Goal: Information Seeking & Learning: Learn about a topic

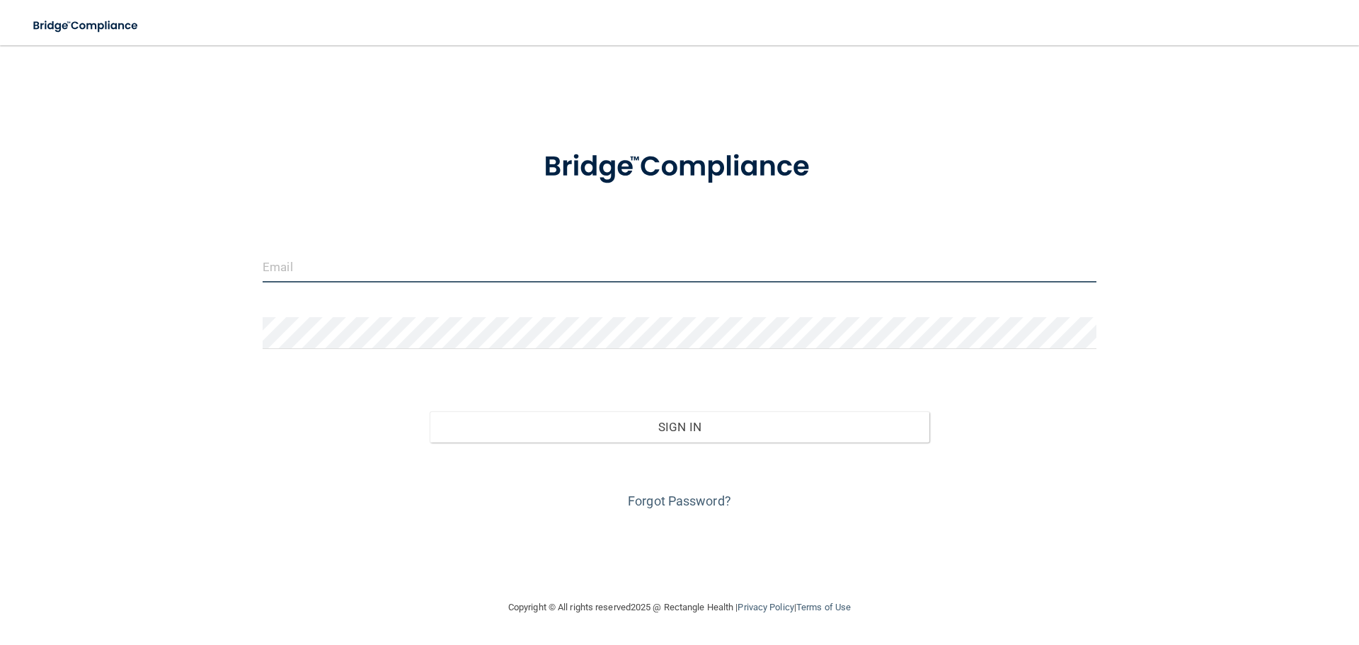
click at [577, 268] on input "email" at bounding box center [680, 266] width 834 height 32
type input "t"
type input "[PERSON_NAME][EMAIL_ADDRESS][DOMAIN_NAME]"
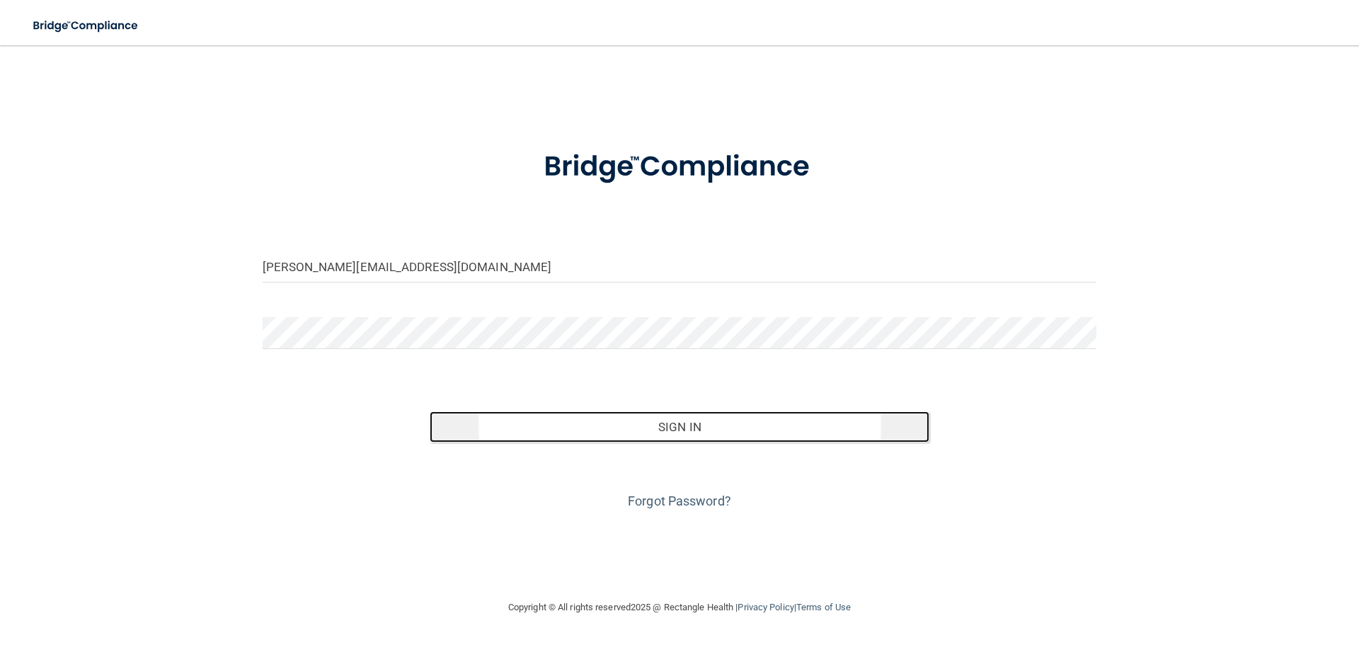
click at [667, 417] on button "Sign In" at bounding box center [679, 426] width 500 height 31
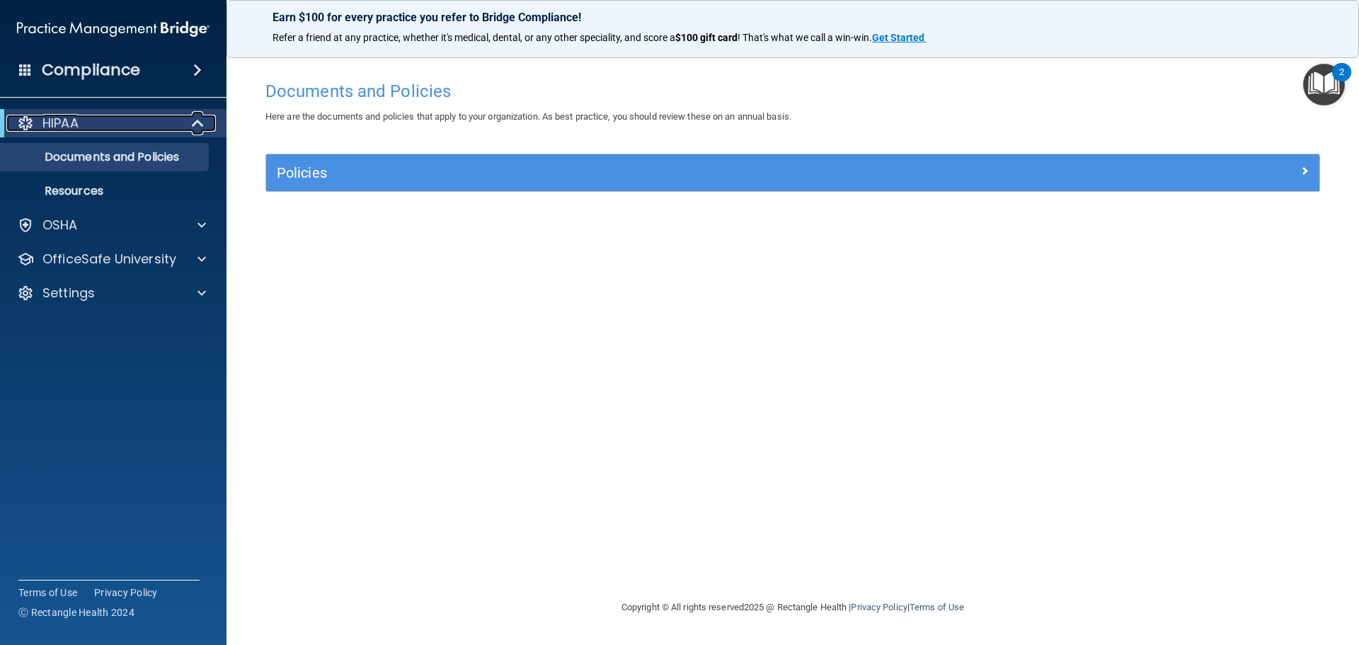
click at [155, 122] on div "HIPAA" at bounding box center [93, 123] width 175 height 17
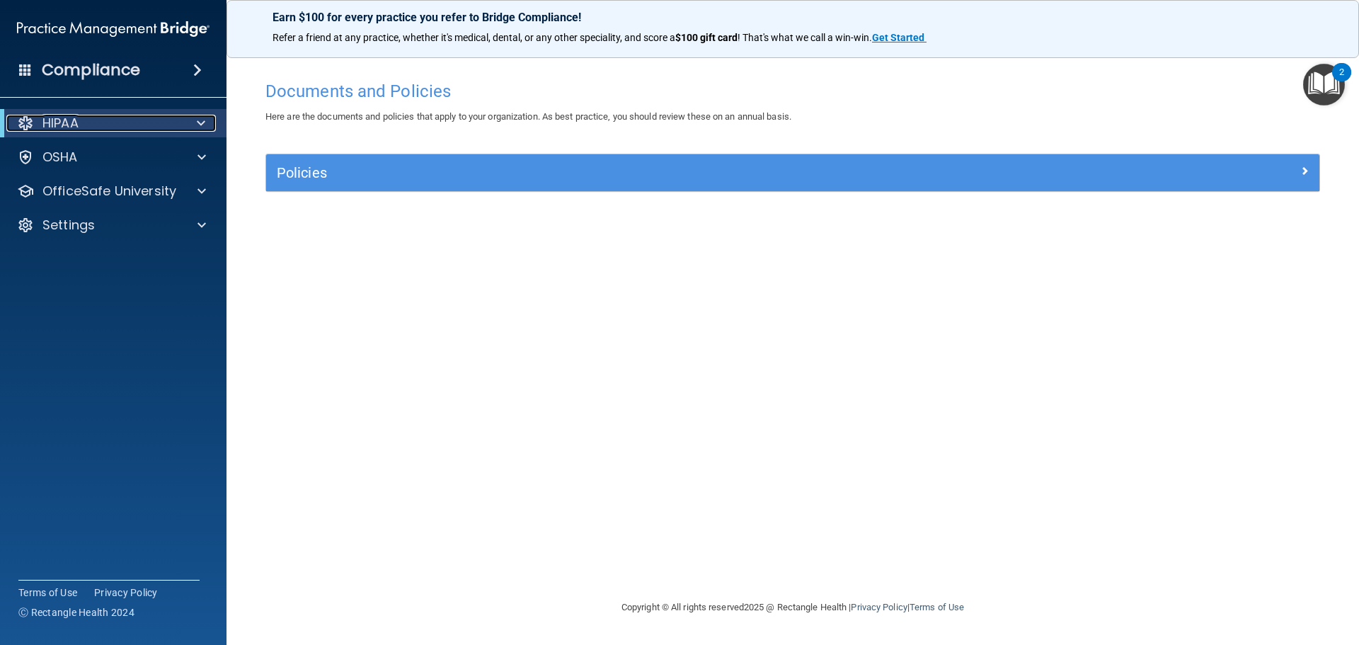
click at [155, 122] on div "HIPAA" at bounding box center [93, 123] width 175 height 17
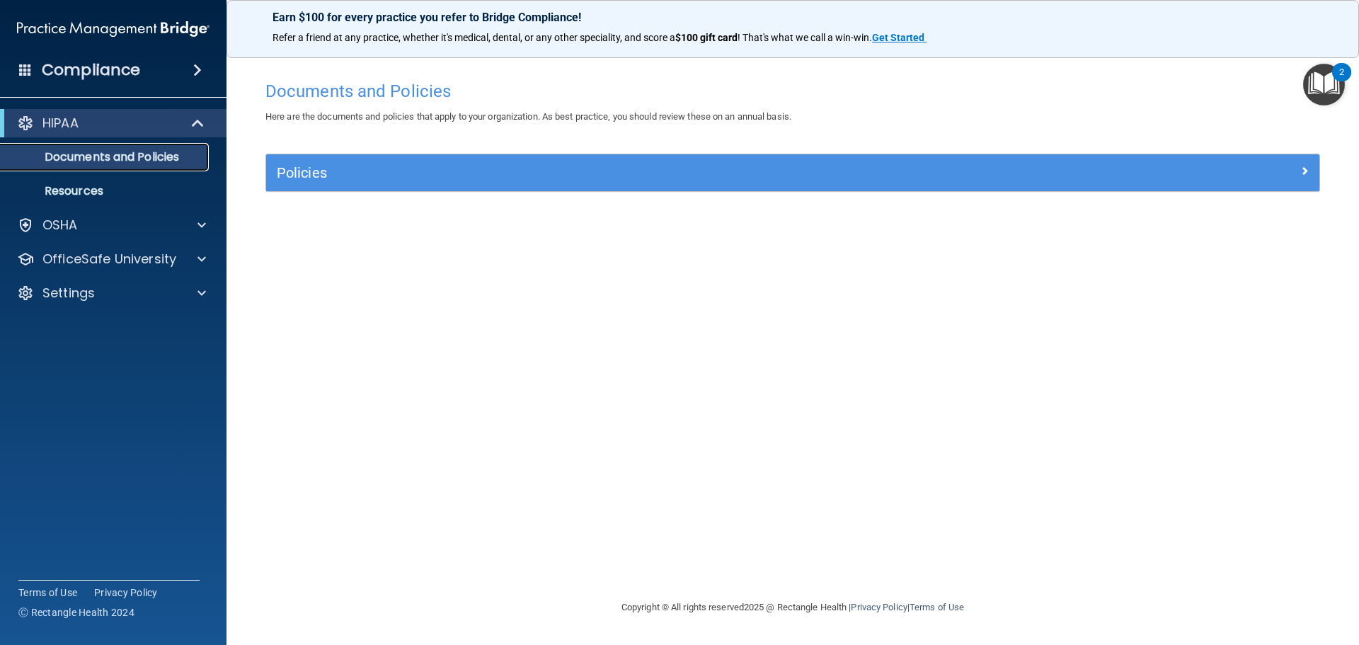
click at [156, 150] on p "Documents and Policies" at bounding box center [105, 157] width 193 height 14
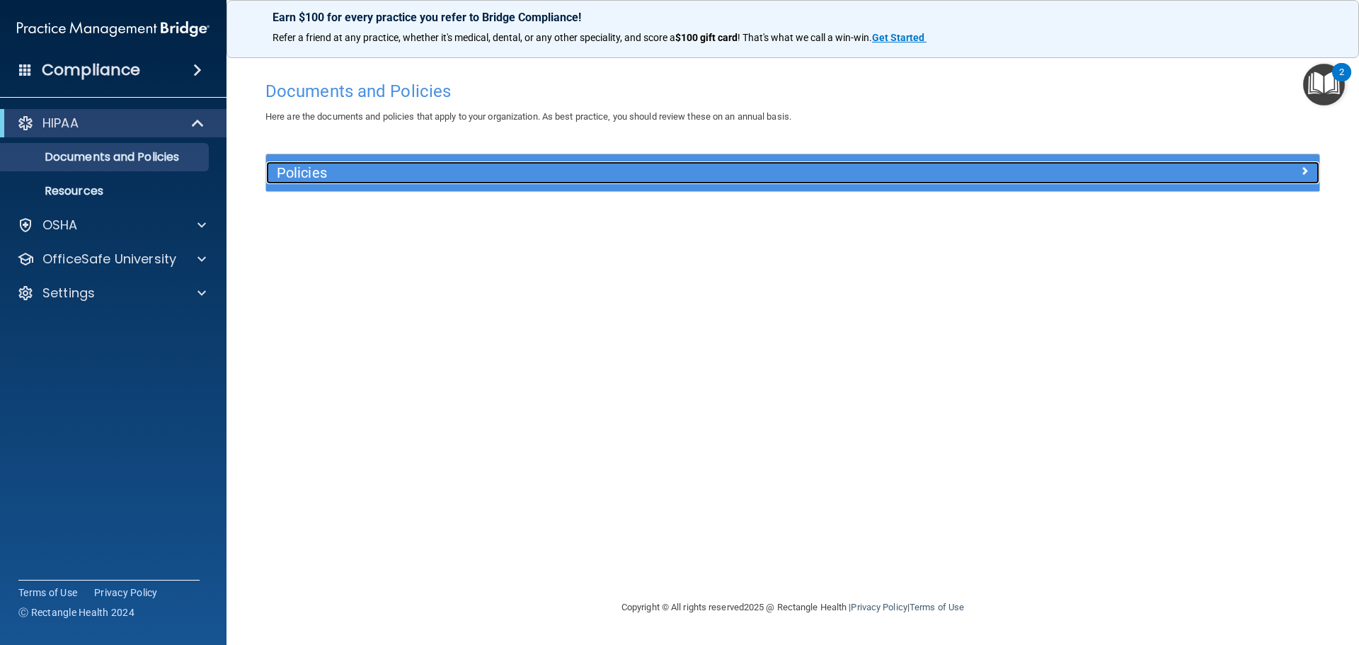
click at [649, 180] on h5 "Policies" at bounding box center [661, 173] width 768 height 16
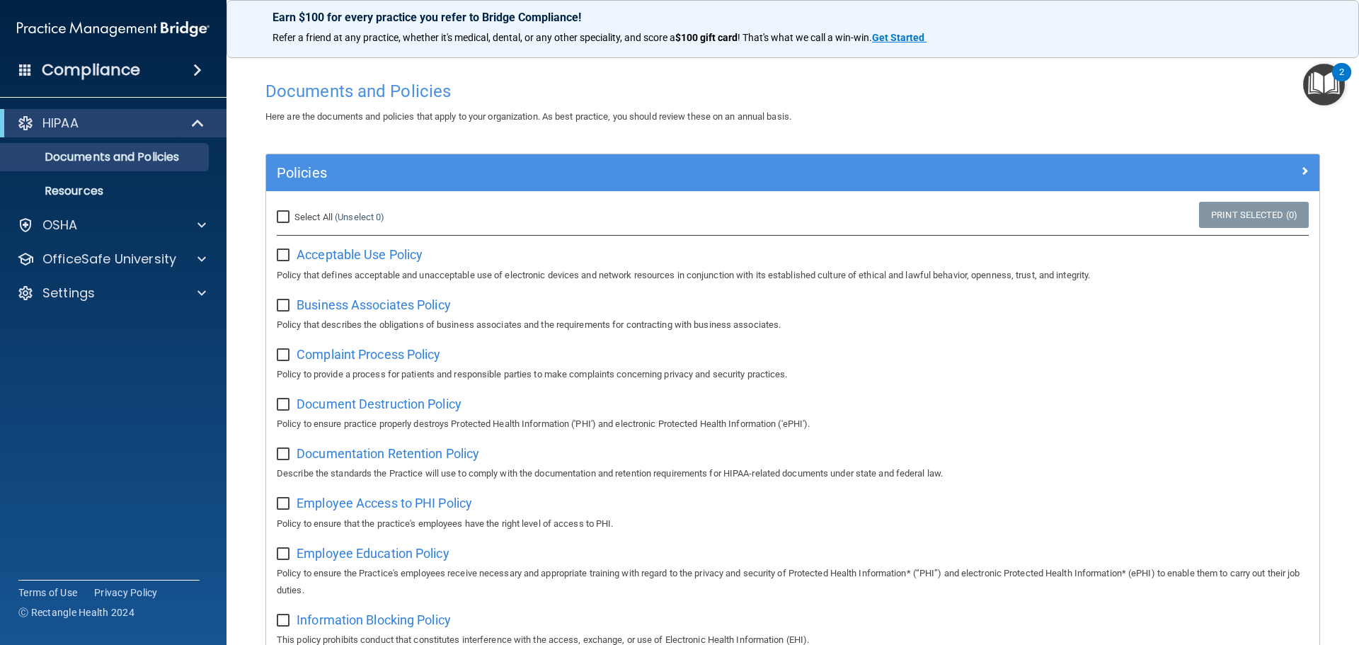
click at [283, 212] on input "Select All (Unselect 0) Unselect All" at bounding box center [285, 217] width 16 height 11
checkbox input "true"
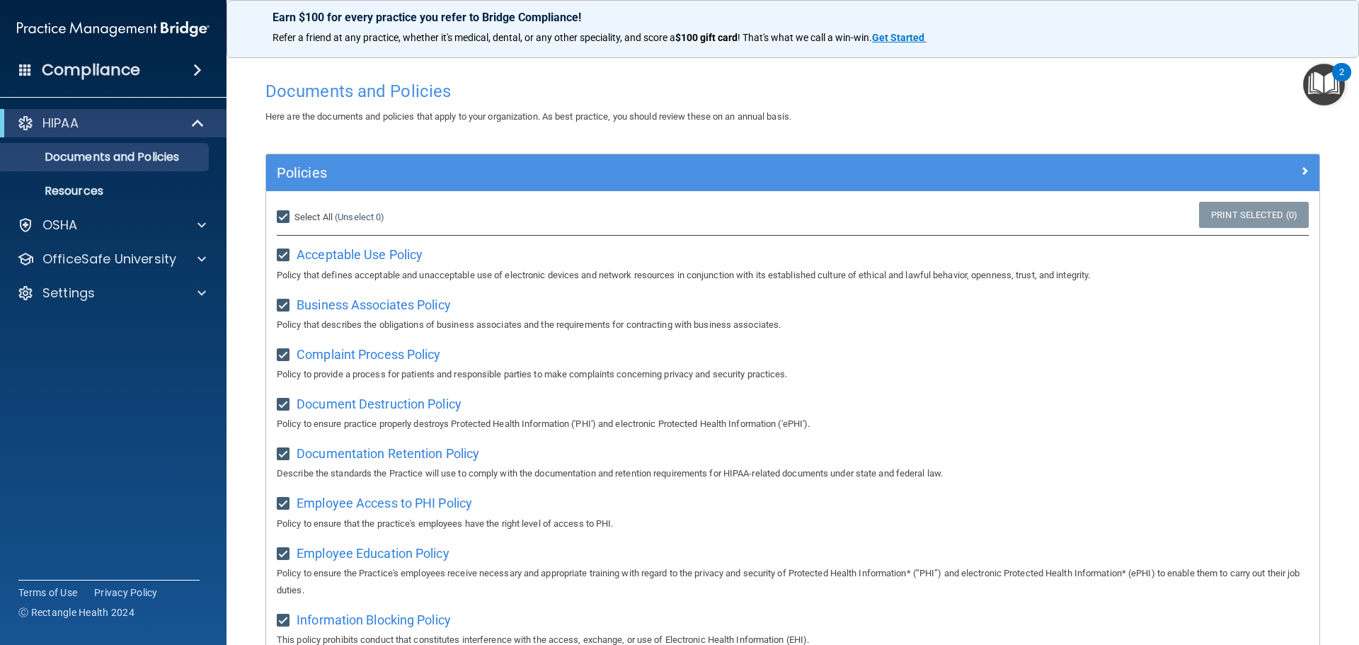
checkbox input "true"
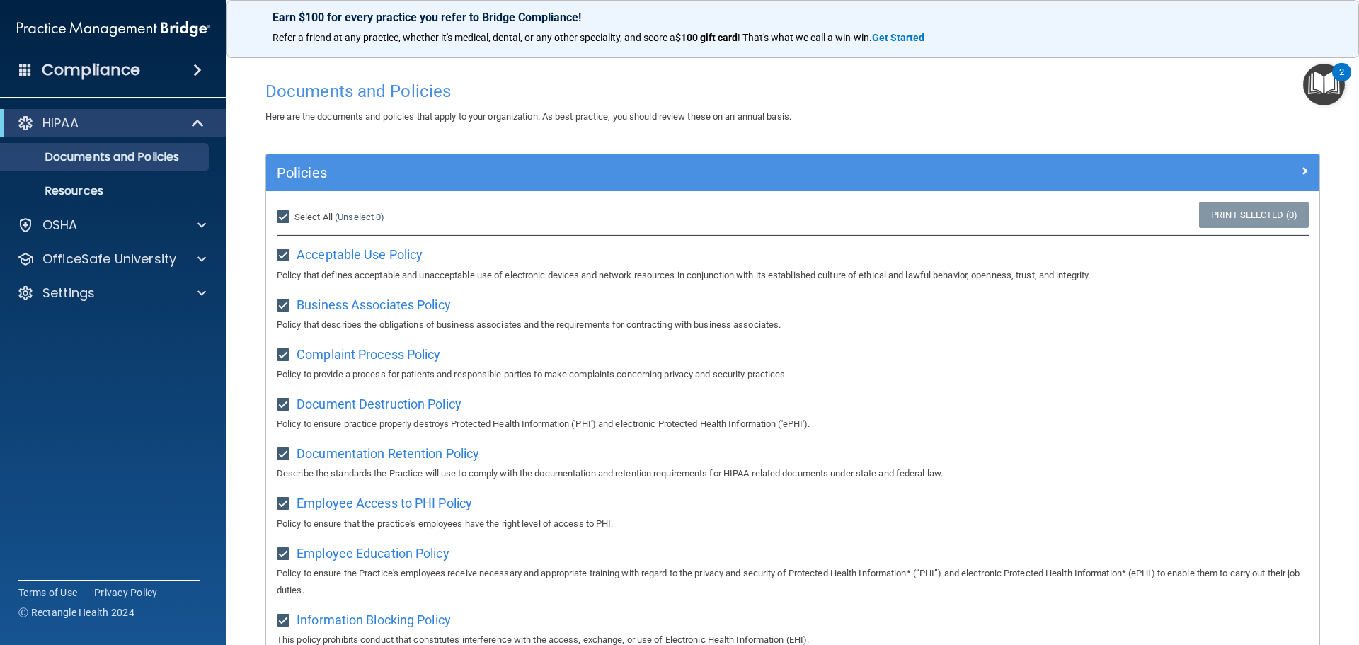
checkbox input "true"
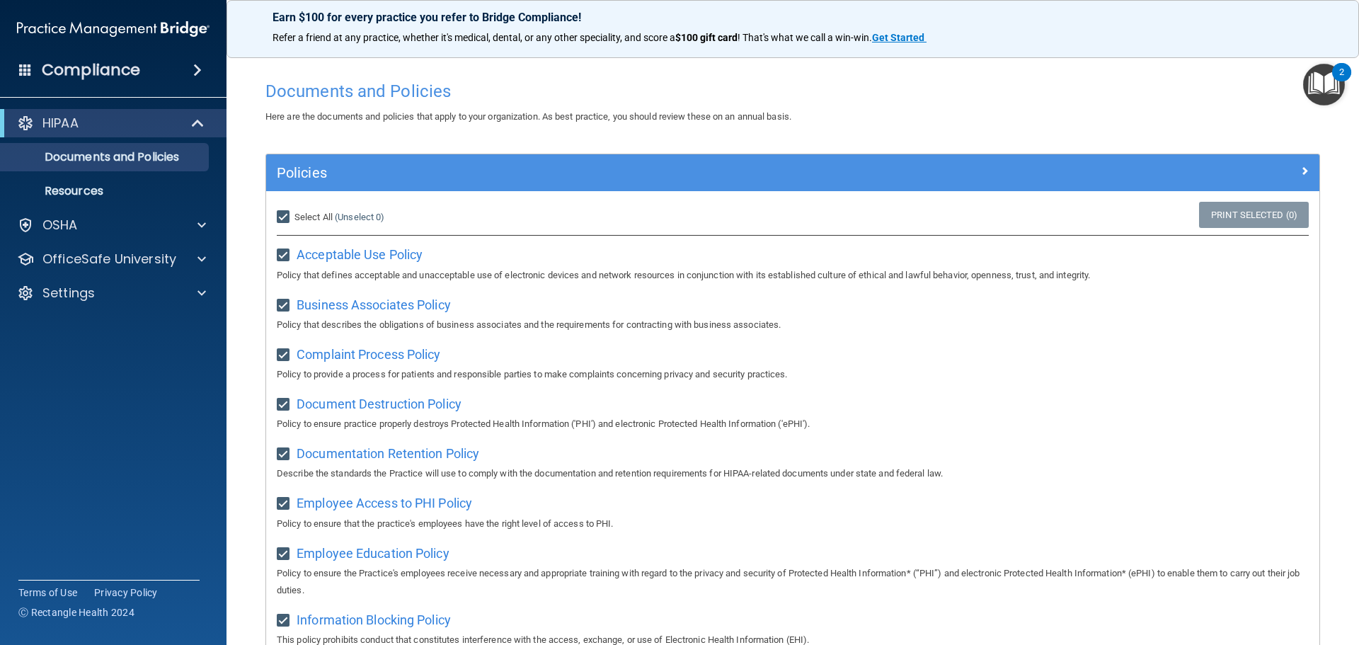
checkbox input "true"
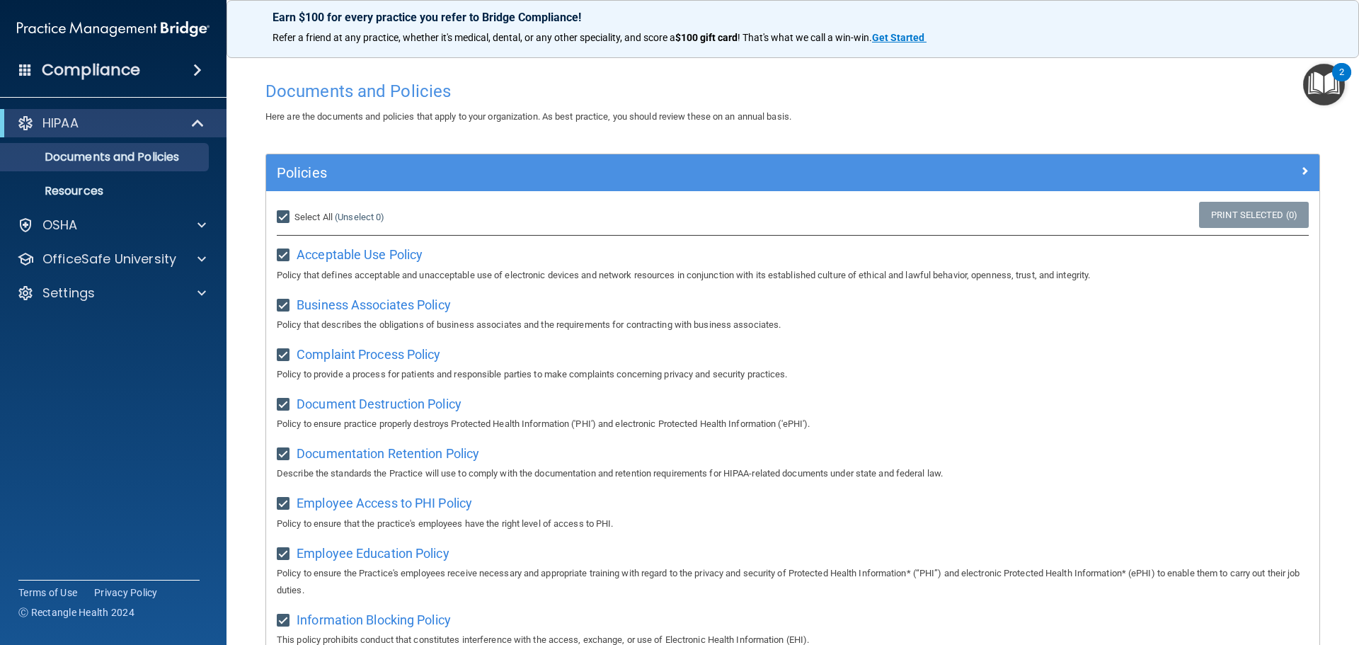
checkbox input "true"
click at [288, 208] on div "Select All (Unselect 21) Unselect All" at bounding box center [441, 217] width 351 height 31
click at [137, 162] on p "Documents and Policies" at bounding box center [105, 157] width 193 height 14
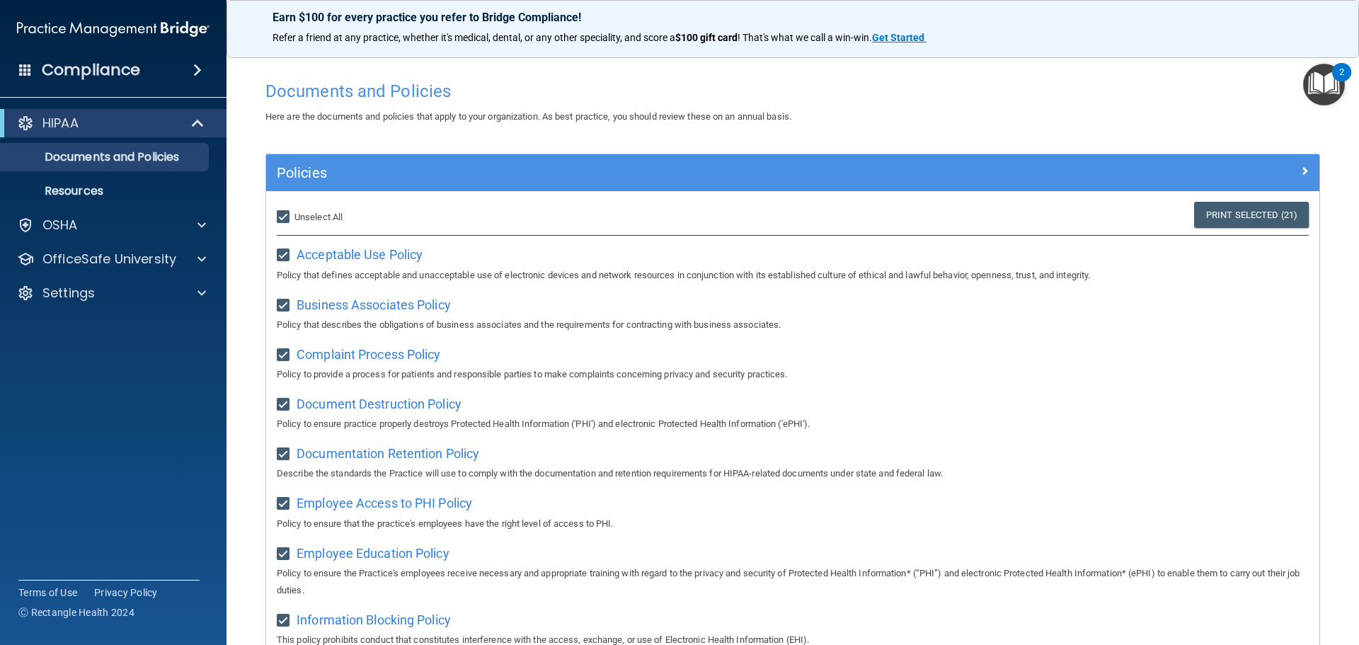
click at [108, 176] on ul "Documents and Policies Report an Incident Business Associates Emergency Plannin…" at bounding box center [114, 171] width 256 height 68
click at [108, 178] on link "Resources" at bounding box center [97, 191] width 223 height 28
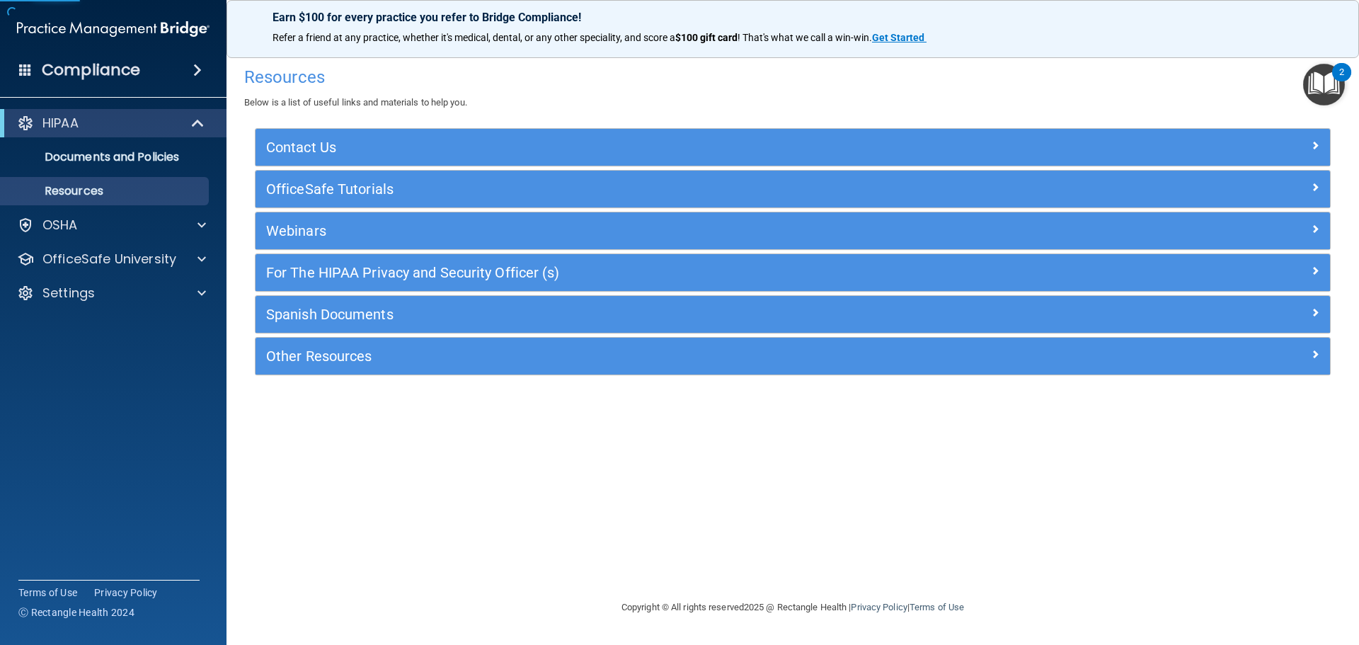
click at [202, 63] on div "Compliance" at bounding box center [113, 69] width 226 height 31
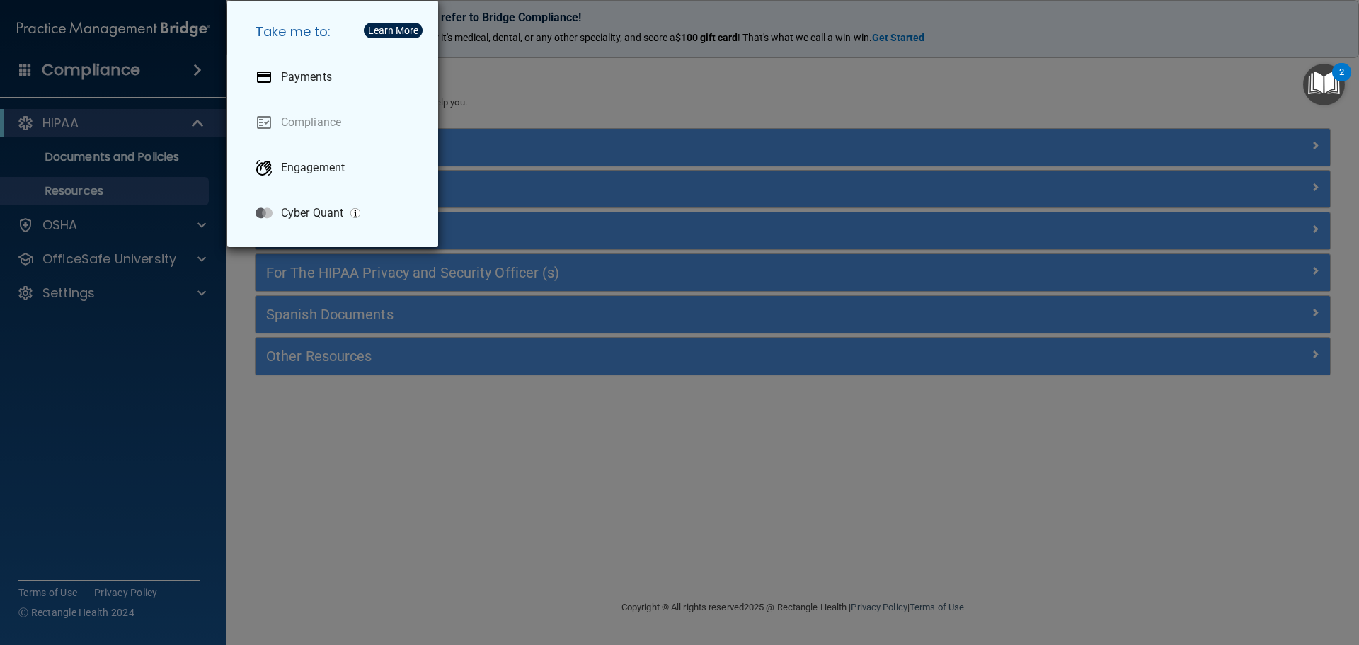
click at [168, 62] on div "Take me to: Payments Compliance Engagement Cyber Quant" at bounding box center [679, 322] width 1359 height 645
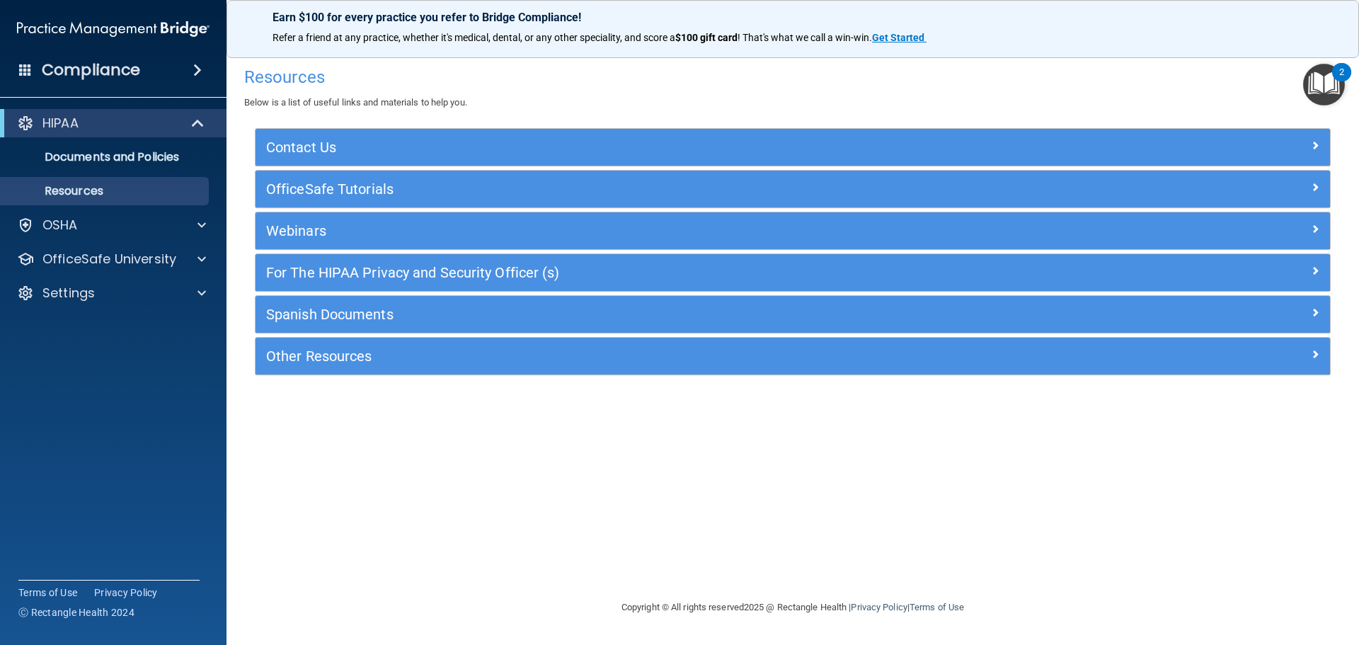
click at [183, 61] on div "Compliance" at bounding box center [113, 69] width 226 height 31
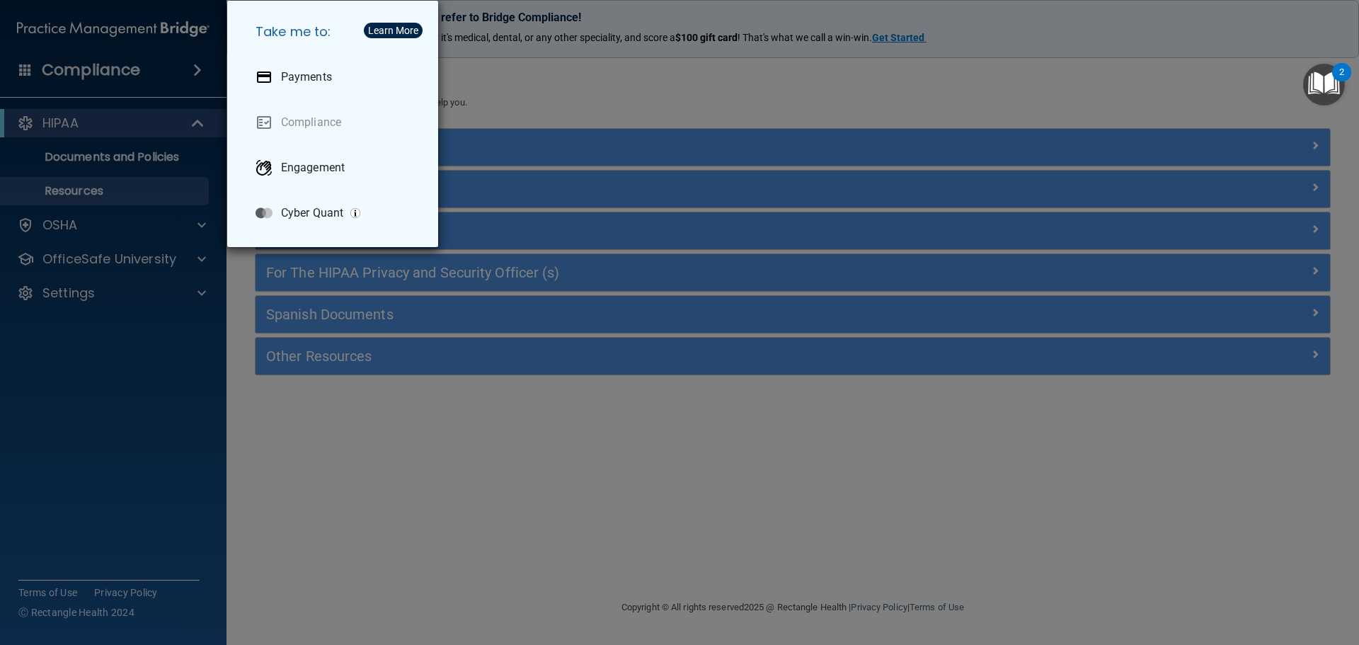
click at [691, 92] on div "Take me to: Payments Compliance Engagement Cyber Quant" at bounding box center [679, 322] width 1359 height 645
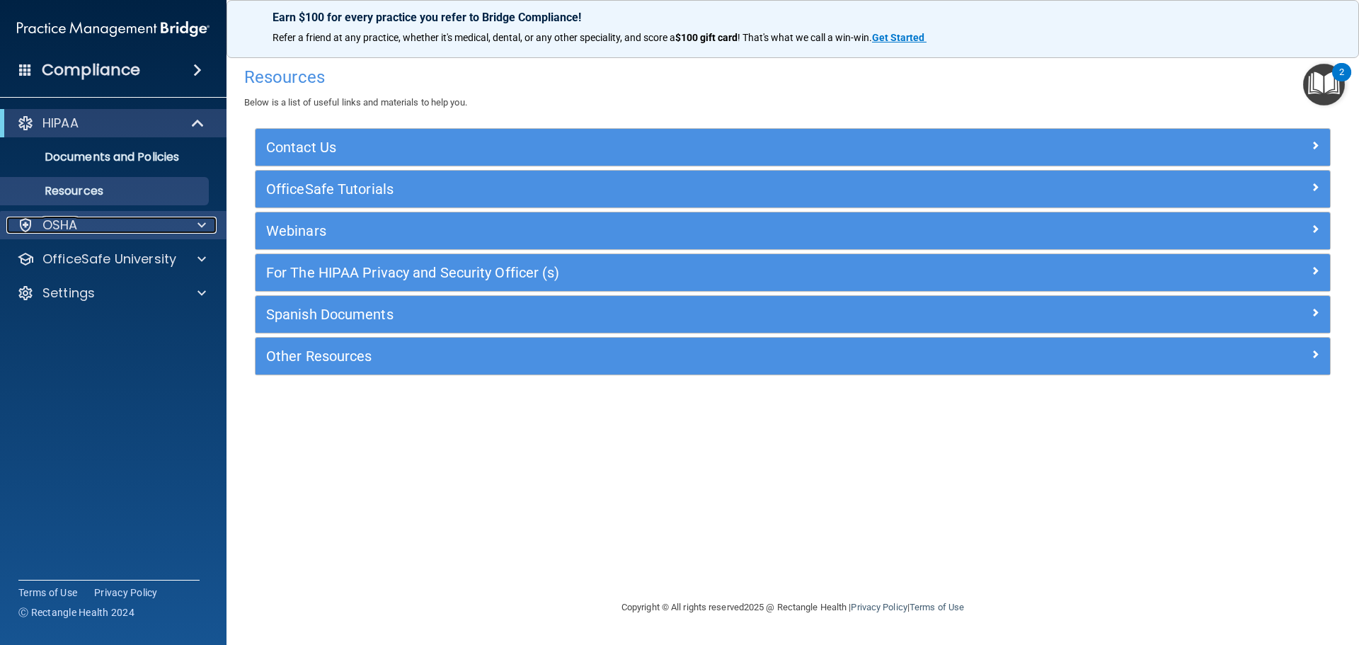
click at [190, 222] on div at bounding box center [199, 225] width 35 height 17
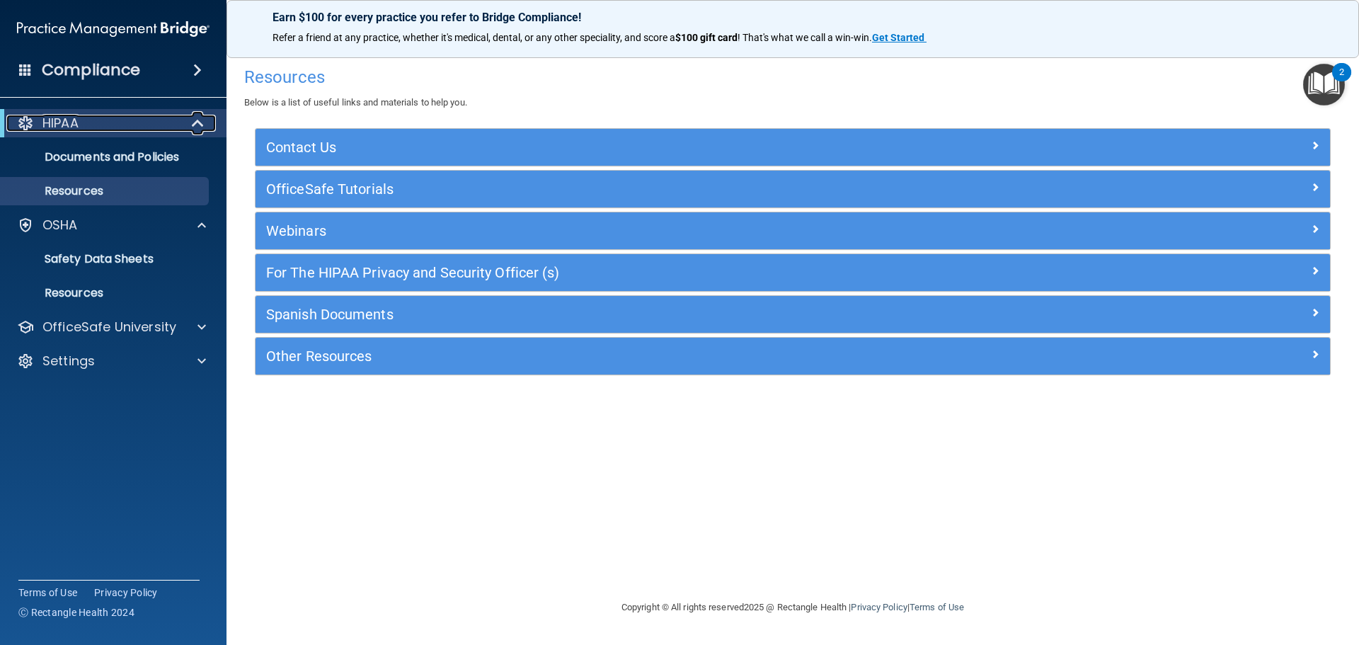
click at [199, 115] on span at bounding box center [199, 123] width 12 height 17
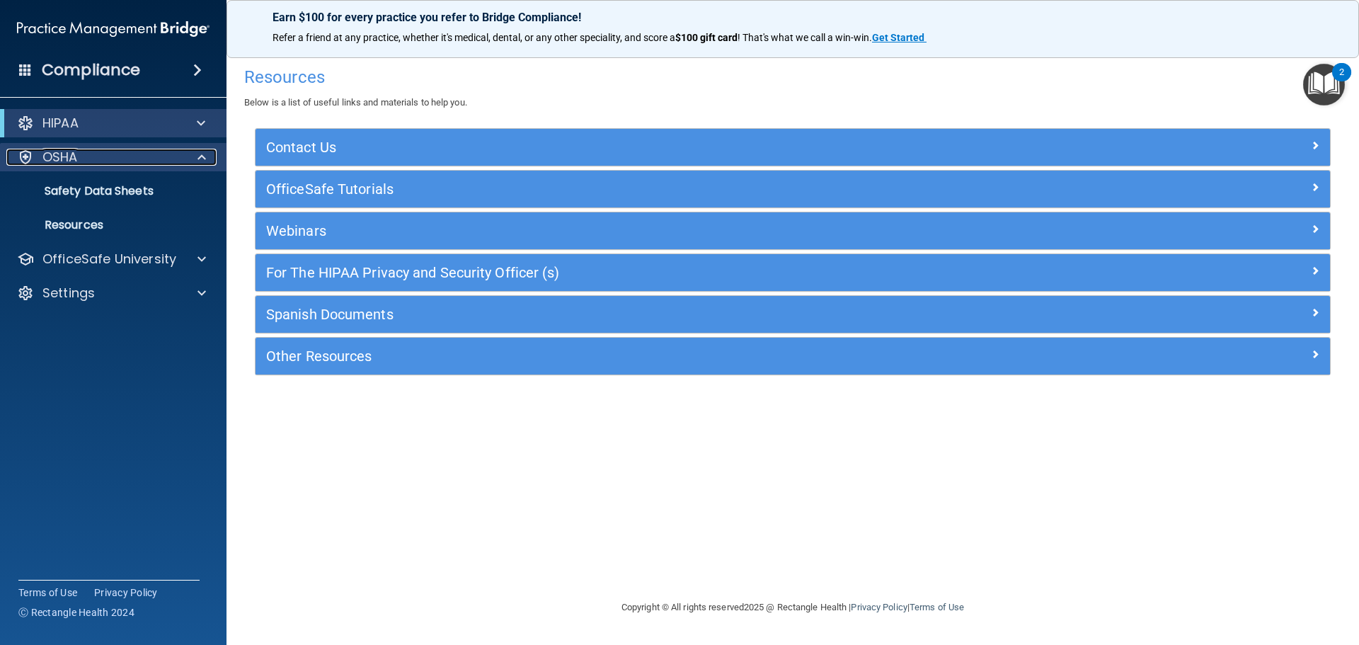
click at [204, 156] on span at bounding box center [201, 157] width 8 height 17
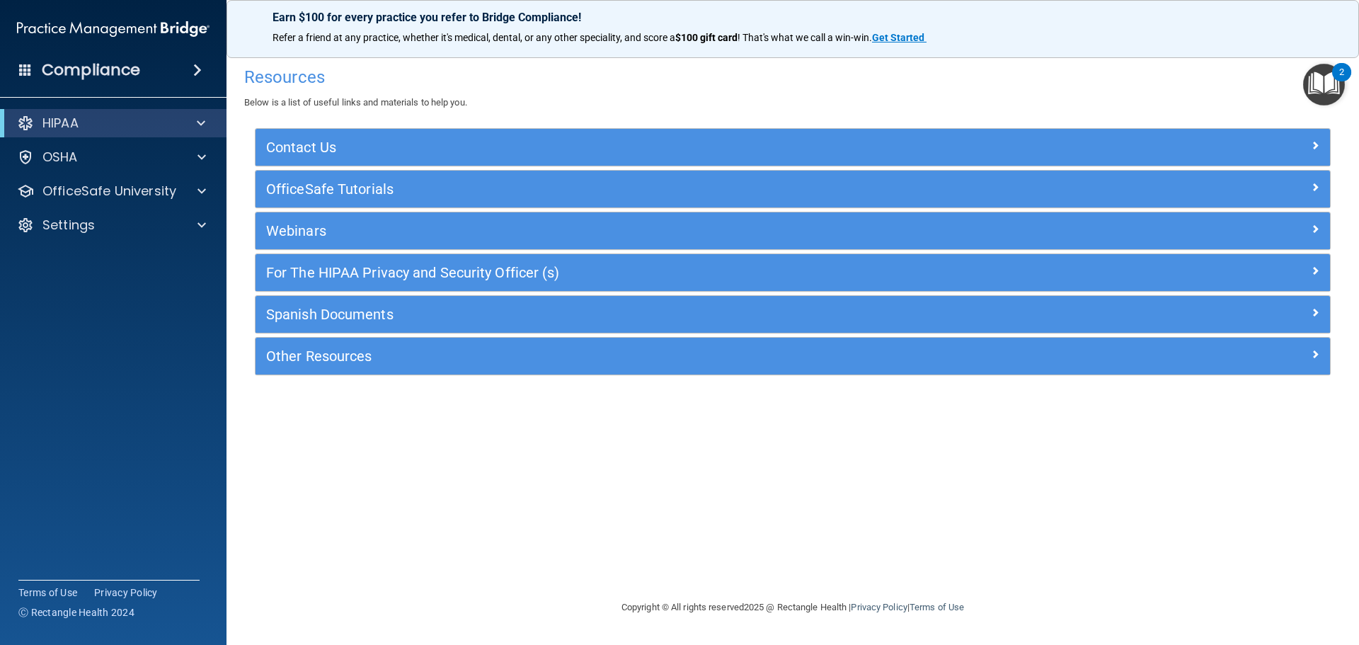
click at [1349, 81] on div "2" at bounding box center [1341, 72] width 19 height 18
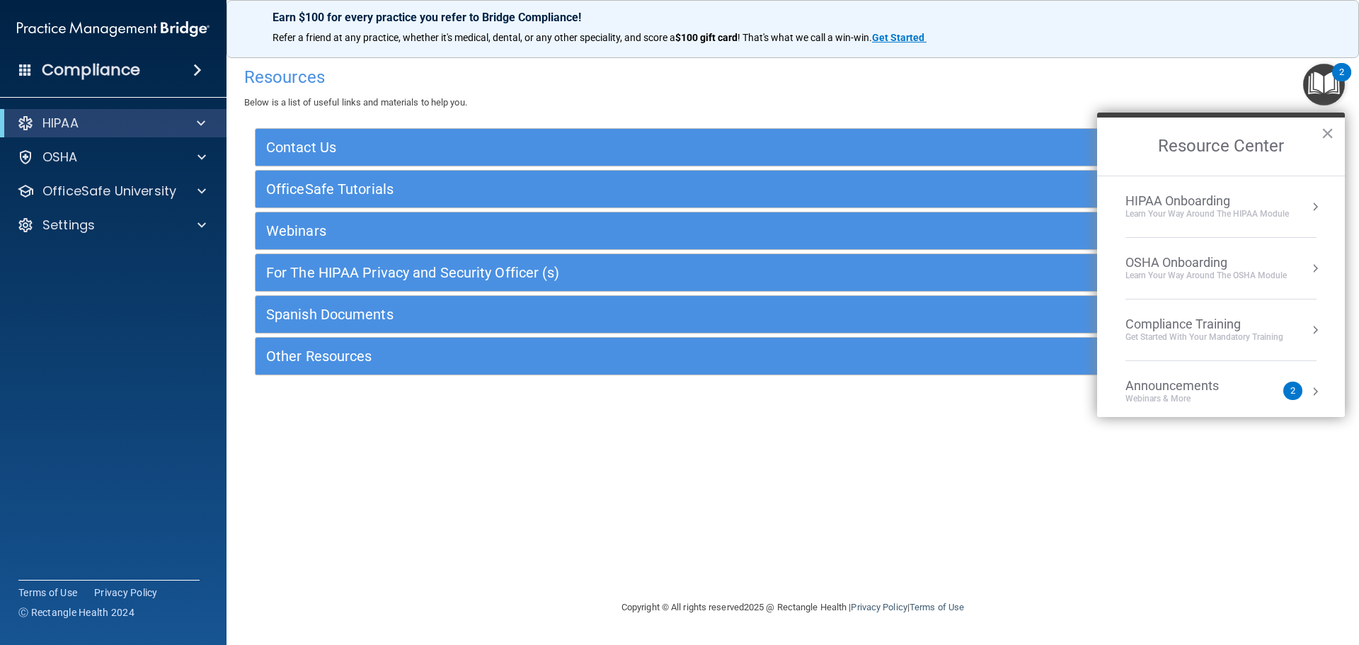
click at [1286, 202] on div "HIPAA Onboarding" at bounding box center [1206, 201] width 163 height 16
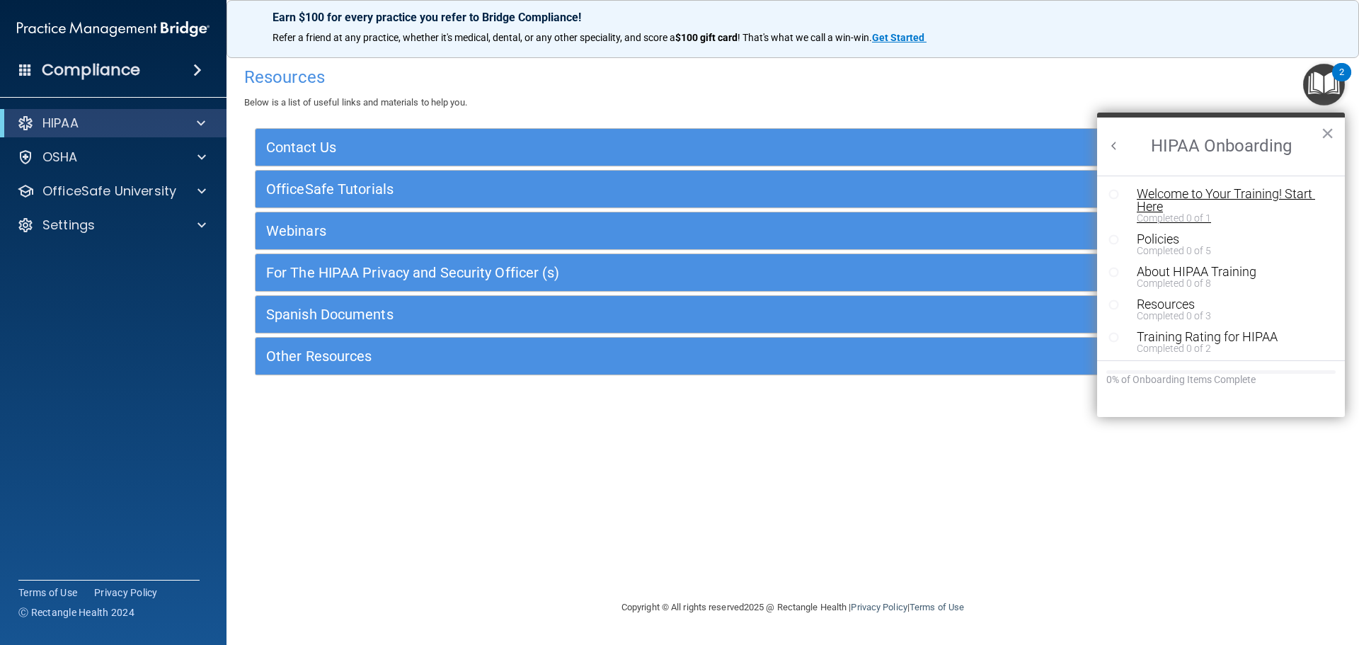
click at [1213, 192] on div "Welcome to Your Training! Start Here" at bounding box center [1225, 200] width 179 height 25
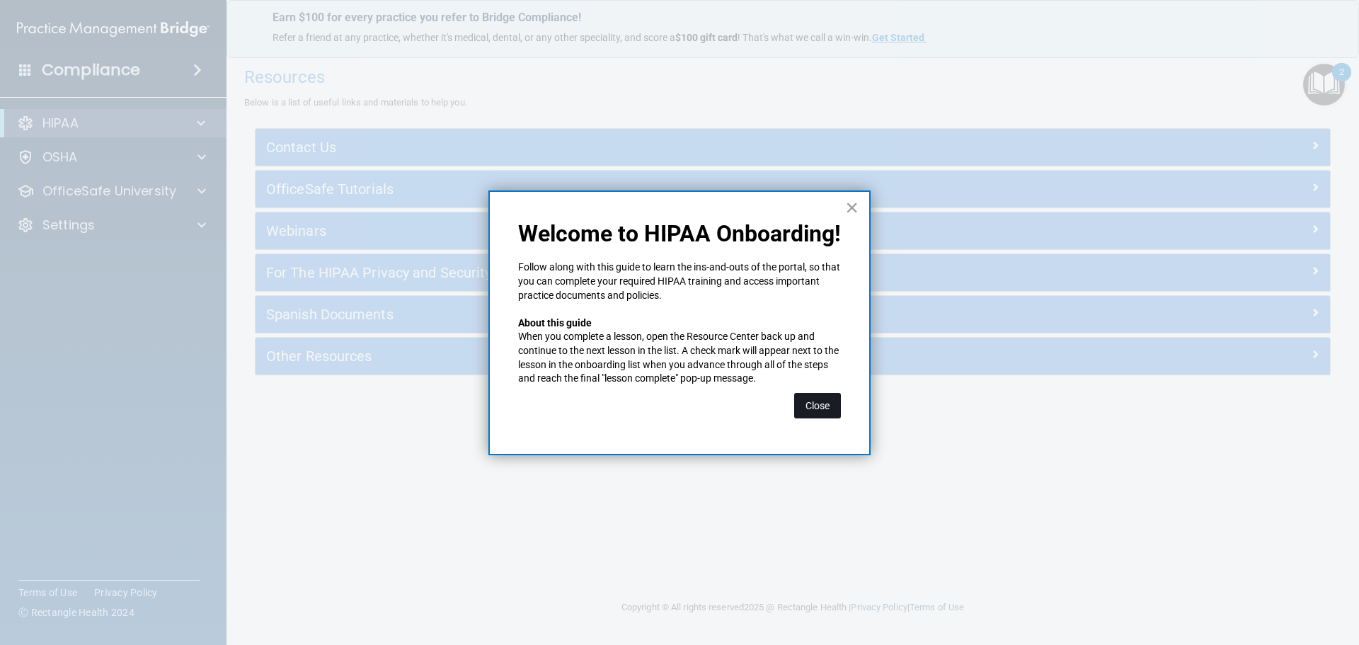
click at [826, 404] on button "Close" at bounding box center [817, 405] width 47 height 25
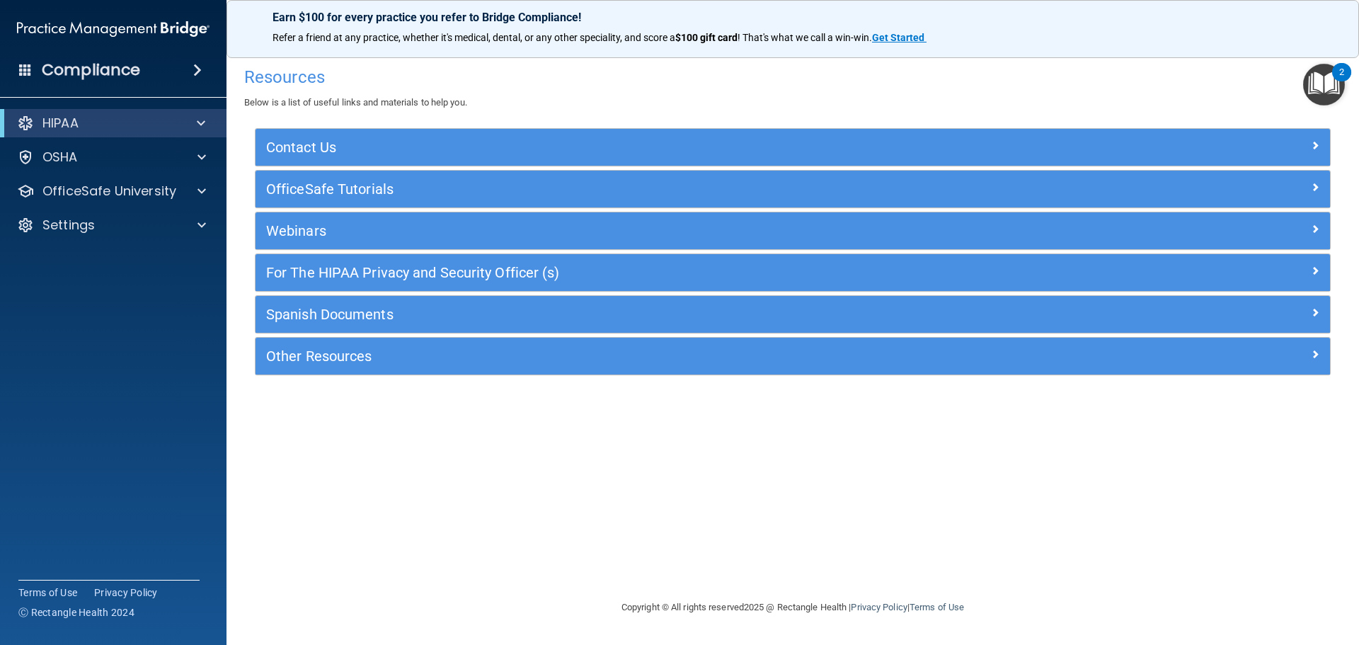
click at [1324, 72] on img "Open Resource Center, 2 new notifications" at bounding box center [1324, 85] width 42 height 42
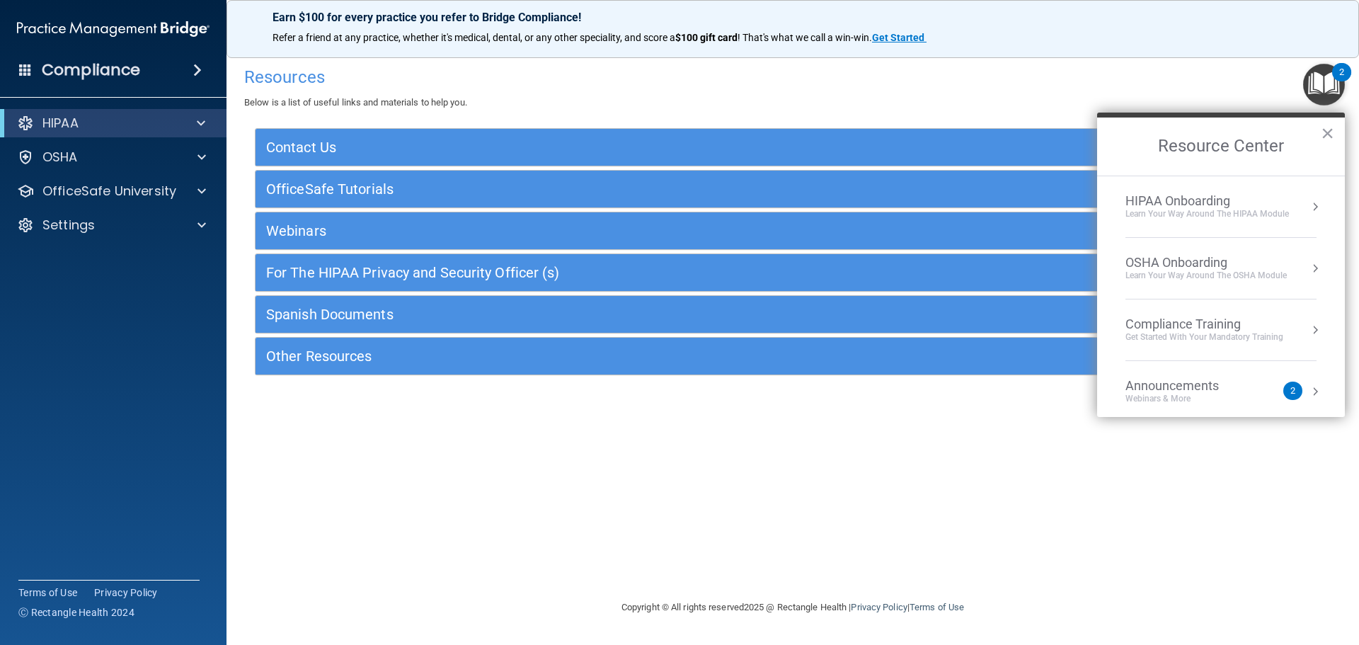
click at [1282, 318] on div "Compliance Training" at bounding box center [1204, 324] width 158 height 16
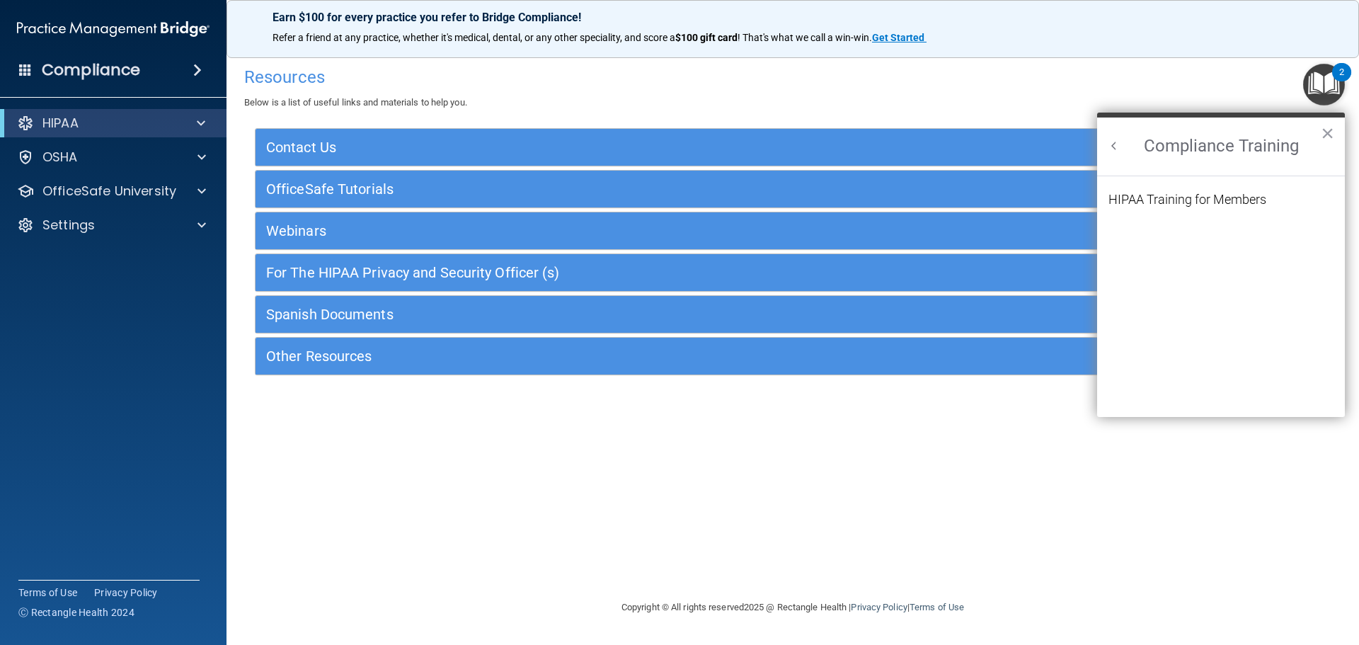
click at [1272, 182] on ol "HIPAA Training for Members" at bounding box center [1220, 296] width 225 height 241
click at [1230, 190] on ol "HIPAA Training for Members" at bounding box center [1220, 296] width 225 height 241
click at [1222, 200] on div "HIPAA Training for Members" at bounding box center [1187, 199] width 158 height 13
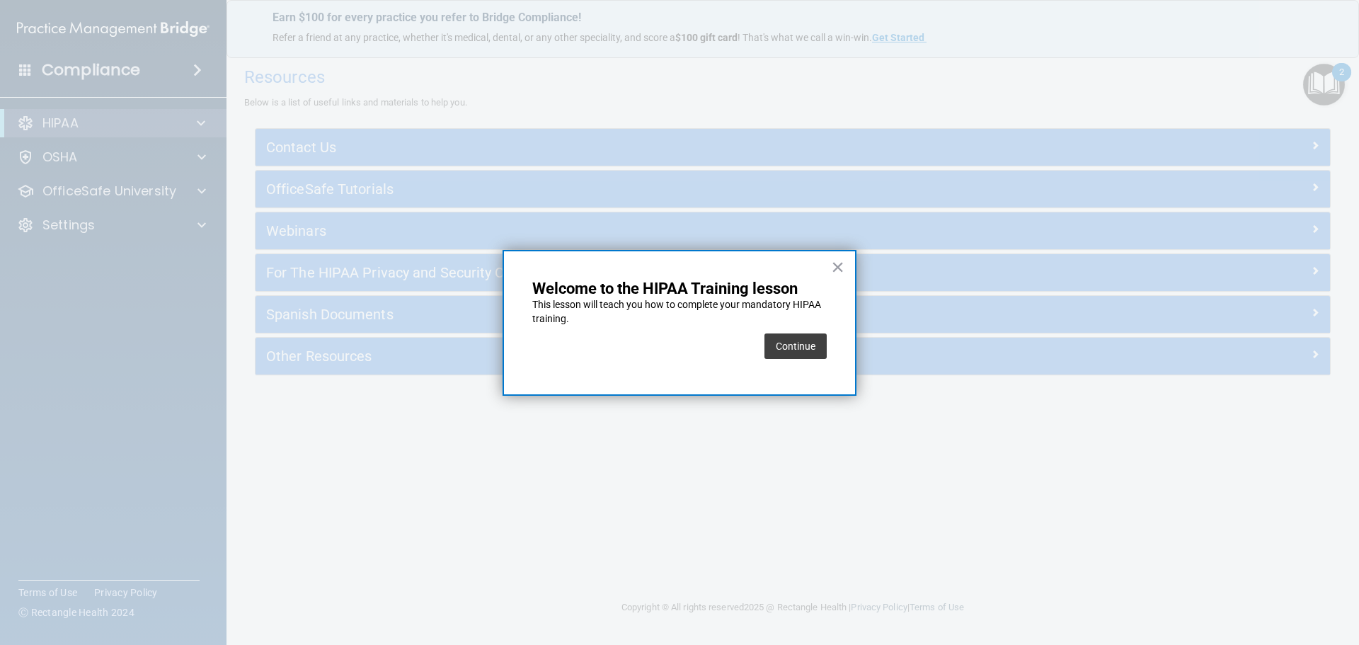
drag, startPoint x: 765, startPoint y: 335, endPoint x: 775, endPoint y: 335, distance: 10.6
click at [769, 335] on button "Continue" at bounding box center [795, 345] width 62 height 25
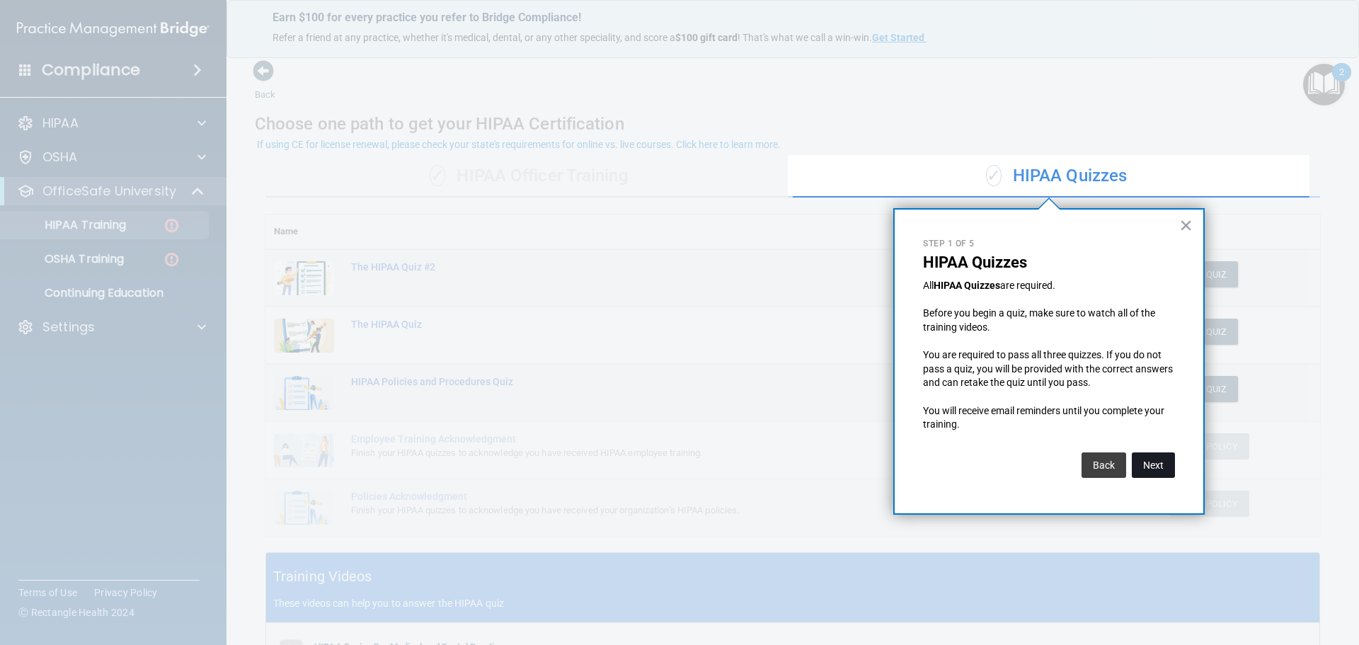
click at [1158, 462] on button "Next" at bounding box center [1152, 464] width 43 height 25
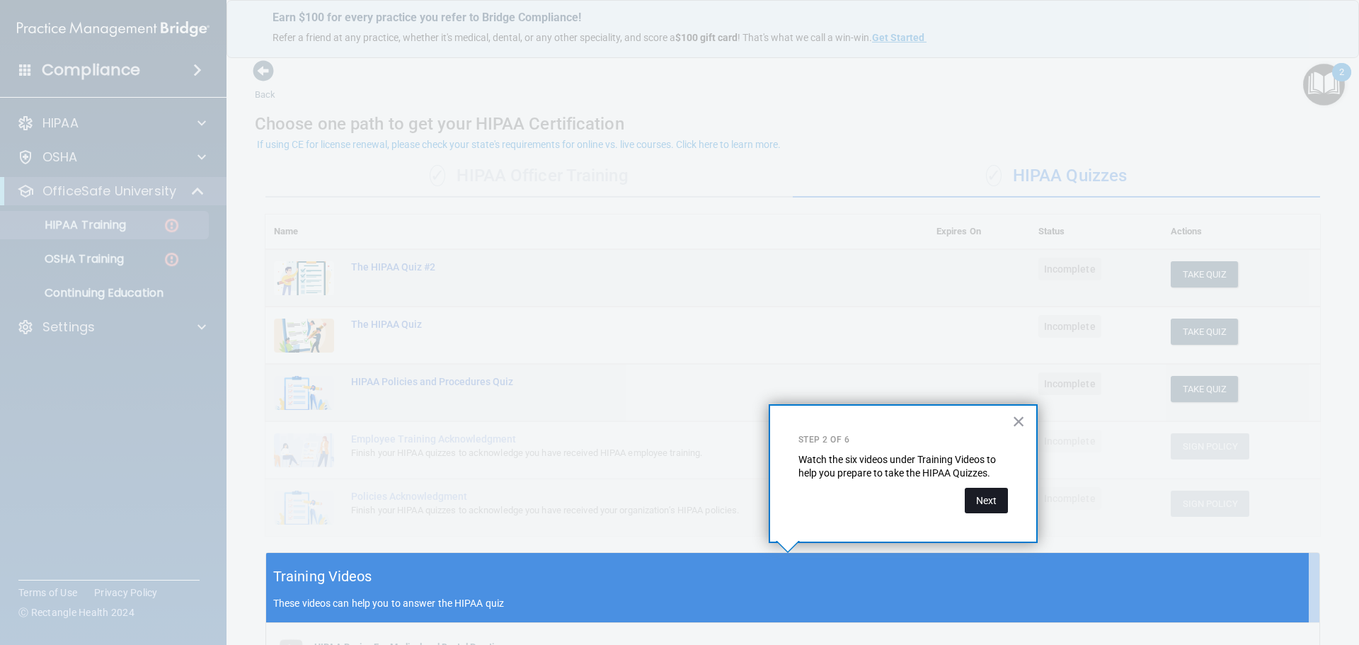
click at [993, 502] on button "Next" at bounding box center [985, 500] width 43 height 25
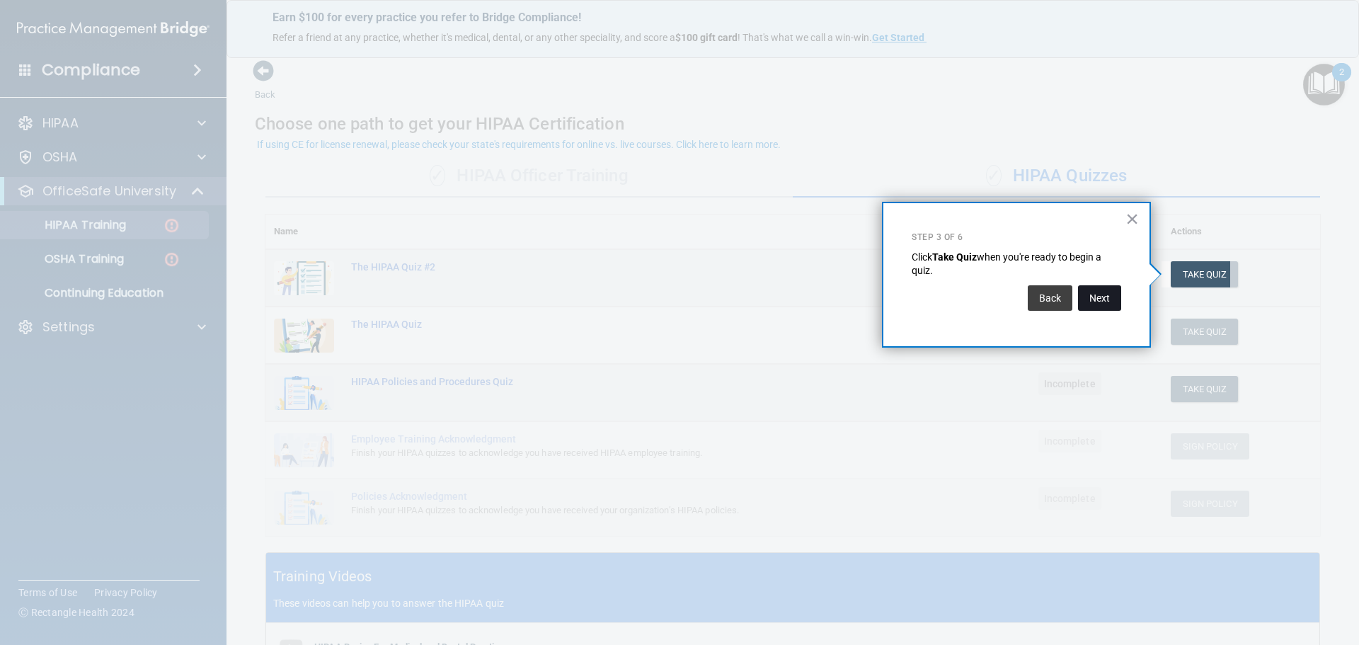
click at [1107, 296] on button "Next" at bounding box center [1099, 297] width 43 height 25
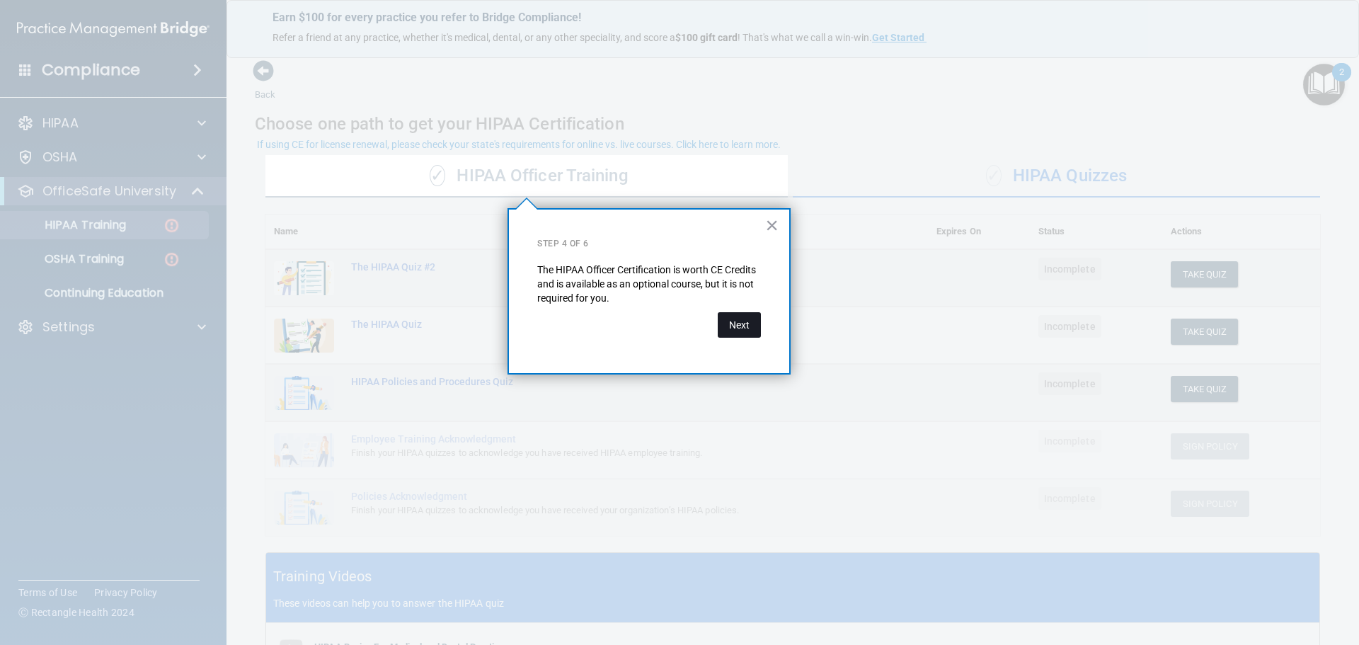
click at [748, 317] on button "Next" at bounding box center [738, 324] width 43 height 25
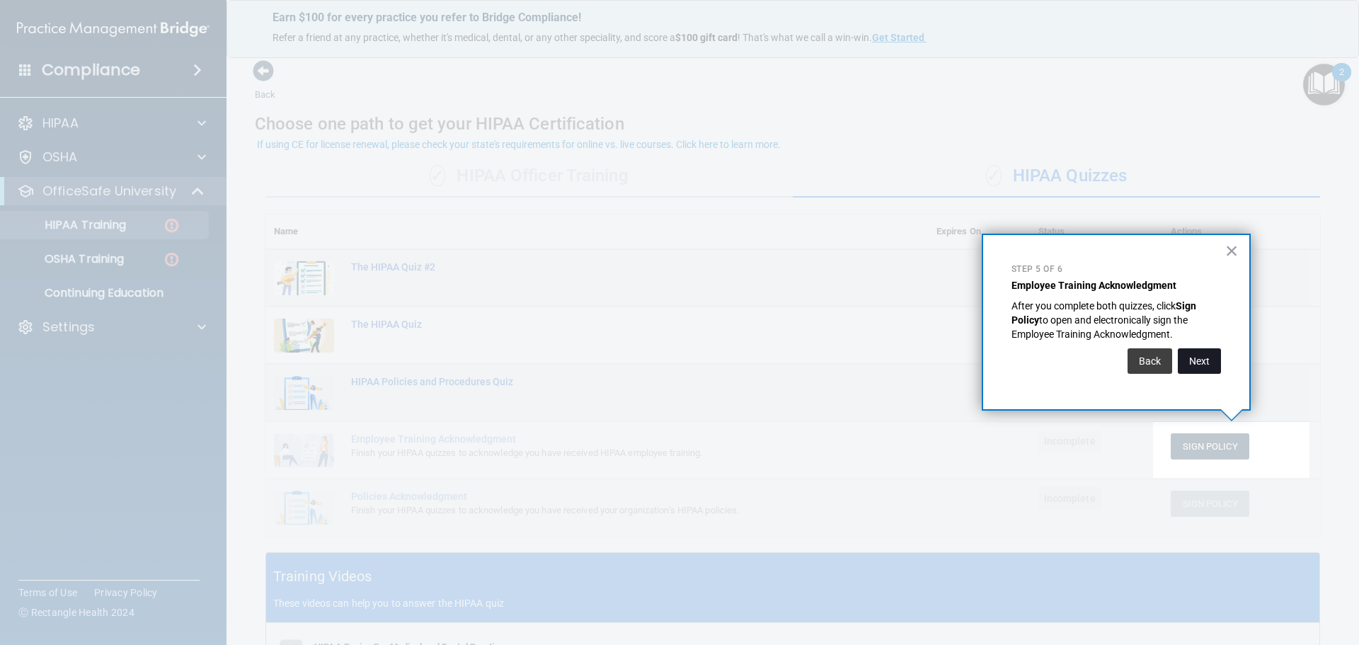
click at [1198, 353] on button "Next" at bounding box center [1198, 360] width 43 height 25
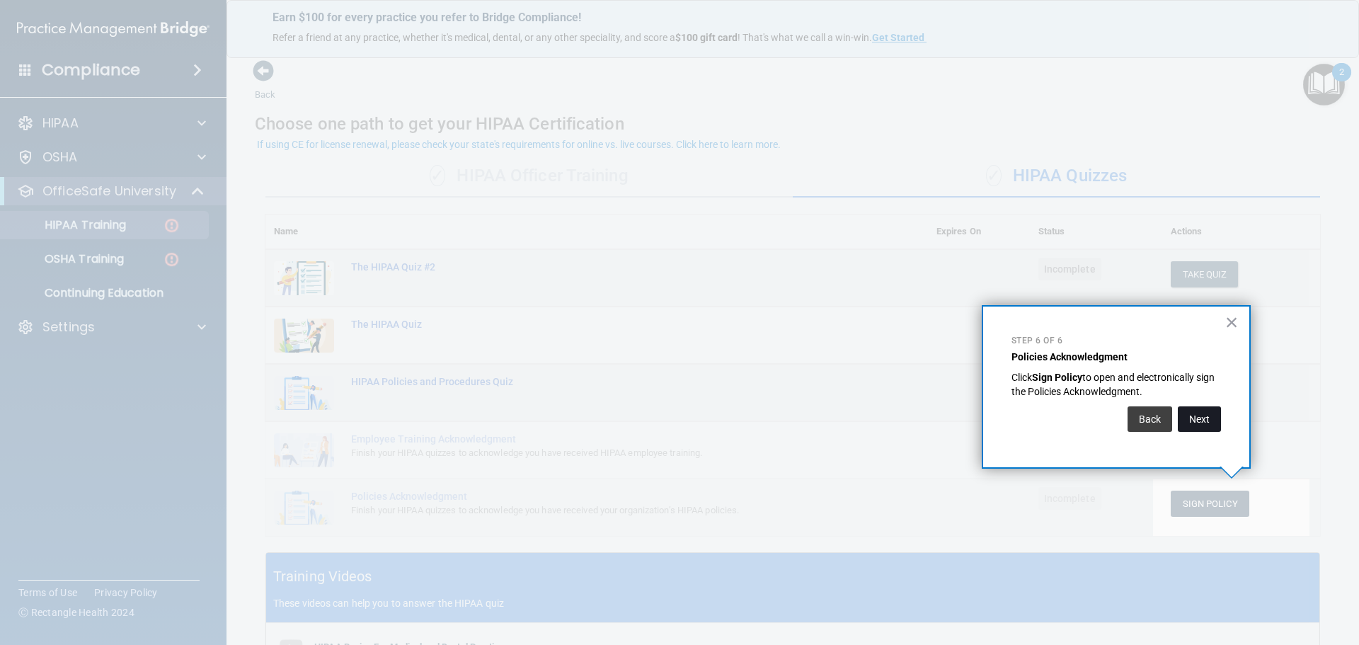
click at [1202, 420] on button "Next" at bounding box center [1198, 418] width 43 height 25
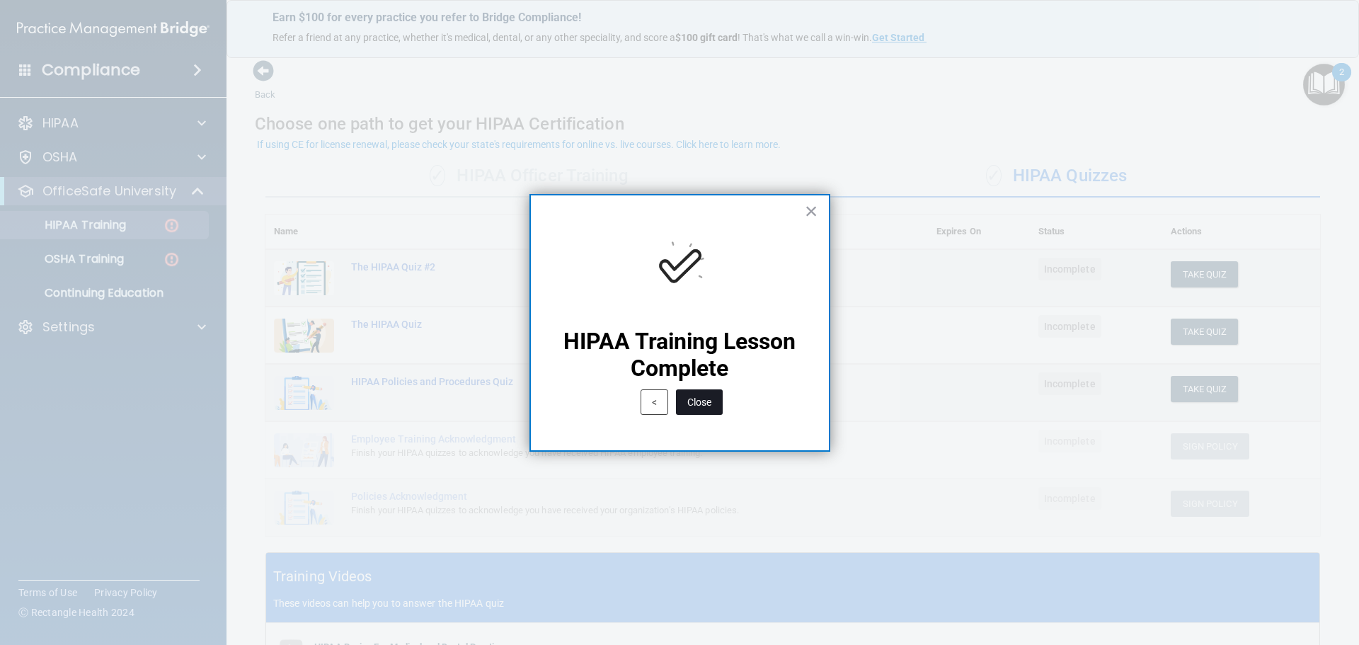
click at [700, 398] on button "Close" at bounding box center [699, 401] width 47 height 25
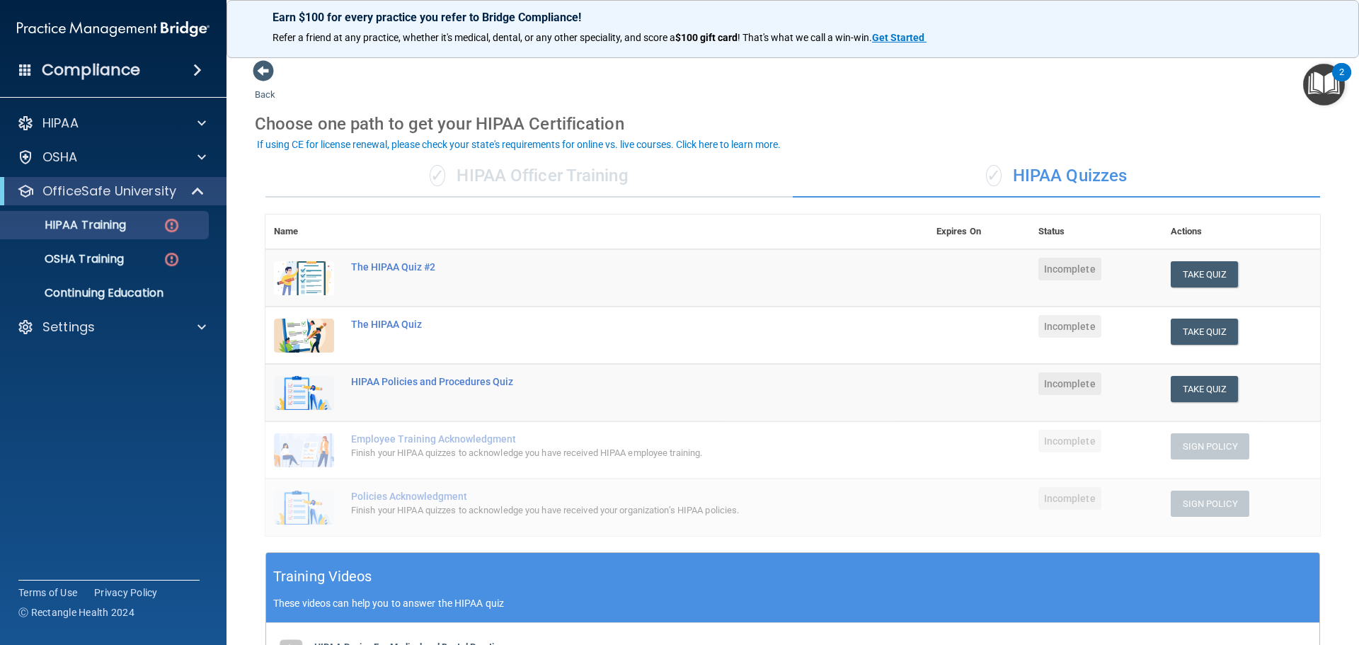
click at [800, 297] on td "The HIPAA Quiz #2" at bounding box center [634, 278] width 585 height 58
click at [400, 267] on div "The HIPAA Quiz #2" at bounding box center [604, 266] width 506 height 11
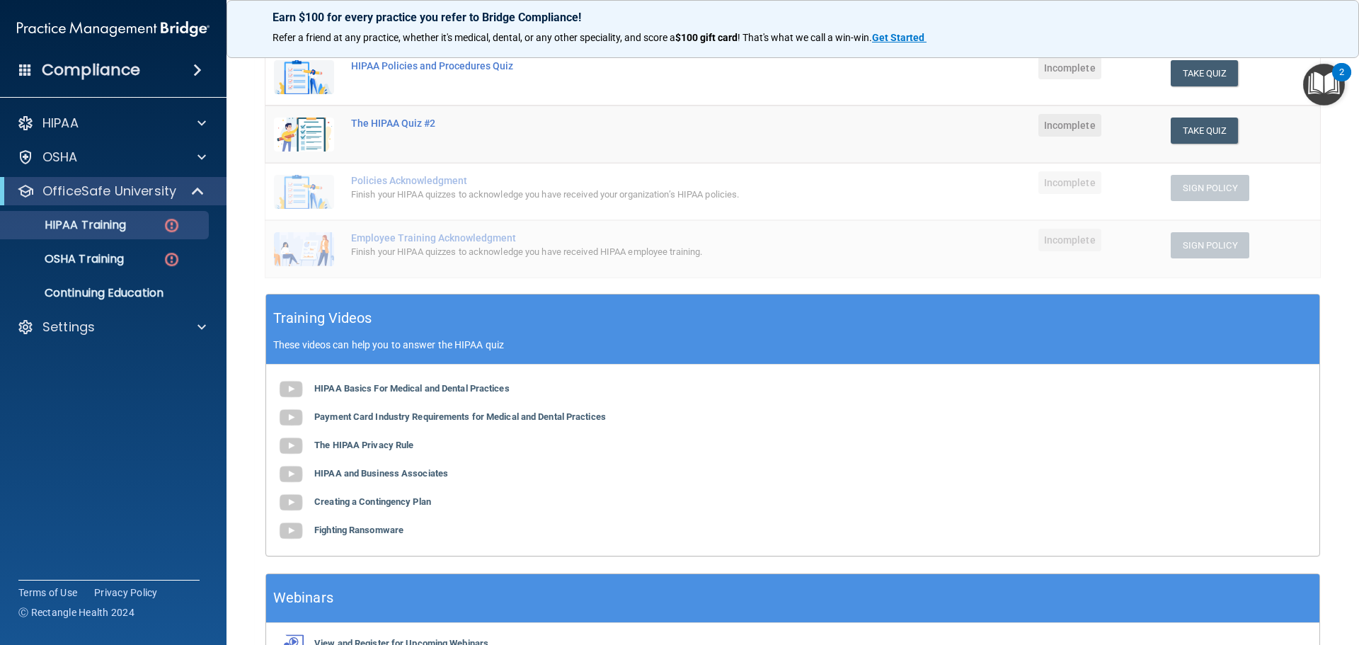
scroll to position [283, 0]
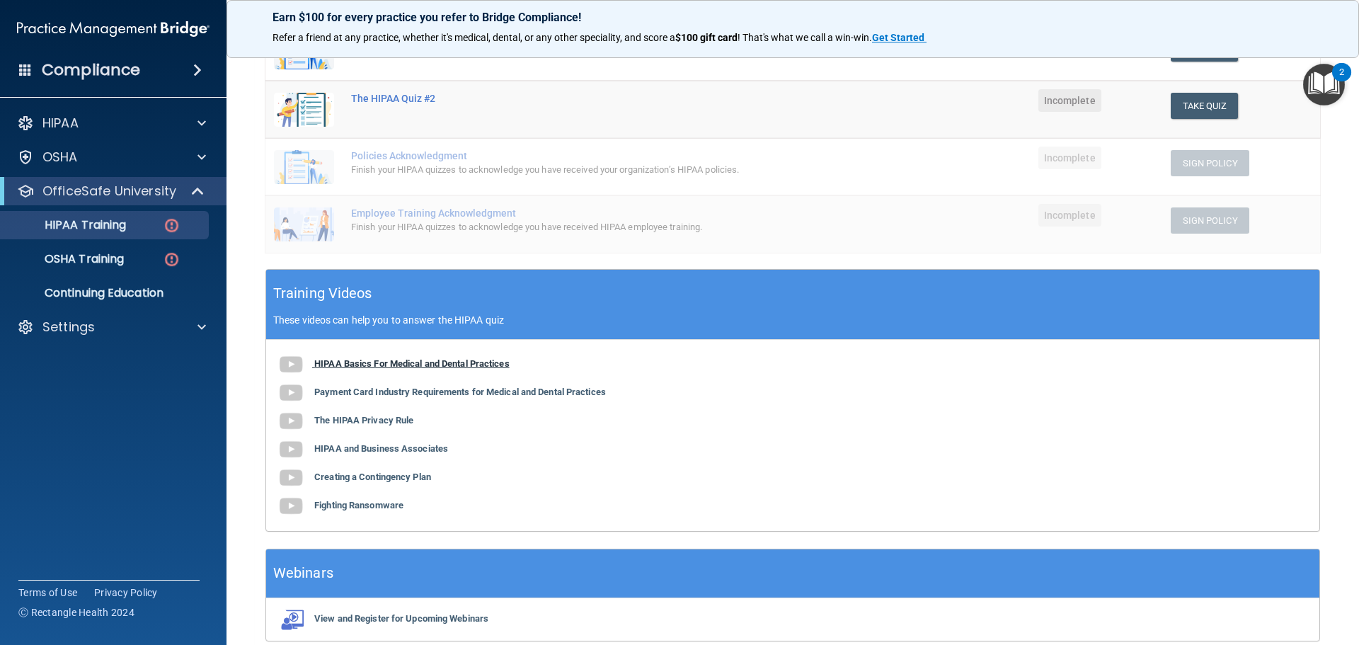
click at [363, 366] on b "HIPAA Basics For Medical and Dental Practices" at bounding box center [411, 363] width 195 height 11
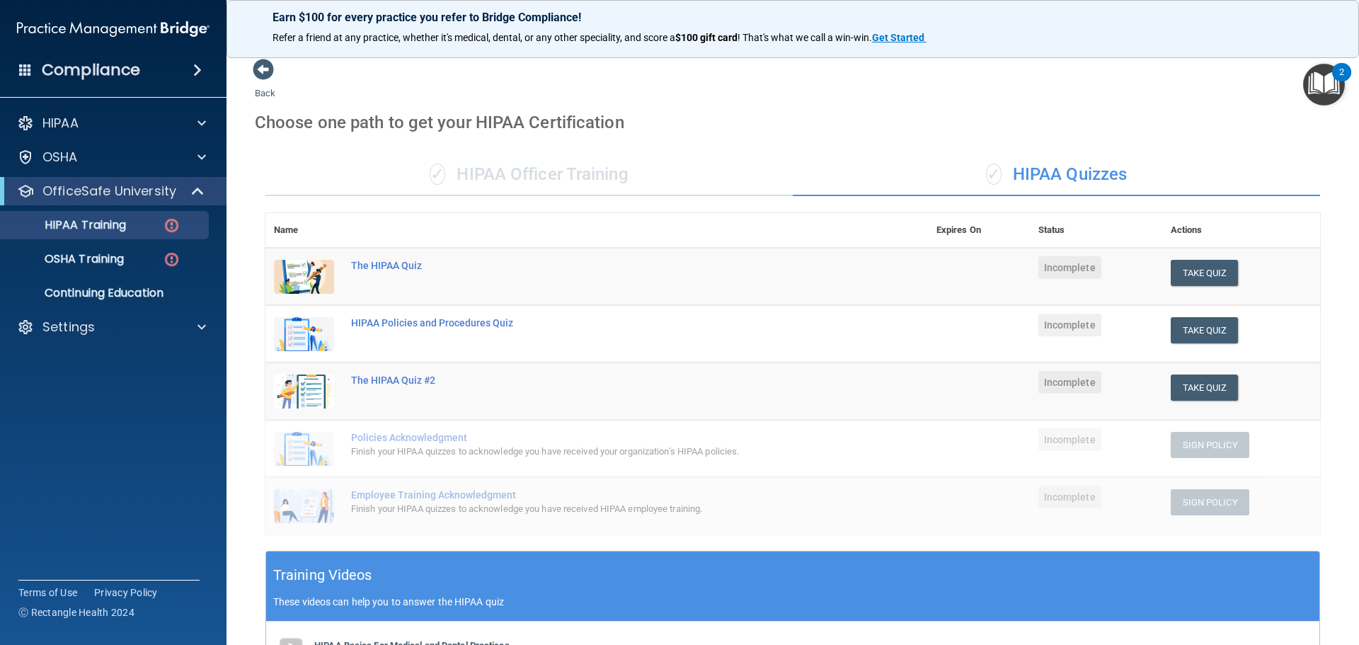
scroll to position [0, 0]
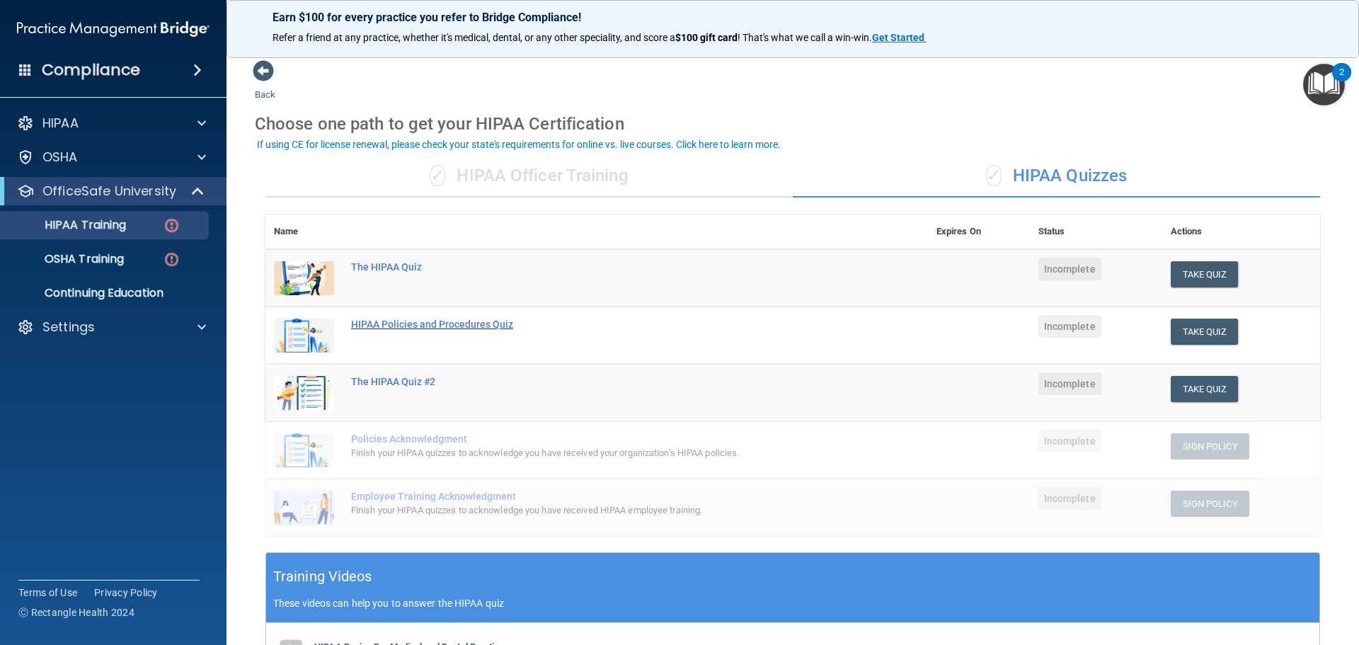
click at [422, 325] on div "HIPAA Policies and Procedures Quiz" at bounding box center [604, 323] width 506 height 11
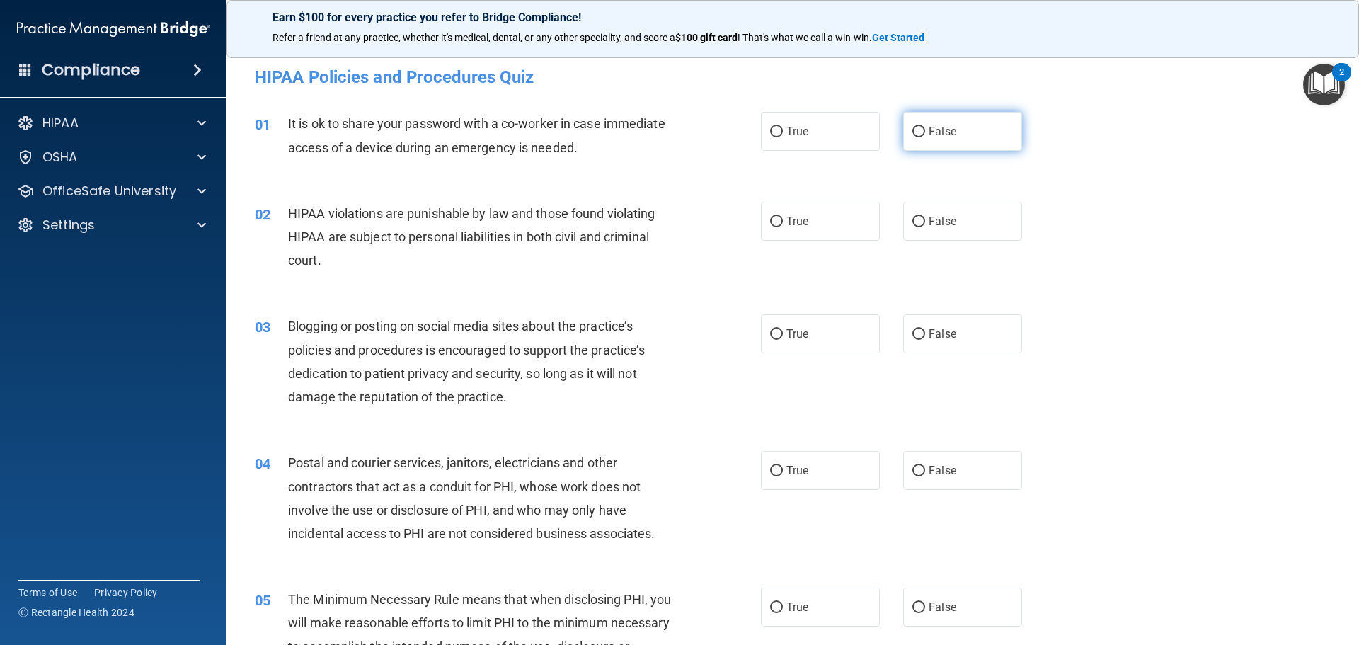
click at [928, 126] on span "False" at bounding box center [942, 131] width 28 height 13
click at [925, 127] on input "False" at bounding box center [918, 132] width 13 height 11
radio input "true"
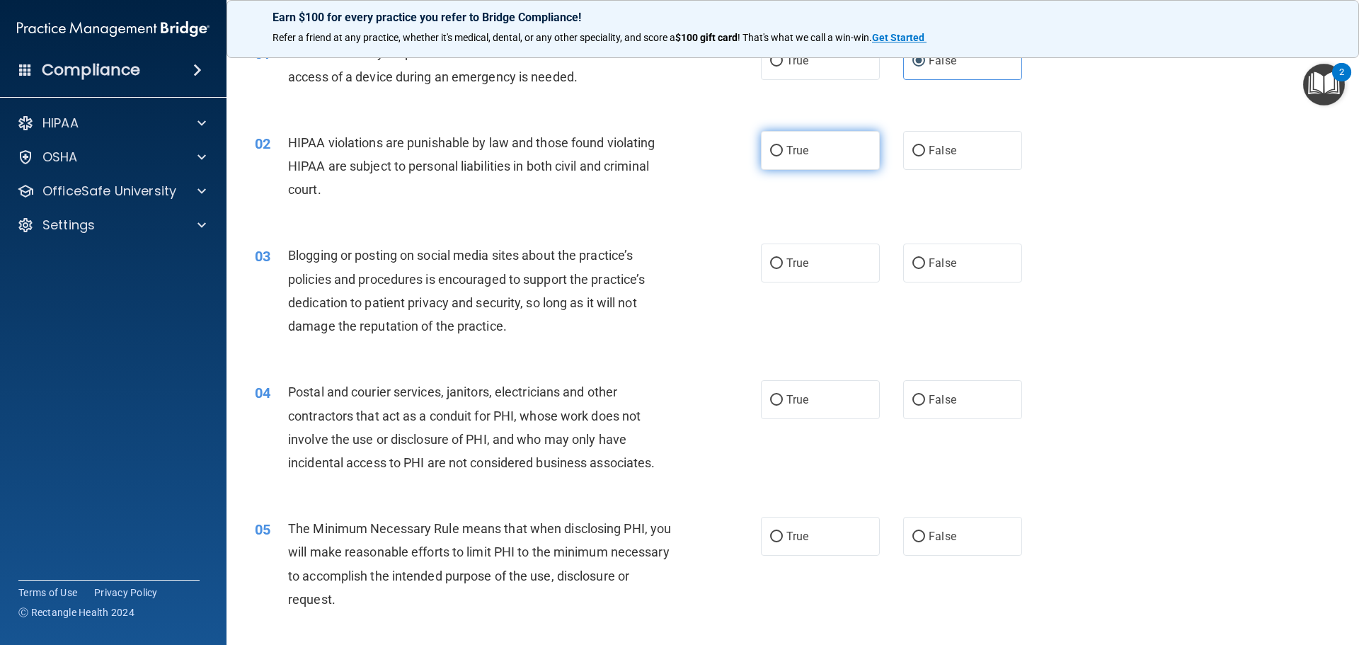
click at [778, 153] on label "True" at bounding box center [820, 150] width 119 height 39
click at [778, 153] on input "True" at bounding box center [776, 151] width 13 height 11
radio input "true"
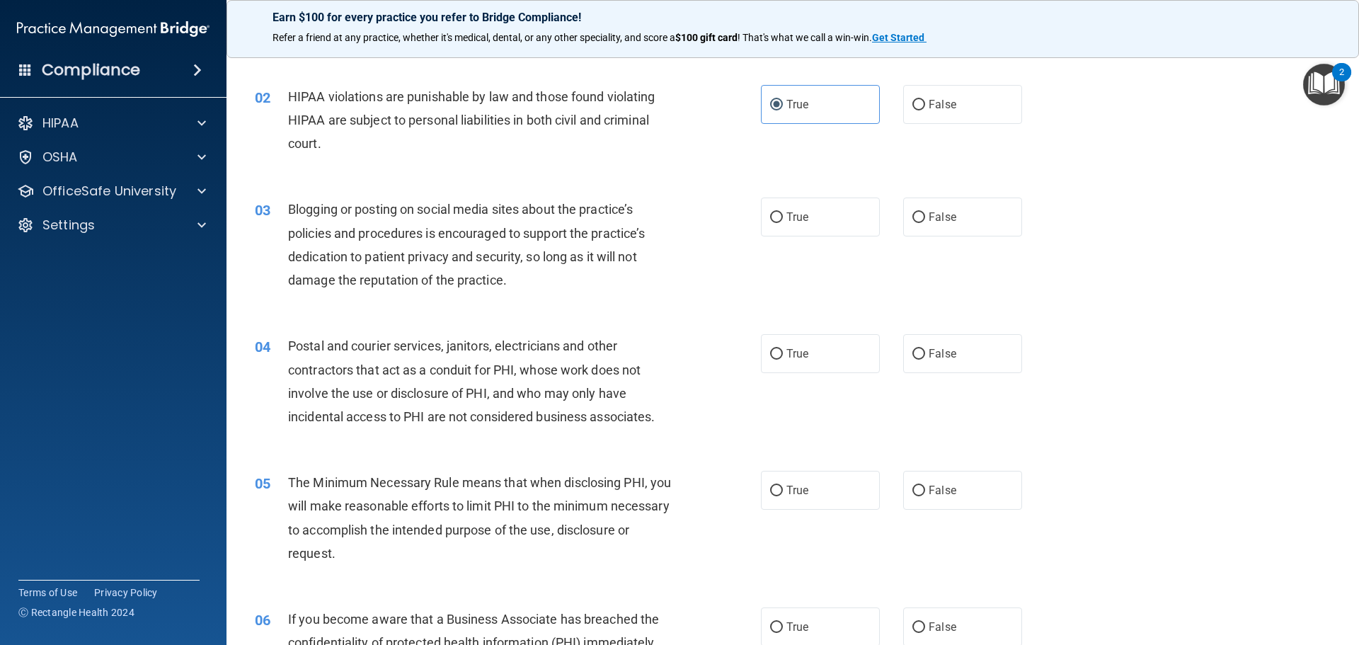
scroll to position [142, 0]
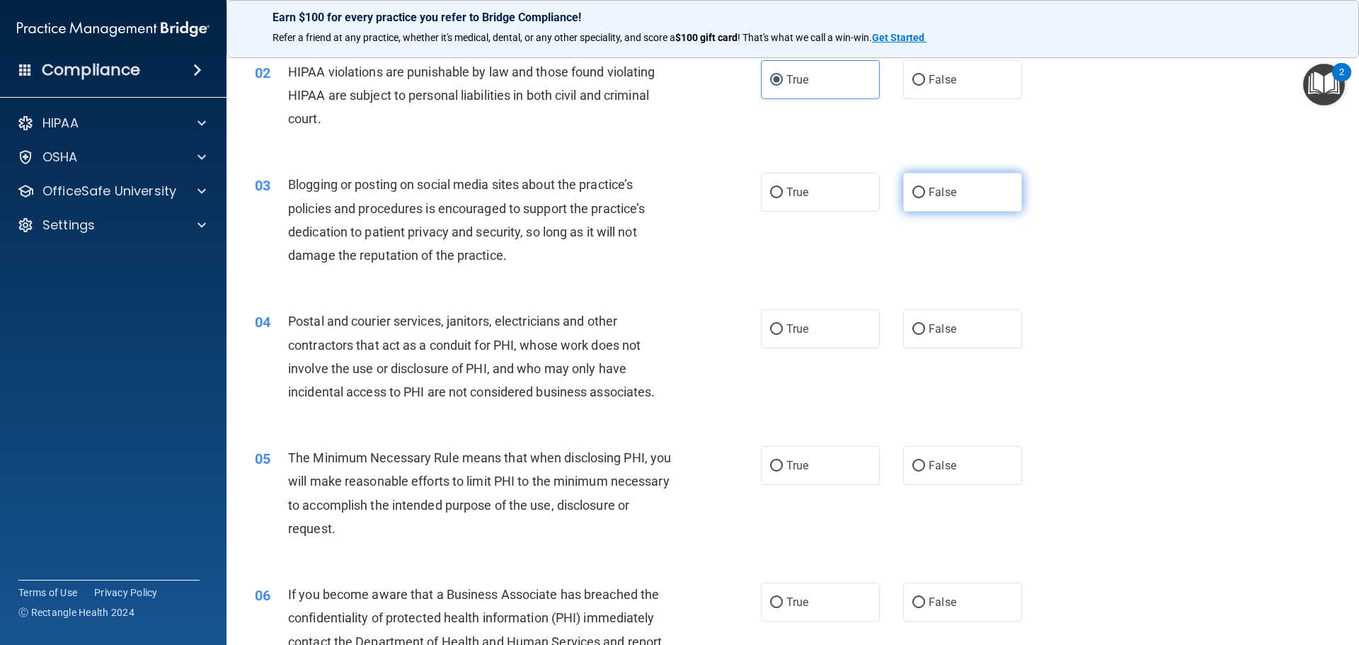
click at [912, 195] on input "False" at bounding box center [918, 193] width 13 height 11
radio input "true"
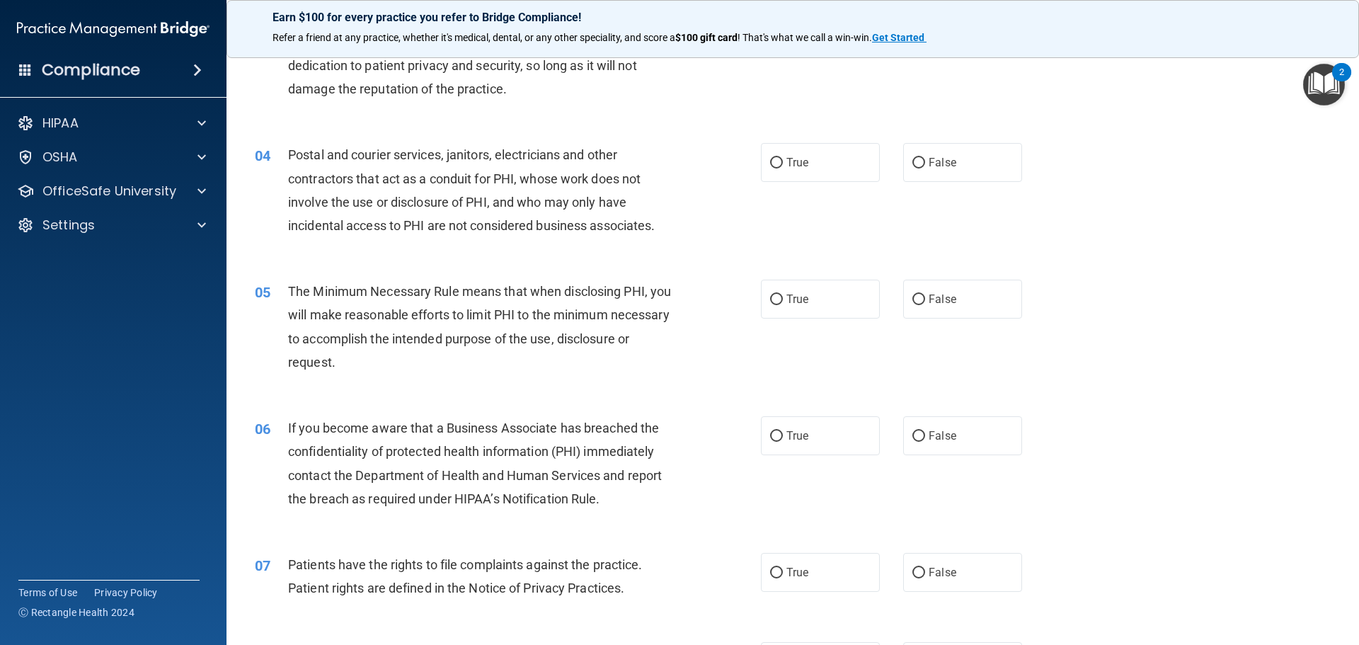
scroll to position [283, 0]
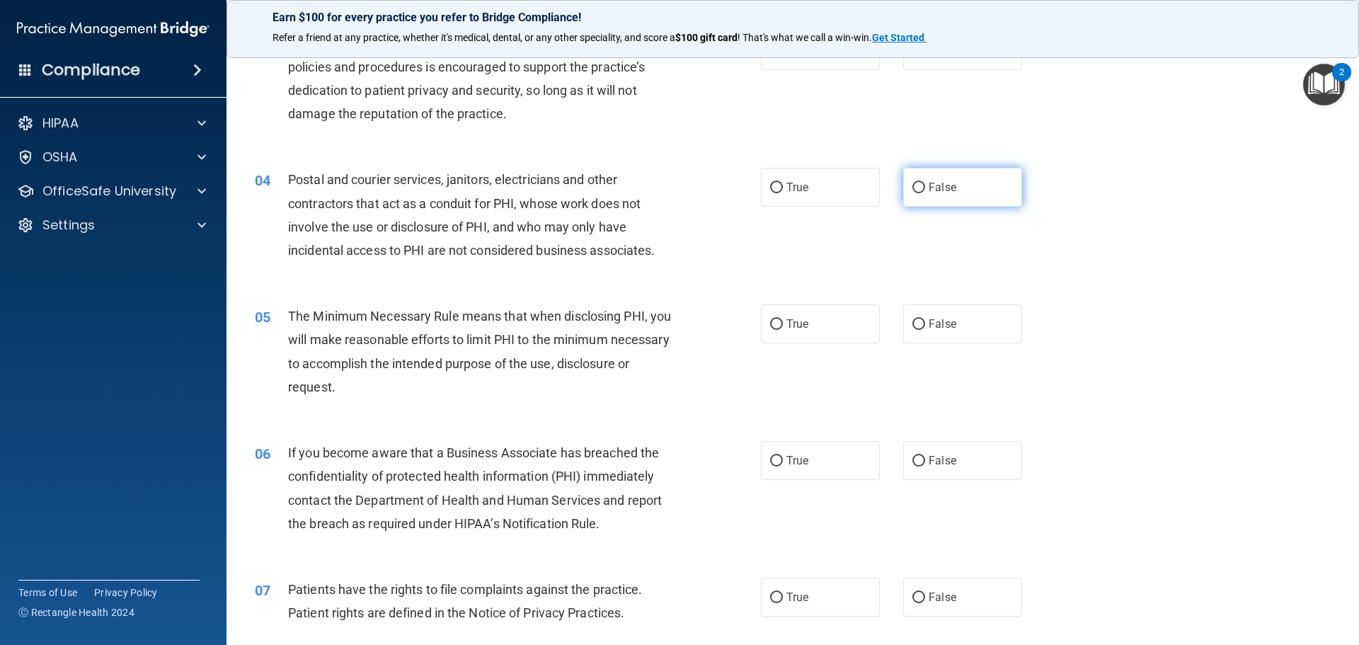
click at [931, 182] on span "False" at bounding box center [942, 186] width 28 height 13
click at [925, 183] on input "False" at bounding box center [918, 188] width 13 height 11
radio input "true"
click at [786, 180] on span "True" at bounding box center [797, 186] width 22 height 13
click at [783, 183] on input "True" at bounding box center [776, 188] width 13 height 11
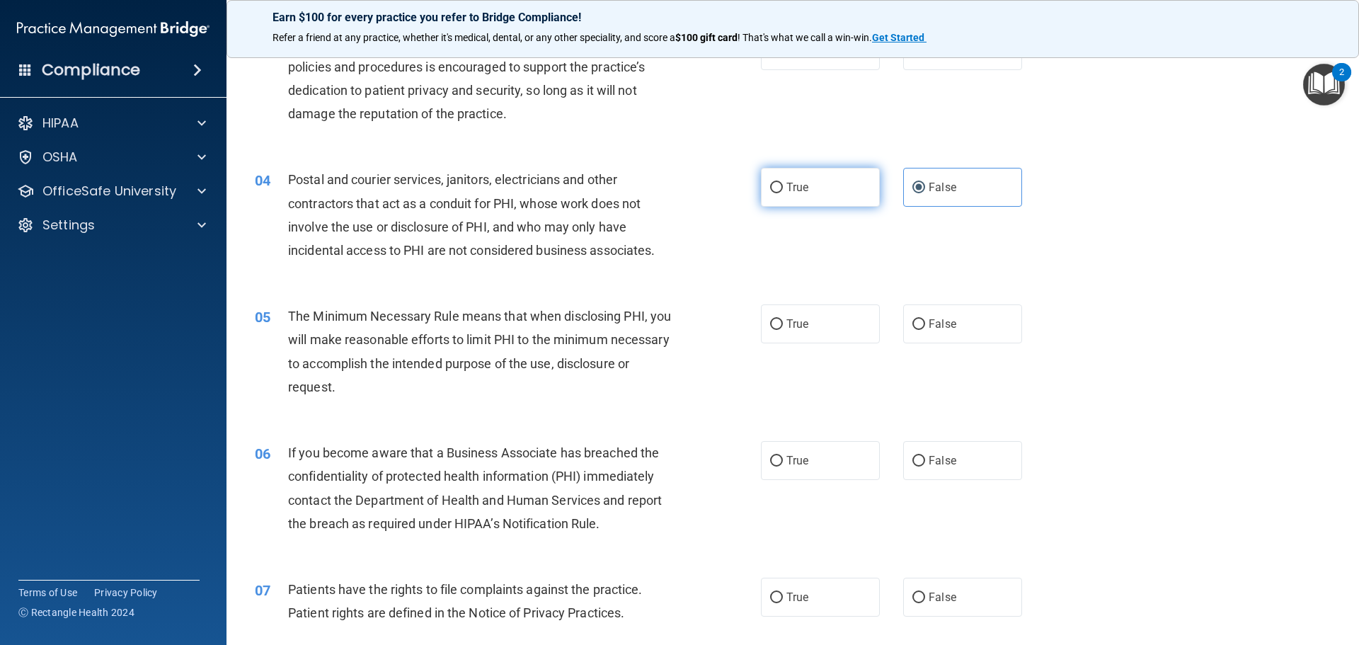
radio input "true"
radio input "false"
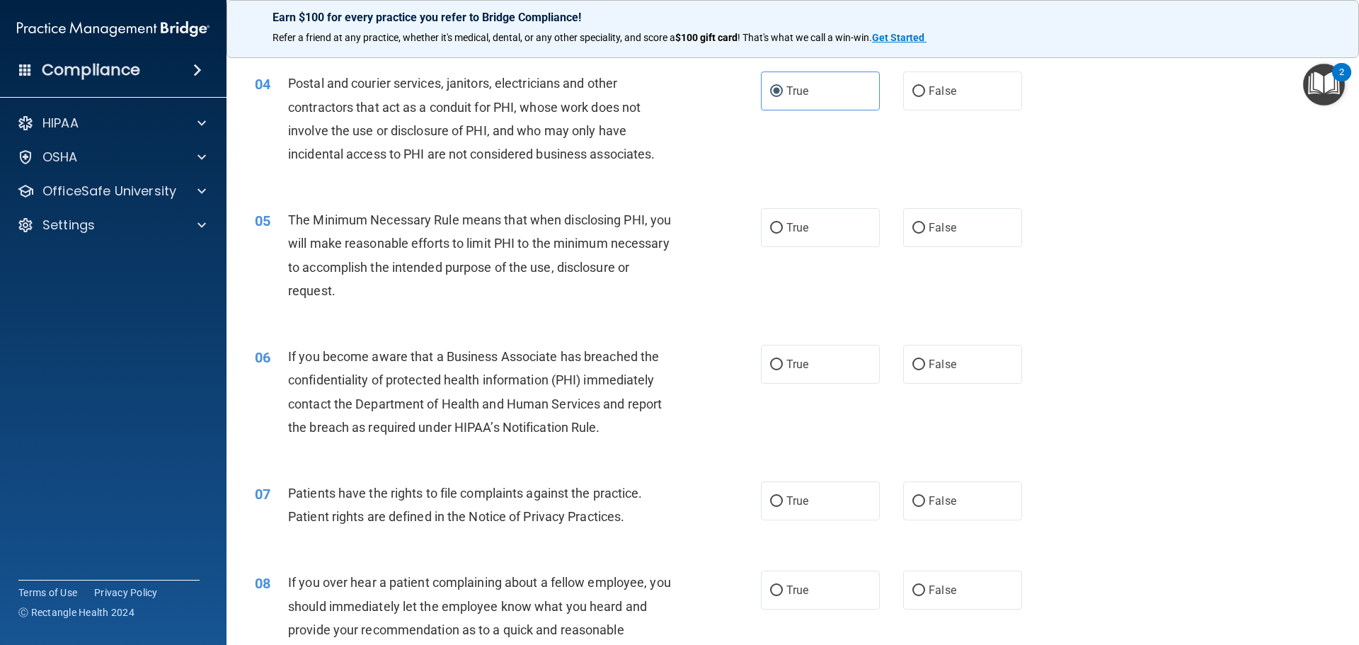
scroll to position [354, 0]
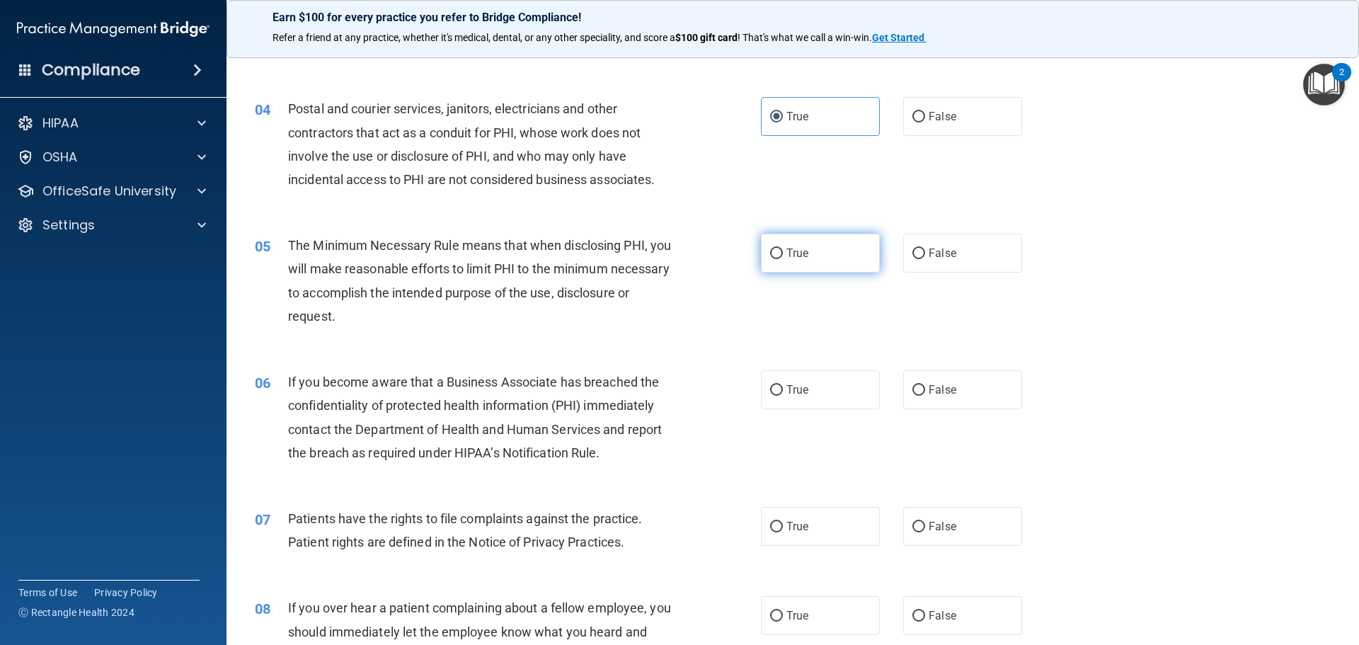
click at [791, 252] on span "True" at bounding box center [797, 252] width 22 height 13
click at [783, 252] on input "True" at bounding box center [776, 253] width 13 height 11
radio input "true"
click at [821, 393] on label "True" at bounding box center [820, 389] width 119 height 39
click at [783, 393] on input "True" at bounding box center [776, 390] width 13 height 11
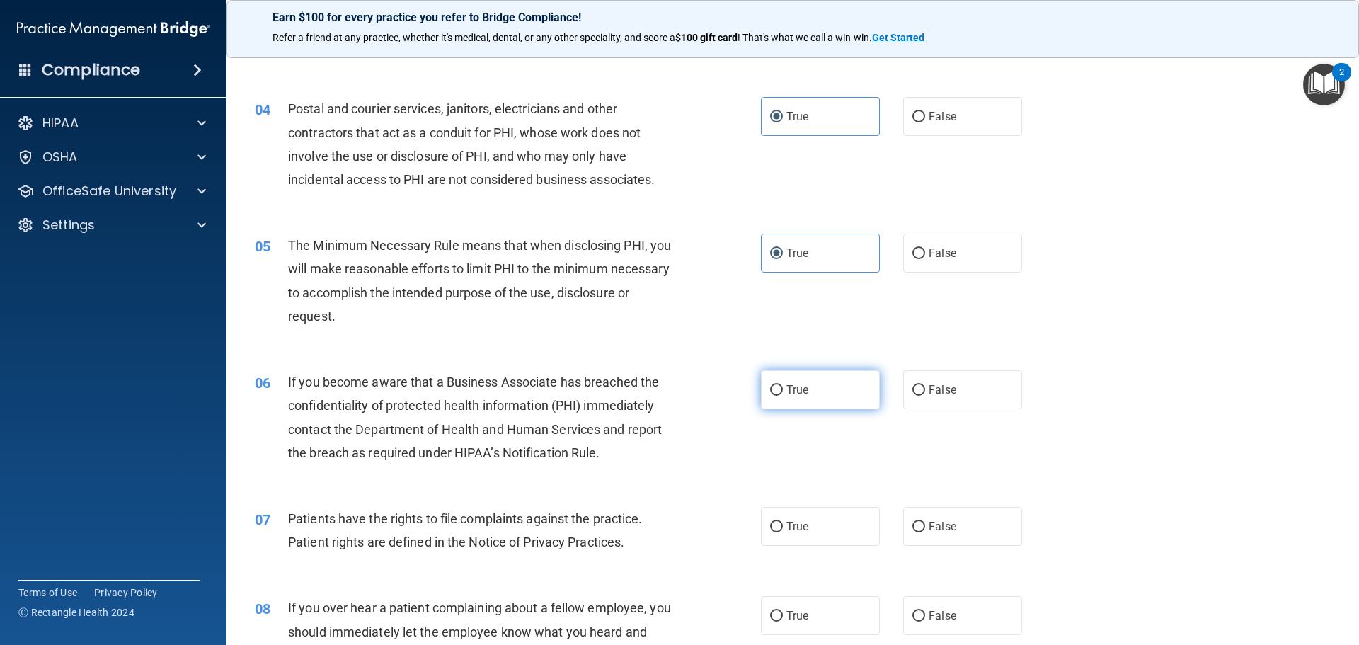
radio input "true"
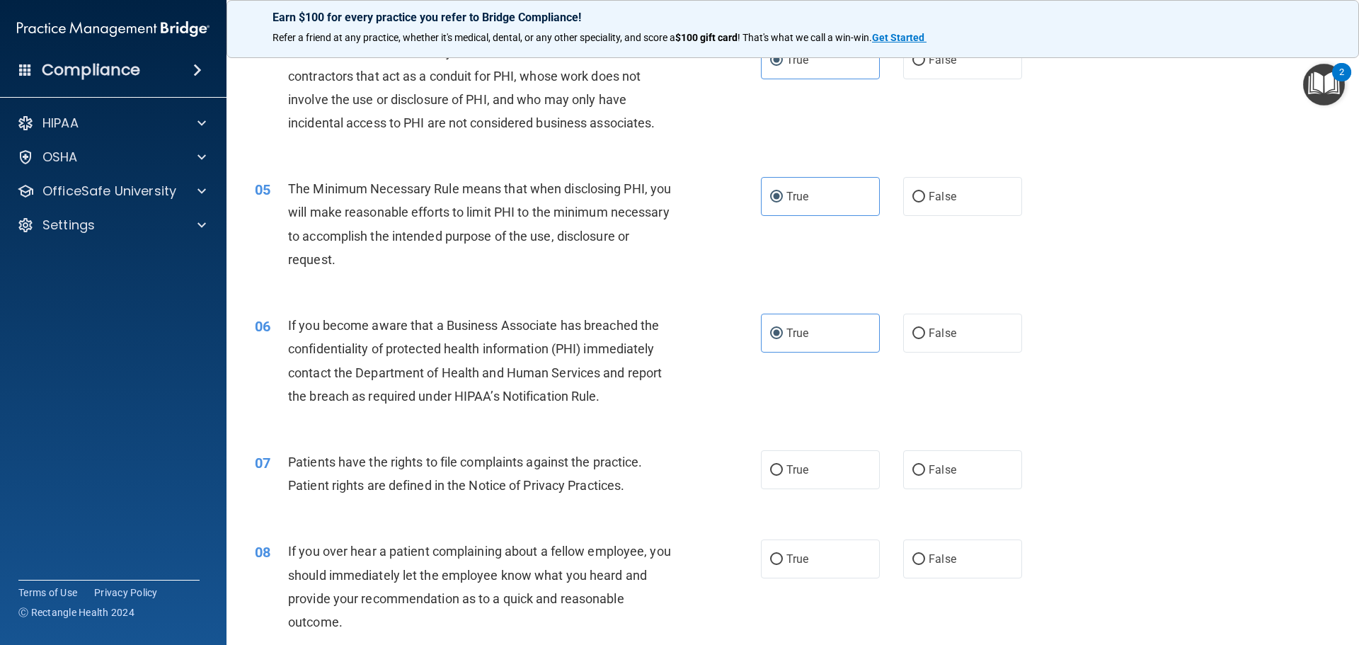
scroll to position [495, 0]
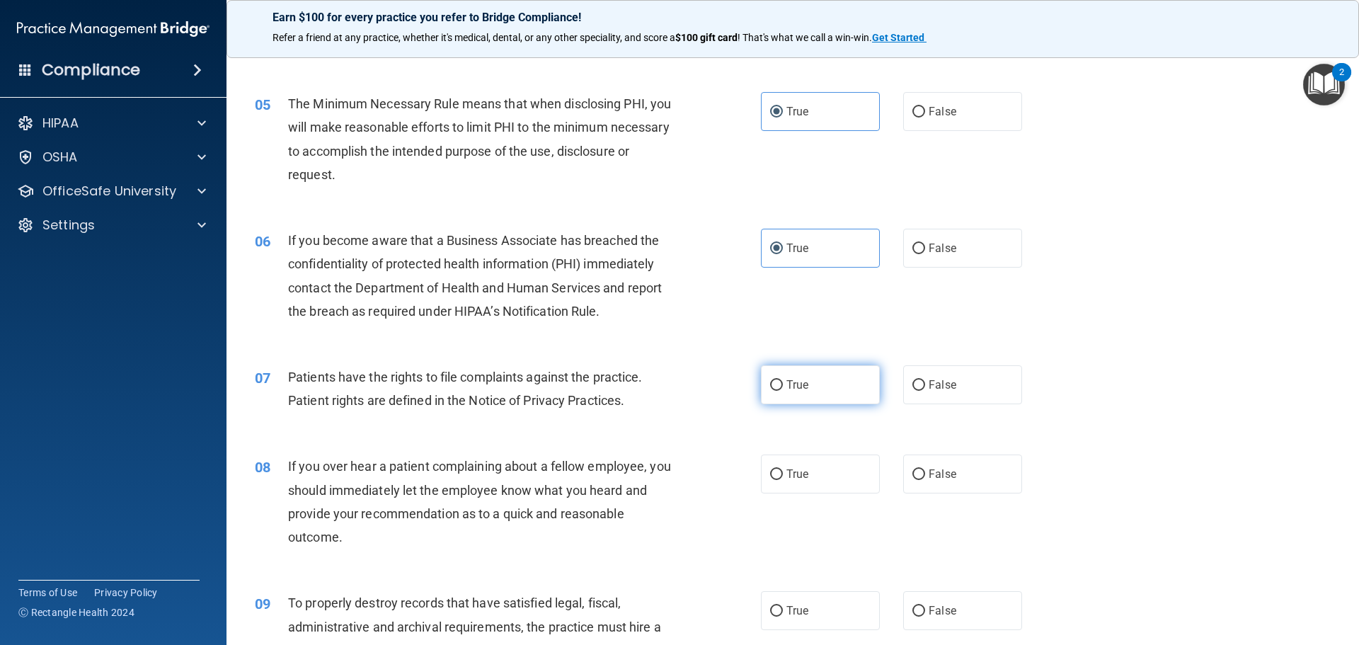
click at [775, 389] on input "True" at bounding box center [776, 385] width 13 height 11
radio input "true"
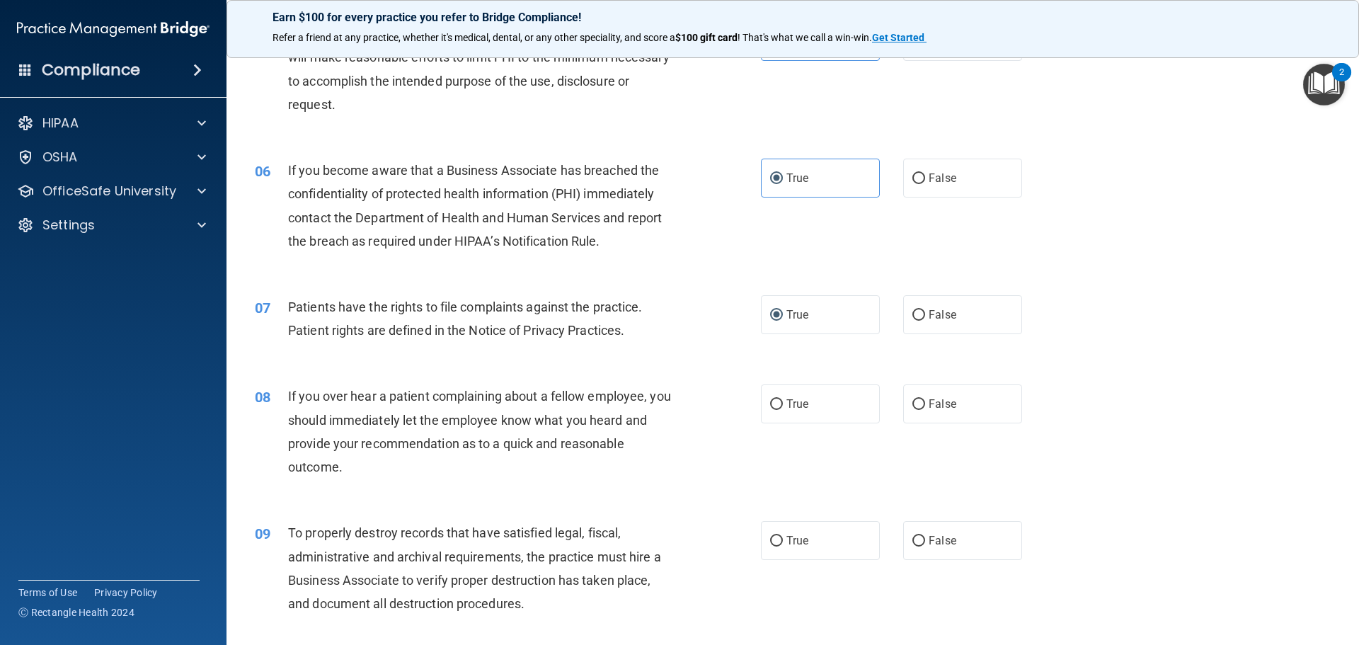
scroll to position [637, 0]
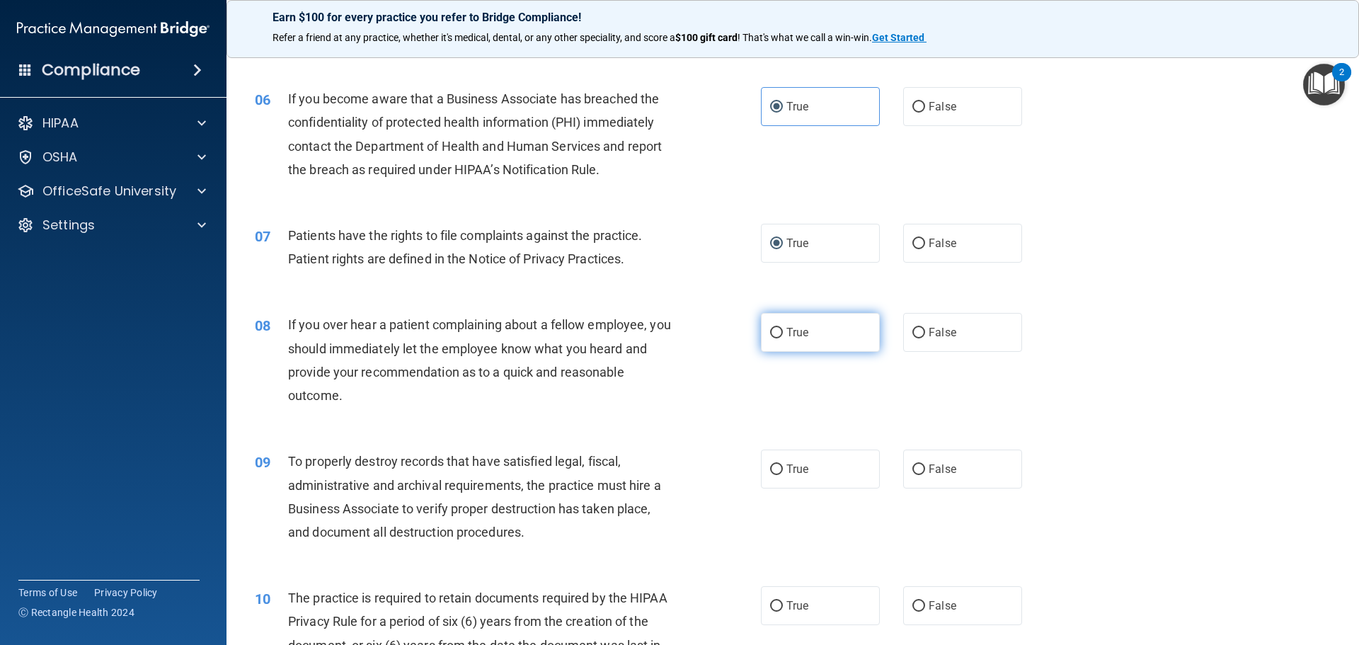
click at [786, 334] on span "True" at bounding box center [797, 331] width 22 height 13
click at [783, 334] on input "True" at bounding box center [776, 333] width 13 height 11
radio input "true"
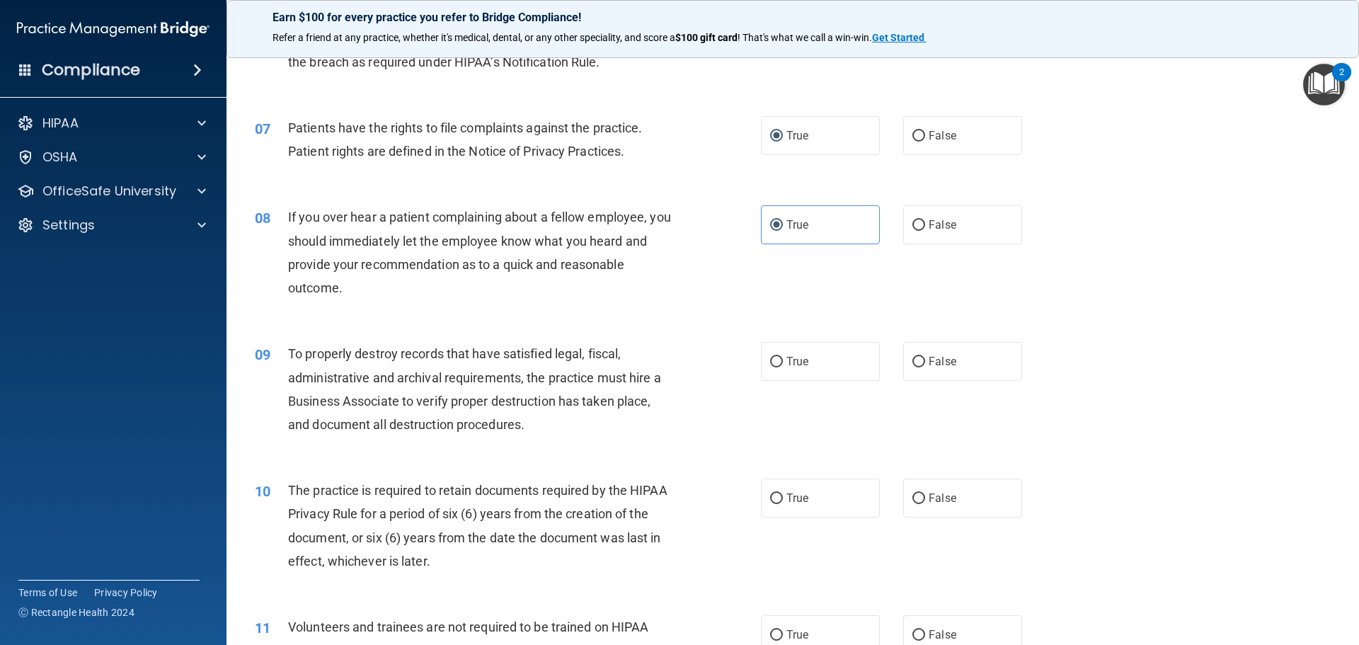
scroll to position [778, 0]
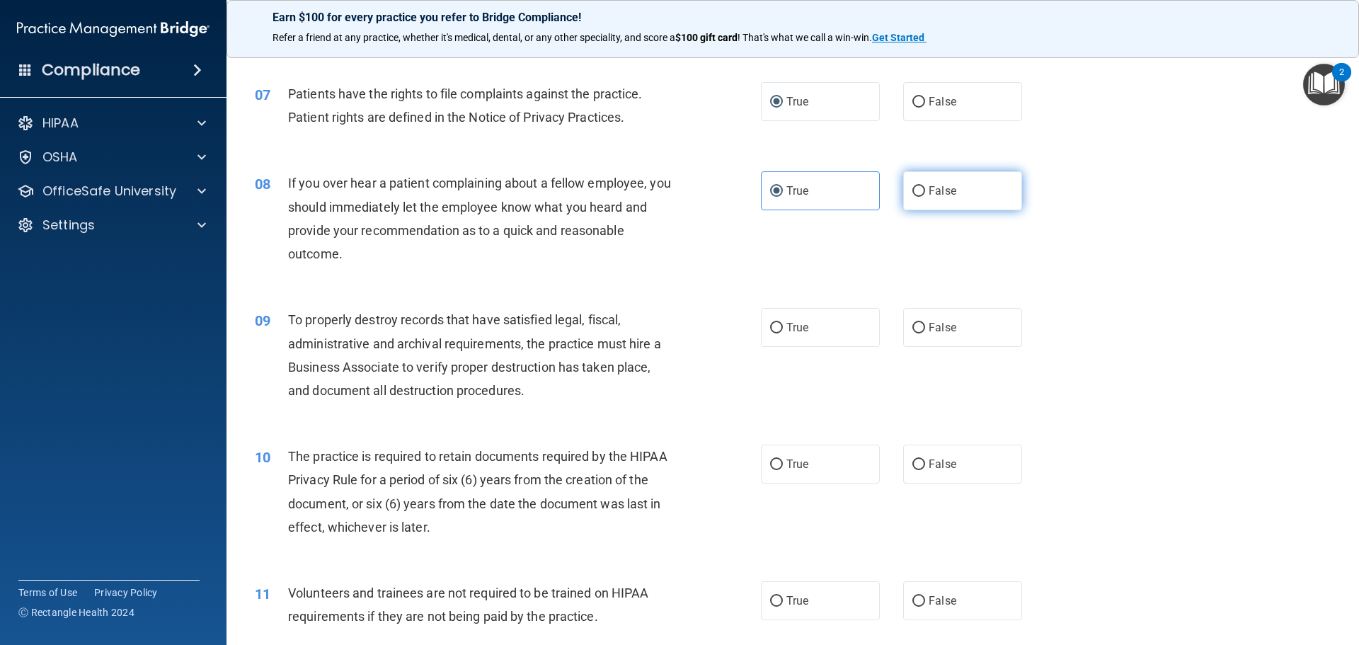
click at [912, 186] on input "False" at bounding box center [918, 191] width 13 height 11
radio input "true"
radio input "false"
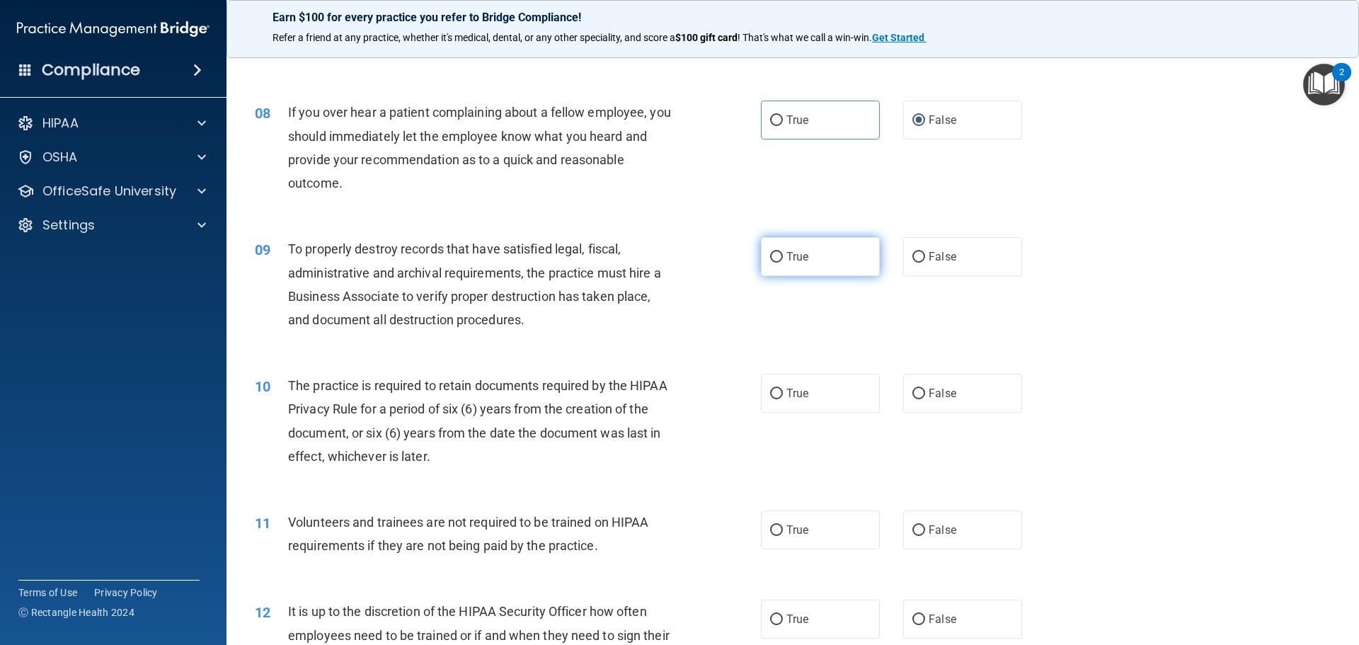
click at [793, 263] on label "True" at bounding box center [820, 256] width 119 height 39
click at [783, 263] on input "True" at bounding box center [776, 257] width 13 height 11
radio input "true"
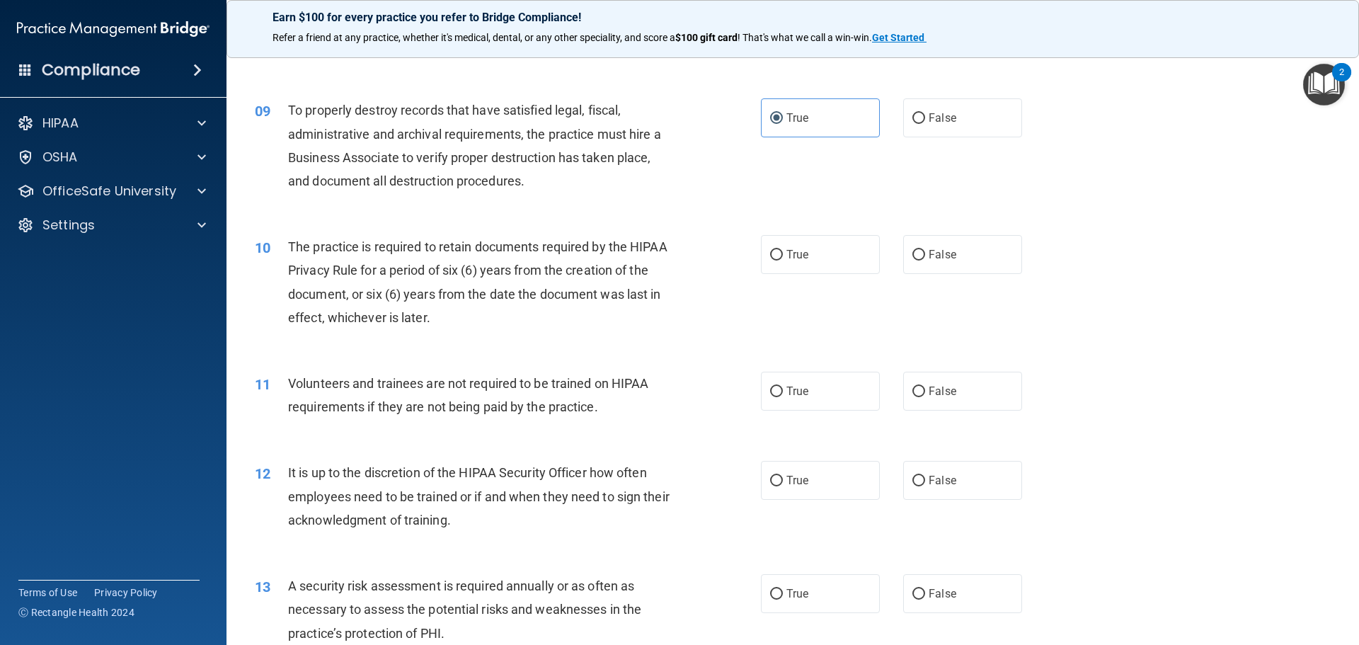
scroll to position [991, 0]
click at [795, 253] on span "True" at bounding box center [797, 251] width 22 height 13
click at [783, 253] on input "True" at bounding box center [776, 252] width 13 height 11
radio input "true"
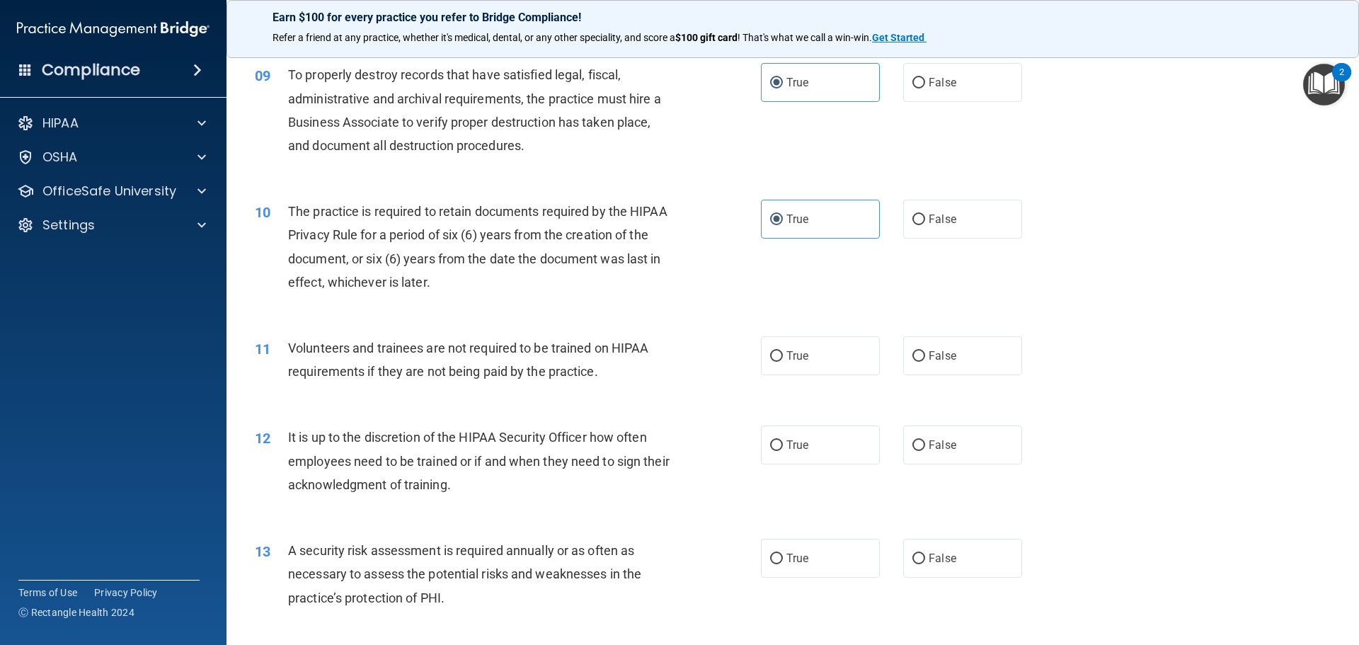
scroll to position [997, 0]
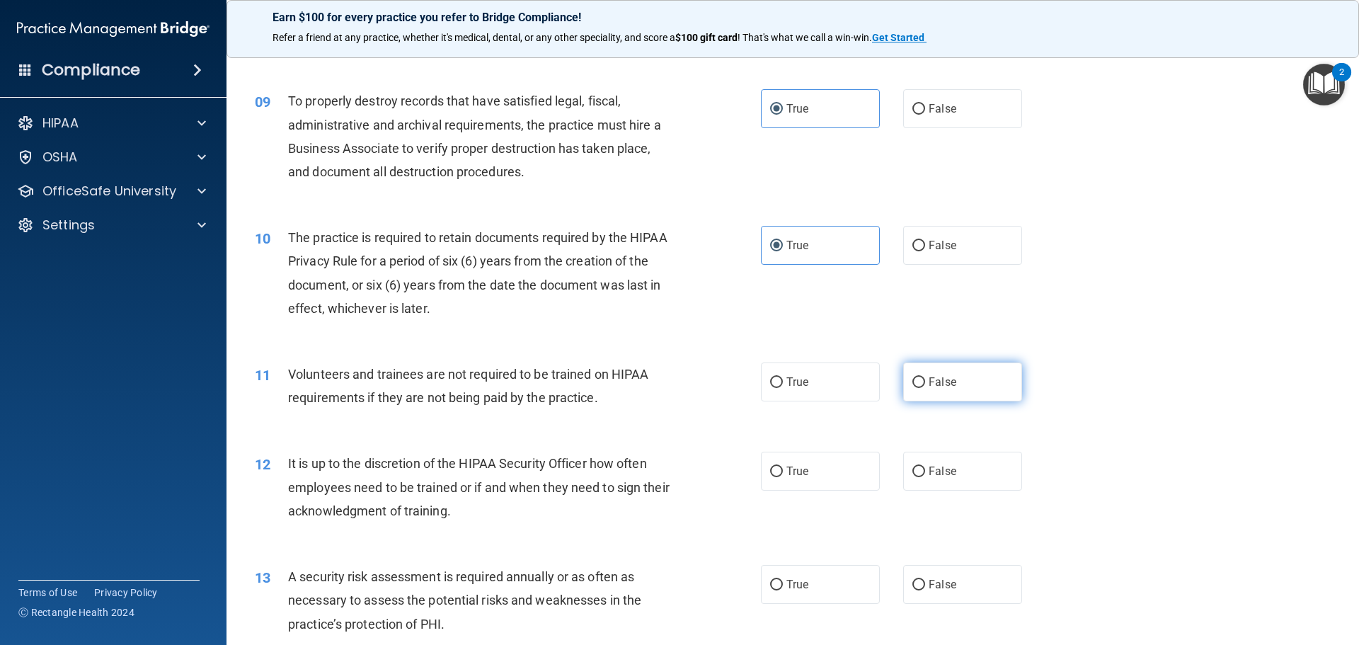
click at [912, 386] on input "False" at bounding box center [918, 382] width 13 height 11
radio input "true"
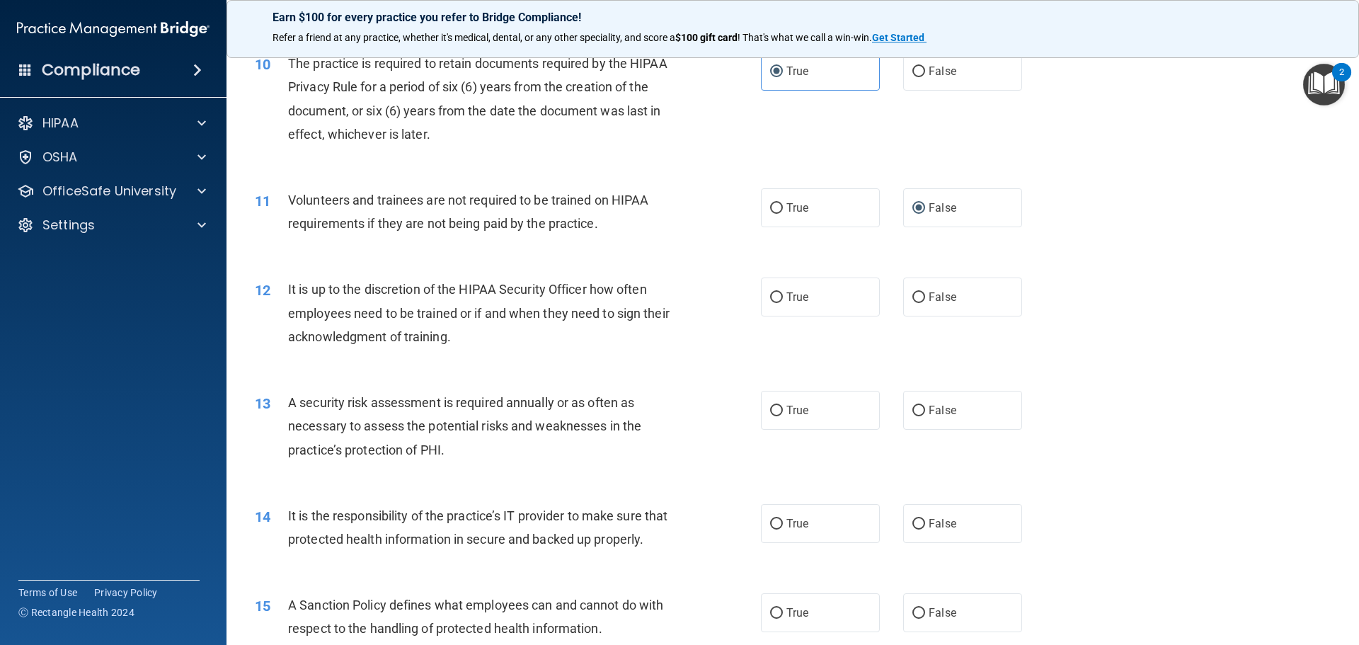
scroll to position [1209, 0]
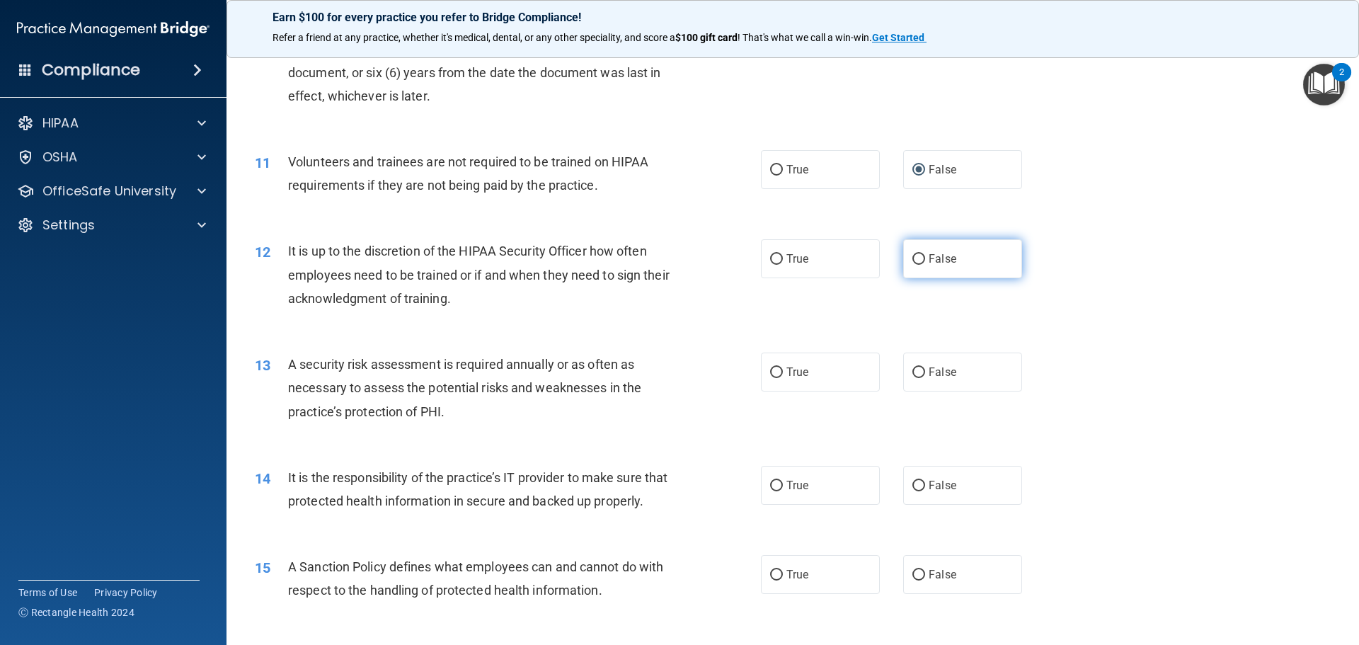
click at [913, 264] on input "False" at bounding box center [918, 259] width 13 height 11
radio input "true"
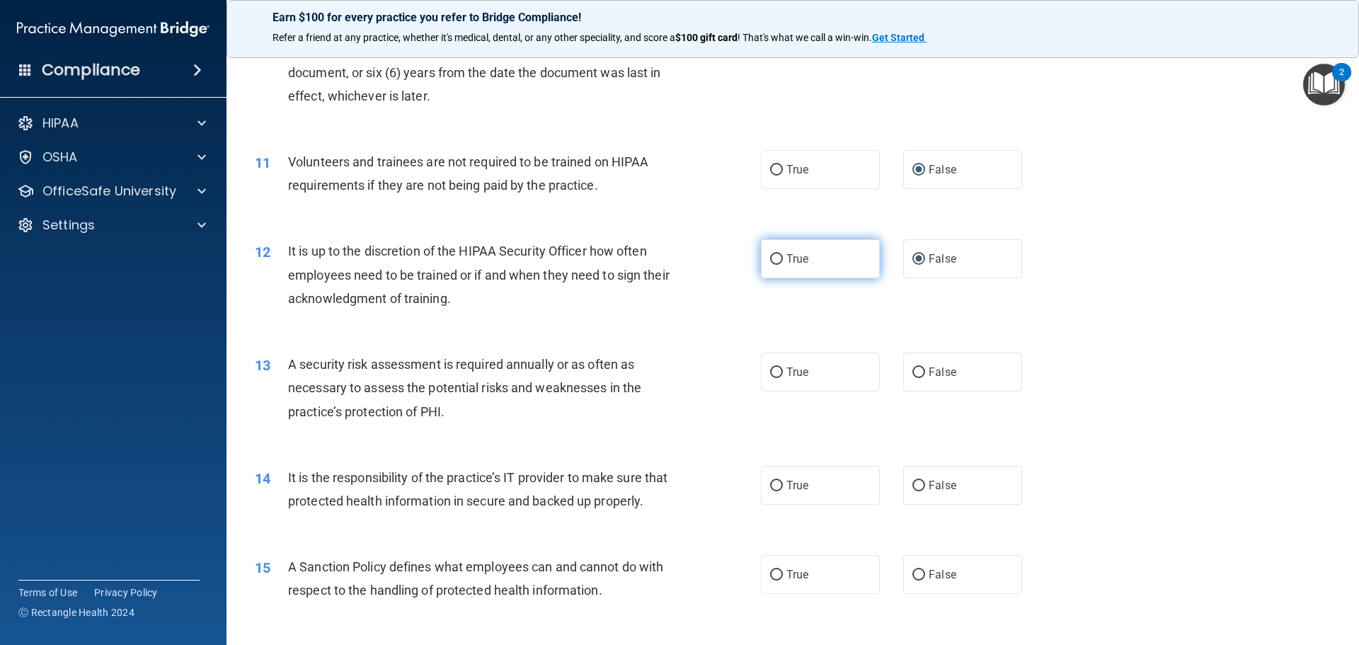
click at [793, 262] on span "True" at bounding box center [797, 258] width 22 height 13
click at [783, 262] on input "True" at bounding box center [776, 259] width 13 height 11
radio input "true"
click at [920, 256] on label "False" at bounding box center [962, 258] width 119 height 39
click at [920, 256] on input "False" at bounding box center [918, 259] width 13 height 11
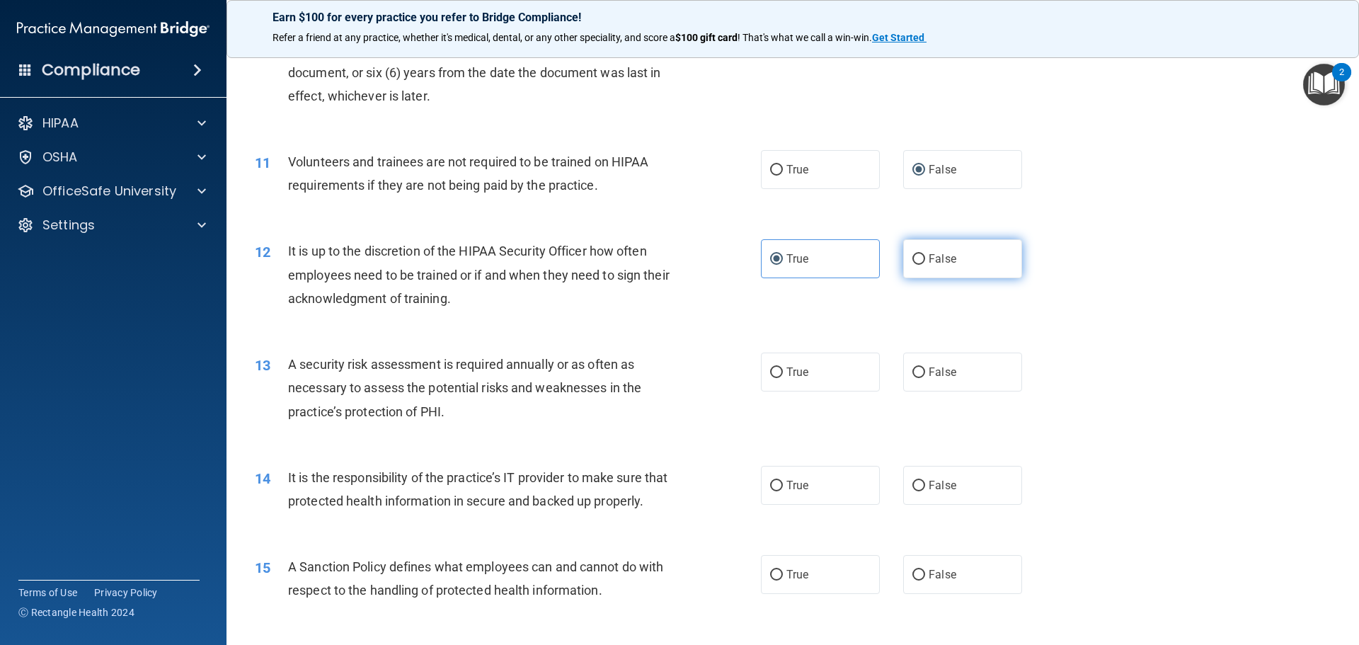
radio input "true"
radio input "false"
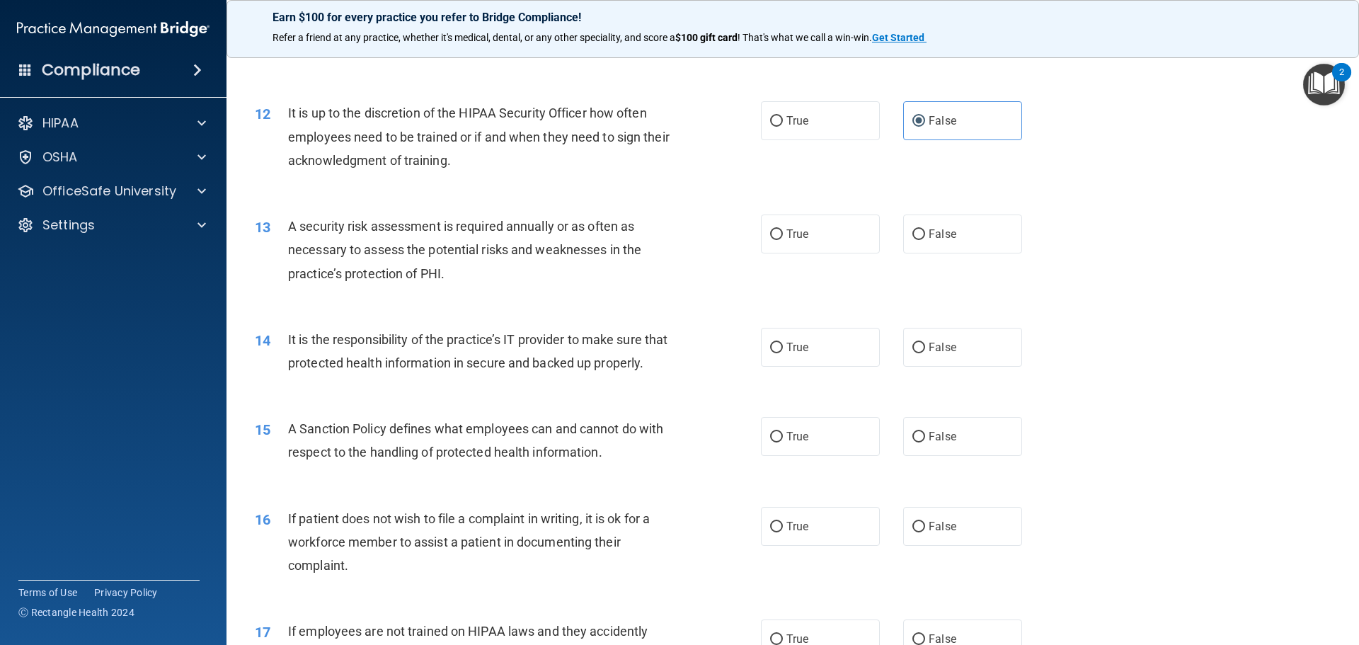
scroll to position [1351, 0]
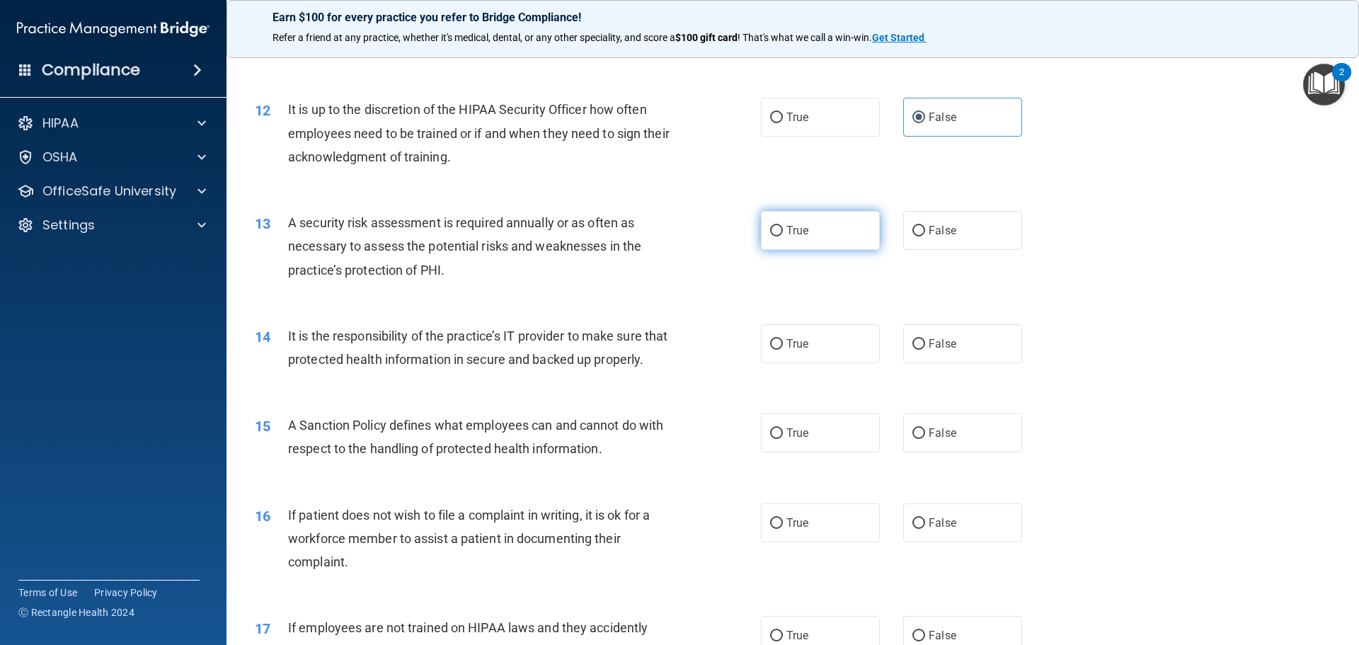
click at [792, 241] on label "True" at bounding box center [820, 230] width 119 height 39
click at [783, 236] on input "True" at bounding box center [776, 231] width 13 height 11
radio input "true"
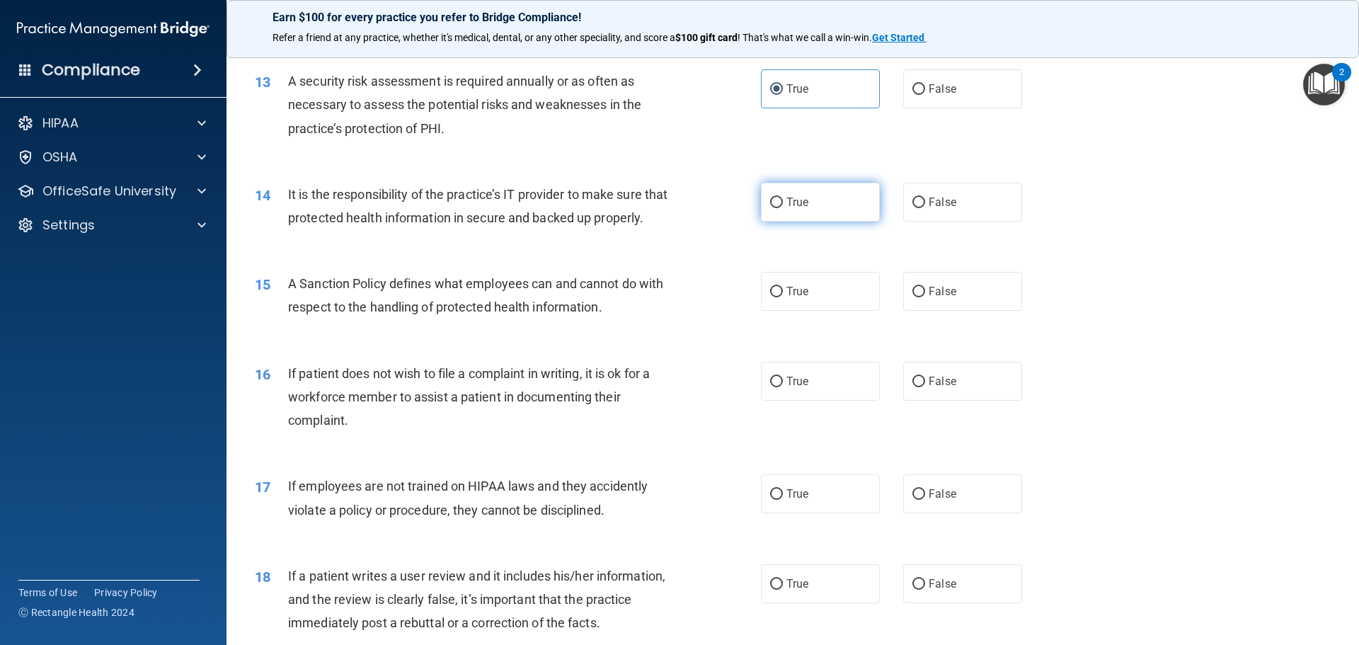
click at [795, 208] on span "True" at bounding box center [797, 201] width 22 height 13
click at [783, 208] on input "True" at bounding box center [776, 202] width 13 height 11
radio input "true"
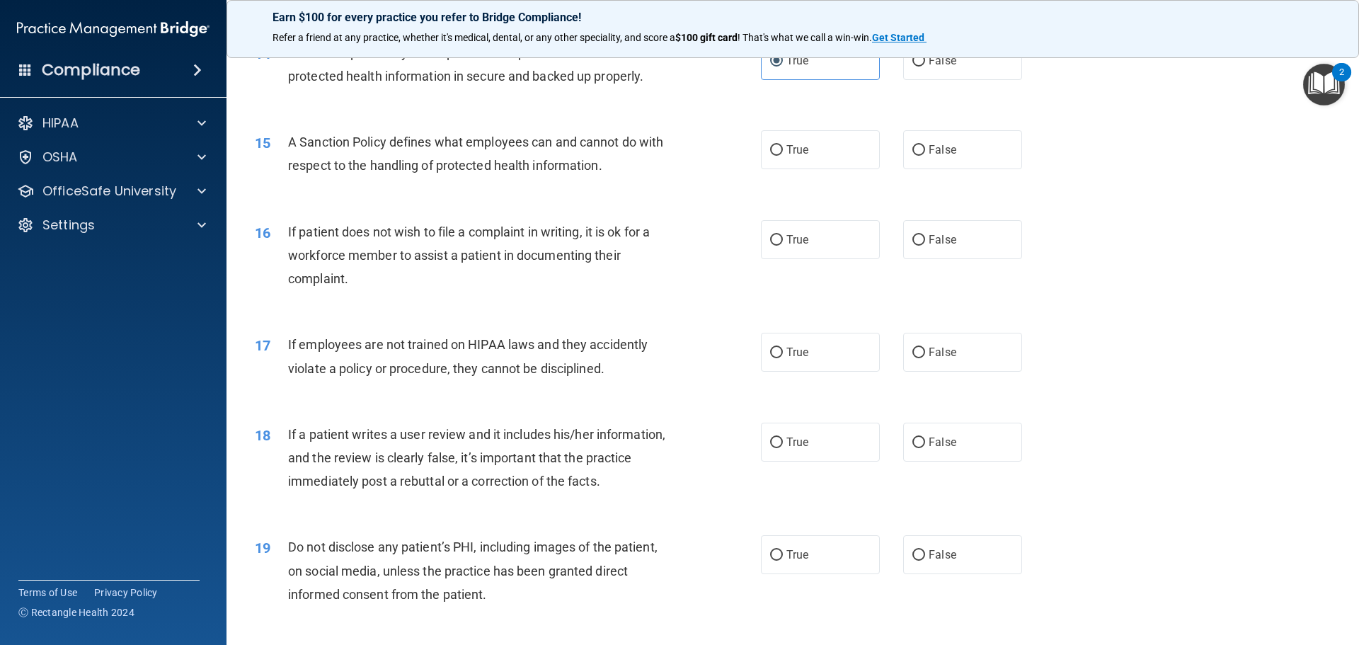
scroll to position [1563, 0]
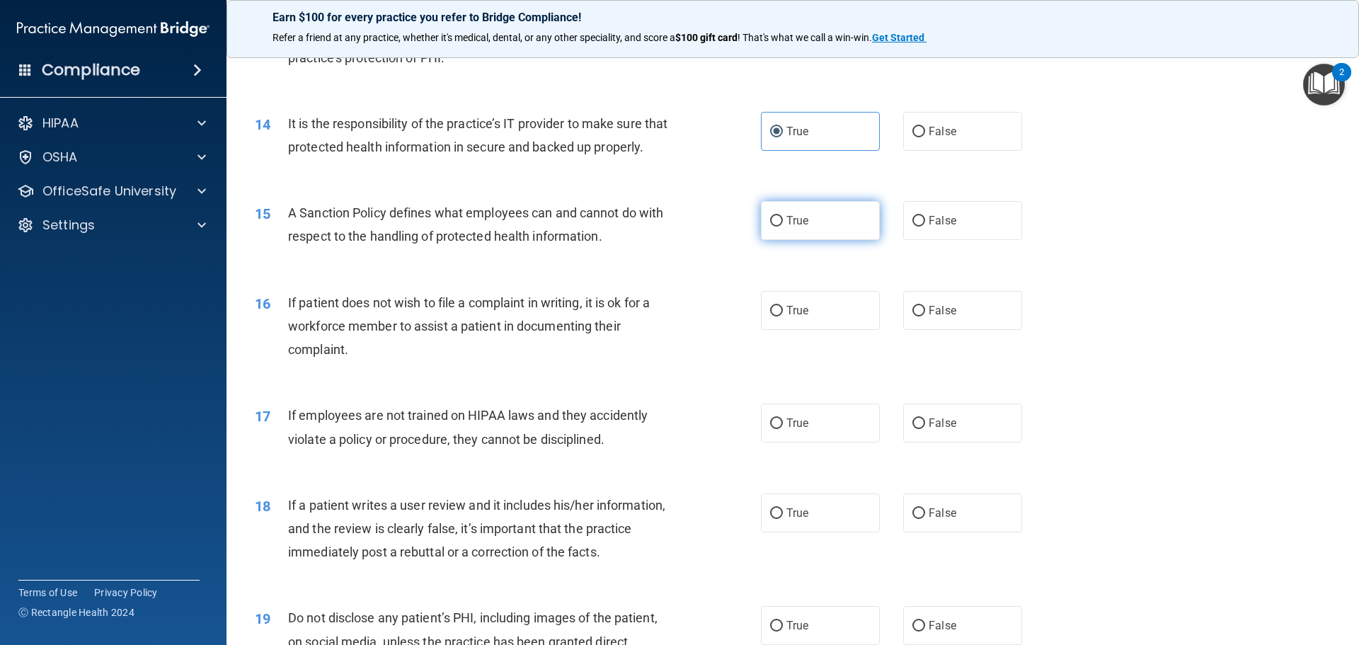
click at [786, 227] on span "True" at bounding box center [797, 220] width 22 height 13
click at [783, 226] on input "True" at bounding box center [776, 221] width 13 height 11
radio input "true"
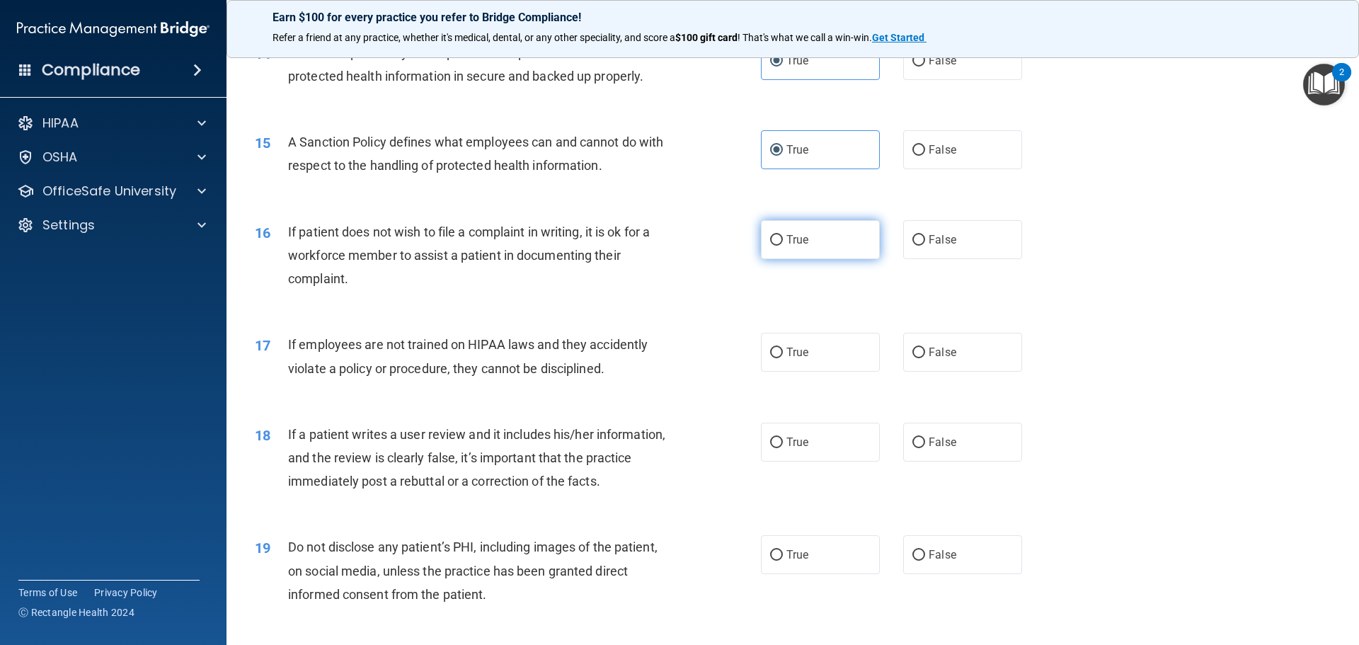
click at [783, 254] on label "True" at bounding box center [820, 239] width 119 height 39
click at [783, 246] on input "True" at bounding box center [776, 240] width 13 height 11
radio input "true"
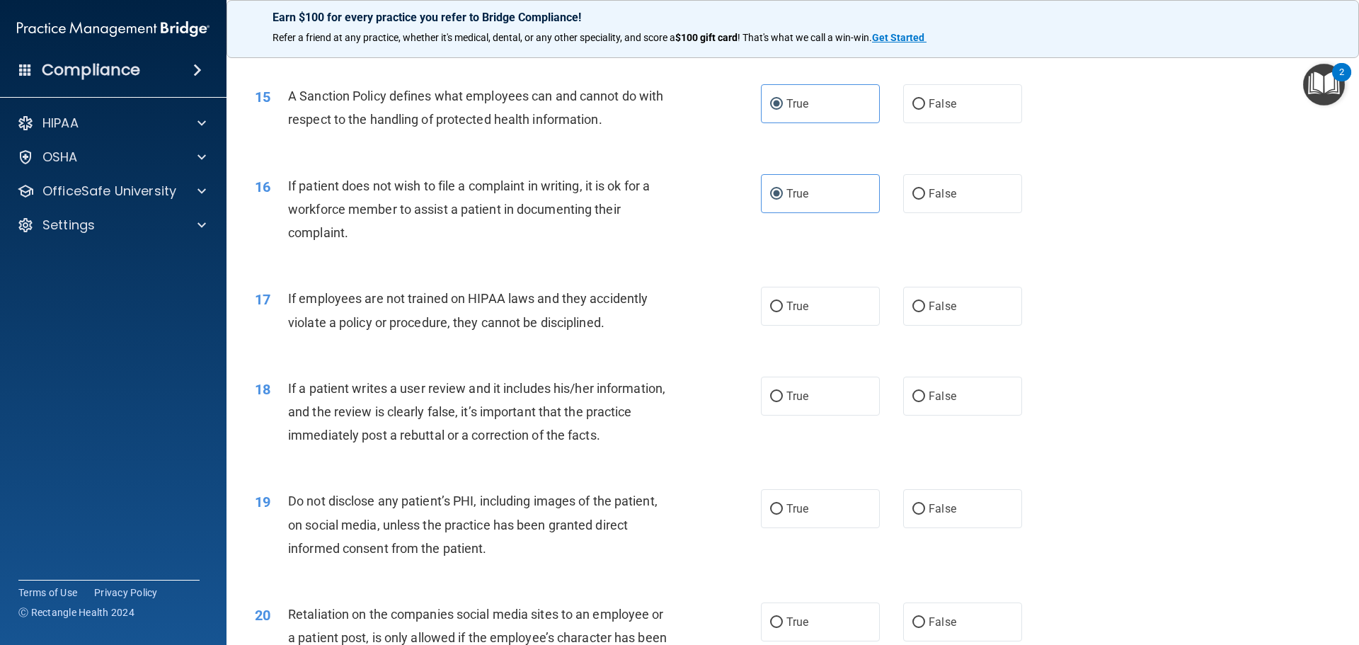
scroll to position [1705, 0]
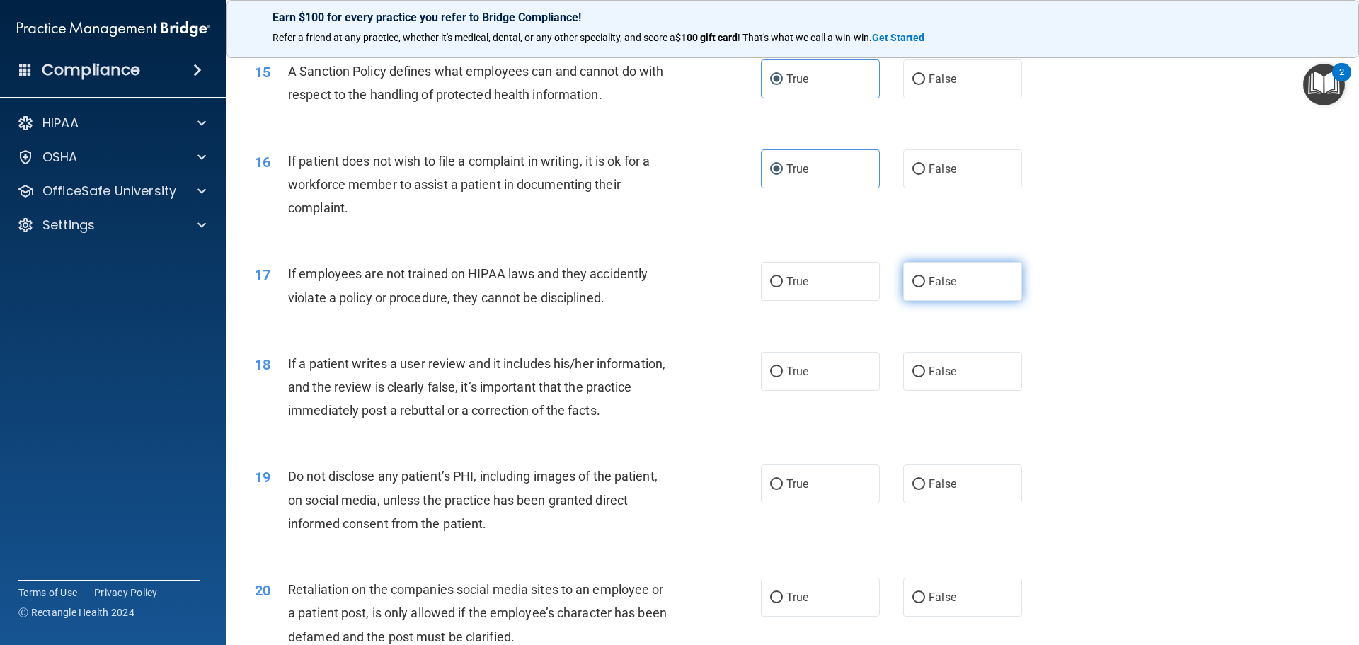
click at [928, 288] on span "False" at bounding box center [942, 281] width 28 height 13
click at [922, 287] on input "False" at bounding box center [918, 282] width 13 height 11
radio input "true"
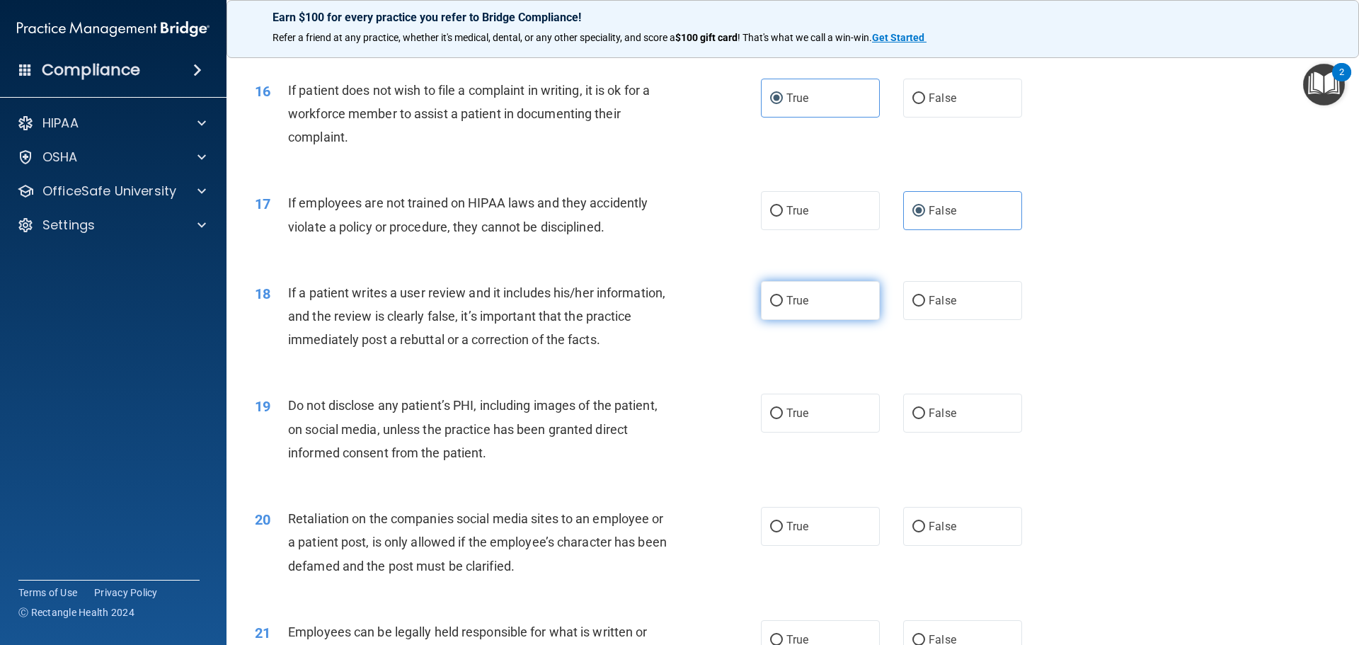
click at [773, 306] on input "True" at bounding box center [776, 301] width 13 height 11
radio input "true"
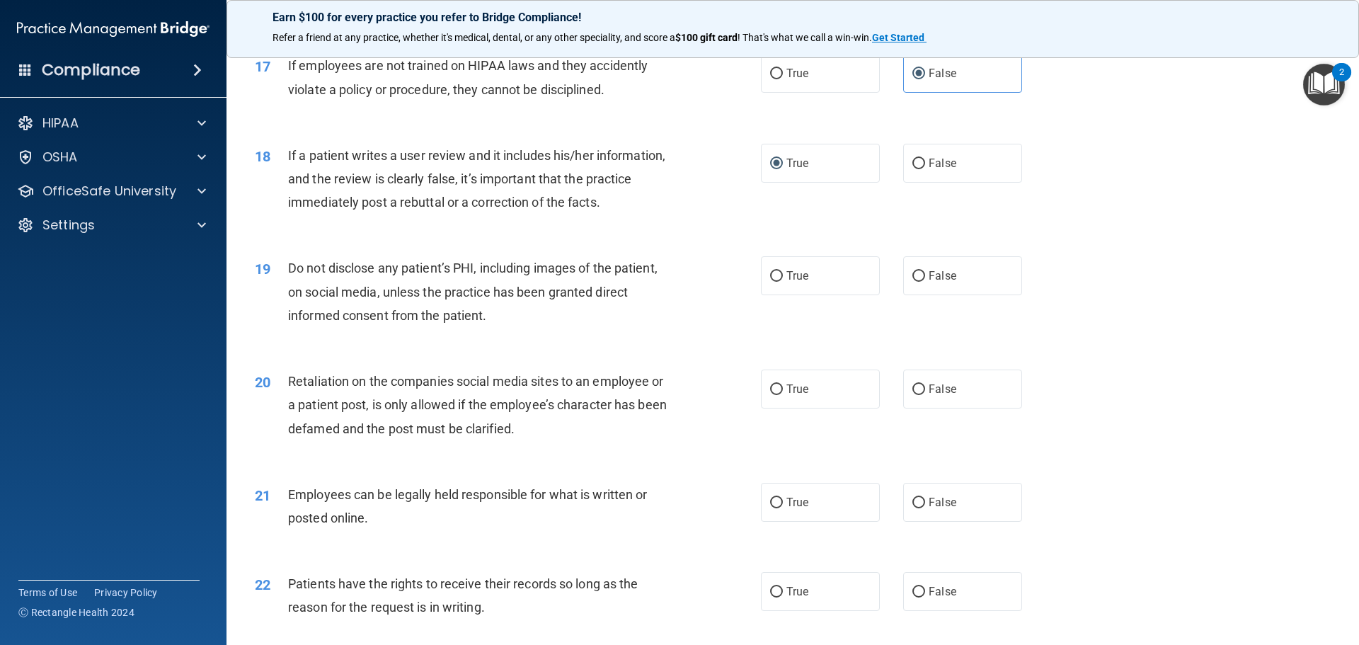
scroll to position [1917, 0]
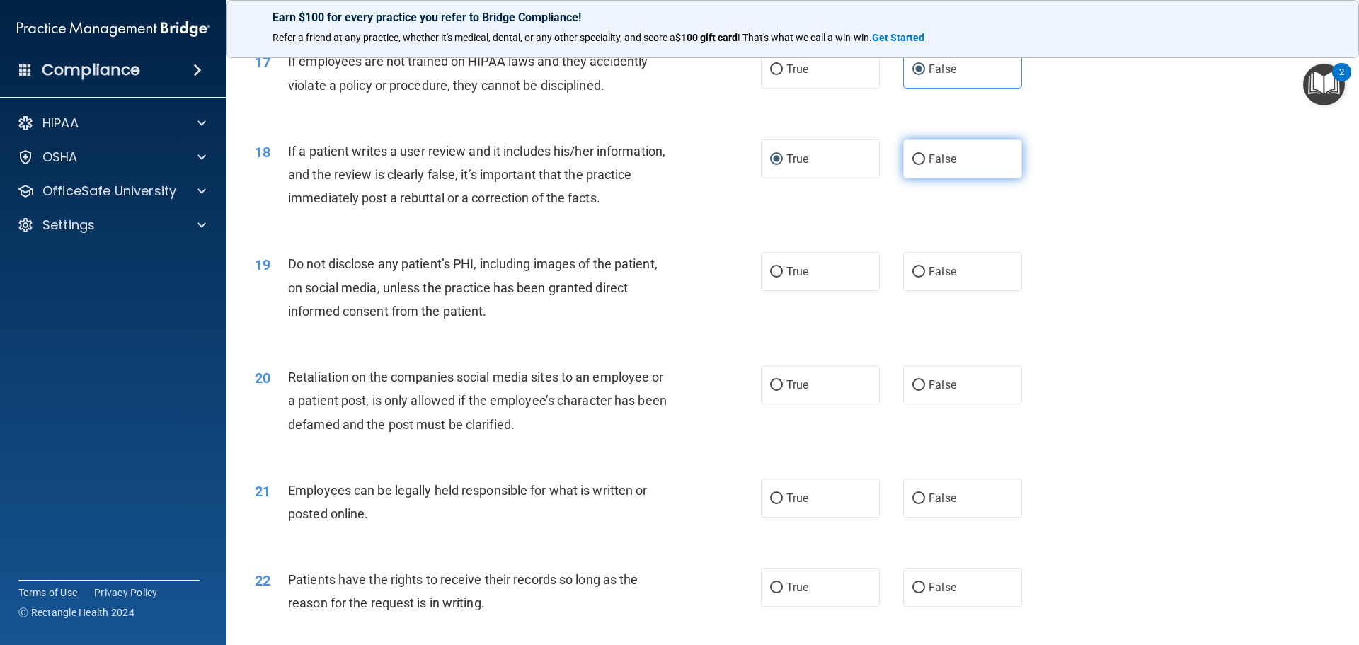
click at [940, 171] on label "False" at bounding box center [962, 158] width 119 height 39
click at [925, 165] on input "False" at bounding box center [918, 159] width 13 height 11
radio input "true"
click at [821, 178] on label "True" at bounding box center [820, 158] width 119 height 39
click at [783, 165] on input "True" at bounding box center [776, 159] width 13 height 11
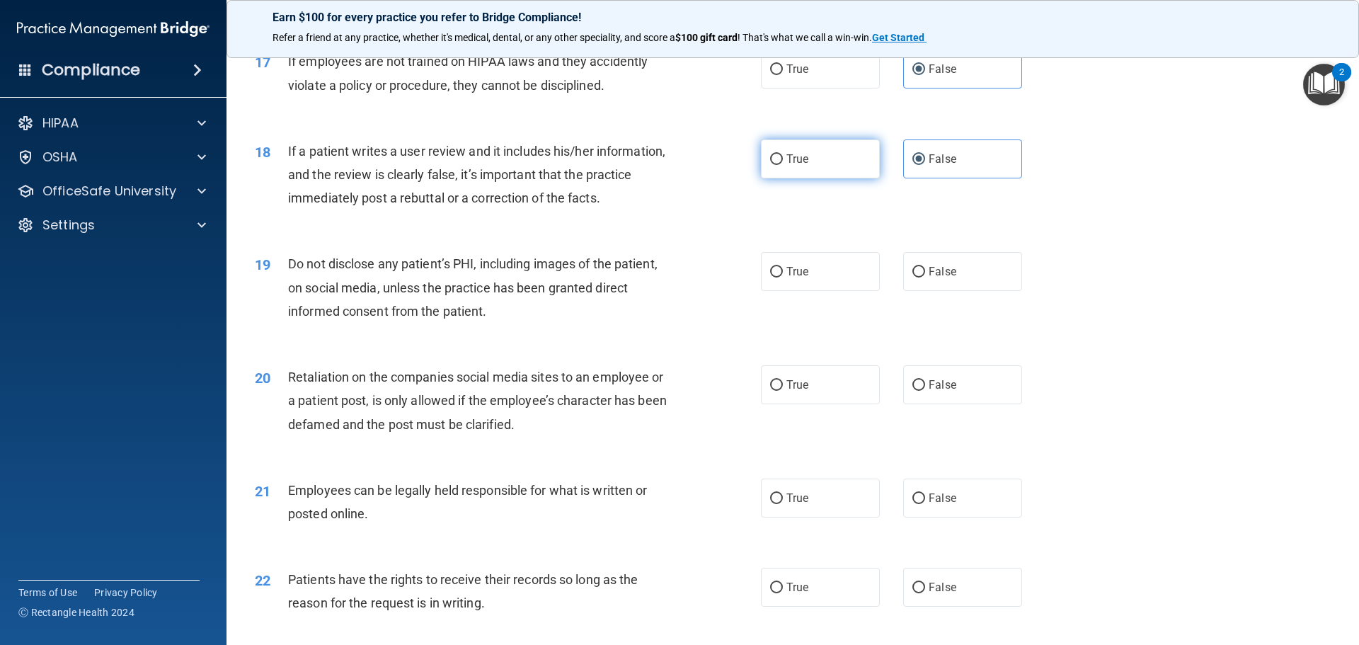
radio input "true"
radio input "false"
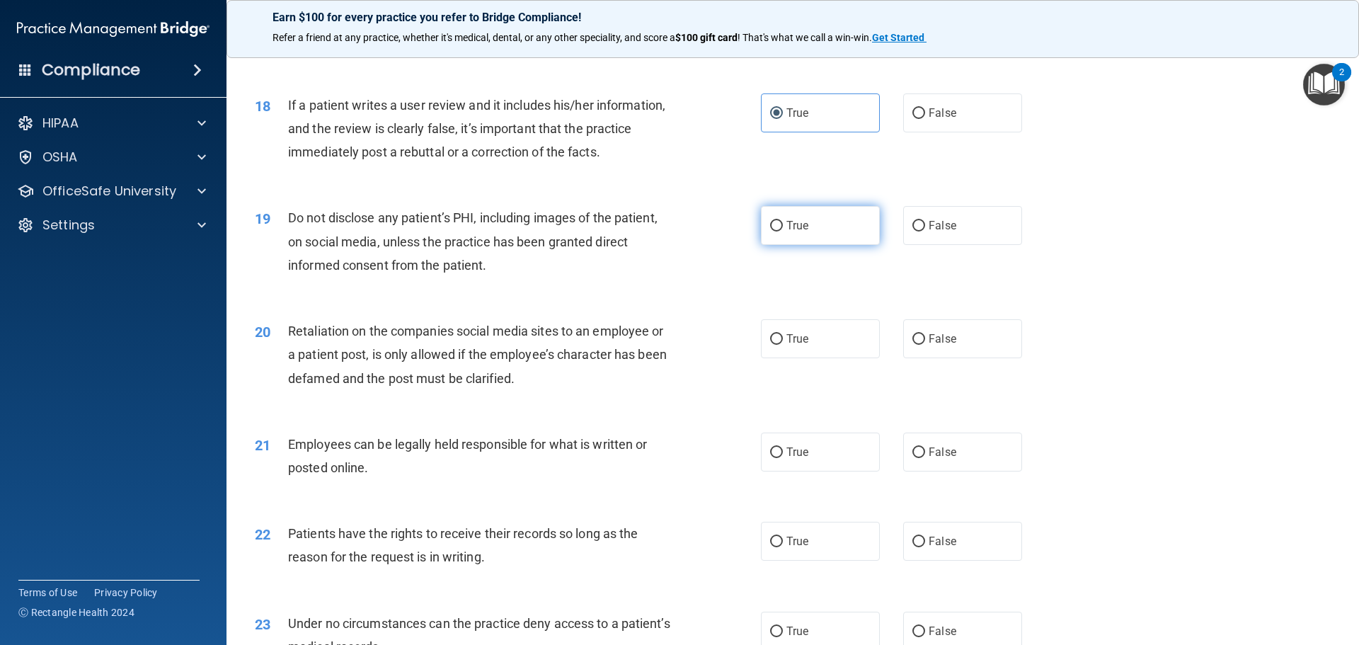
scroll to position [1988, 0]
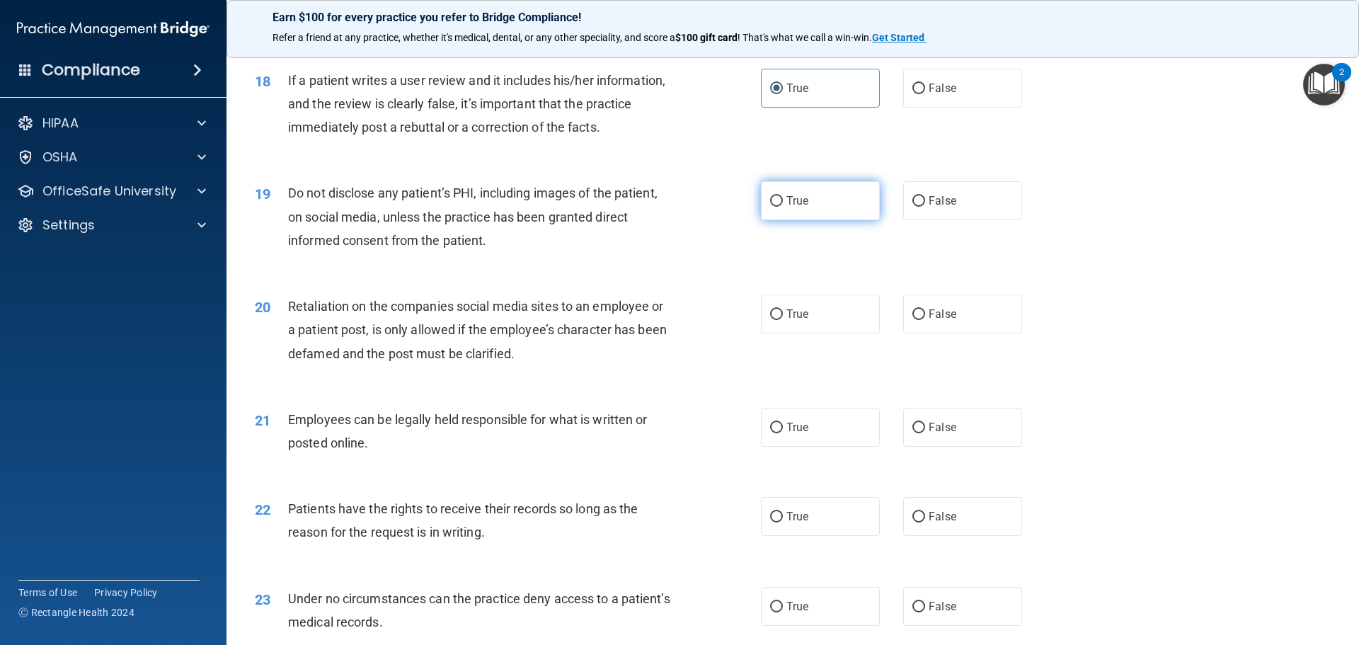
click at [797, 207] on span "True" at bounding box center [797, 200] width 22 height 13
click at [783, 207] on input "True" at bounding box center [776, 201] width 13 height 11
radio input "true"
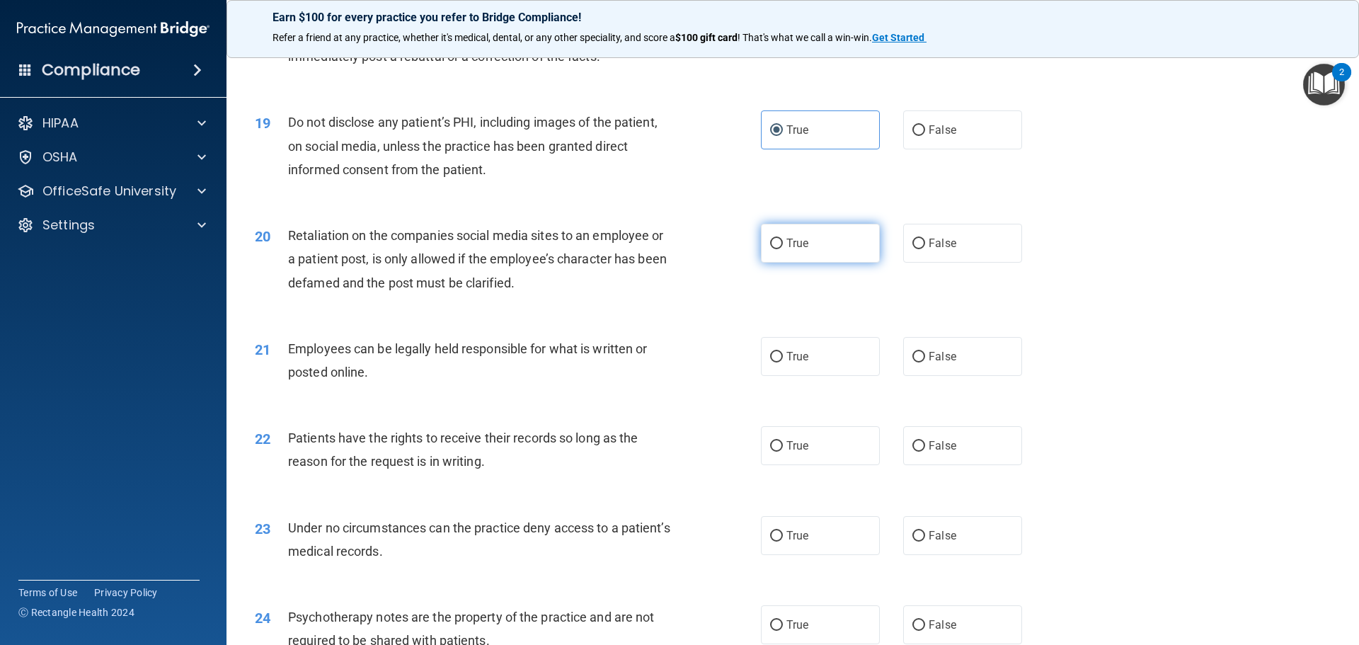
click at [772, 249] on input "True" at bounding box center [776, 243] width 13 height 11
radio input "true"
click at [915, 249] on input "False" at bounding box center [918, 243] width 13 height 11
radio input "true"
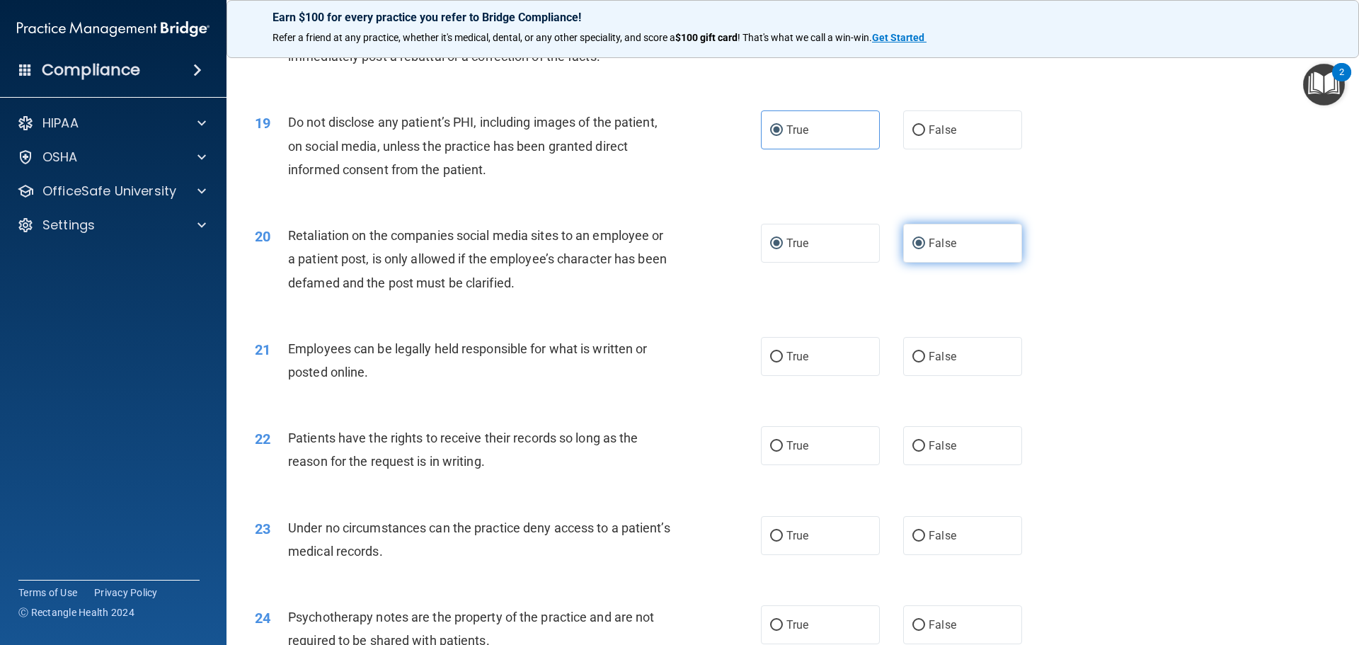
radio input "false"
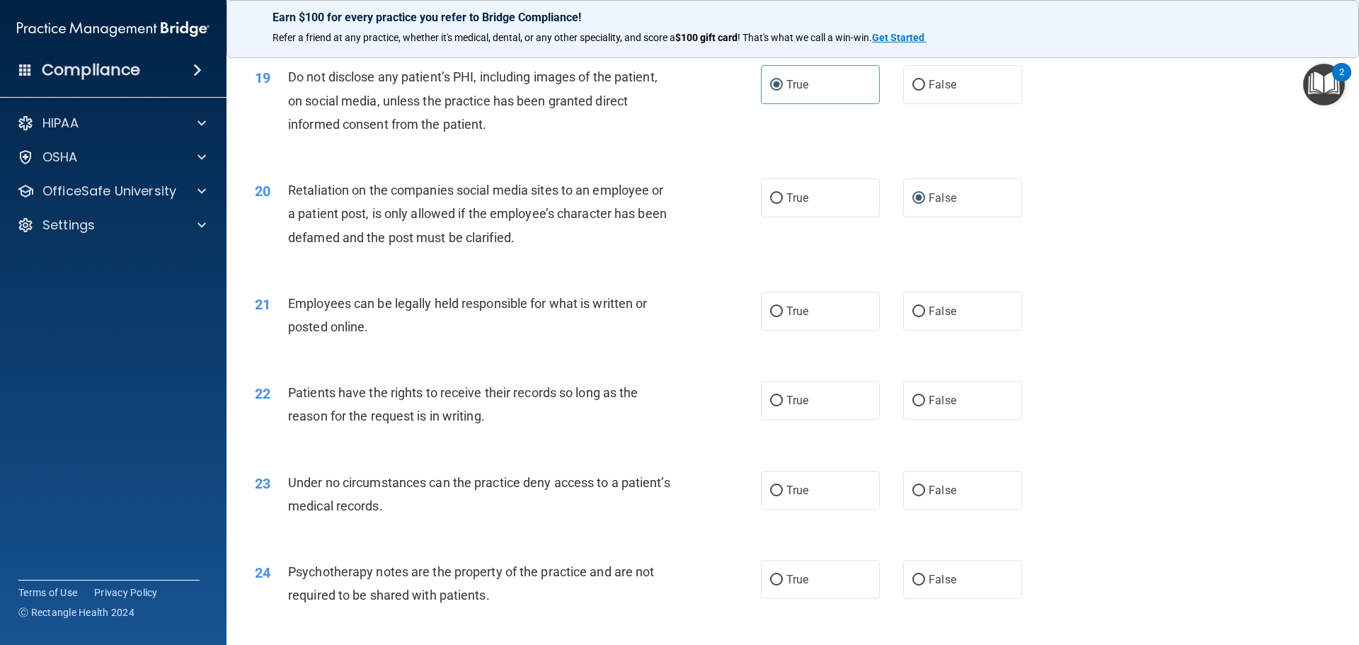
scroll to position [2129, 0]
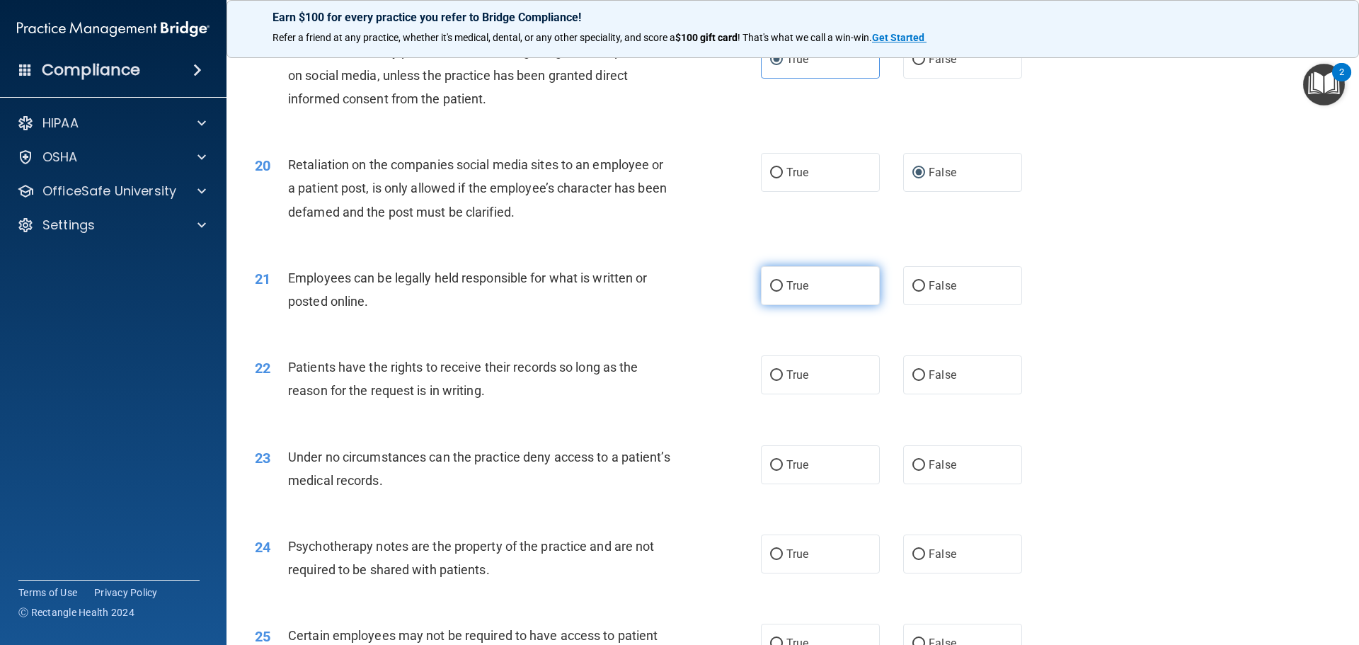
click at [800, 292] on span "True" at bounding box center [797, 285] width 22 height 13
click at [783, 292] on input "True" at bounding box center [776, 286] width 13 height 11
radio input "true"
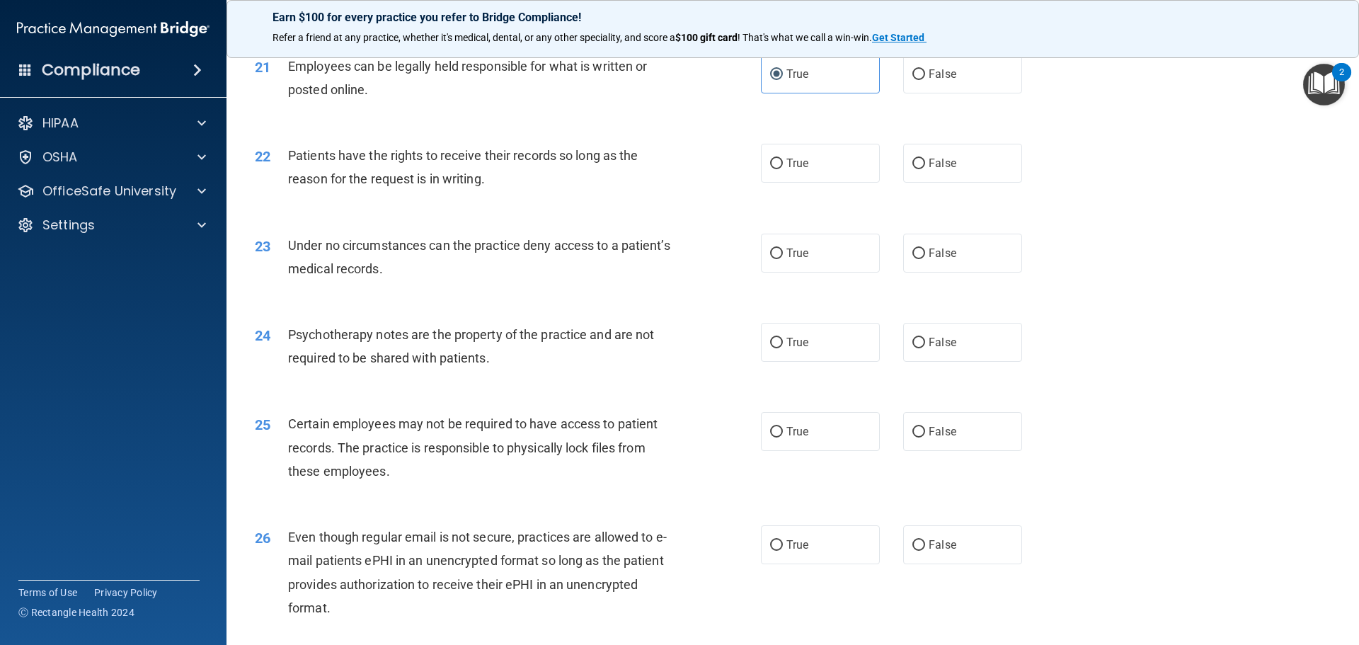
scroll to position [2341, 0]
click at [771, 168] on input "True" at bounding box center [776, 163] width 13 height 11
radio input "true"
click at [780, 272] on label "True" at bounding box center [820, 252] width 119 height 39
click at [780, 258] on input "True" at bounding box center [776, 253] width 13 height 11
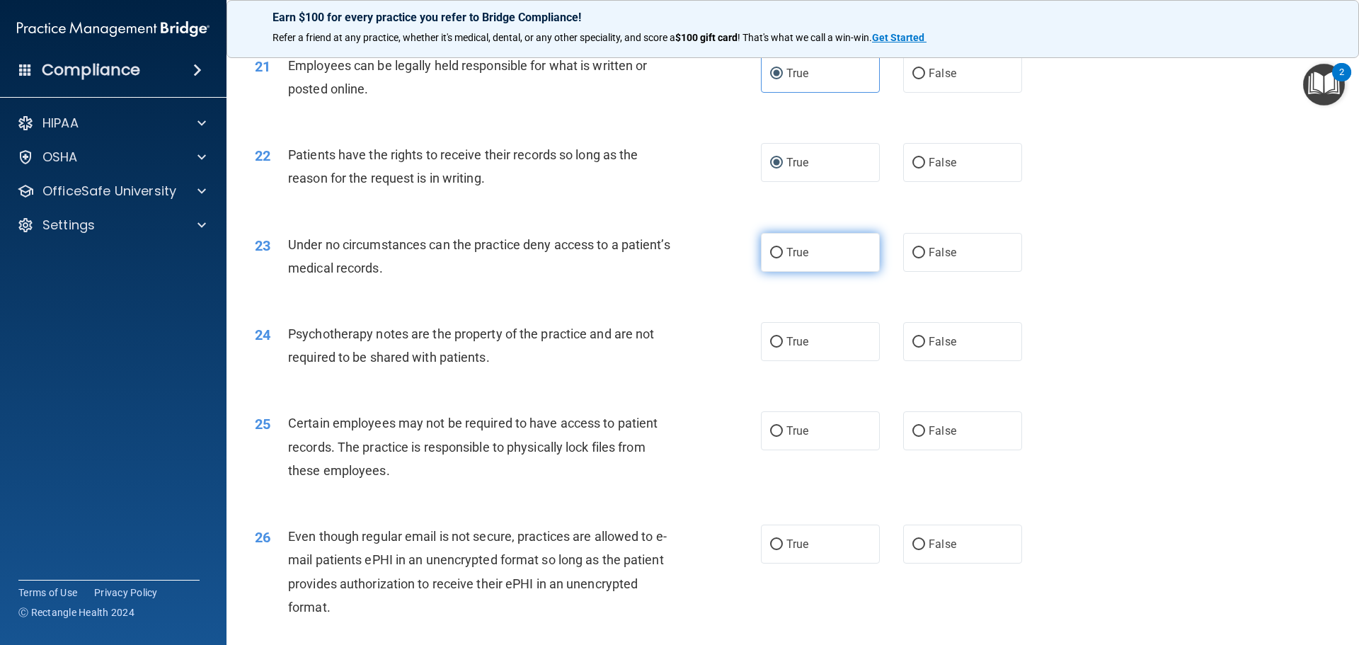
radio input "true"
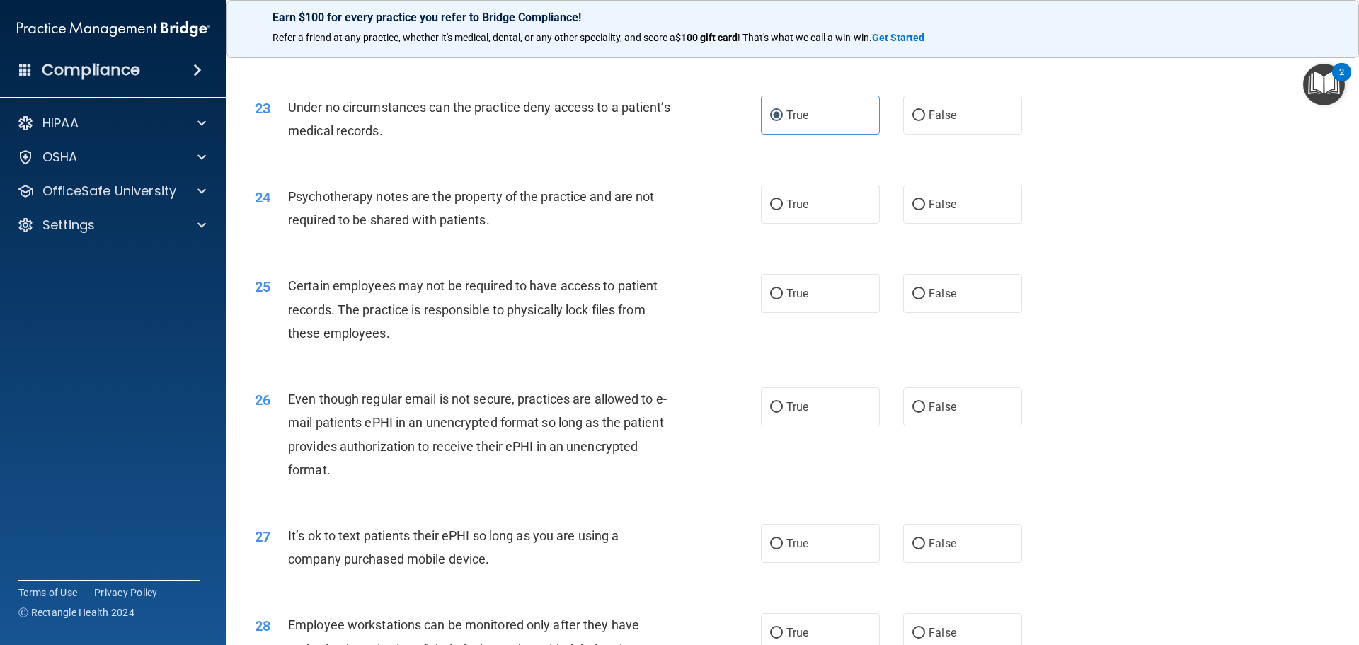
scroll to position [2483, 0]
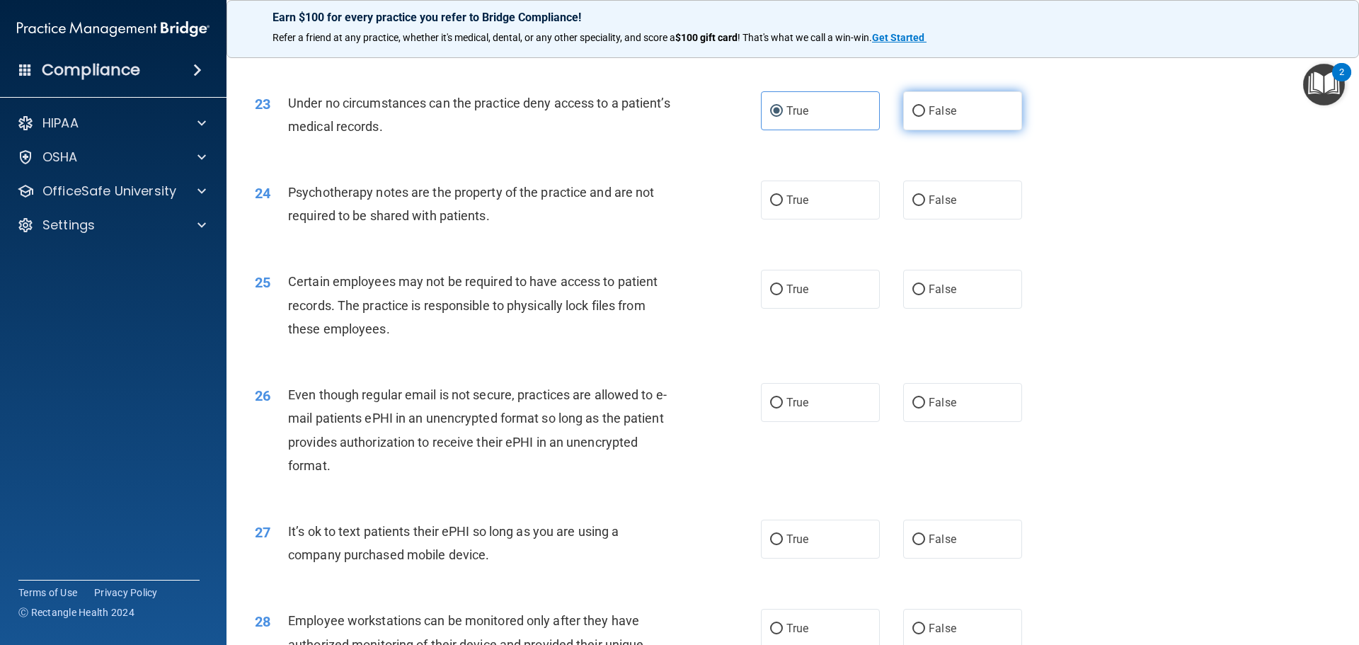
click at [928, 117] on span "False" at bounding box center [942, 110] width 28 height 13
click at [923, 117] on input "False" at bounding box center [918, 111] width 13 height 11
radio input "true"
radio input "false"
click at [824, 219] on label "True" at bounding box center [820, 199] width 119 height 39
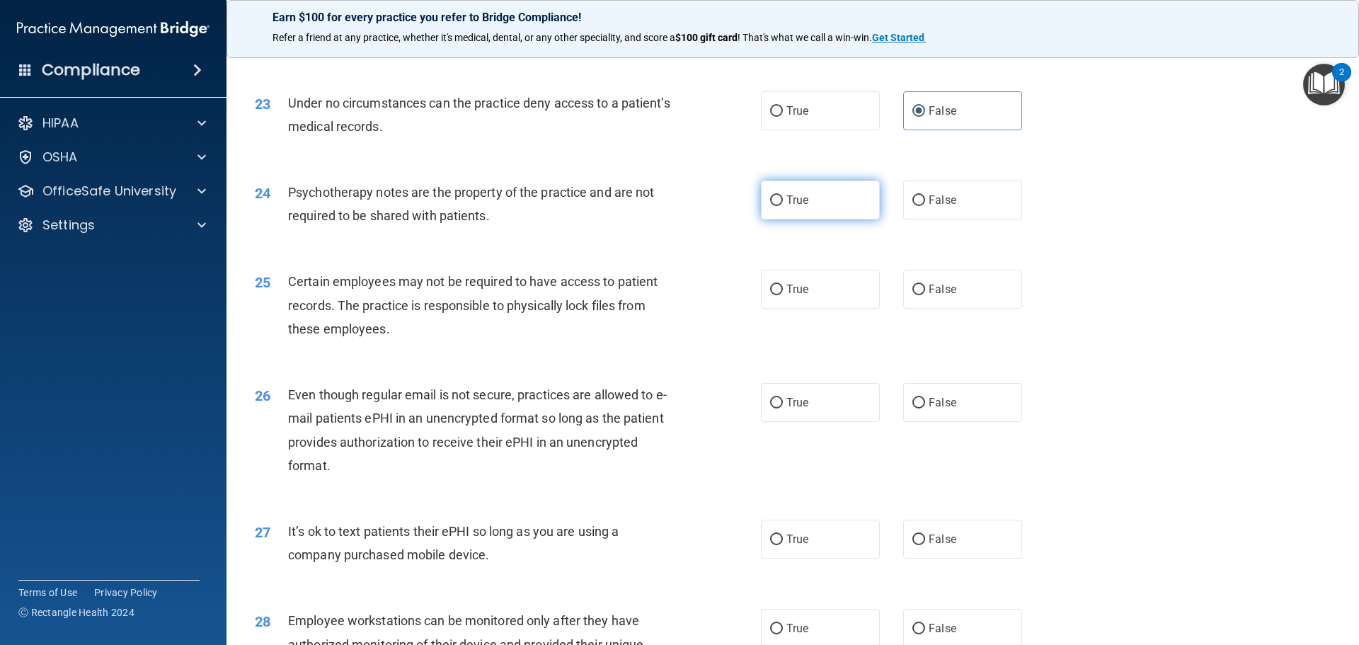
click at [783, 206] on input "True" at bounding box center [776, 200] width 13 height 11
radio input "true"
click at [960, 219] on label "False" at bounding box center [962, 199] width 119 height 39
click at [925, 206] on input "False" at bounding box center [918, 200] width 13 height 11
radio input "true"
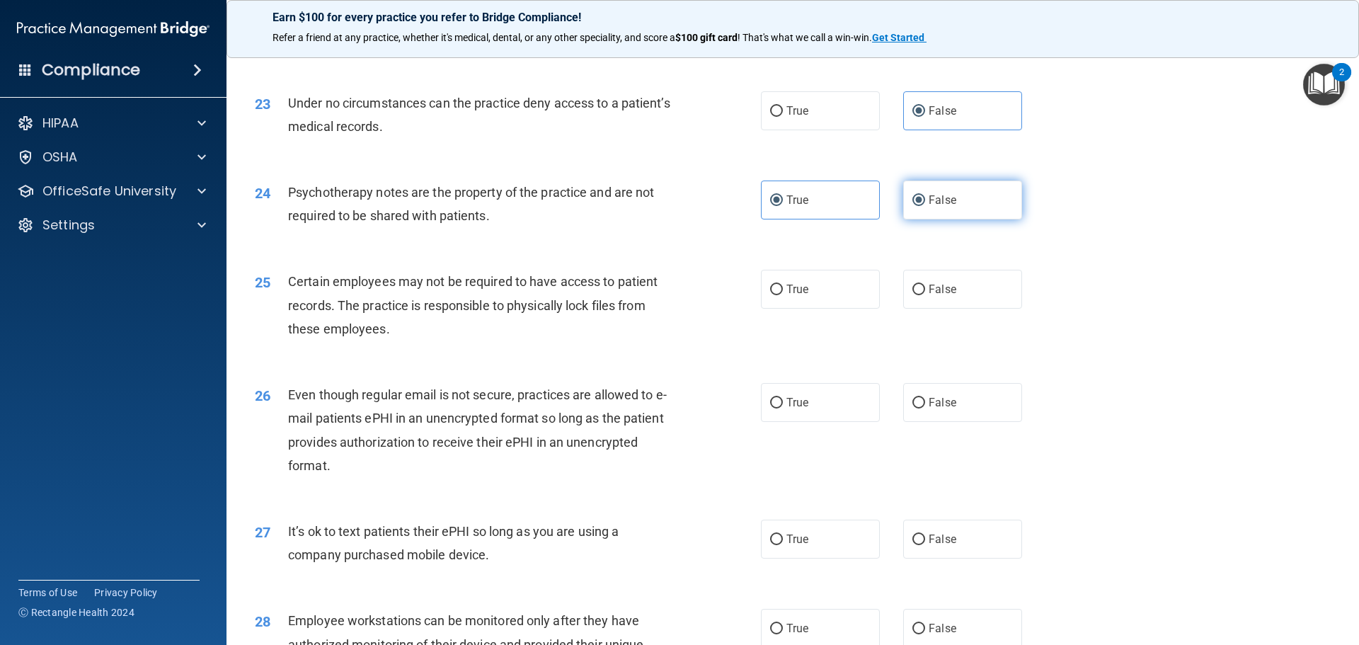
radio input "false"
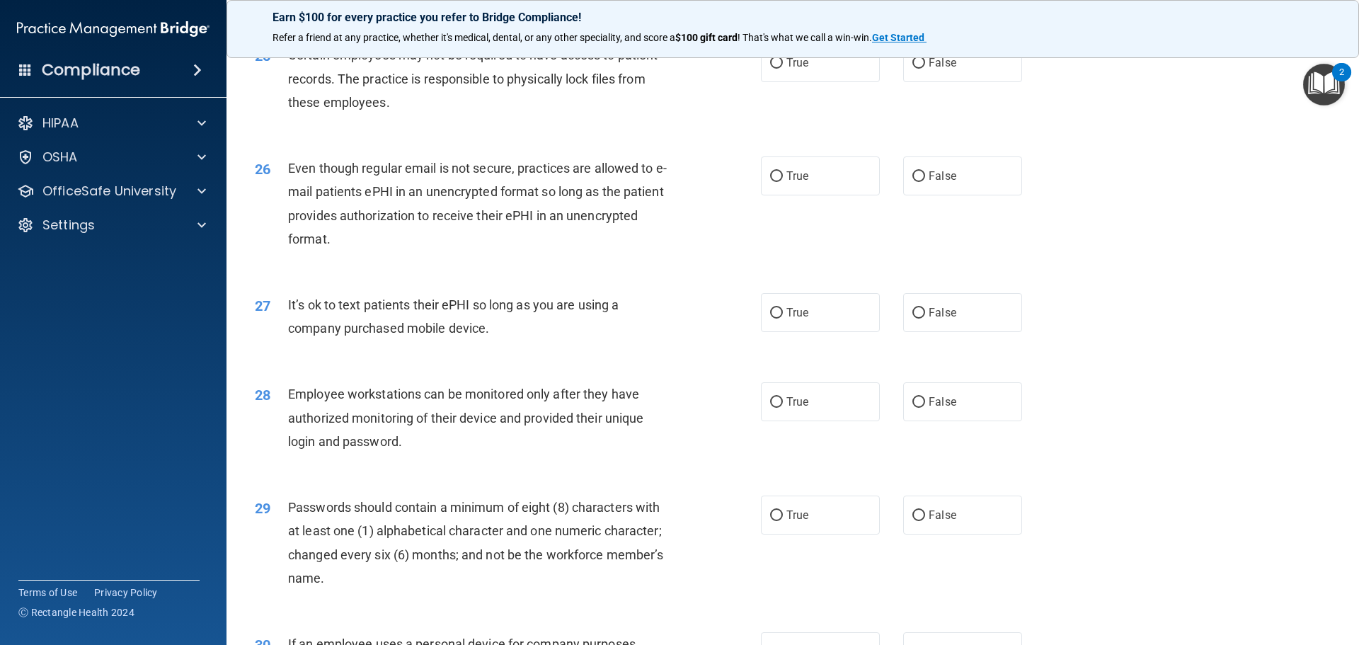
scroll to position [2554, 0]
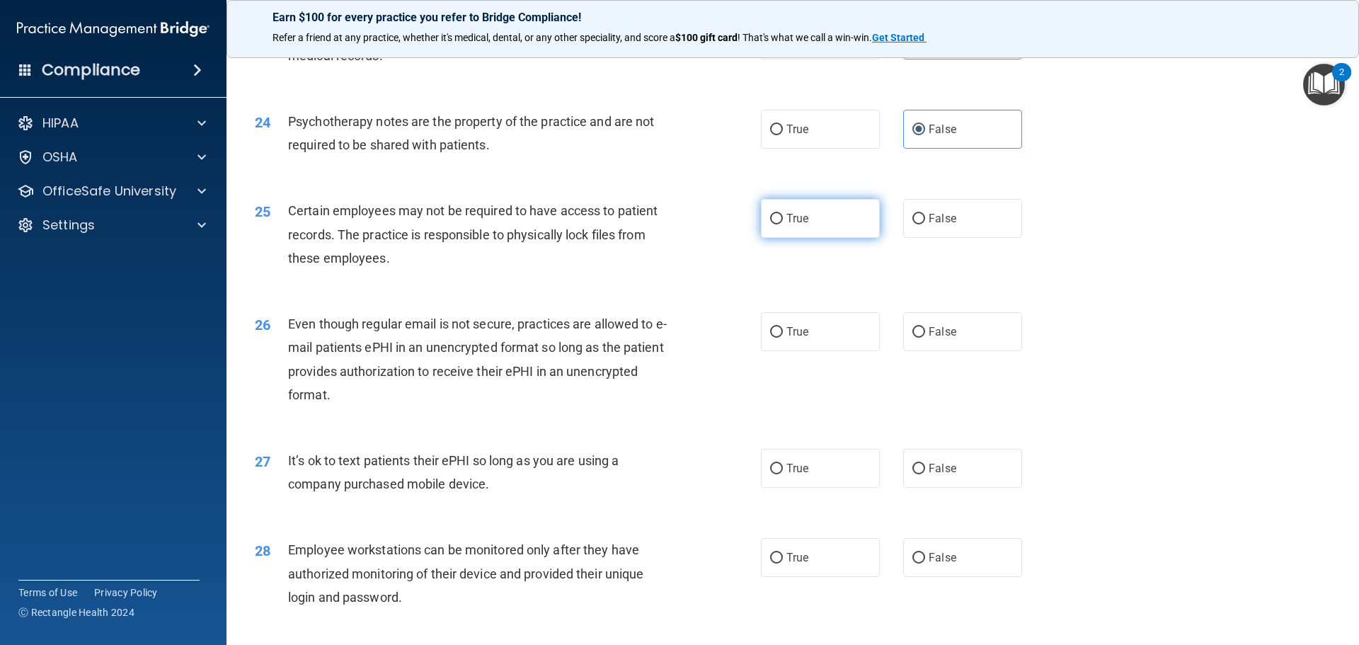
click at [844, 238] on label "True" at bounding box center [820, 218] width 119 height 39
click at [783, 224] on input "True" at bounding box center [776, 219] width 13 height 11
radio input "true"
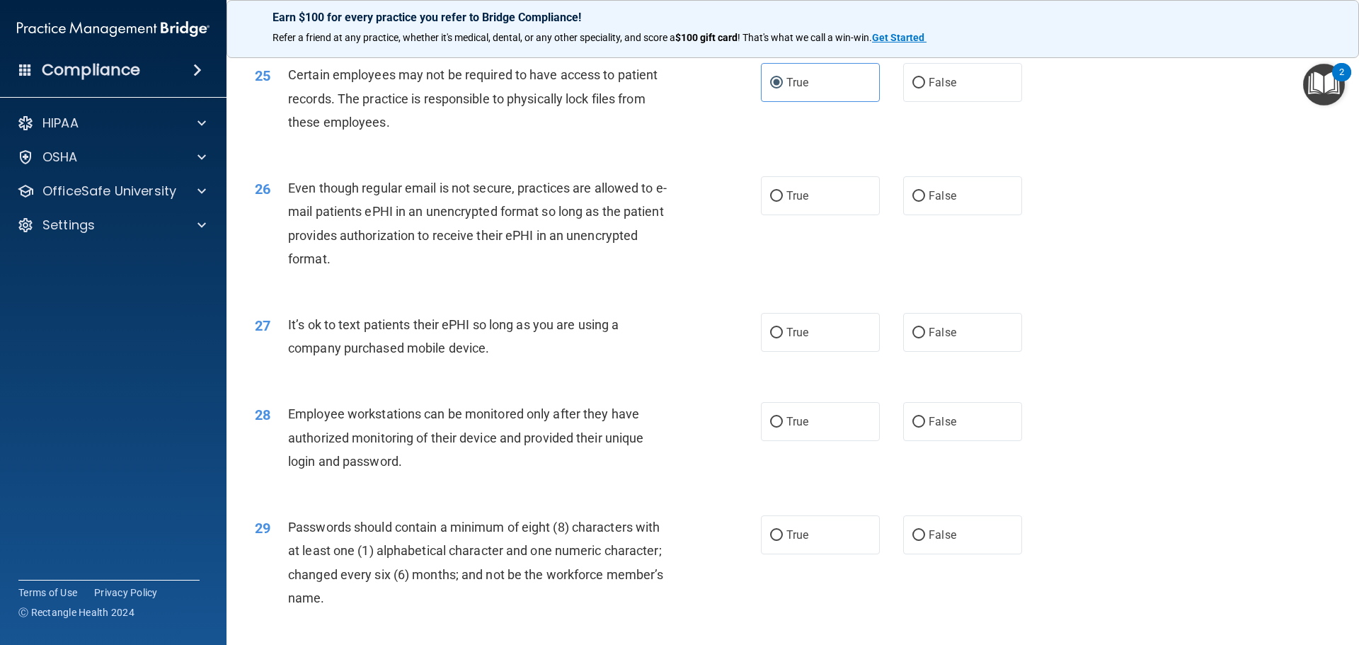
scroll to position [2695, 0]
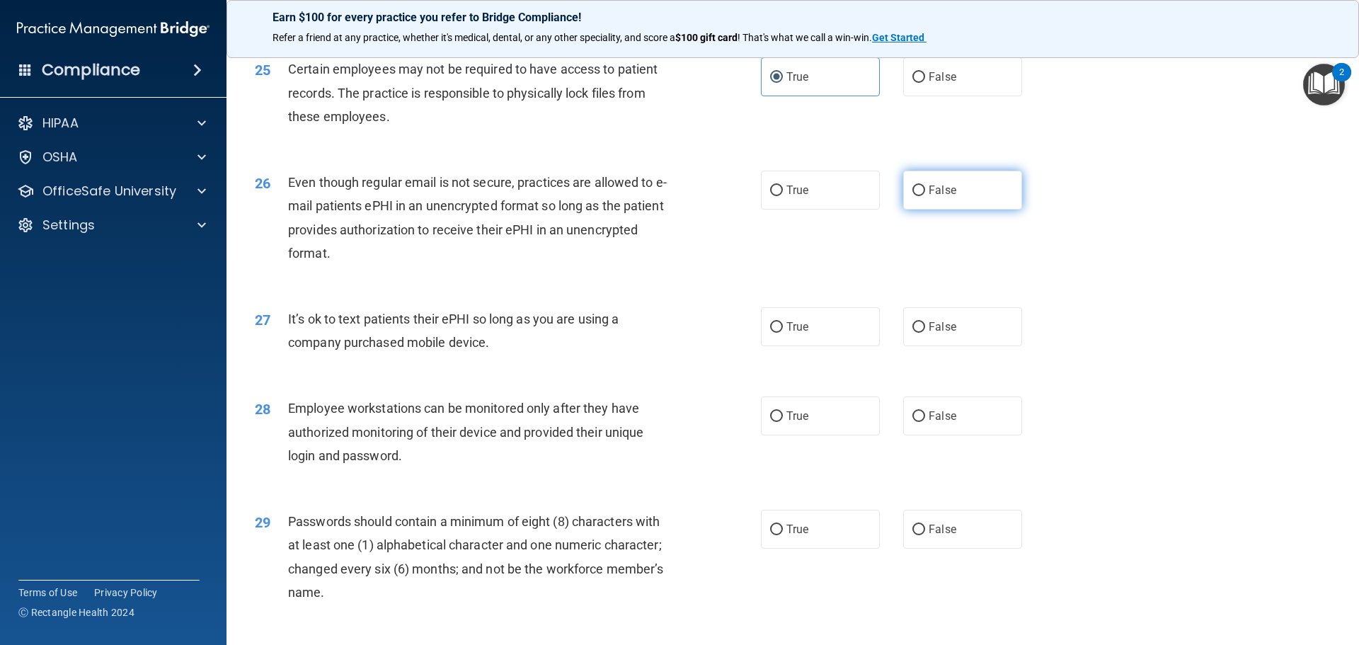
click at [928, 197] on span "False" at bounding box center [942, 189] width 28 height 13
click at [925, 196] on input "False" at bounding box center [918, 190] width 13 height 11
radio input "true"
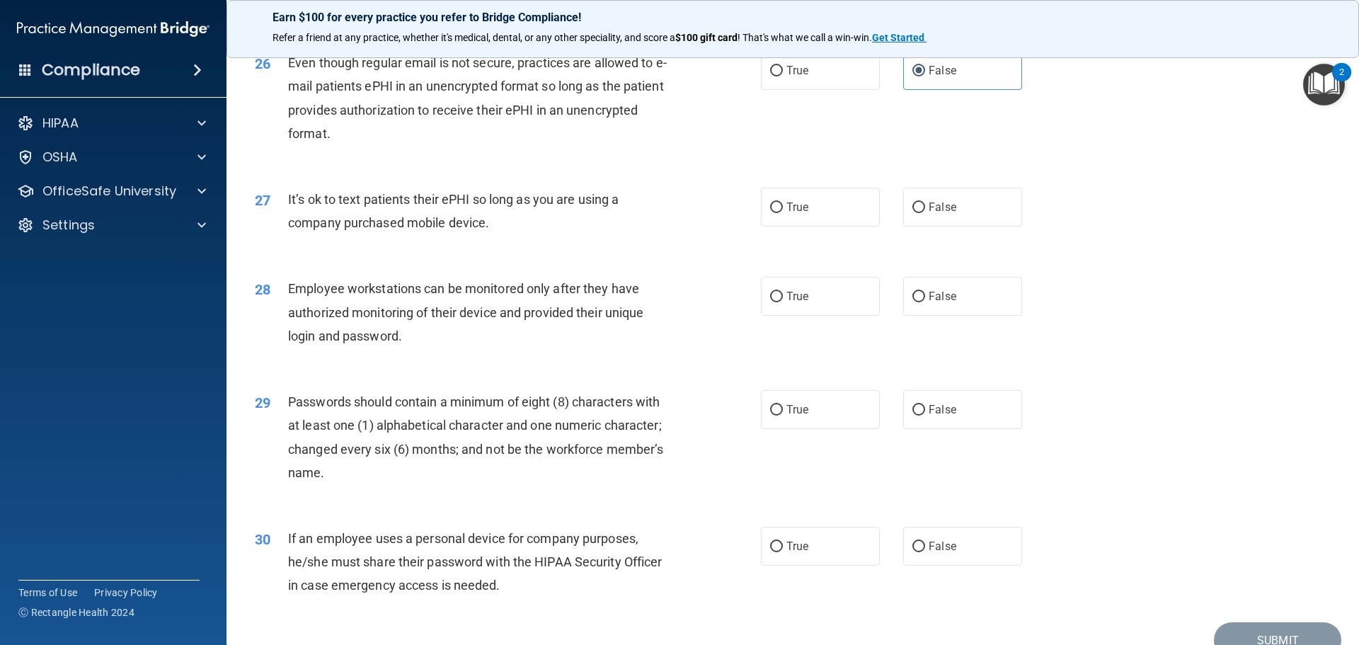
scroll to position [2837, 0]
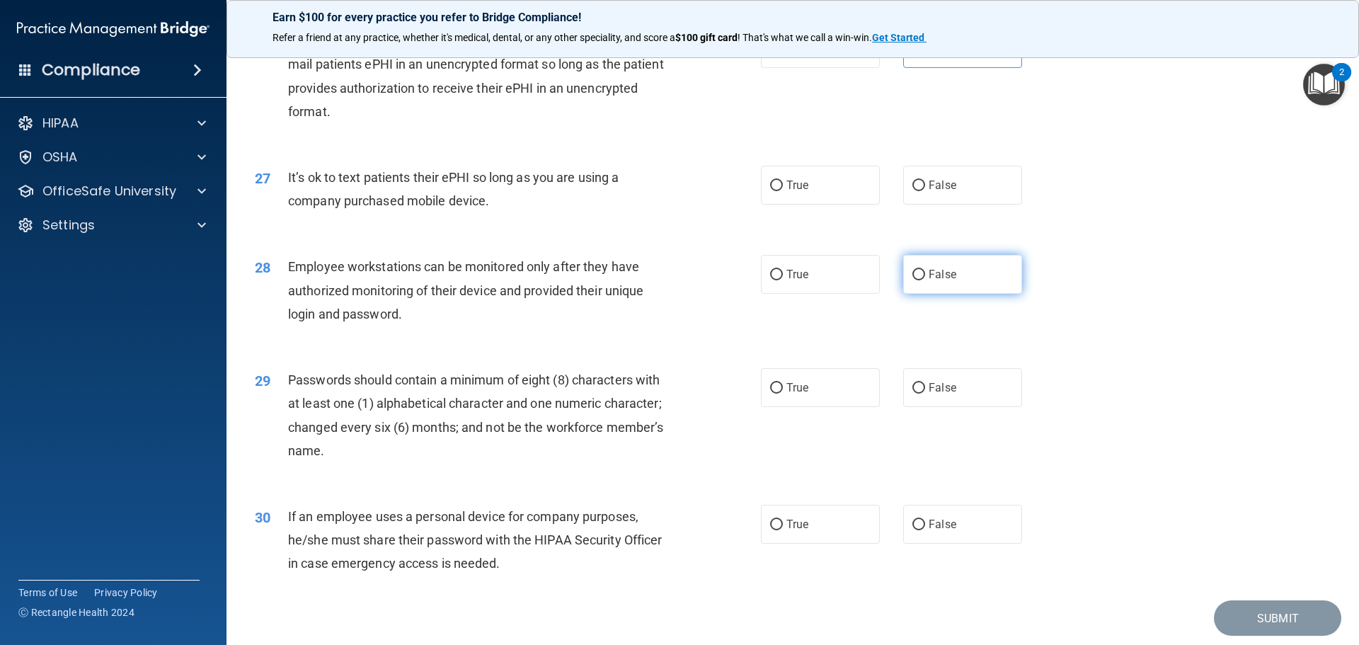
click at [916, 280] on input "False" at bounding box center [918, 275] width 13 height 11
radio input "true"
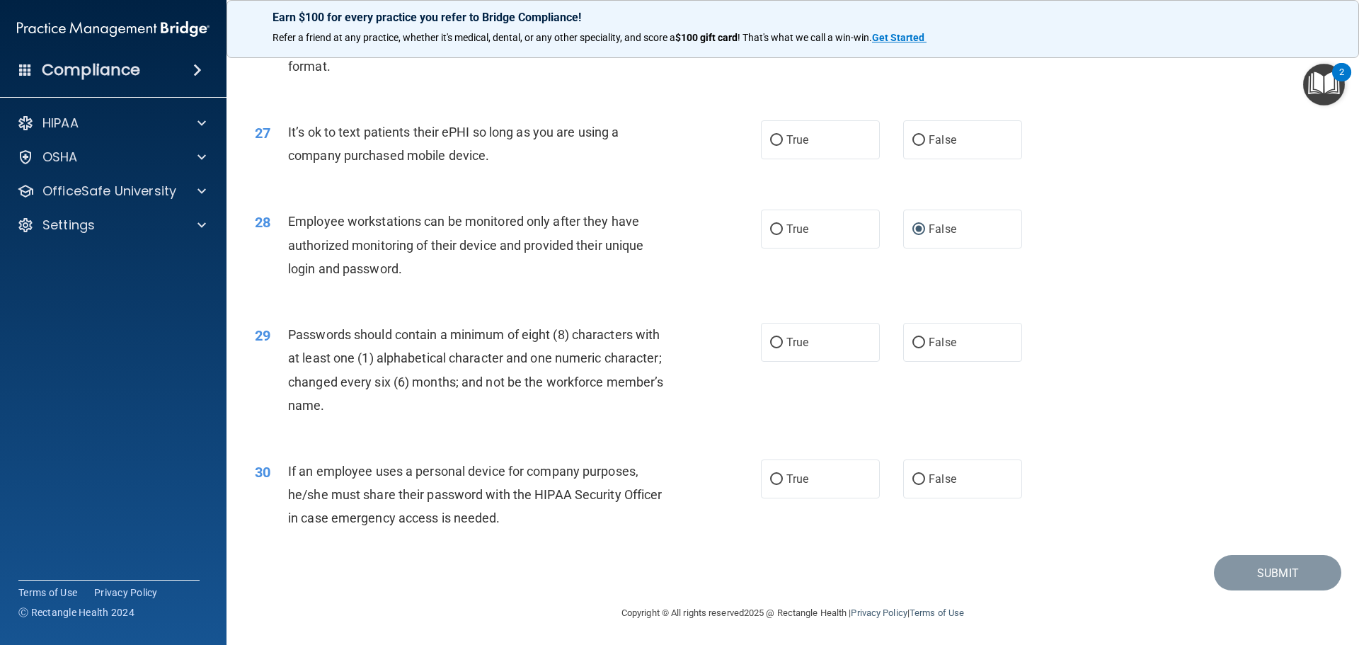
scroll to position [2907, 0]
click at [788, 342] on span "True" at bounding box center [797, 339] width 22 height 13
click at [783, 342] on input "True" at bounding box center [776, 340] width 13 height 11
radio input "true"
click at [918, 485] on label "False" at bounding box center [962, 476] width 119 height 39
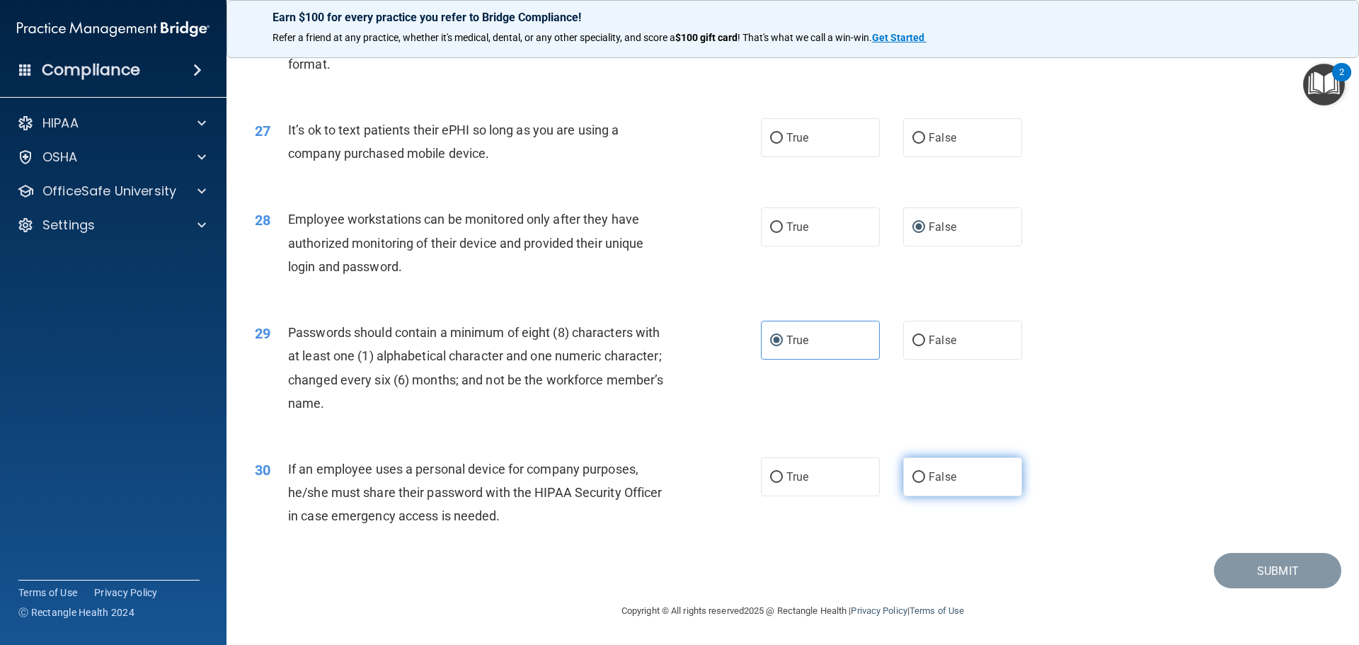
click at [918, 483] on input "False" at bounding box center [918, 477] width 13 height 11
radio input "true"
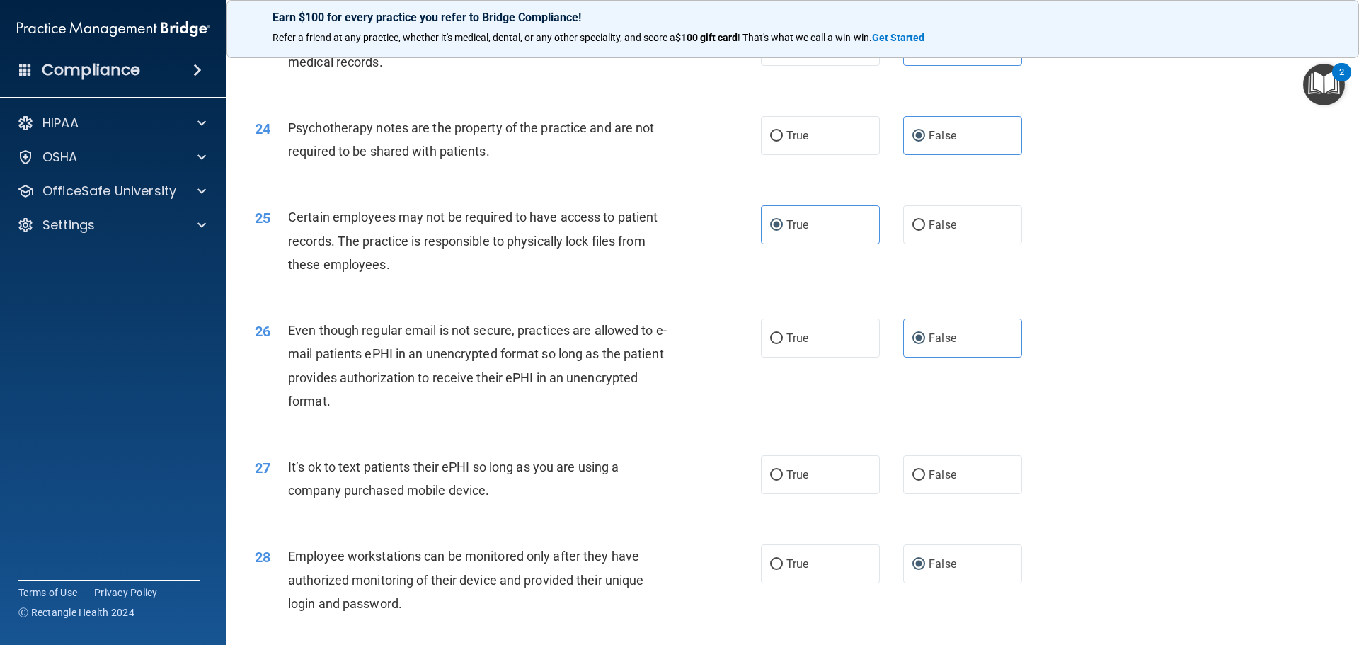
scroll to position [2689, 0]
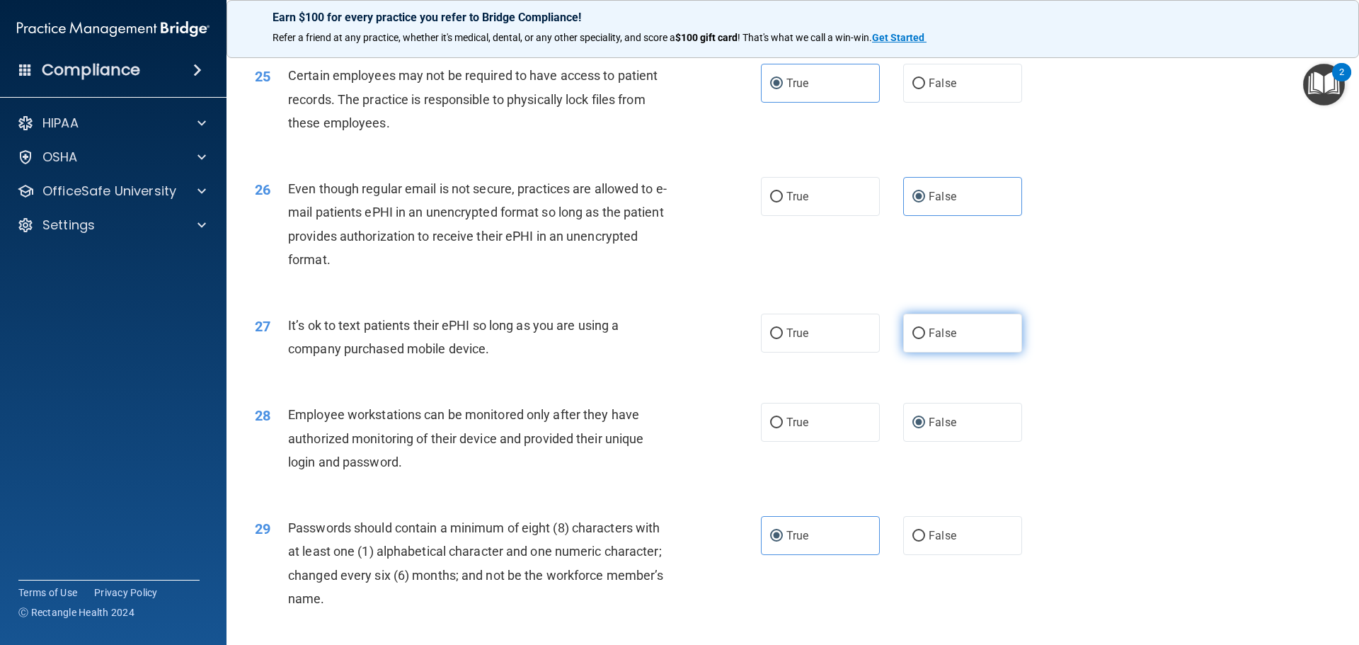
click at [967, 352] on label "False" at bounding box center [962, 332] width 119 height 39
click at [925, 339] on input "False" at bounding box center [918, 333] width 13 height 11
radio input "true"
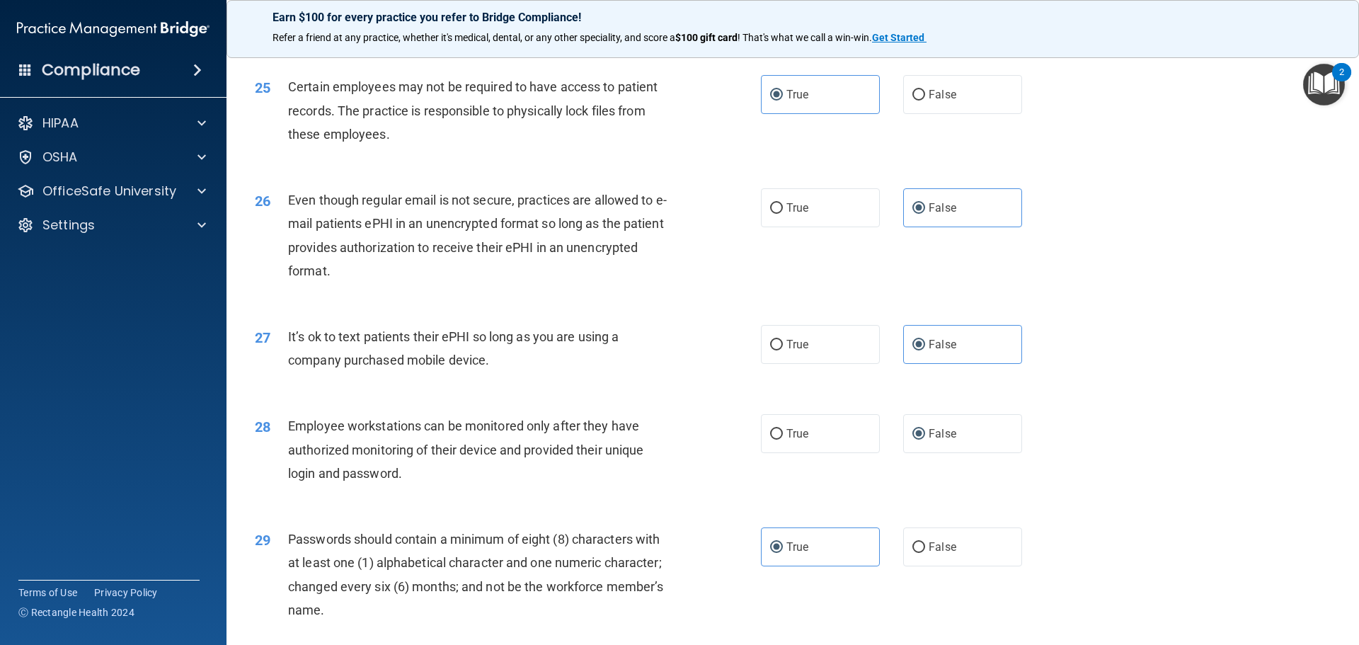
scroll to position [2907, 0]
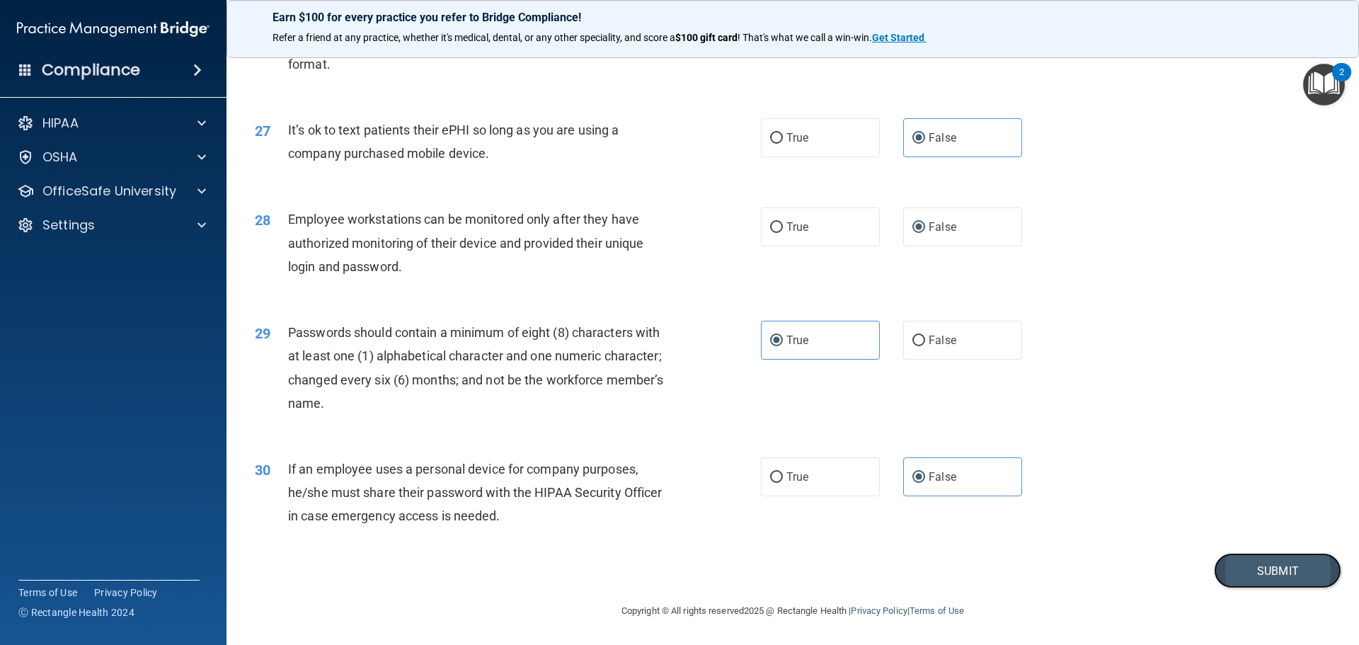
click at [1271, 568] on button "Submit" at bounding box center [1276, 571] width 127 height 36
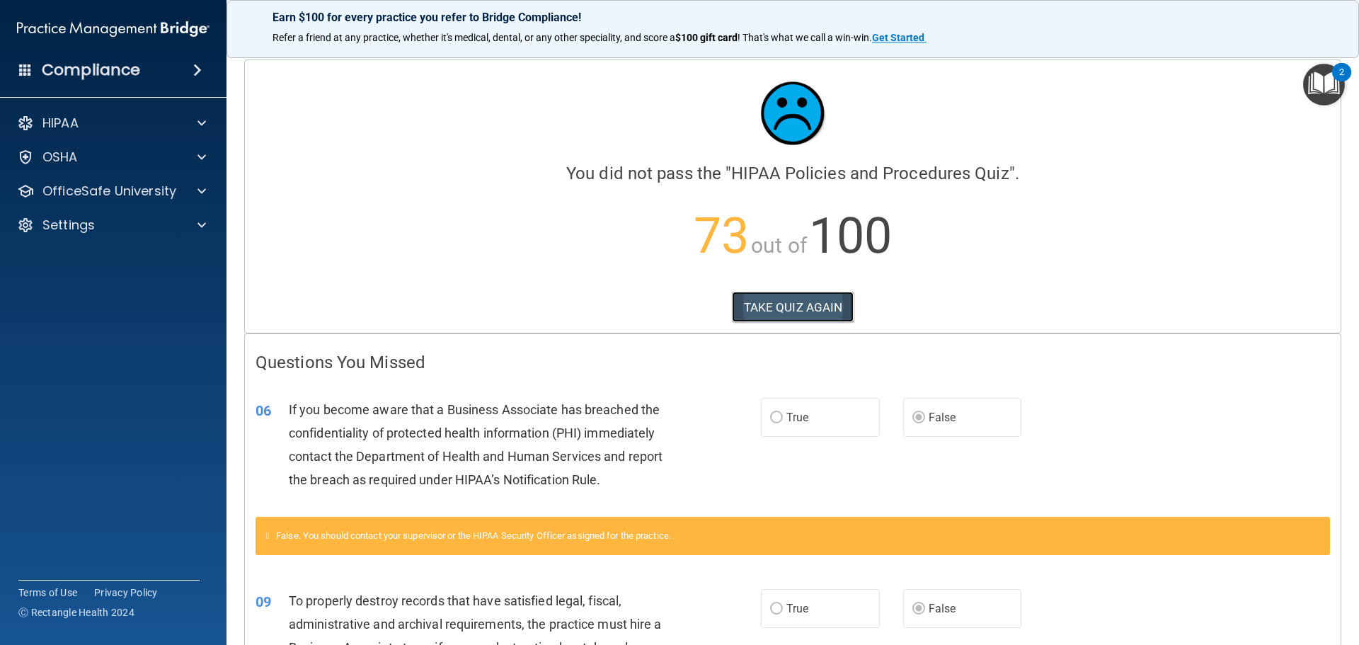
click at [807, 304] on button "TAKE QUIZ AGAIN" at bounding box center [793, 307] width 122 height 31
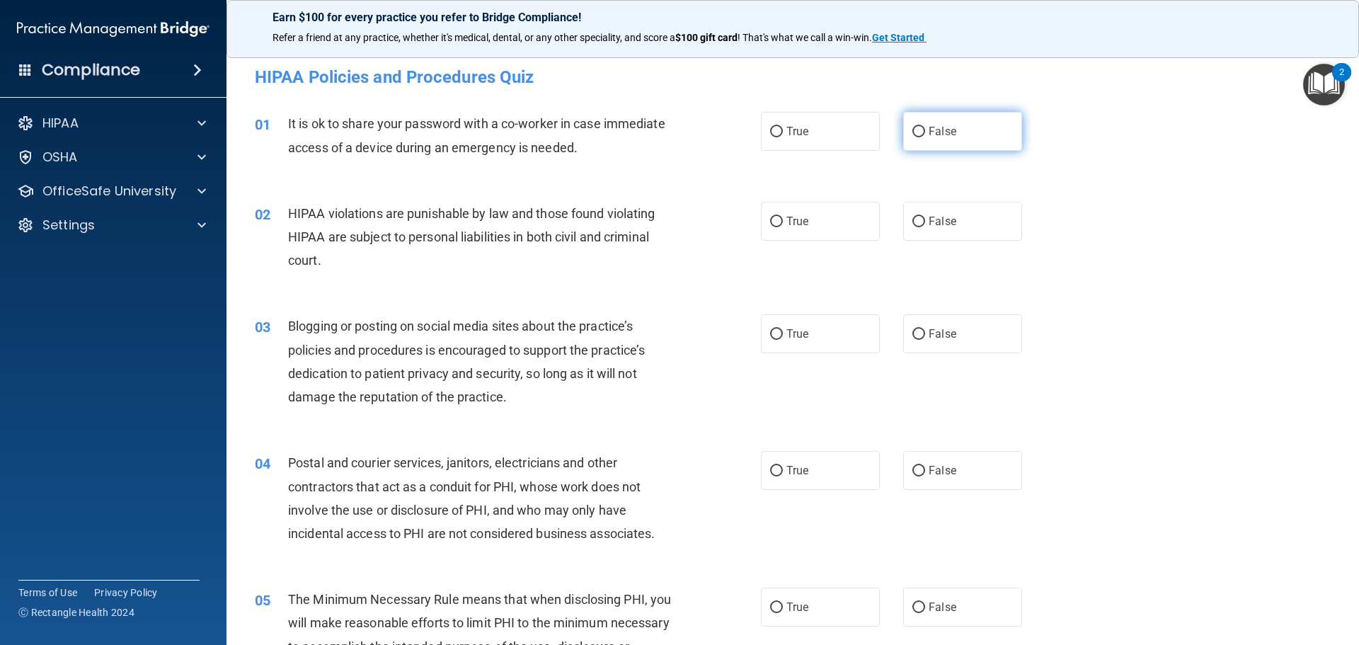
click at [930, 129] on span "False" at bounding box center [942, 131] width 28 height 13
click at [925, 129] on input "False" at bounding box center [918, 132] width 13 height 11
radio input "true"
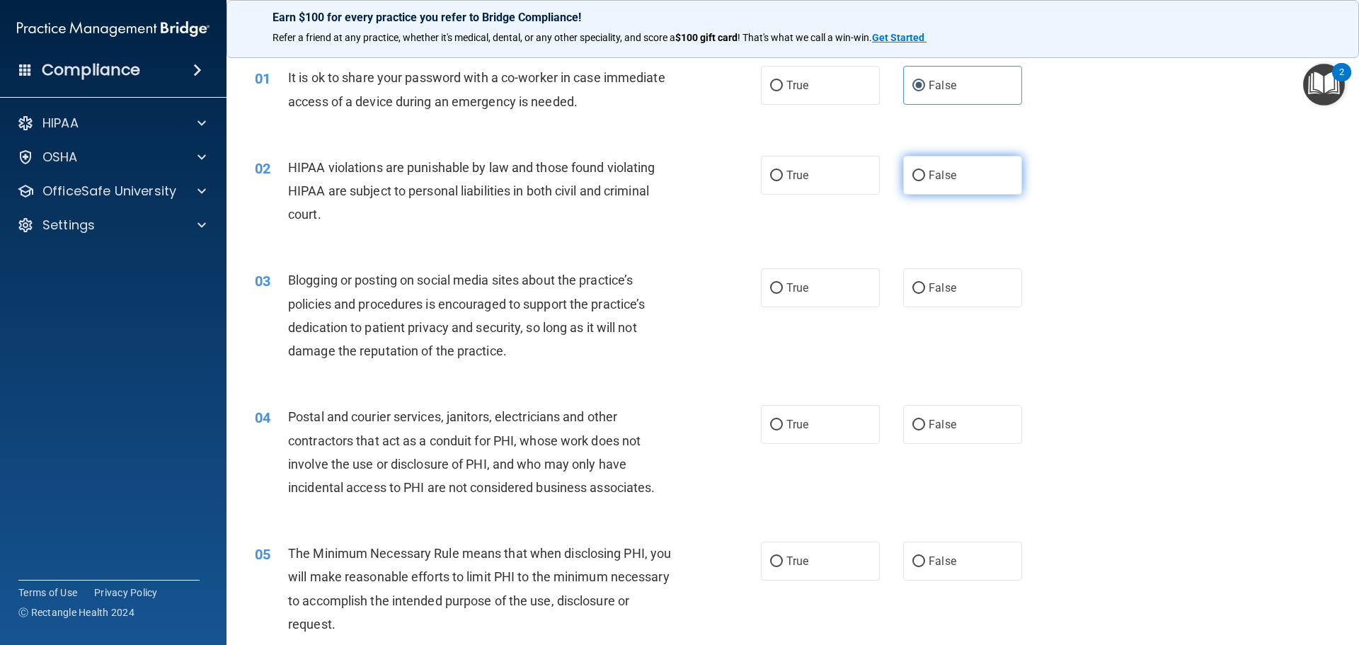
scroll to position [71, 0]
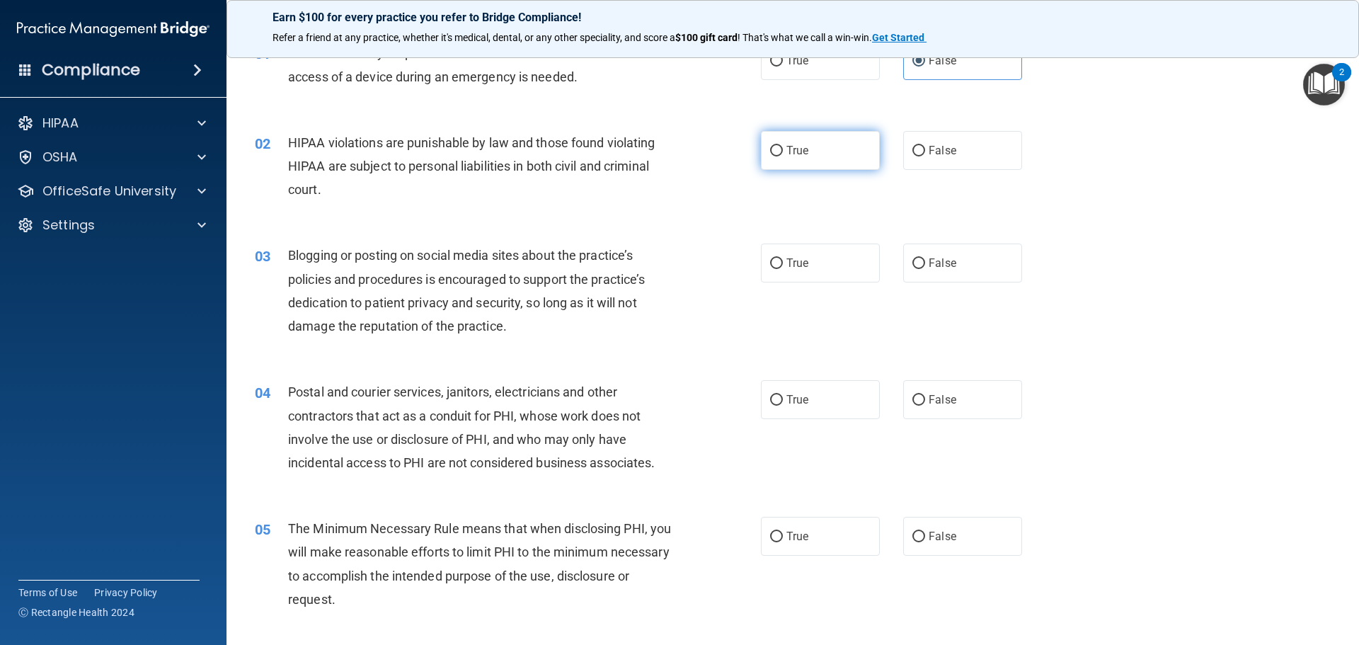
click at [773, 154] on input "True" at bounding box center [776, 151] width 13 height 11
radio input "true"
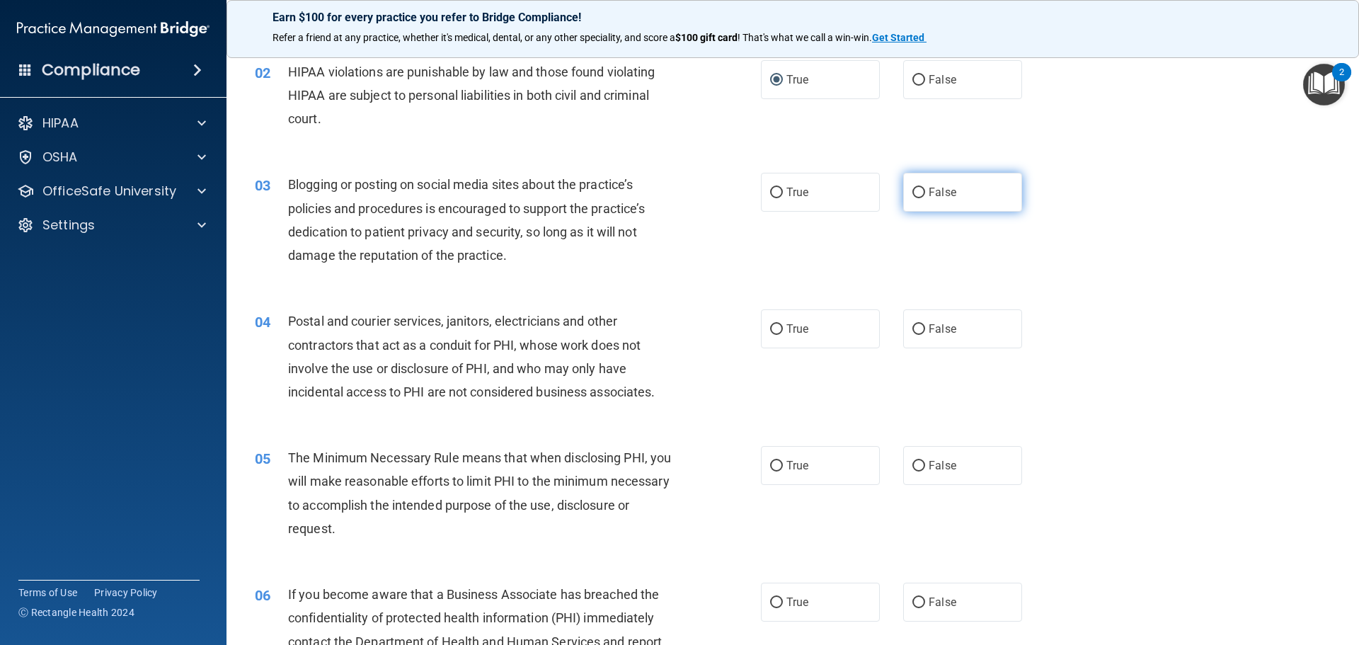
click at [912, 193] on input "False" at bounding box center [918, 193] width 13 height 11
radio input "true"
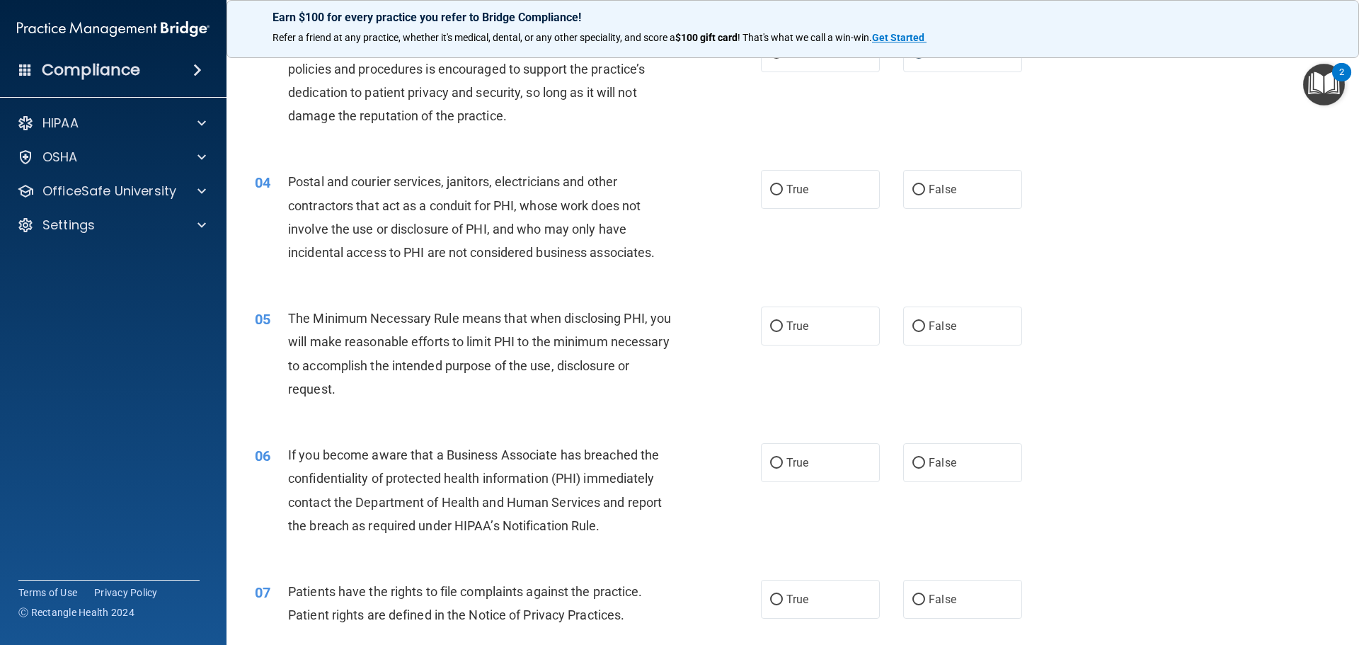
scroll to position [283, 0]
click at [792, 189] on span "True" at bounding box center [797, 186] width 22 height 13
click at [783, 189] on input "True" at bounding box center [776, 188] width 13 height 11
radio input "true"
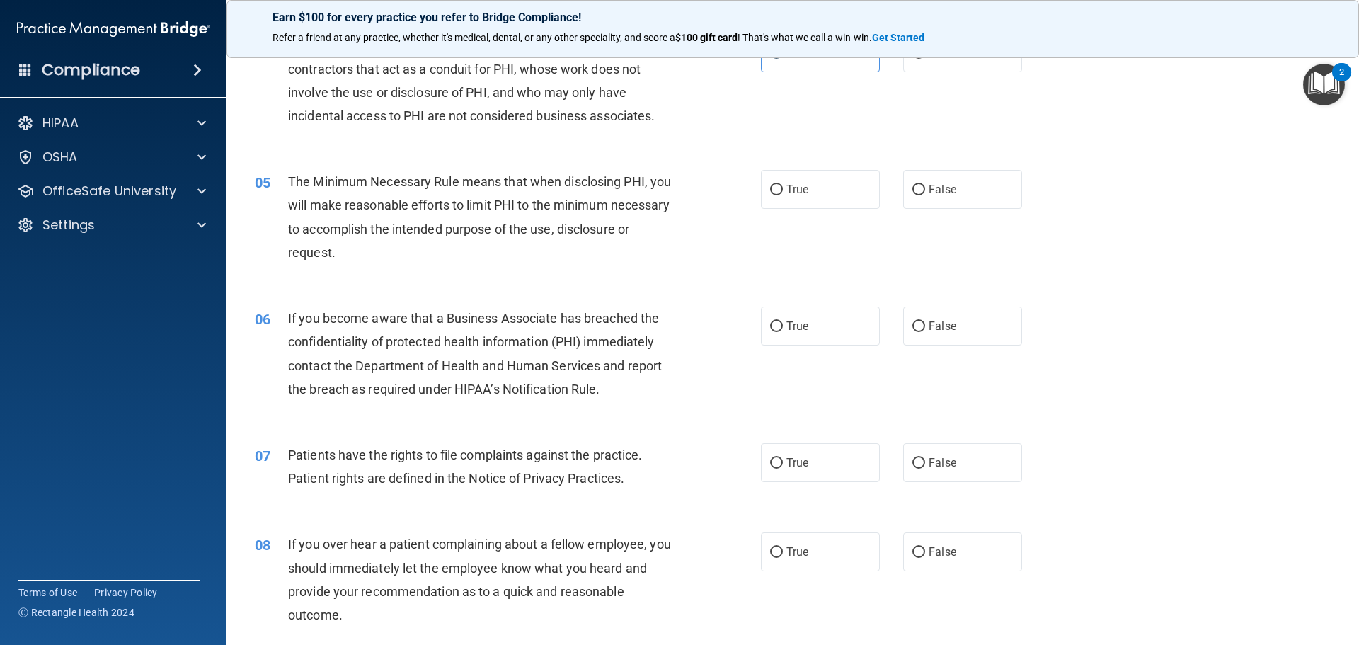
scroll to position [425, 0]
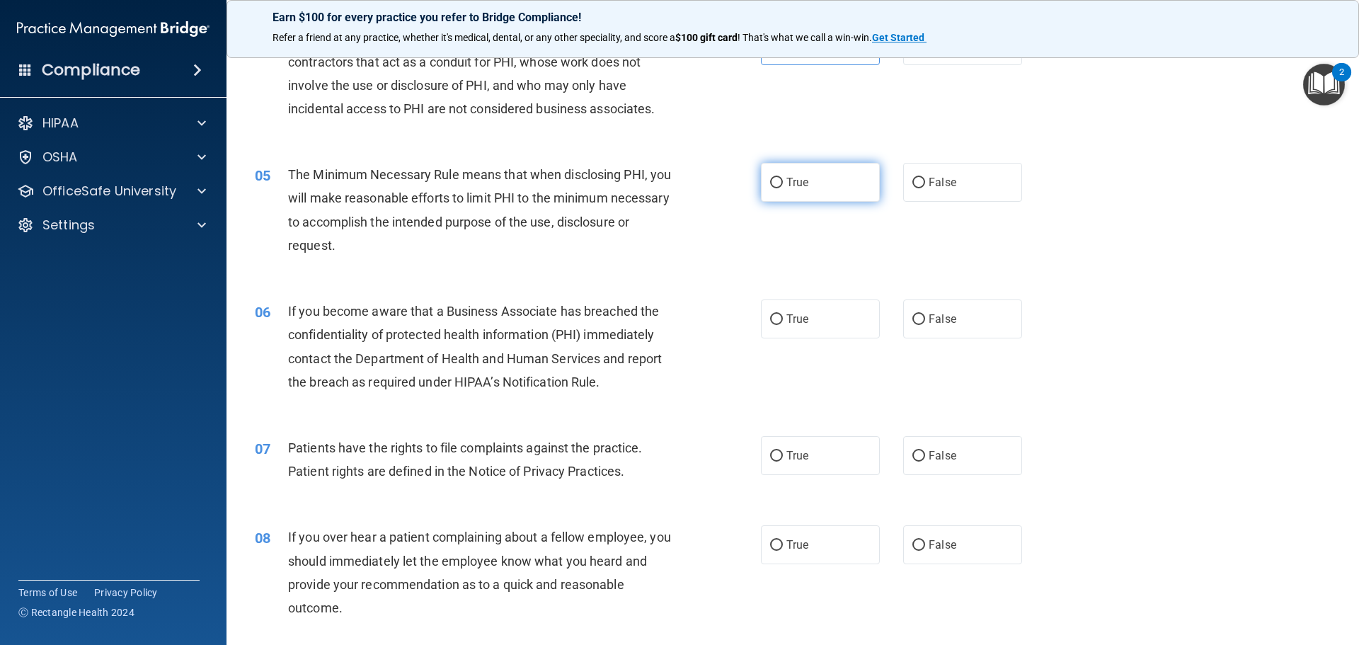
click at [795, 182] on span "True" at bounding box center [797, 181] width 22 height 13
click at [783, 182] on input "True" at bounding box center [776, 183] width 13 height 11
radio input "true"
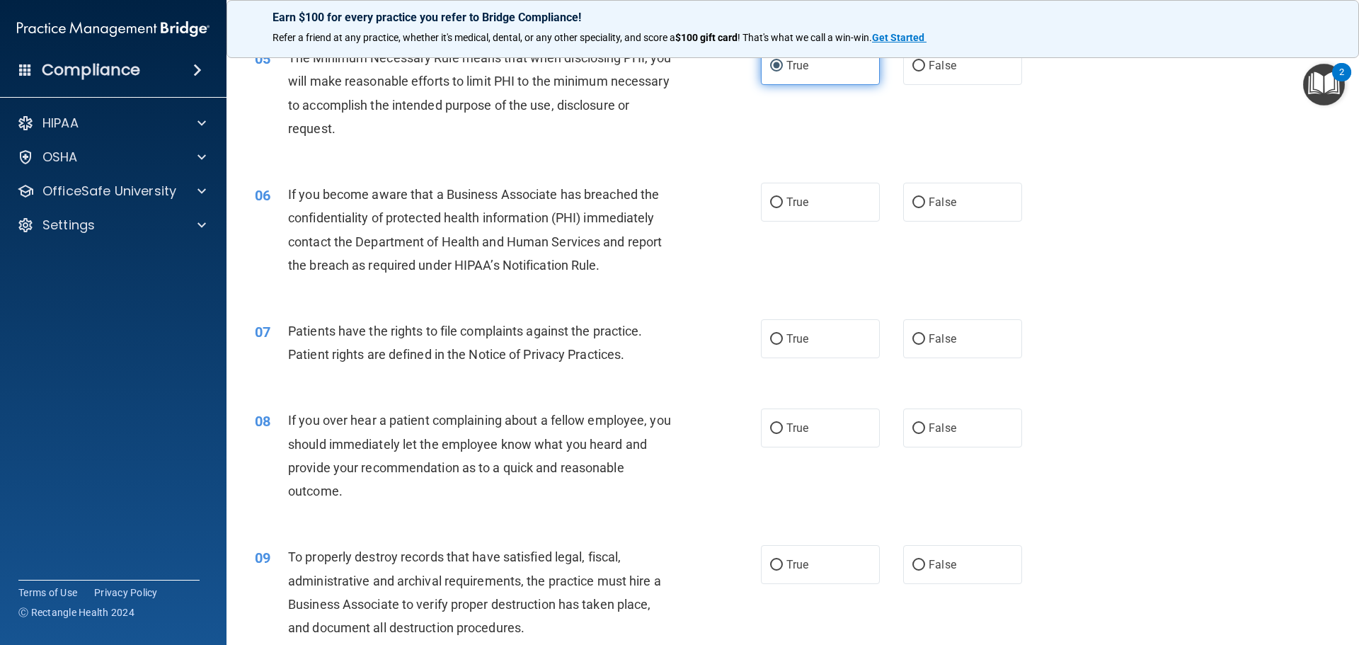
scroll to position [566, 0]
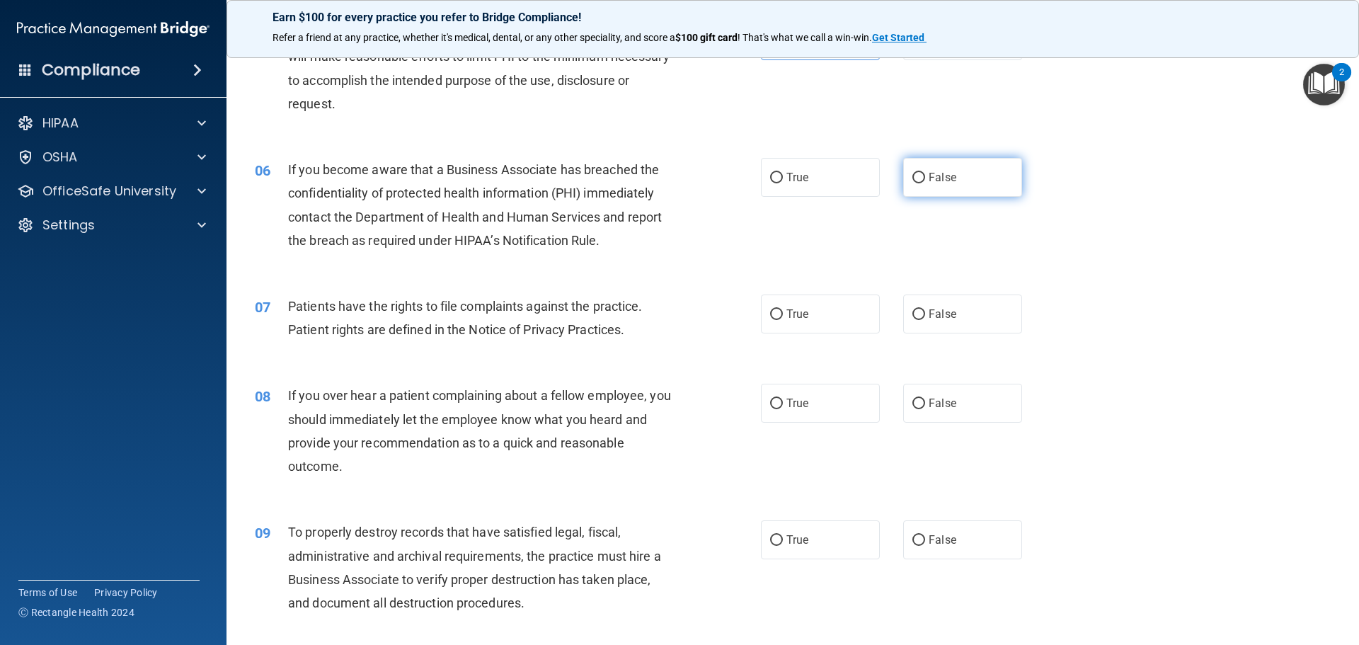
click at [928, 177] on span "False" at bounding box center [942, 177] width 28 height 13
click at [922, 177] on input "False" at bounding box center [918, 178] width 13 height 11
radio input "true"
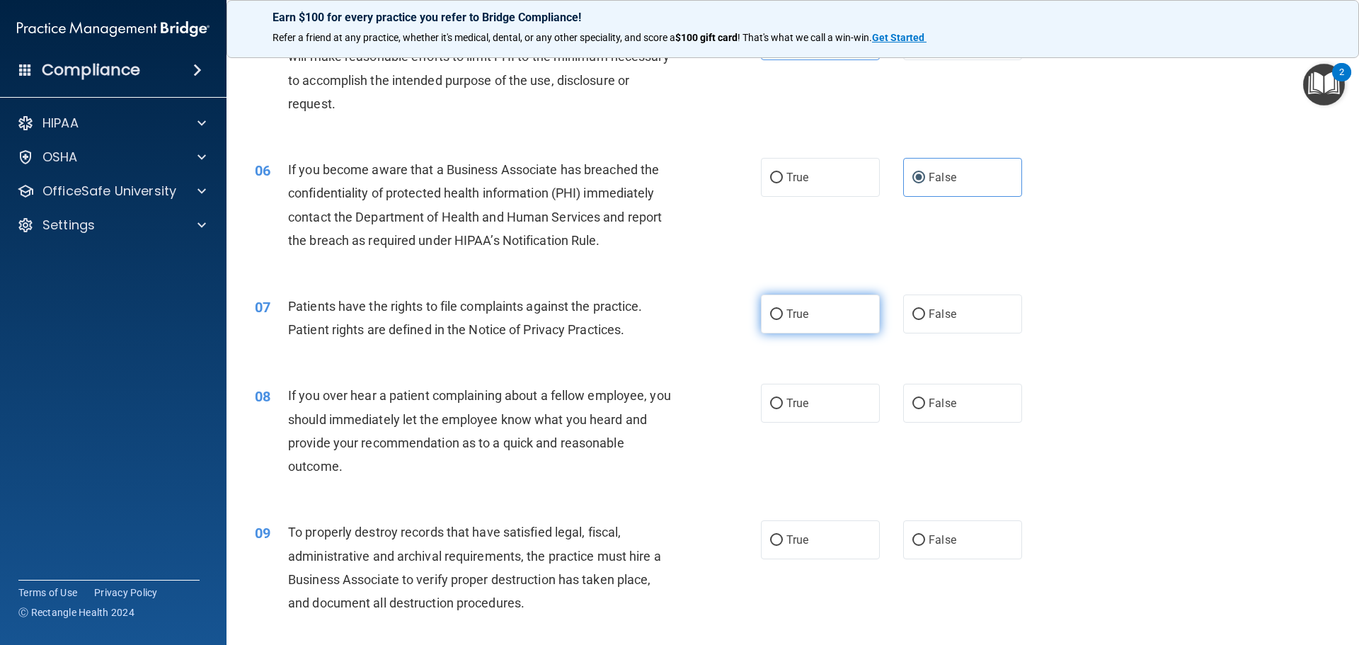
click at [786, 305] on label "True" at bounding box center [820, 313] width 119 height 39
click at [783, 309] on input "True" at bounding box center [776, 314] width 13 height 11
radio input "true"
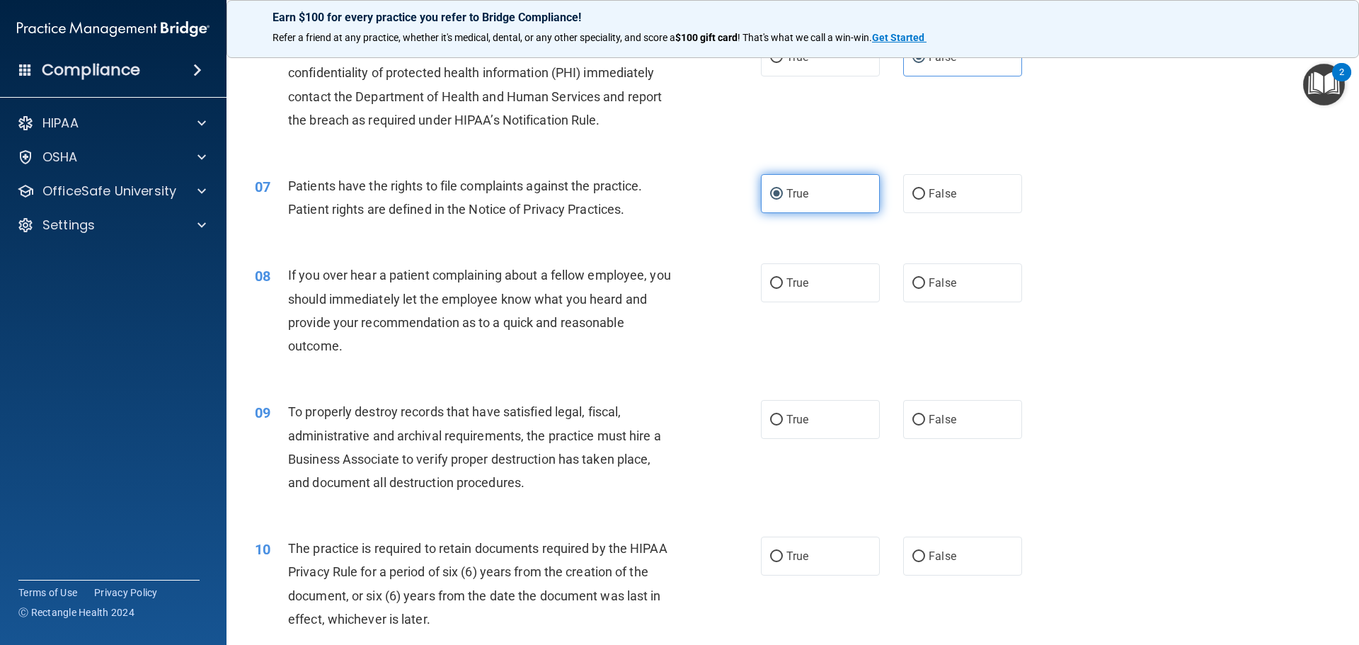
scroll to position [637, 0]
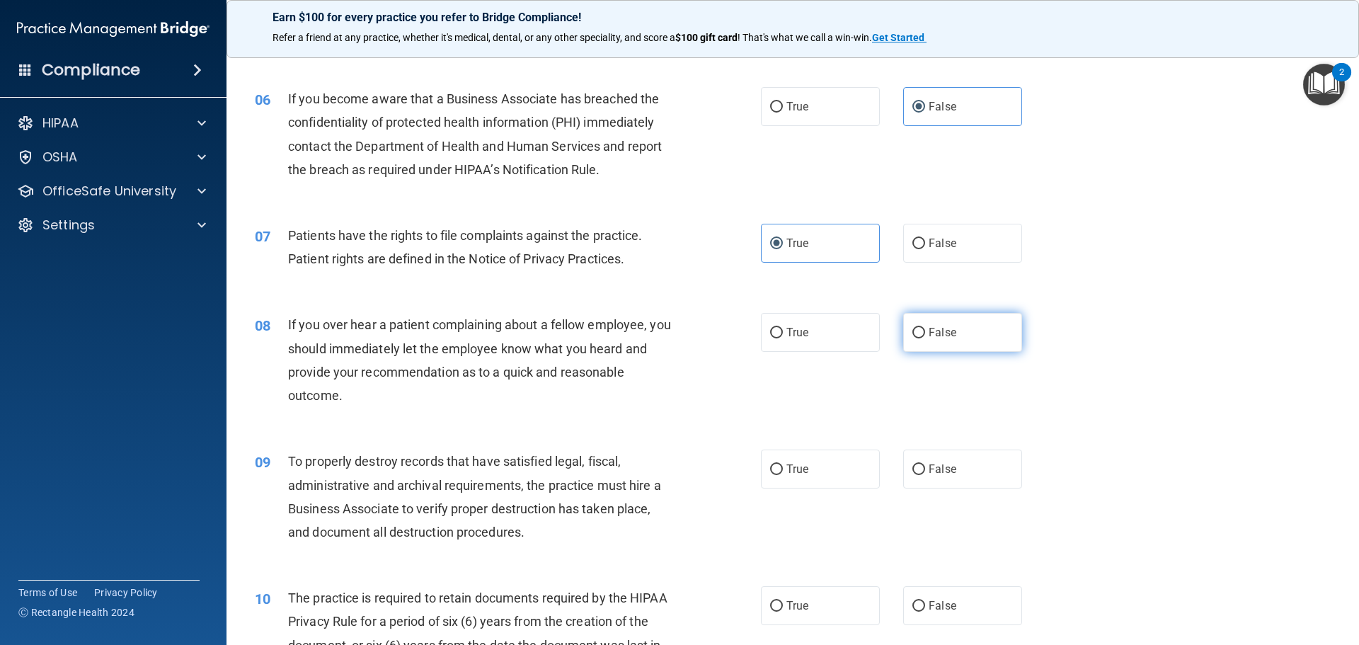
click at [942, 333] on span "False" at bounding box center [942, 331] width 28 height 13
click at [925, 333] on input "False" at bounding box center [918, 333] width 13 height 11
radio input "true"
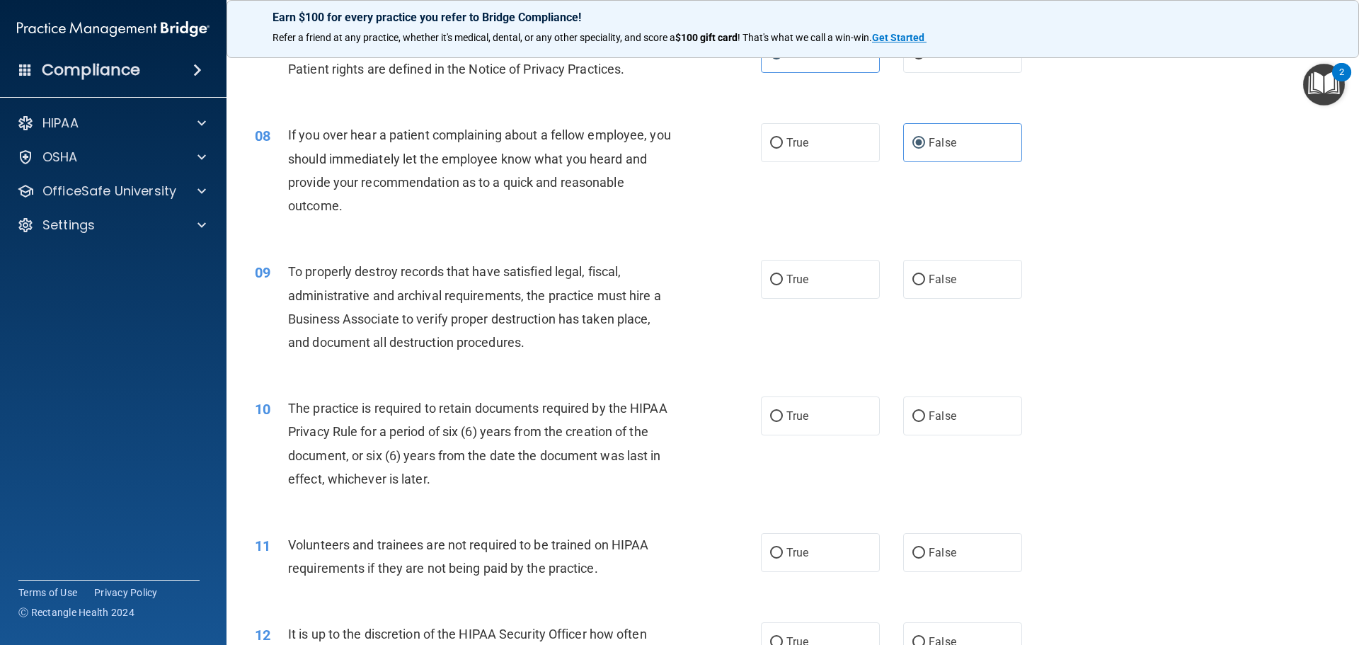
scroll to position [849, 0]
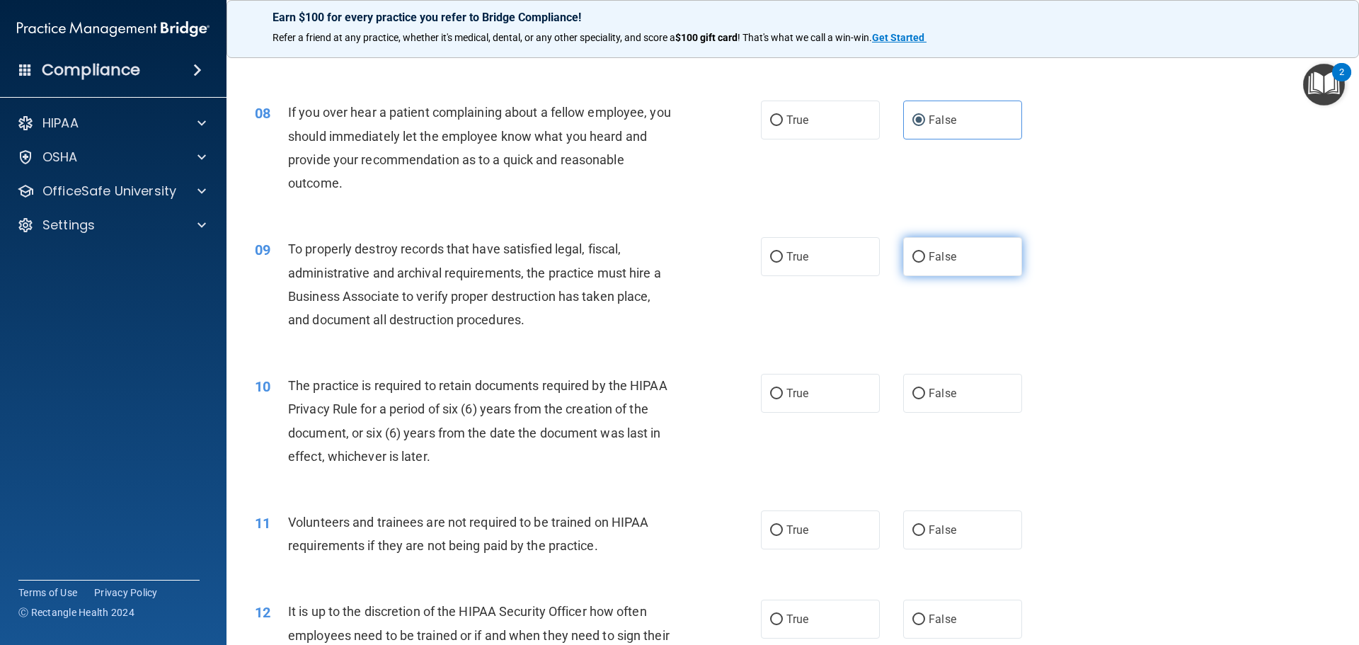
click at [972, 260] on label "False" at bounding box center [962, 256] width 119 height 39
click at [925, 260] on input "False" at bounding box center [918, 257] width 13 height 11
radio input "true"
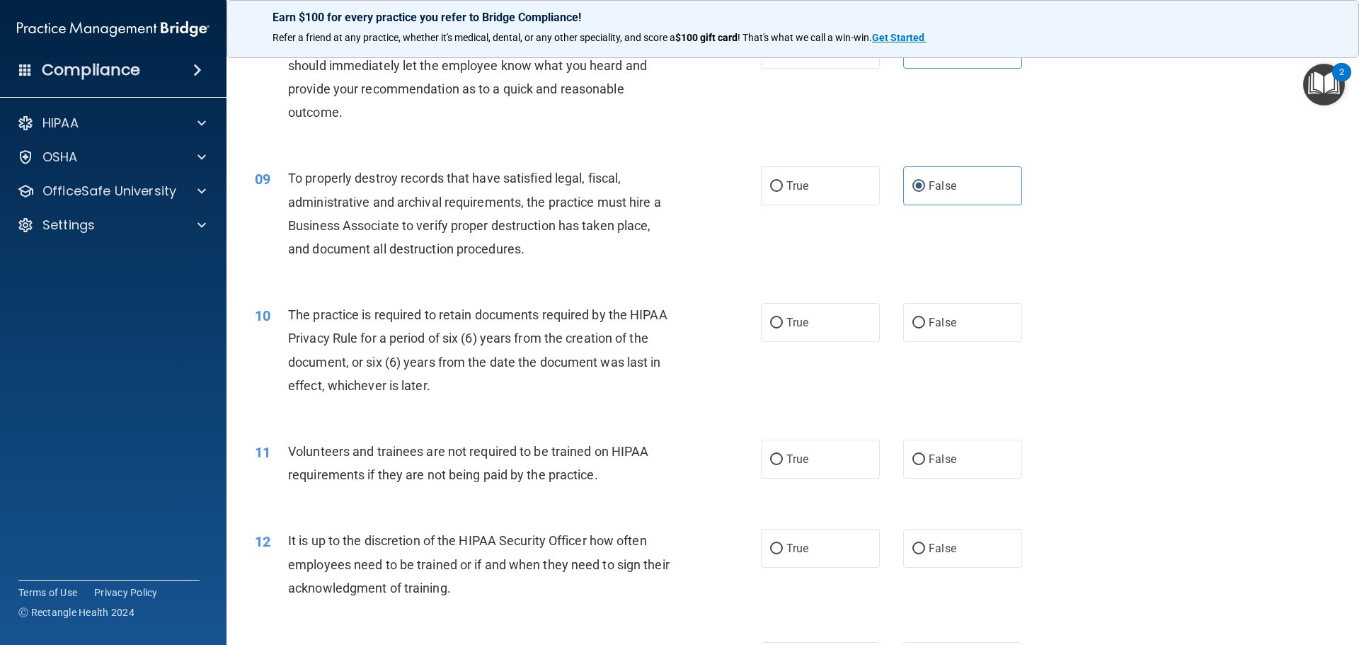
scroll to position [991, 0]
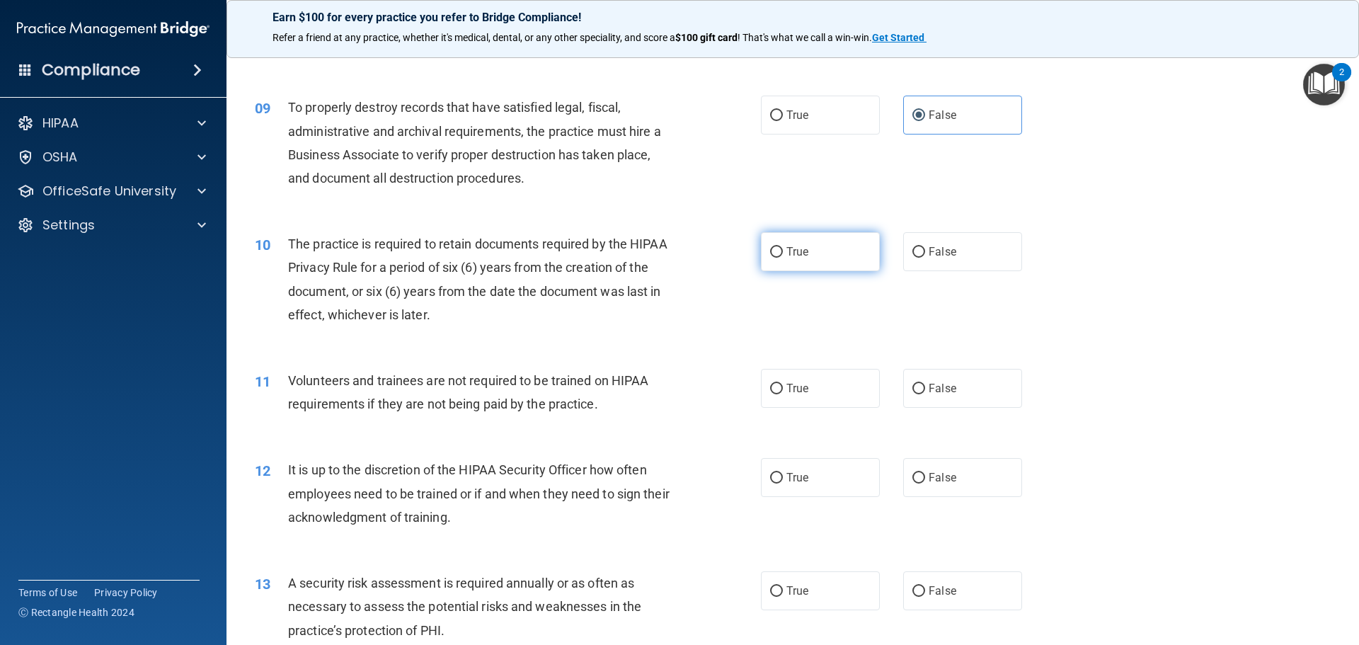
click at [800, 258] on label "True" at bounding box center [820, 251] width 119 height 39
click at [783, 258] on input "True" at bounding box center [776, 252] width 13 height 11
radio input "true"
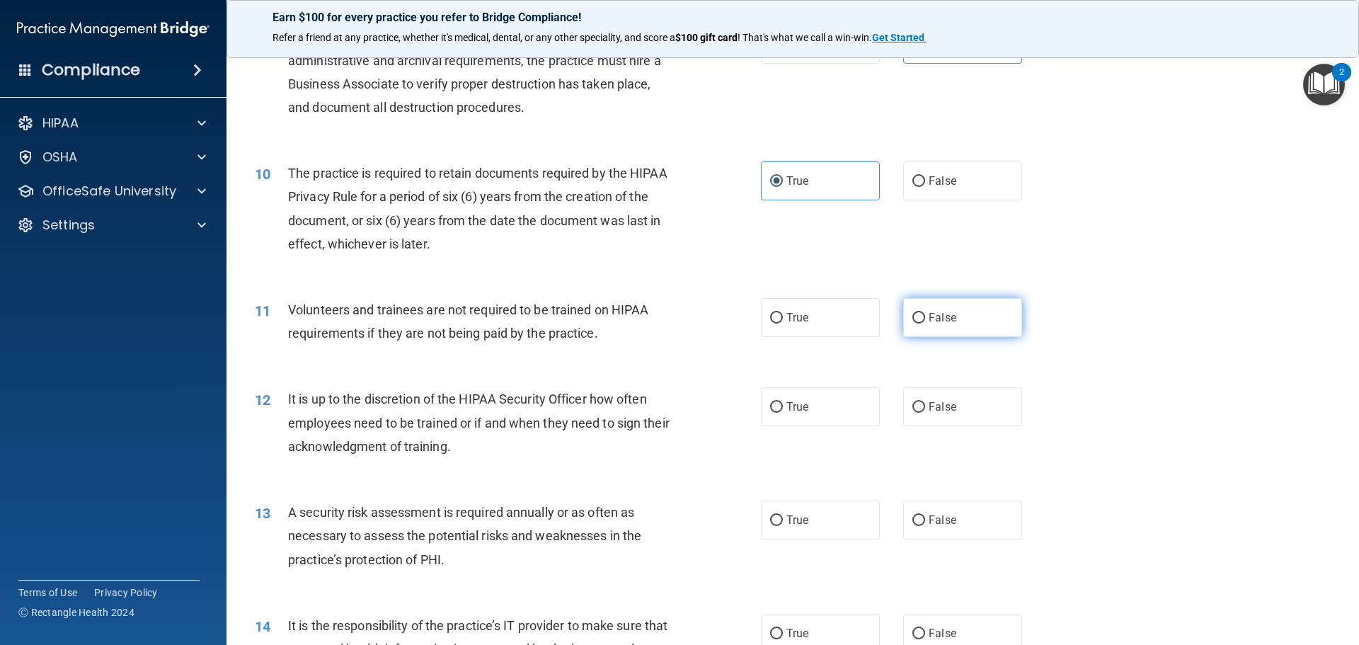
click at [935, 307] on label "False" at bounding box center [962, 317] width 119 height 39
click at [925, 313] on input "False" at bounding box center [918, 318] width 13 height 11
radio input "true"
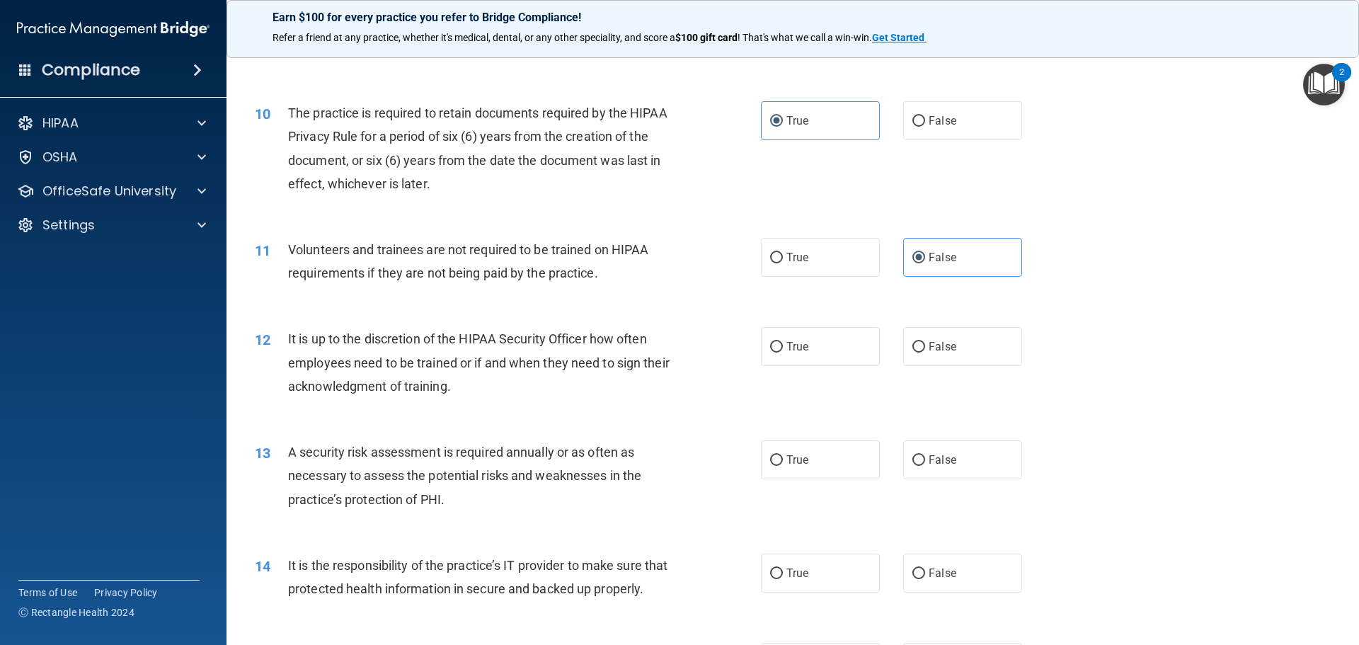
scroll to position [1203, 0]
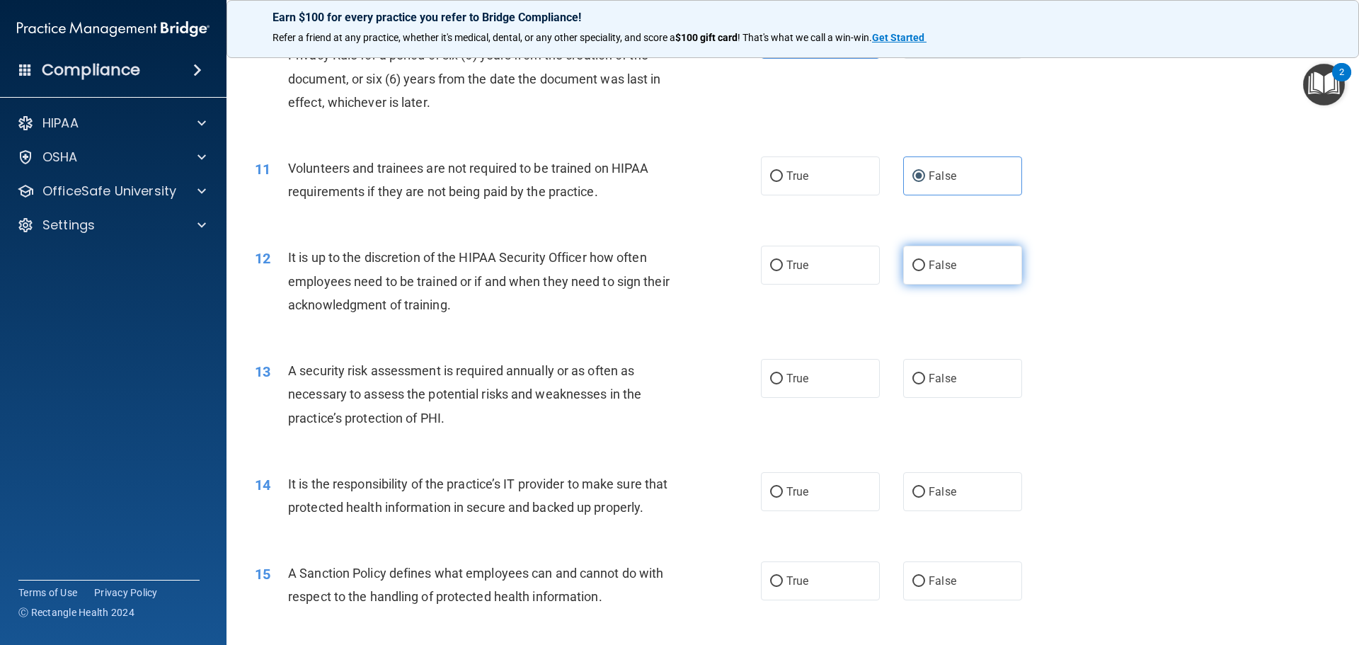
click at [947, 258] on span "False" at bounding box center [942, 264] width 28 height 13
click at [925, 260] on input "False" at bounding box center [918, 265] width 13 height 11
radio input "true"
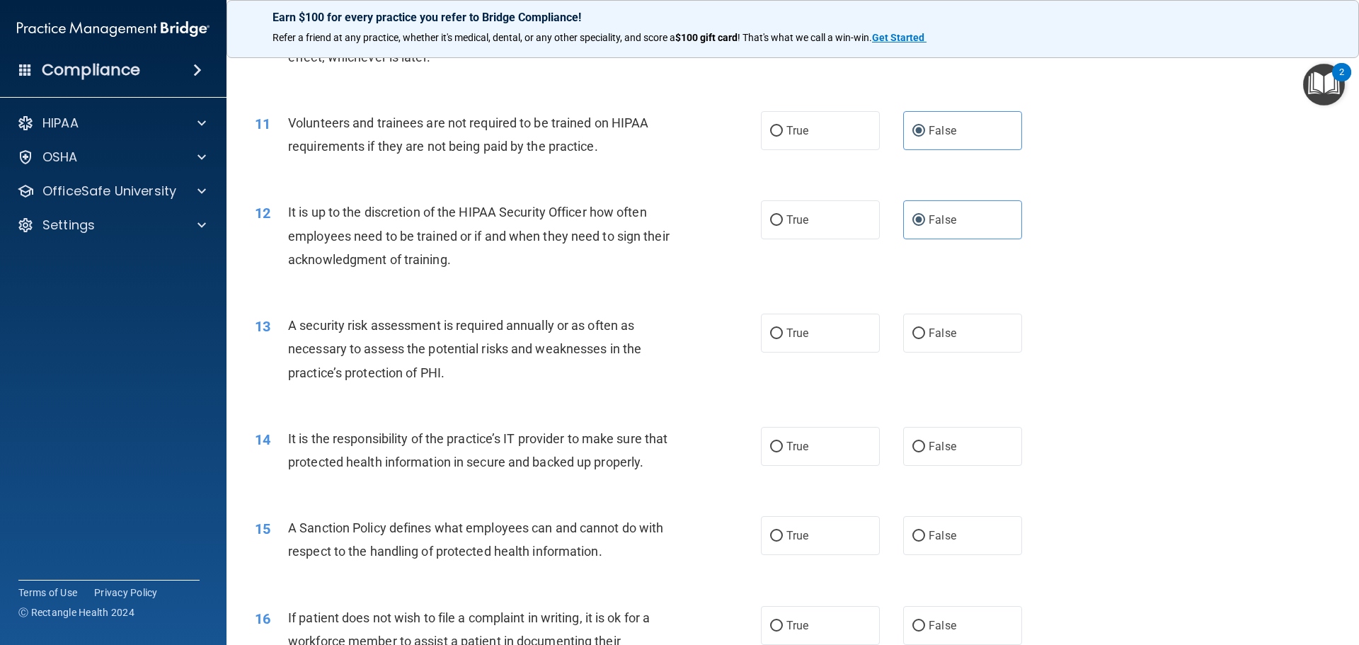
scroll to position [1274, 0]
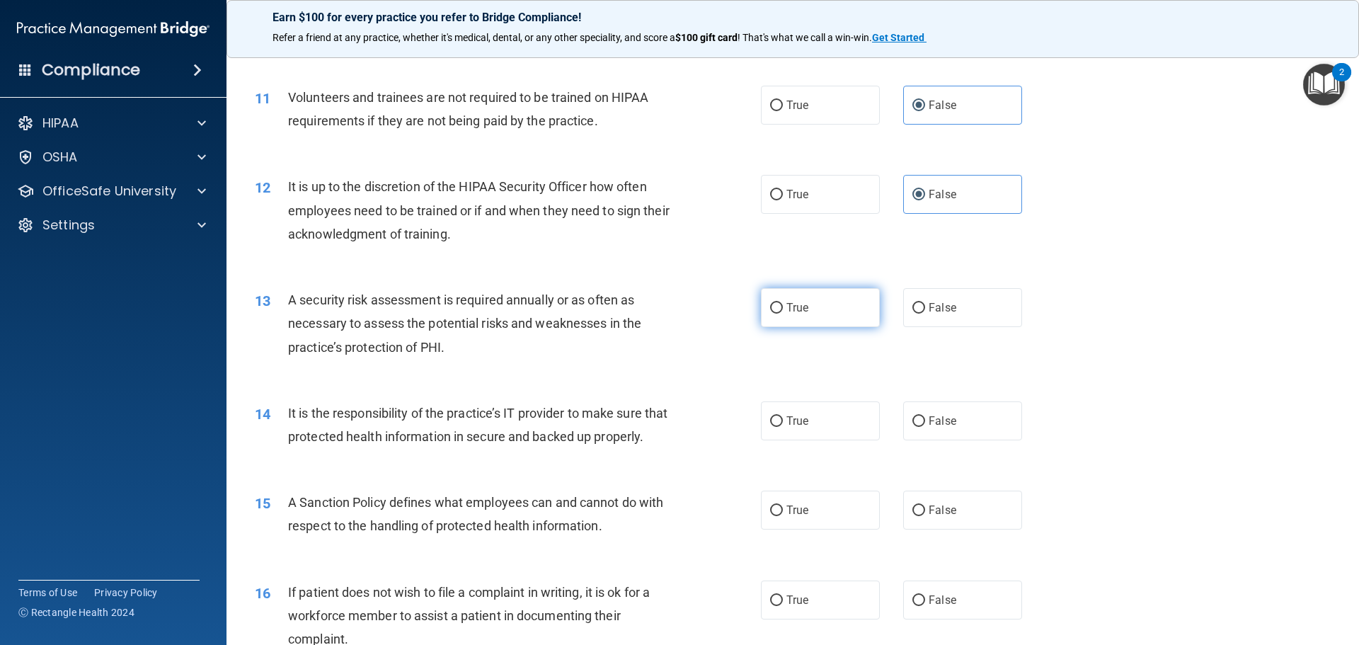
click at [815, 306] on label "True" at bounding box center [820, 307] width 119 height 39
click at [783, 306] on input "True" at bounding box center [776, 308] width 13 height 11
radio input "true"
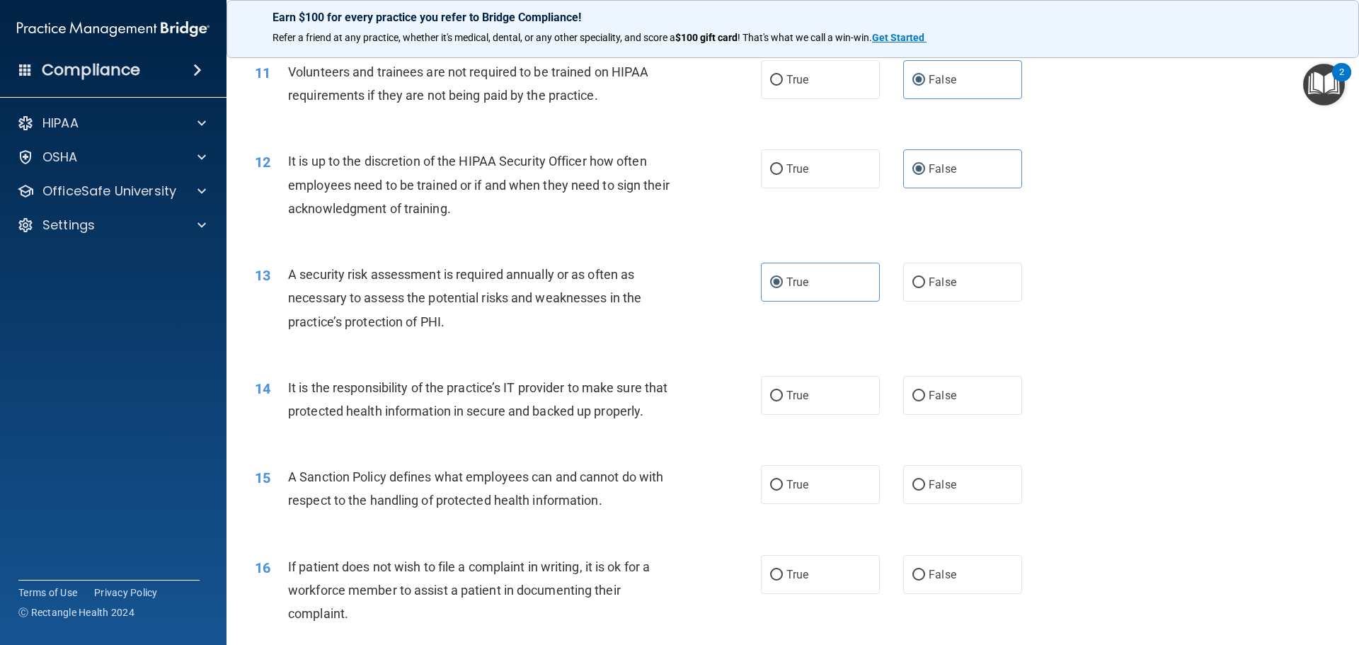
scroll to position [1344, 0]
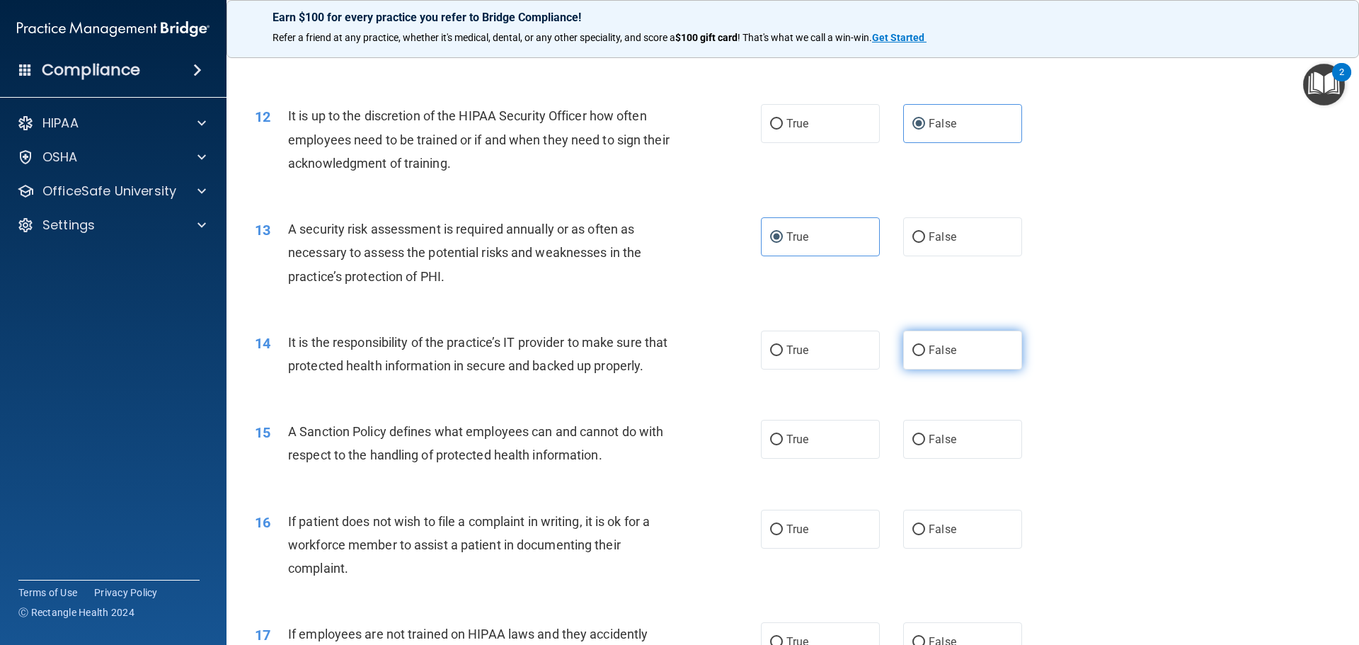
click at [923, 335] on label "False" at bounding box center [962, 349] width 119 height 39
click at [923, 345] on input "False" at bounding box center [918, 350] width 13 height 11
radio input "true"
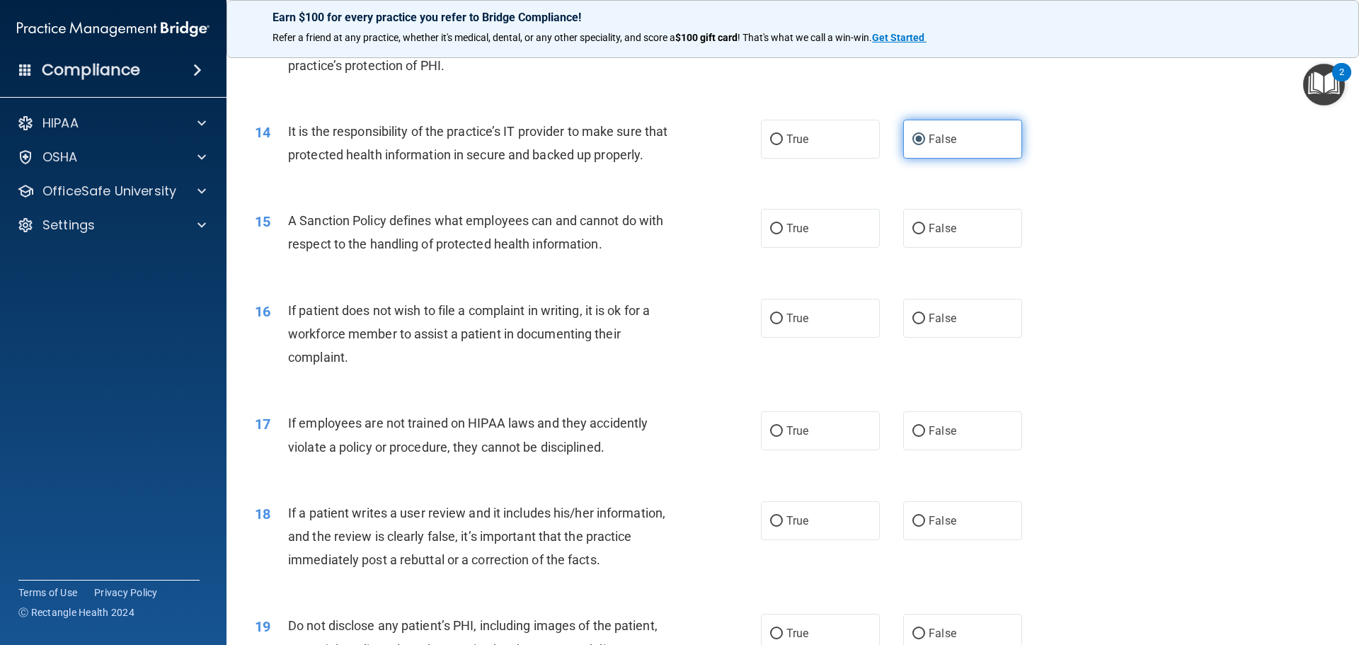
scroll to position [1557, 0]
click at [946, 233] on span "False" at bounding box center [942, 226] width 28 height 13
click at [925, 233] on input "False" at bounding box center [918, 227] width 13 height 11
radio input "true"
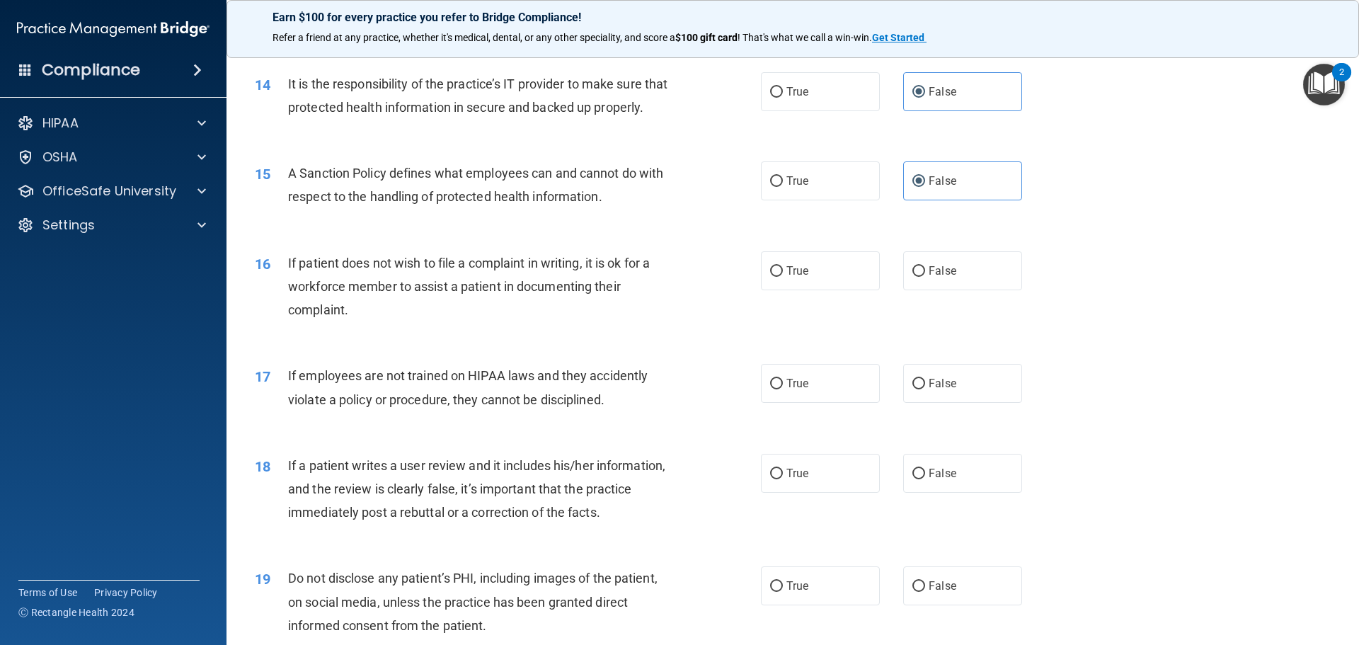
scroll to position [1627, 0]
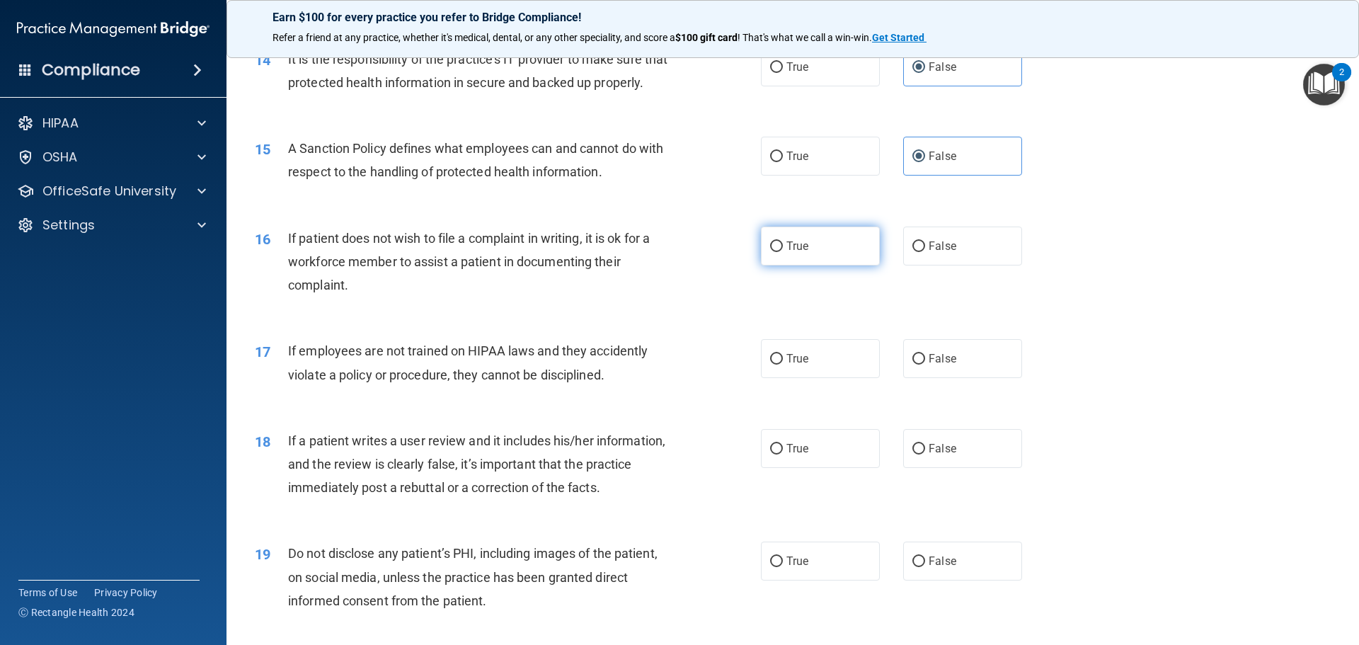
click at [786, 253] on span "True" at bounding box center [797, 245] width 22 height 13
click at [781, 252] on input "True" at bounding box center [776, 246] width 13 height 11
radio input "true"
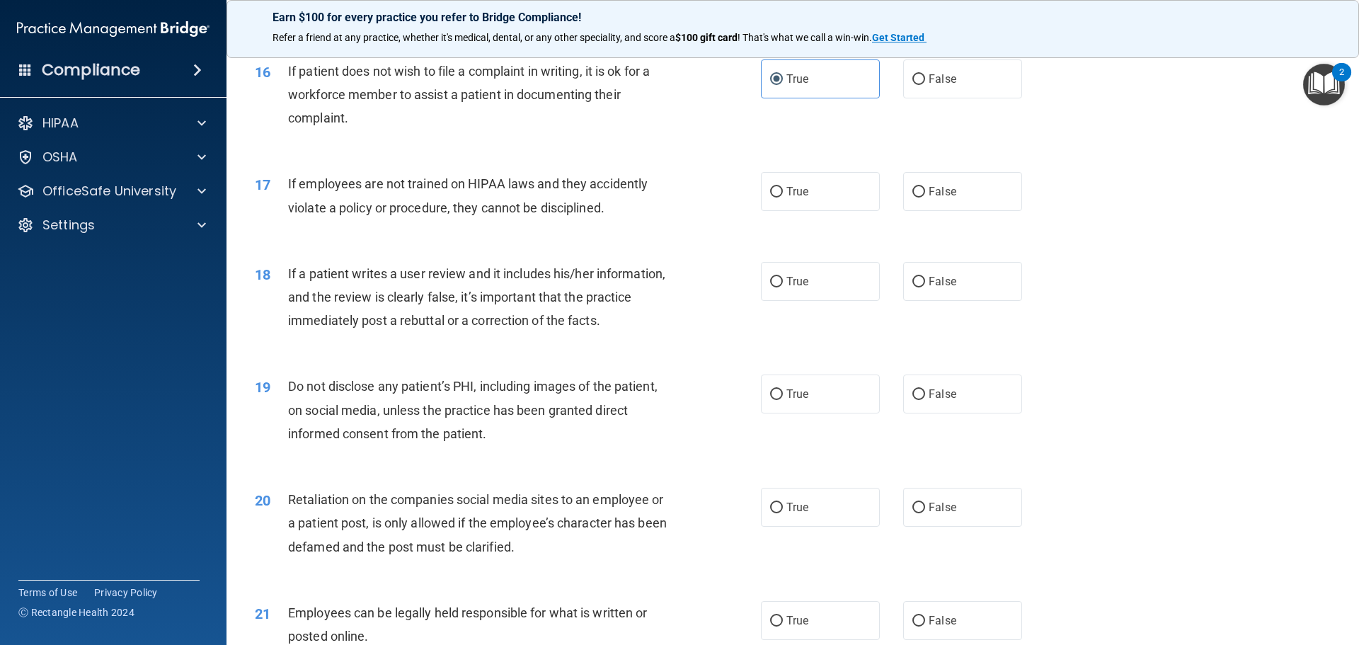
scroll to position [1840, 0]
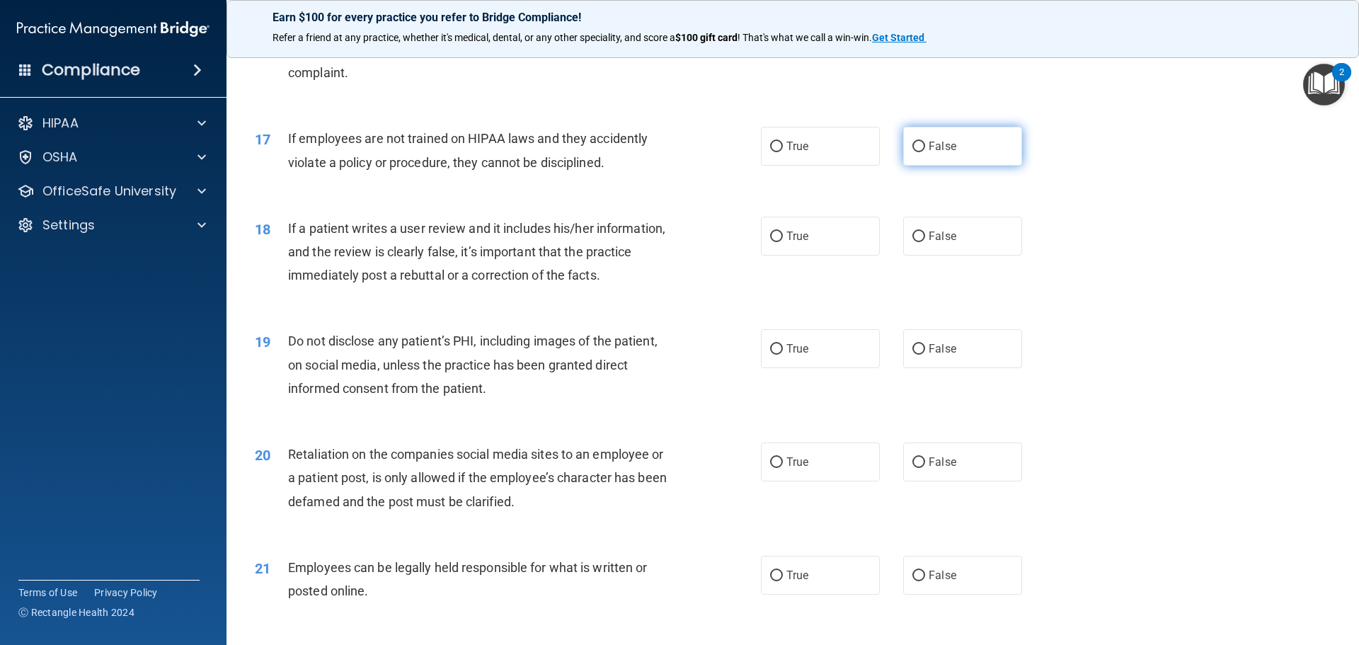
click at [982, 166] on label "False" at bounding box center [962, 146] width 119 height 39
click at [925, 152] on input "False" at bounding box center [918, 147] width 13 height 11
radio input "true"
click at [792, 245] on label "True" at bounding box center [820, 236] width 119 height 39
click at [783, 242] on input "True" at bounding box center [776, 236] width 13 height 11
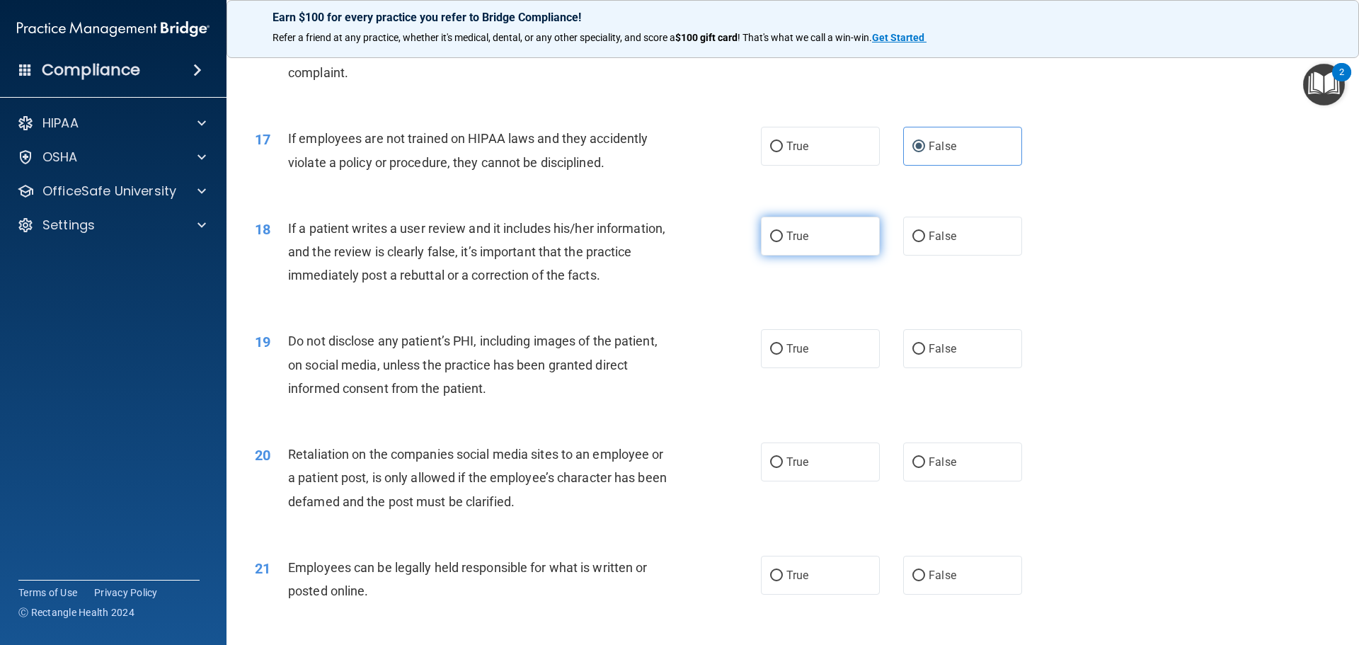
radio input "true"
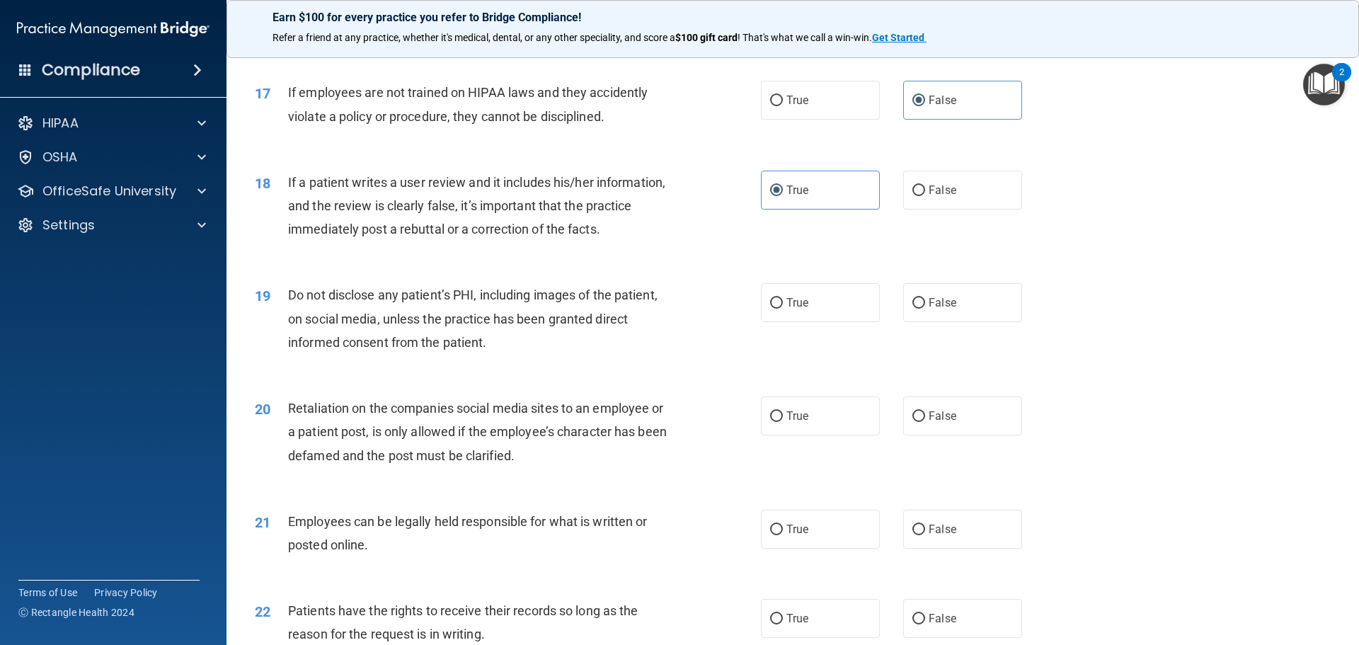
scroll to position [1910, 0]
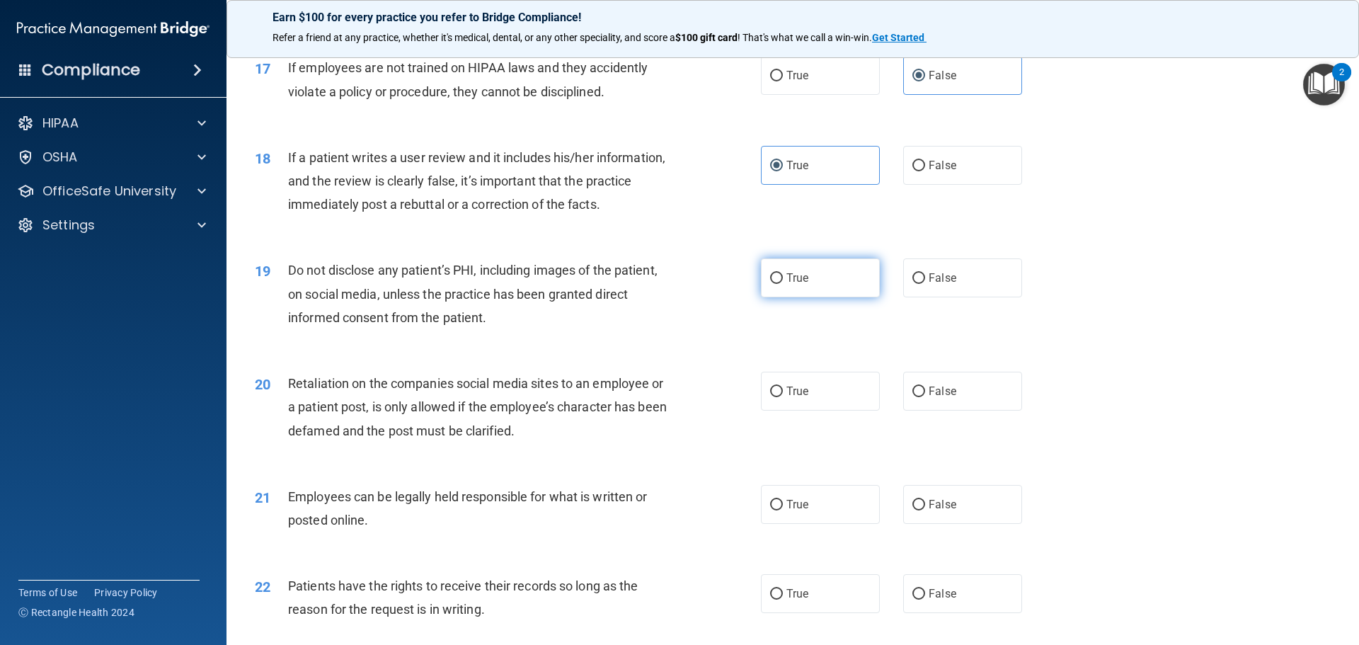
click at [797, 284] on span "True" at bounding box center [797, 277] width 22 height 13
click at [783, 284] on input "True" at bounding box center [776, 278] width 13 height 11
radio input "true"
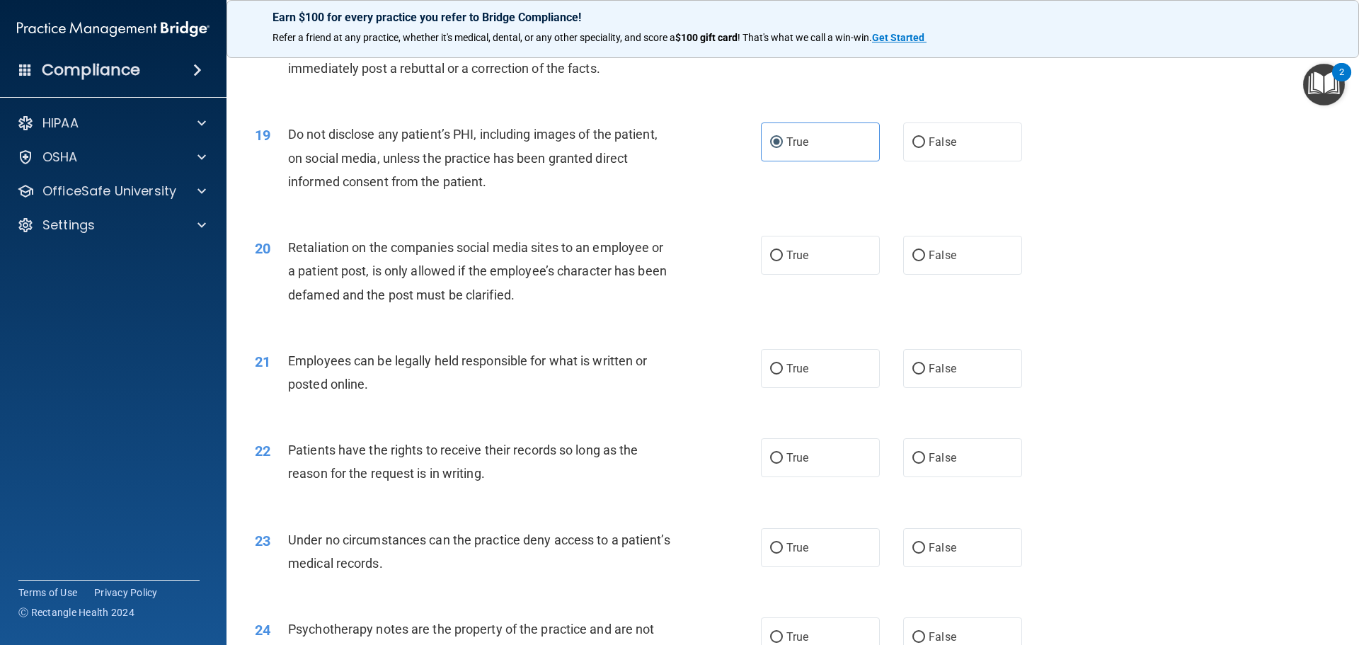
scroll to position [2052, 0]
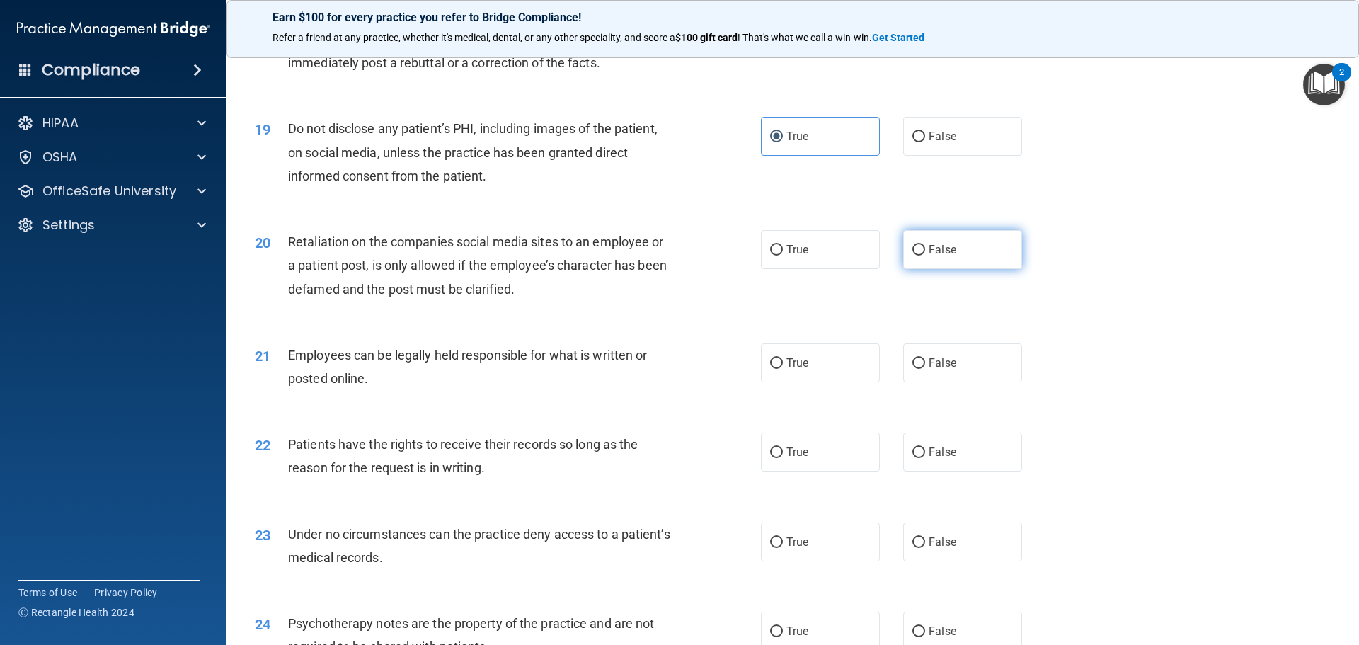
click at [913, 255] on input "False" at bounding box center [918, 250] width 13 height 11
radio input "true"
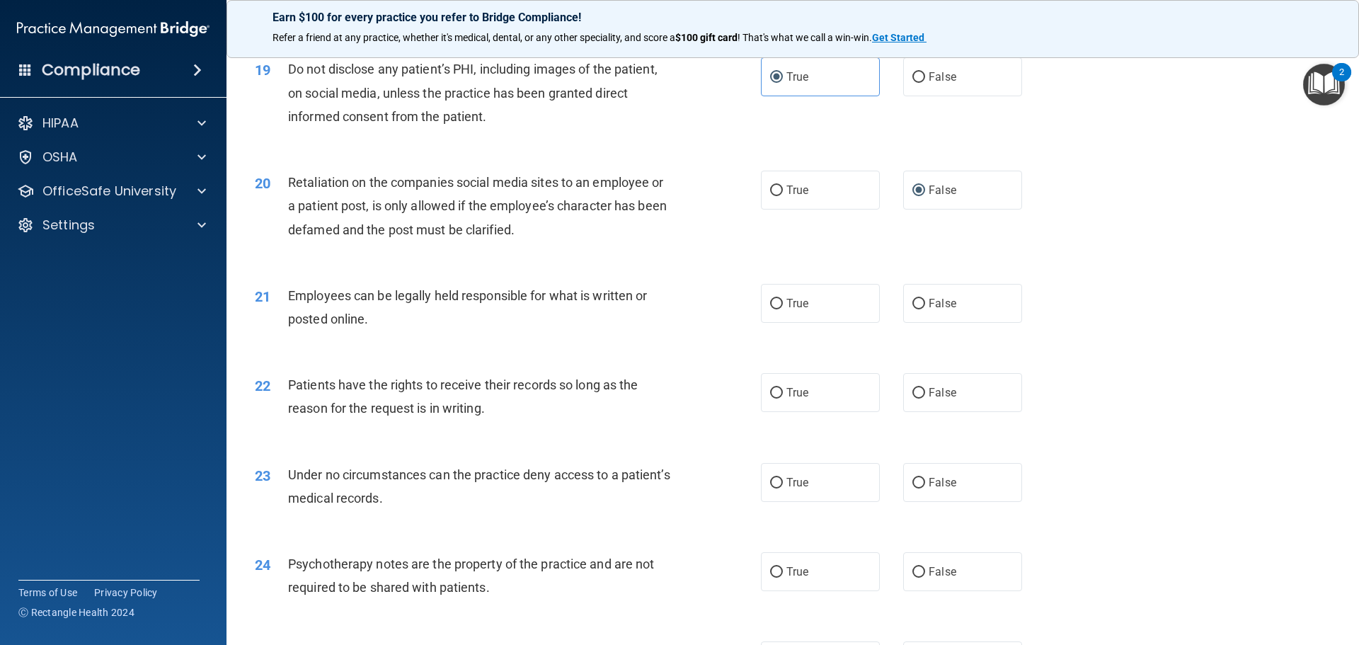
scroll to position [2193, 0]
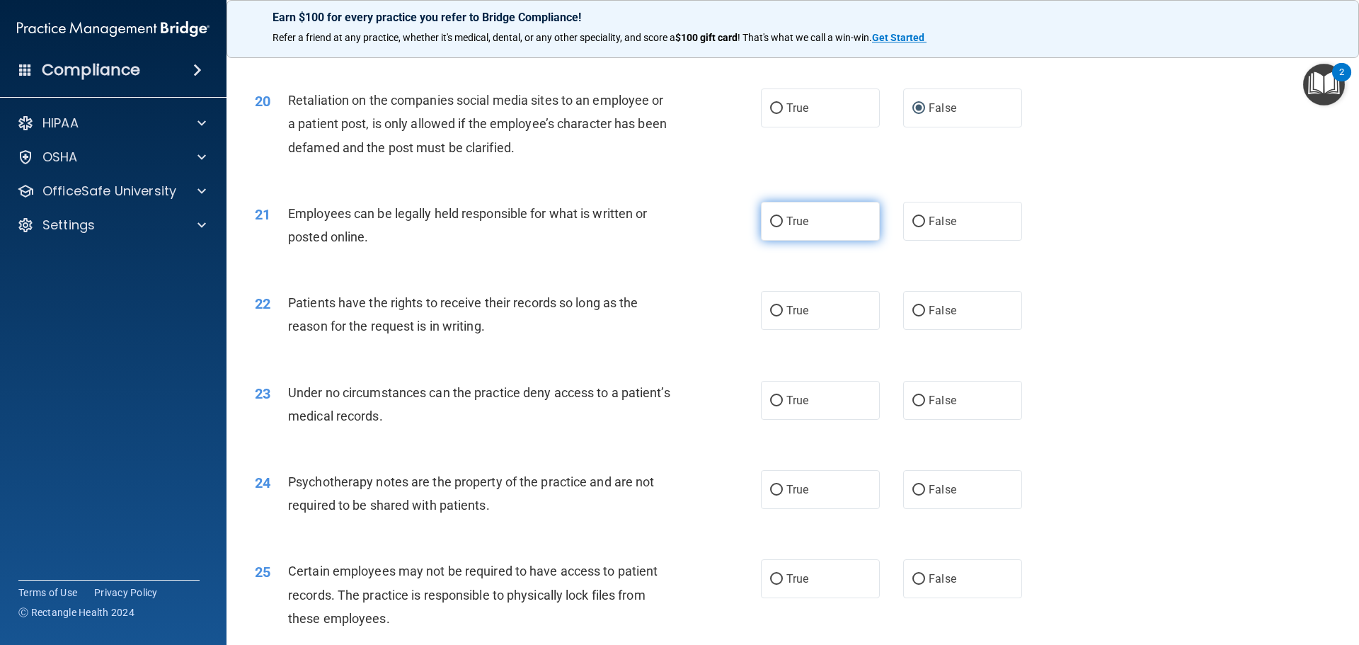
click at [791, 228] on span "True" at bounding box center [797, 220] width 22 height 13
click at [783, 227] on input "True" at bounding box center [776, 222] width 13 height 11
radio input "true"
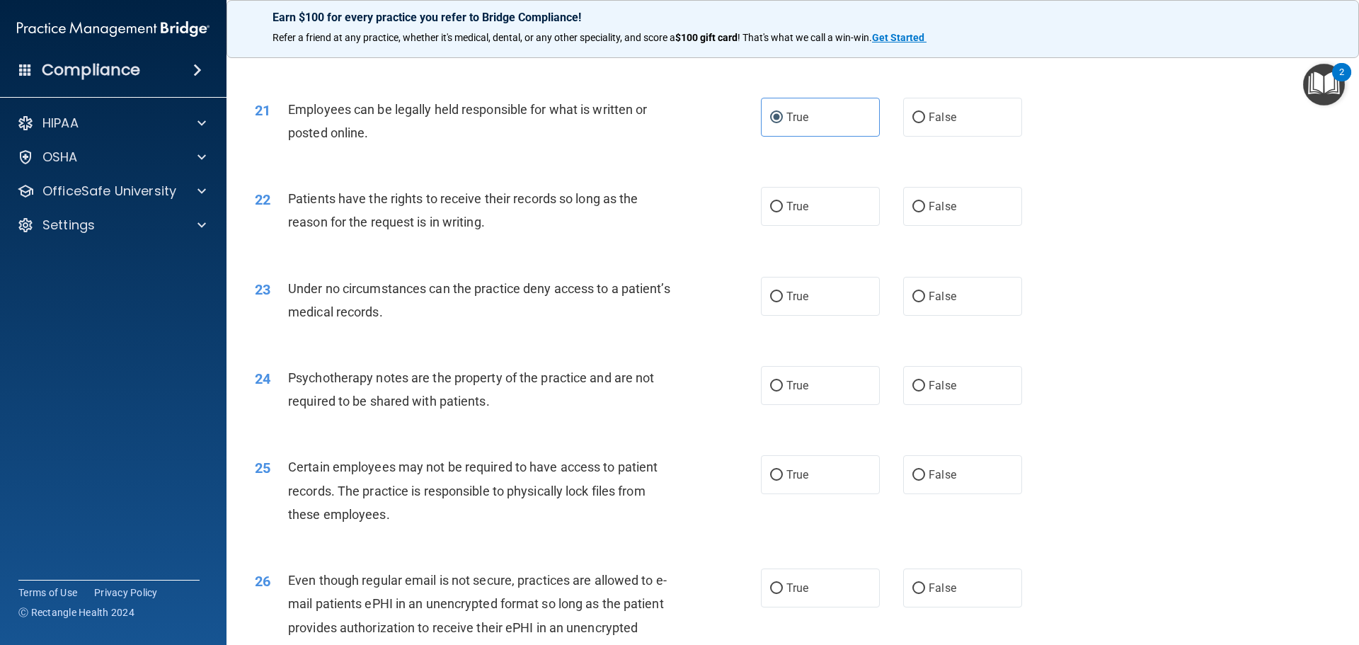
scroll to position [2264, 0]
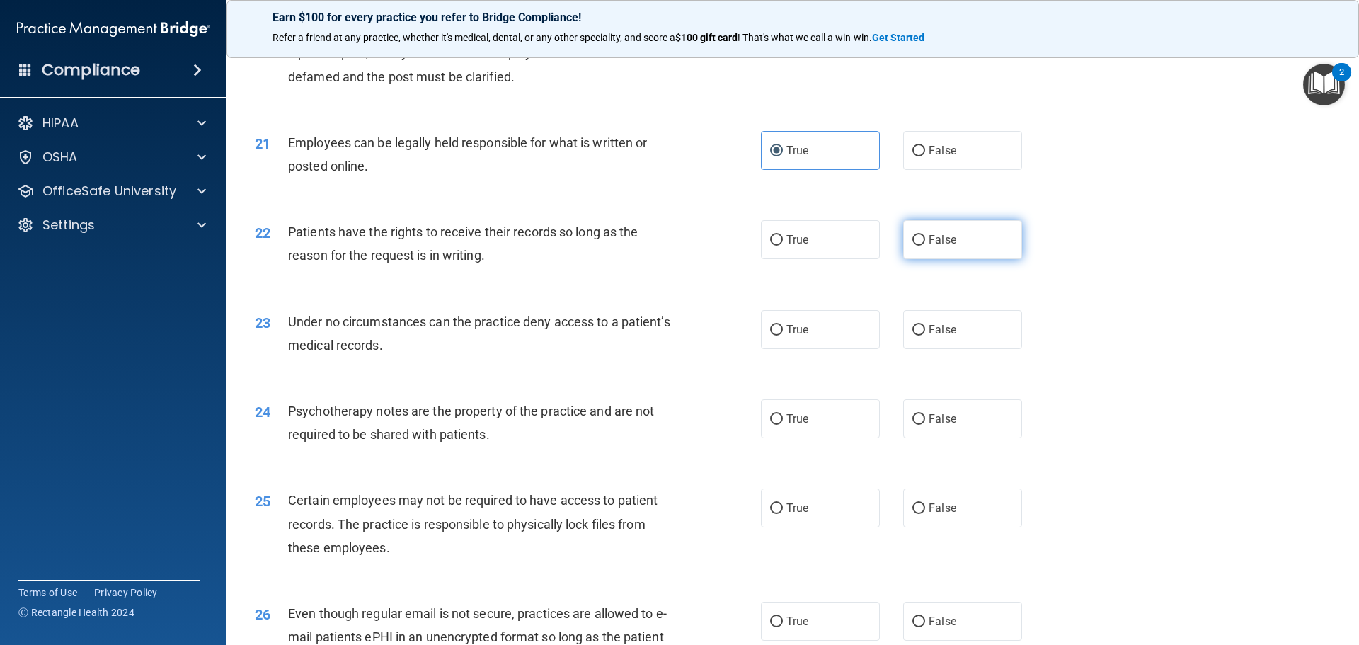
click at [912, 246] on input "False" at bounding box center [918, 240] width 13 height 11
radio input "true"
click at [786, 336] on span "True" at bounding box center [797, 329] width 22 height 13
click at [782, 335] on input "True" at bounding box center [776, 330] width 13 height 11
radio input "true"
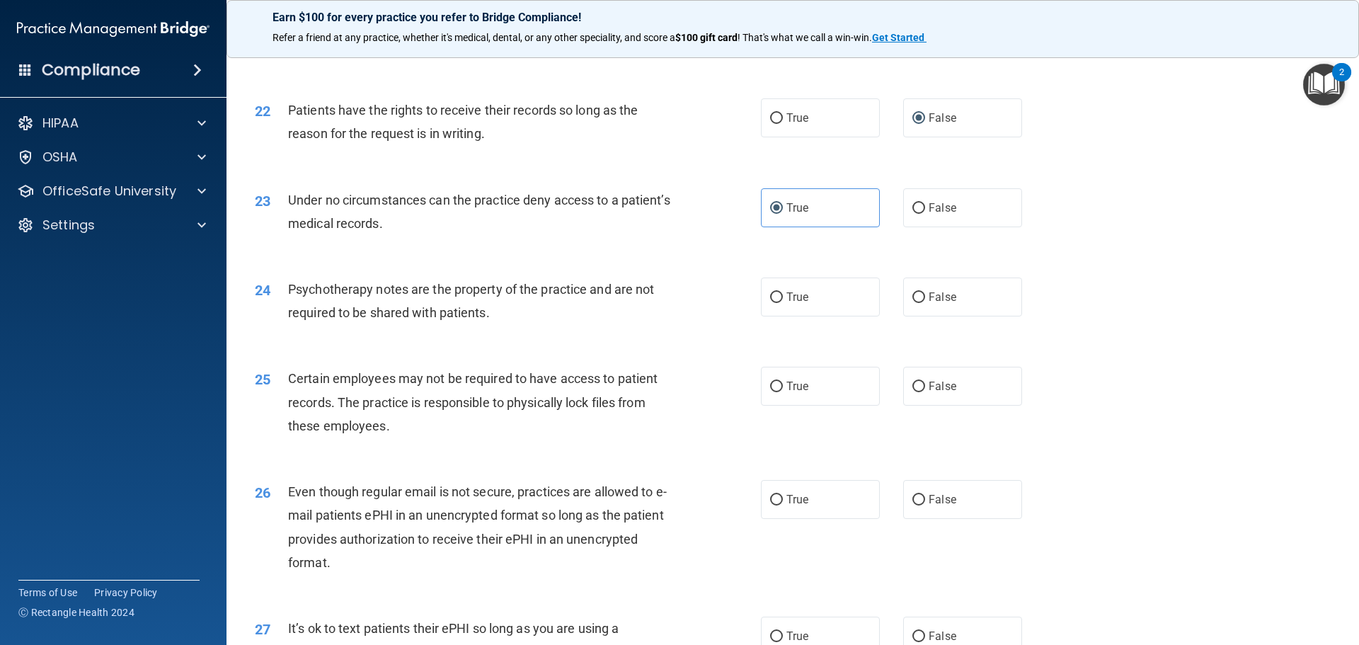
scroll to position [2406, 0]
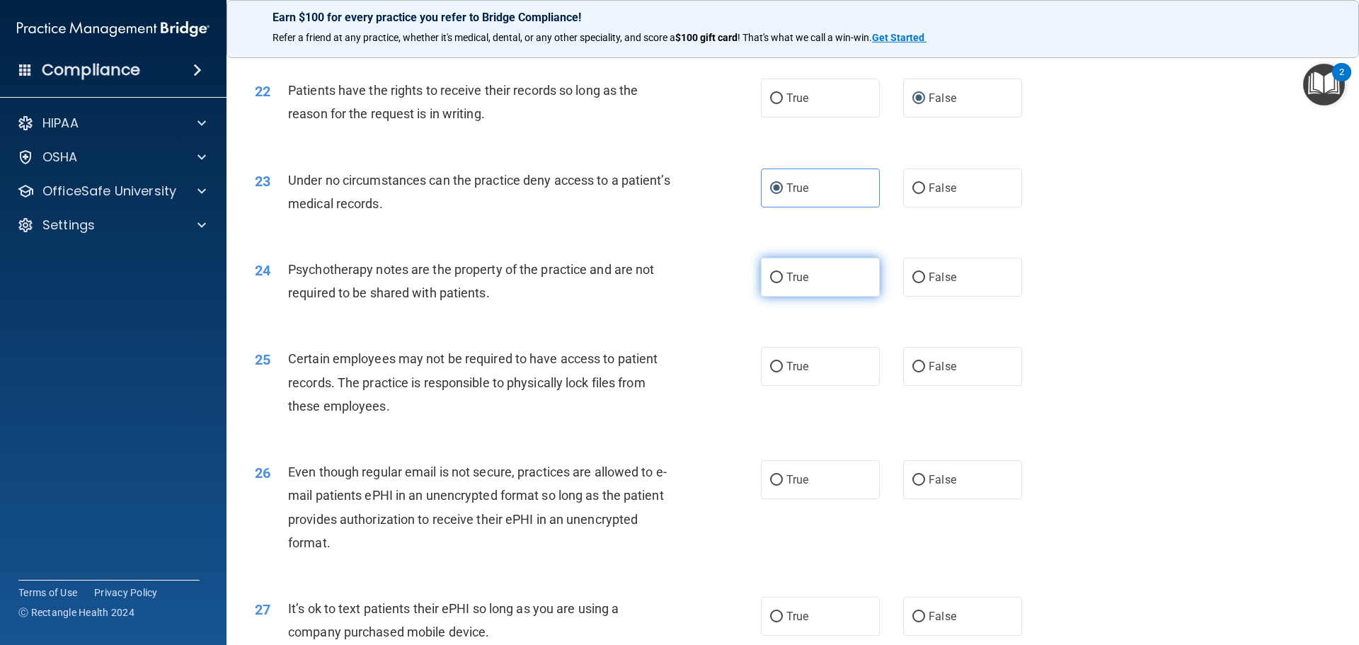
click at [786, 284] on span "True" at bounding box center [797, 276] width 22 height 13
click at [783, 283] on input "True" at bounding box center [776, 277] width 13 height 11
radio input "true"
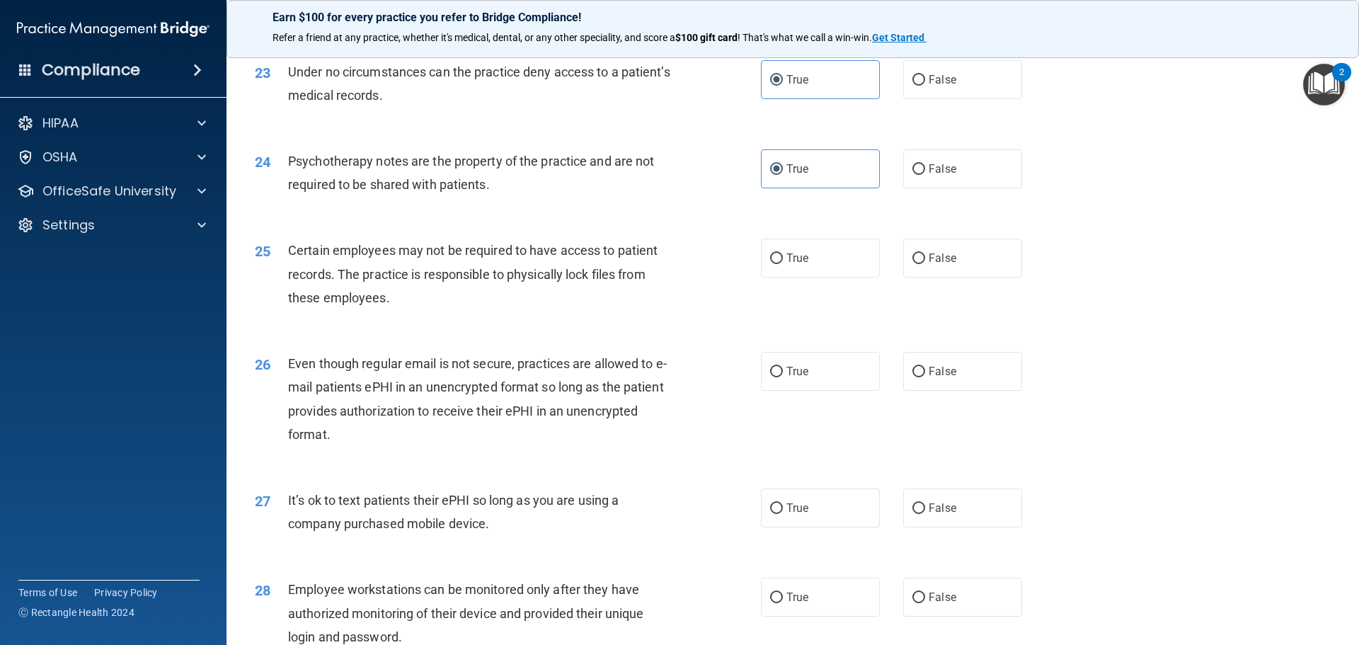
scroll to position [2547, 0]
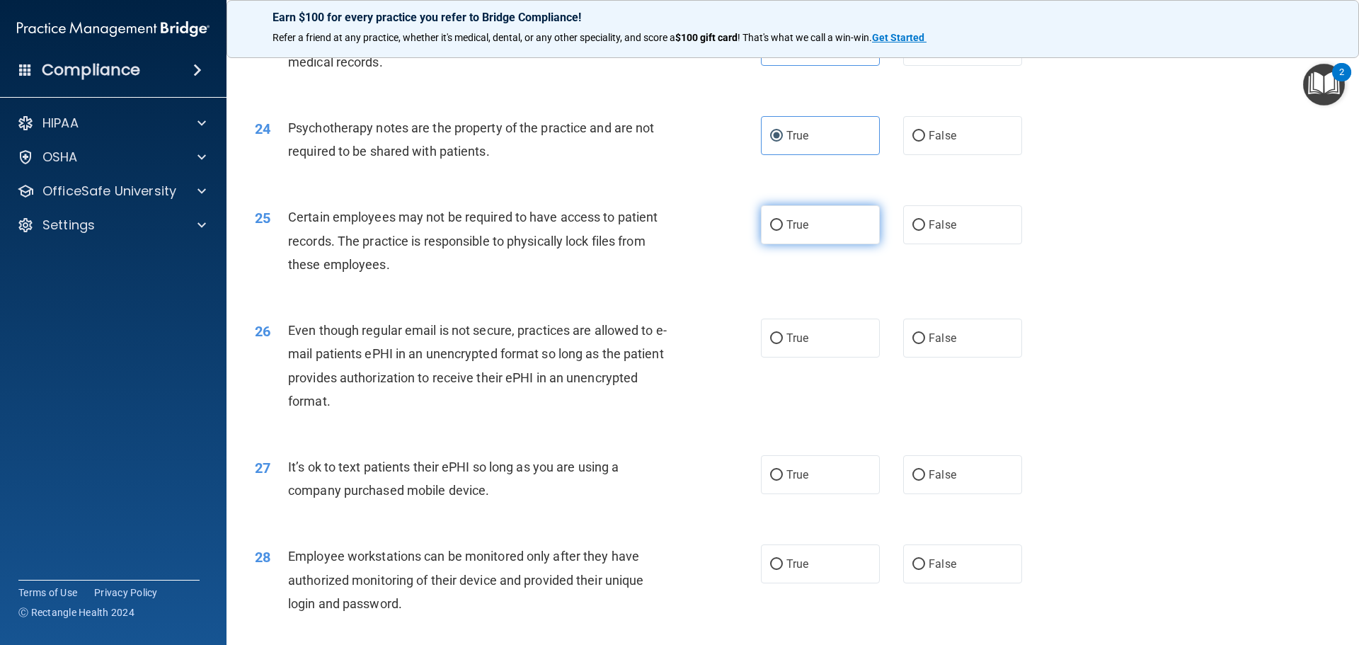
click at [802, 231] on span "True" at bounding box center [797, 224] width 22 height 13
click at [783, 231] on input "True" at bounding box center [776, 225] width 13 height 11
radio input "true"
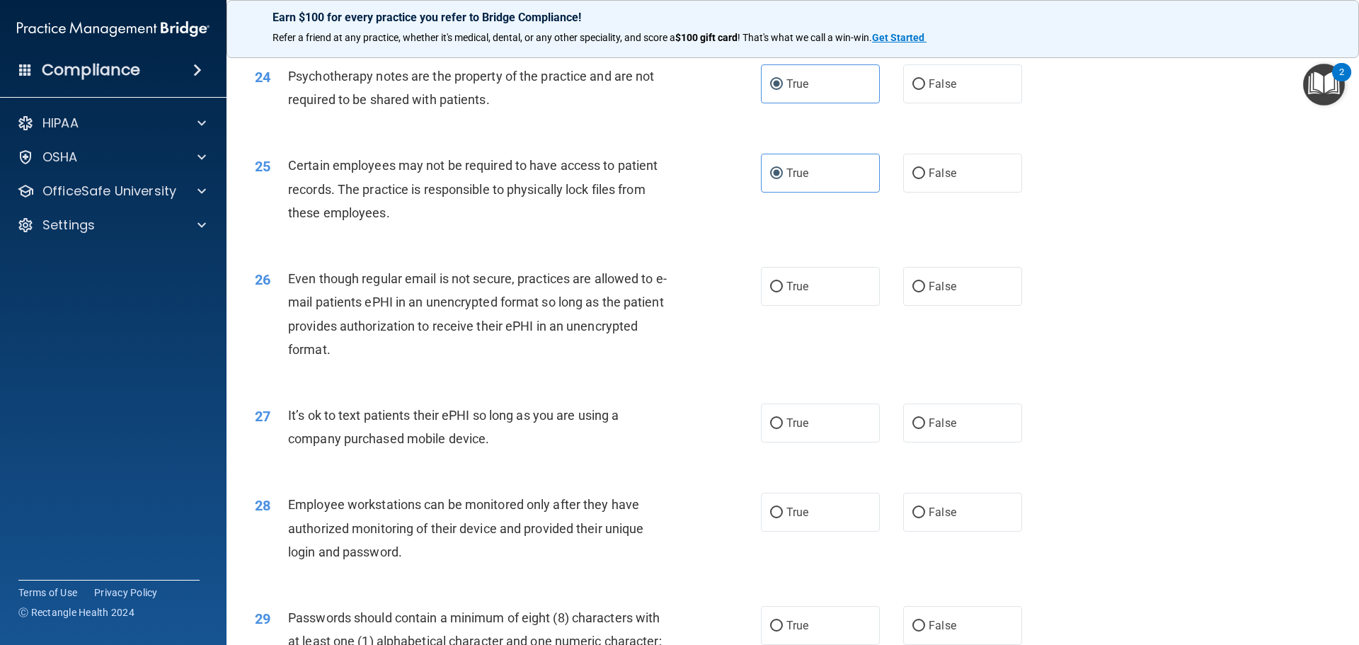
scroll to position [2689, 0]
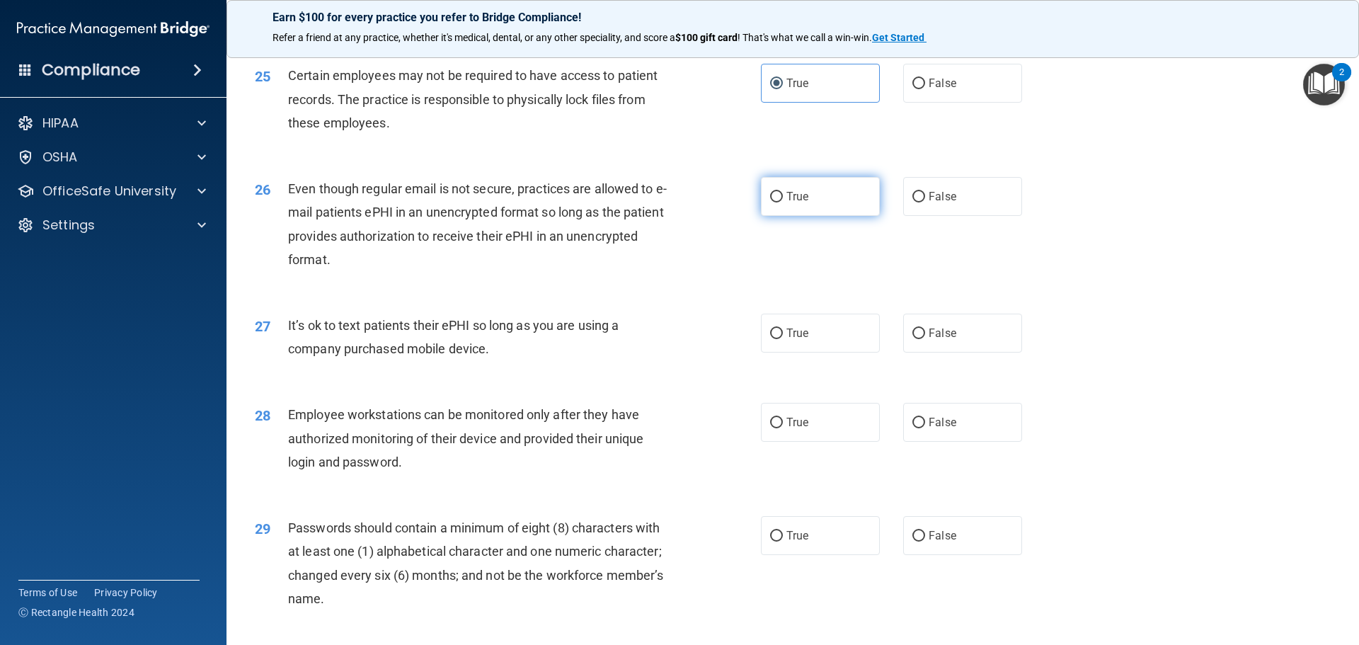
click at [786, 203] on span "True" at bounding box center [797, 196] width 22 height 13
click at [783, 202] on input "True" at bounding box center [776, 197] width 13 height 11
radio input "true"
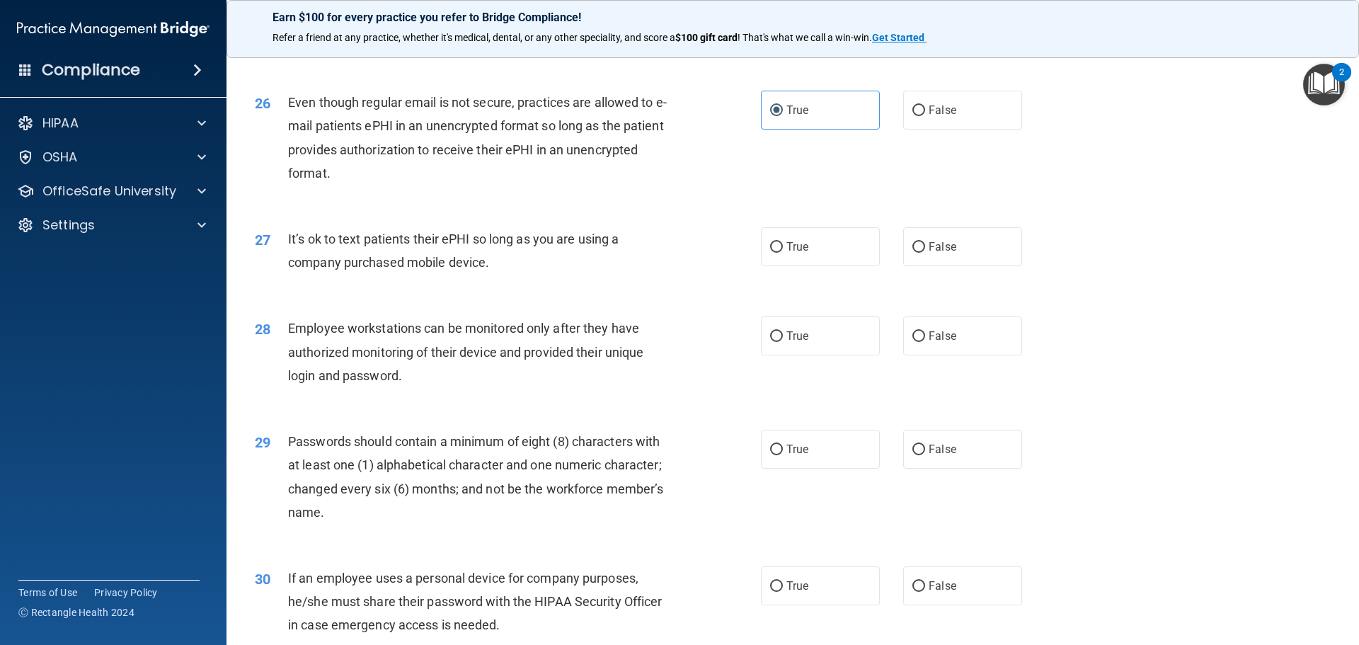
scroll to position [2760, 0]
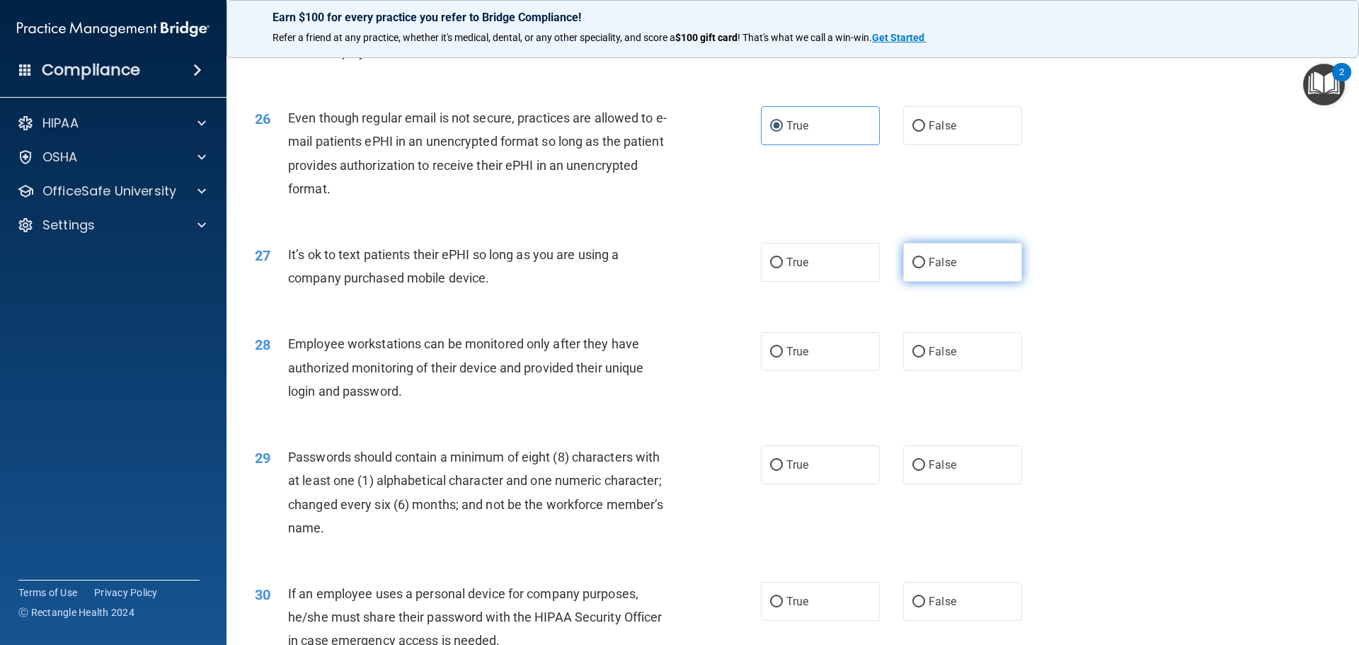
click at [934, 269] on span "False" at bounding box center [942, 261] width 28 height 13
click at [925, 268] on input "False" at bounding box center [918, 263] width 13 height 11
radio input "true"
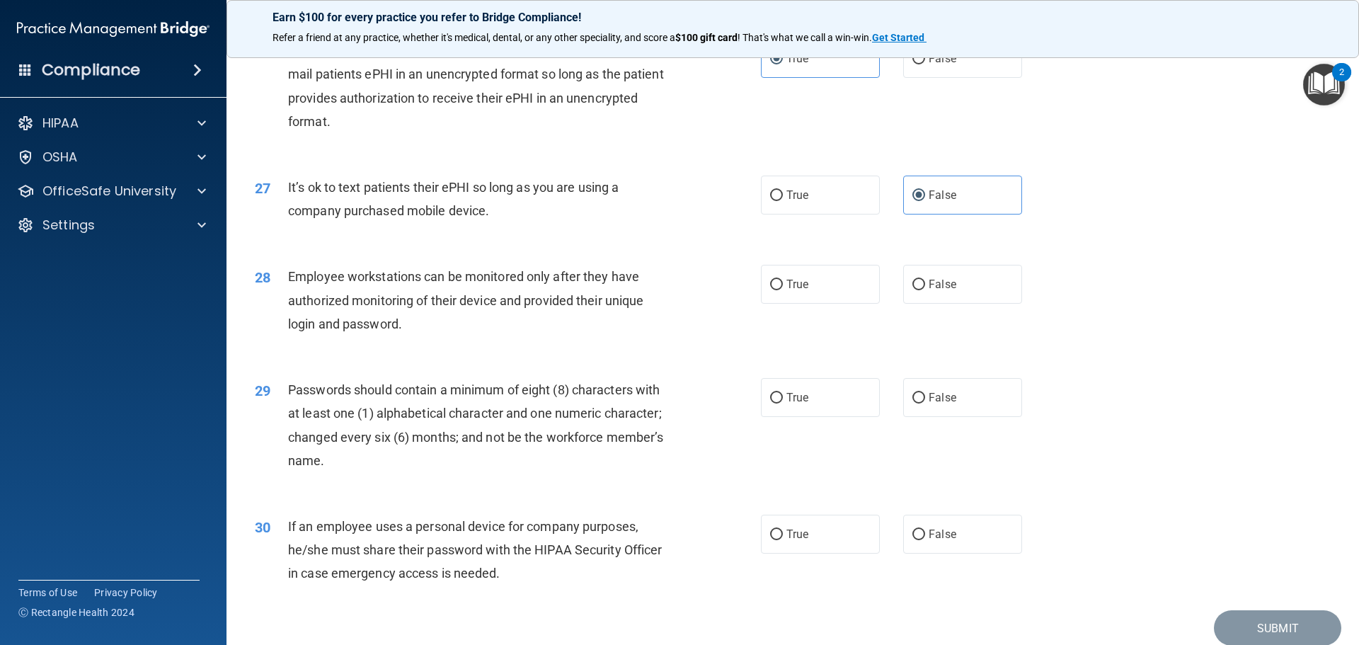
scroll to position [2901, 0]
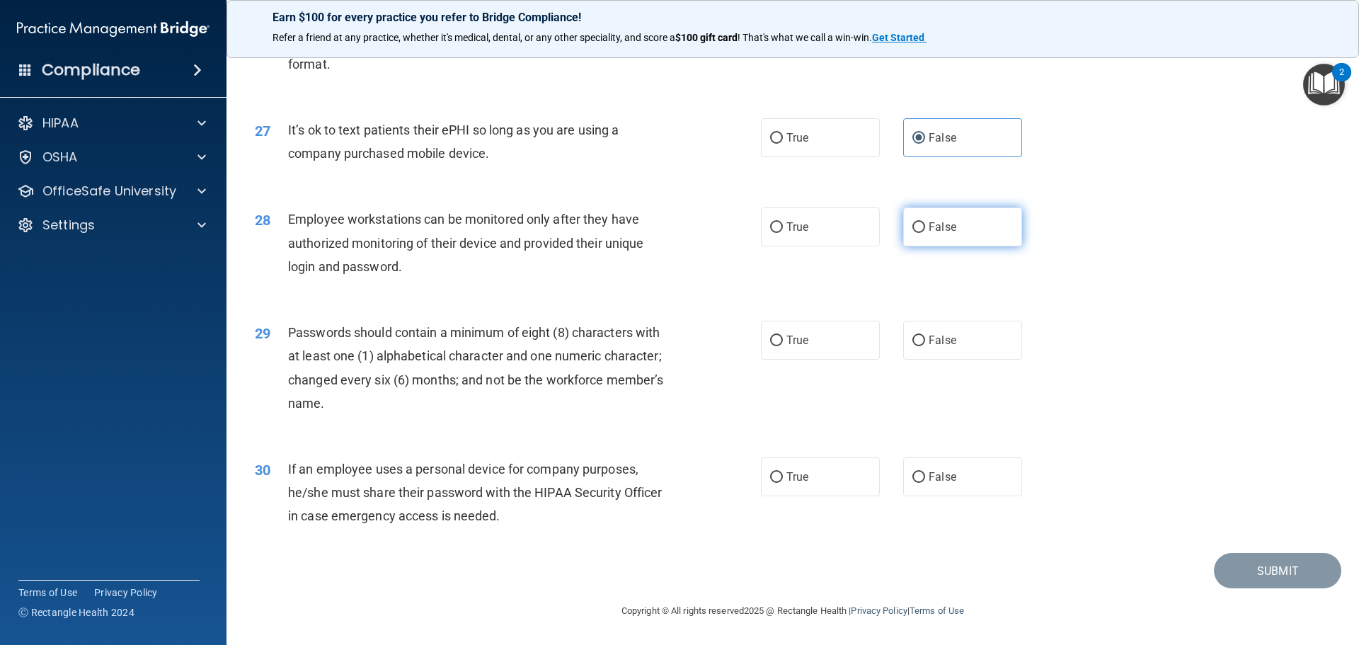
click at [929, 231] on span "False" at bounding box center [942, 226] width 28 height 13
click at [925, 231] on input "False" at bounding box center [918, 227] width 13 height 11
radio input "true"
click at [777, 340] on input "True" at bounding box center [776, 340] width 13 height 11
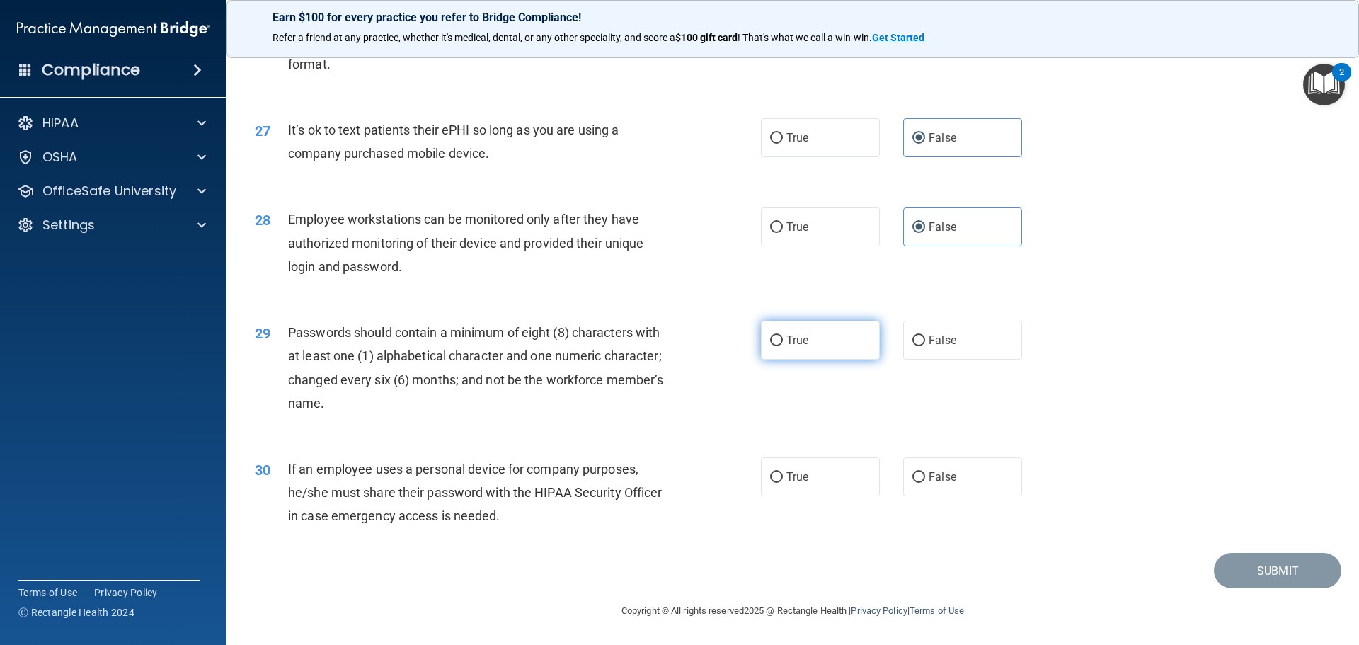
radio input "true"
click at [913, 468] on label "False" at bounding box center [962, 476] width 119 height 39
click at [913, 472] on input "False" at bounding box center [918, 477] width 13 height 11
radio input "true"
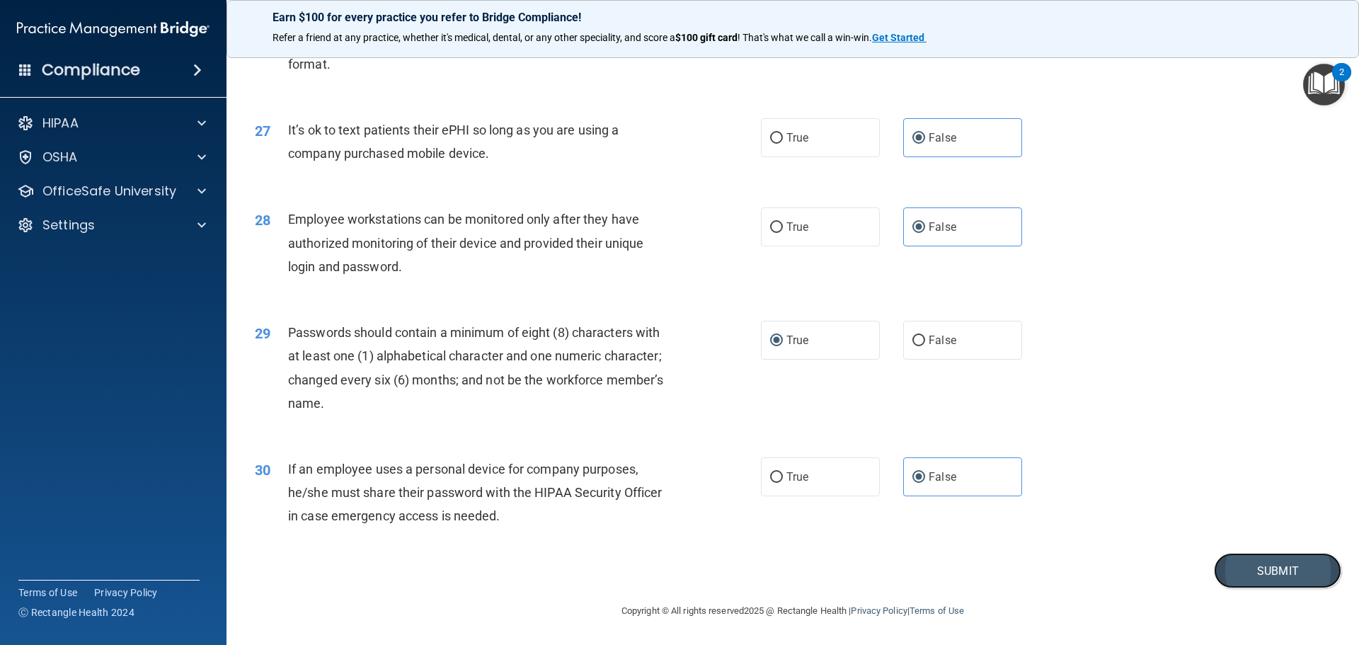
click at [1285, 572] on button "Submit" at bounding box center [1276, 571] width 127 height 36
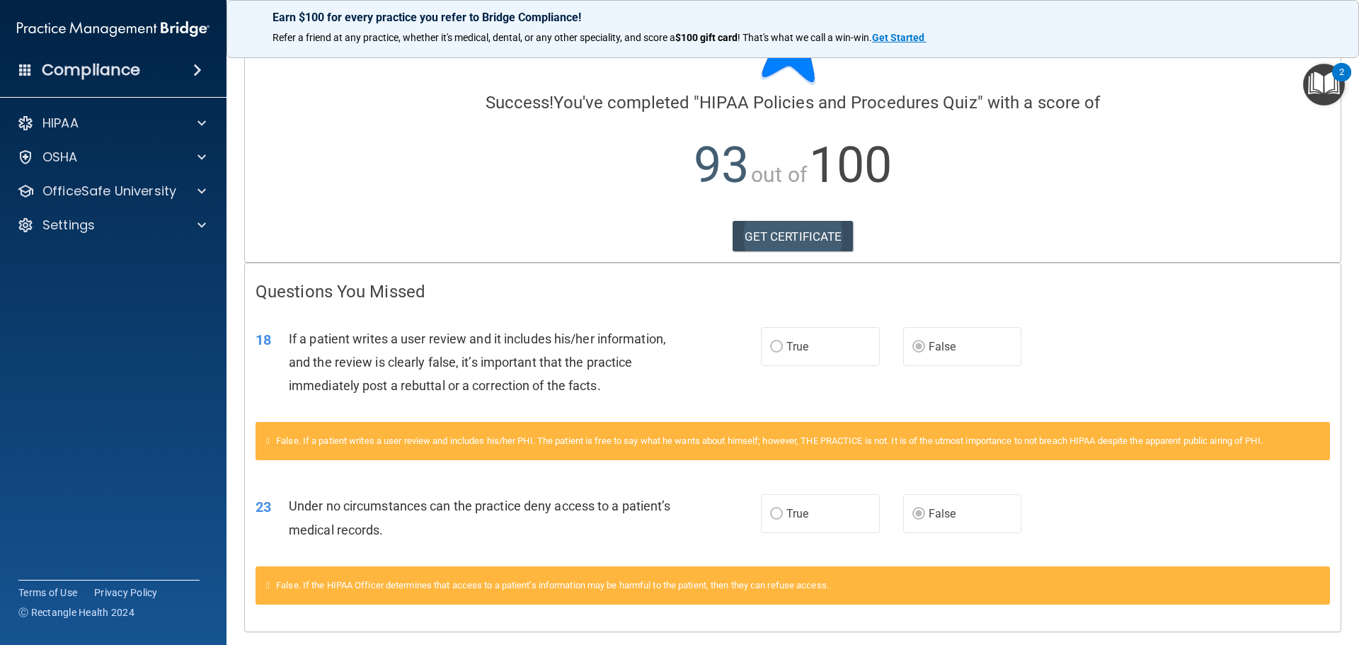
scroll to position [115, 0]
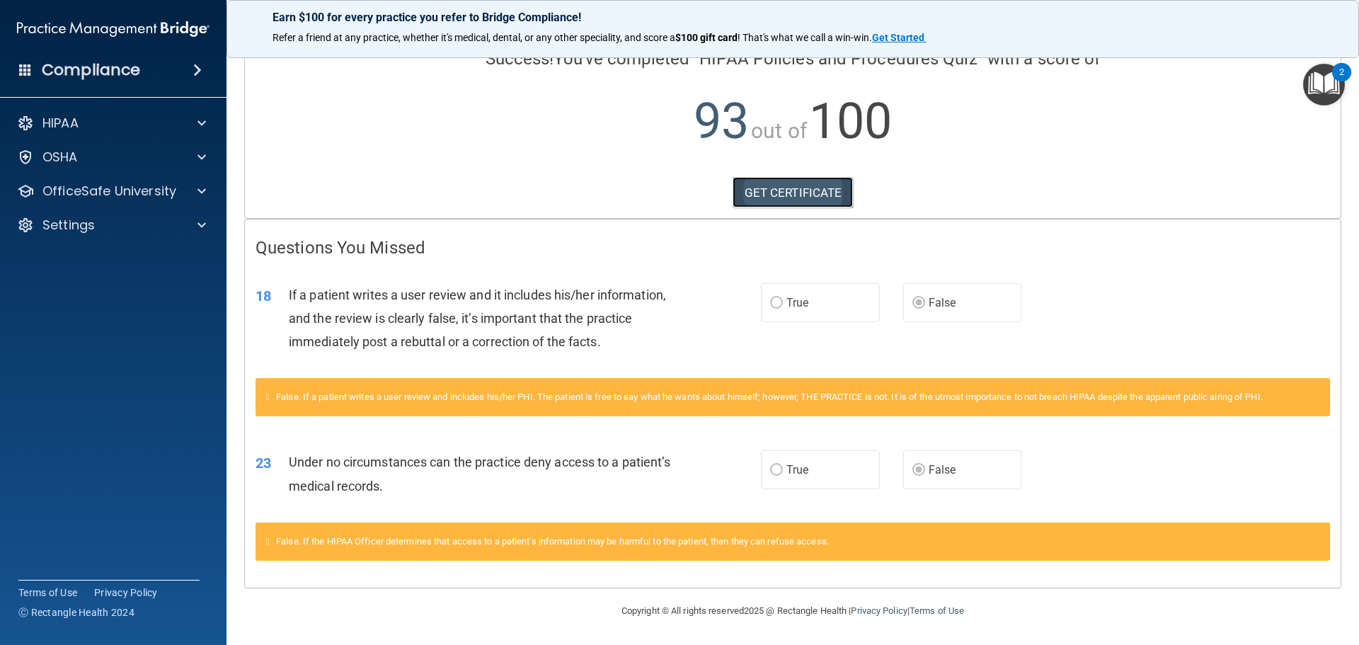
click at [800, 189] on link "GET CERTIFICATE" at bounding box center [792, 192] width 121 height 31
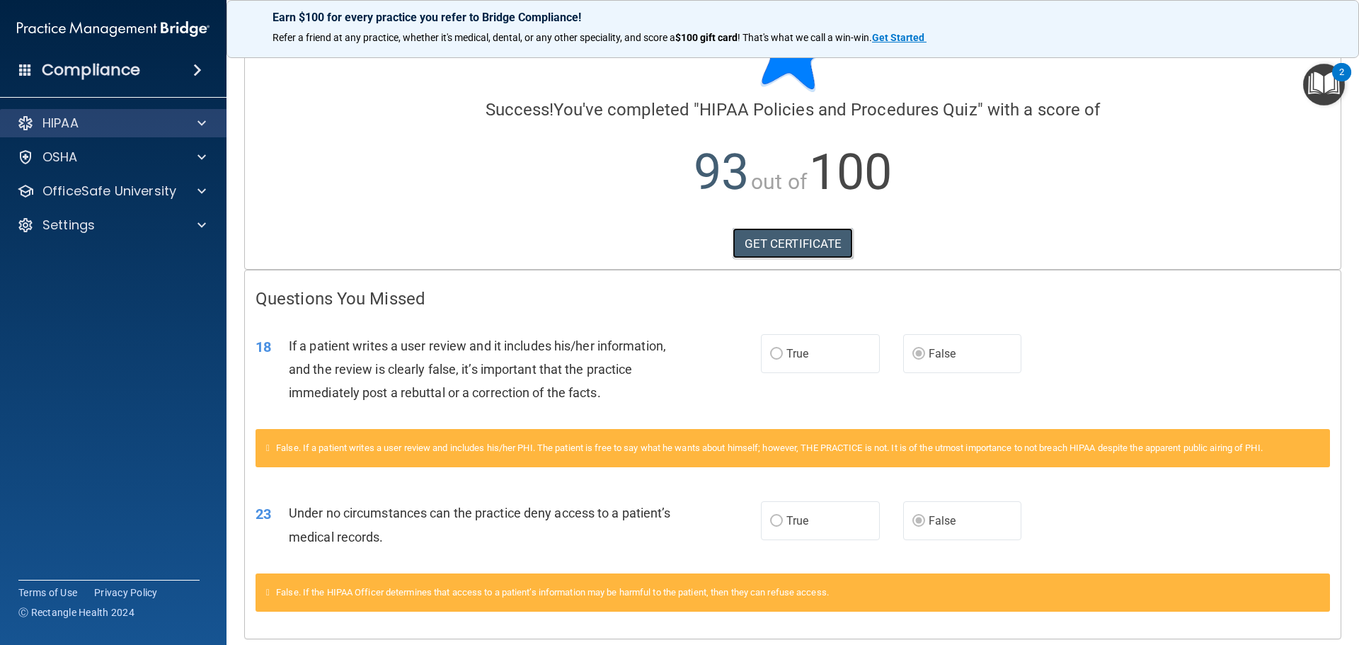
scroll to position [0, 0]
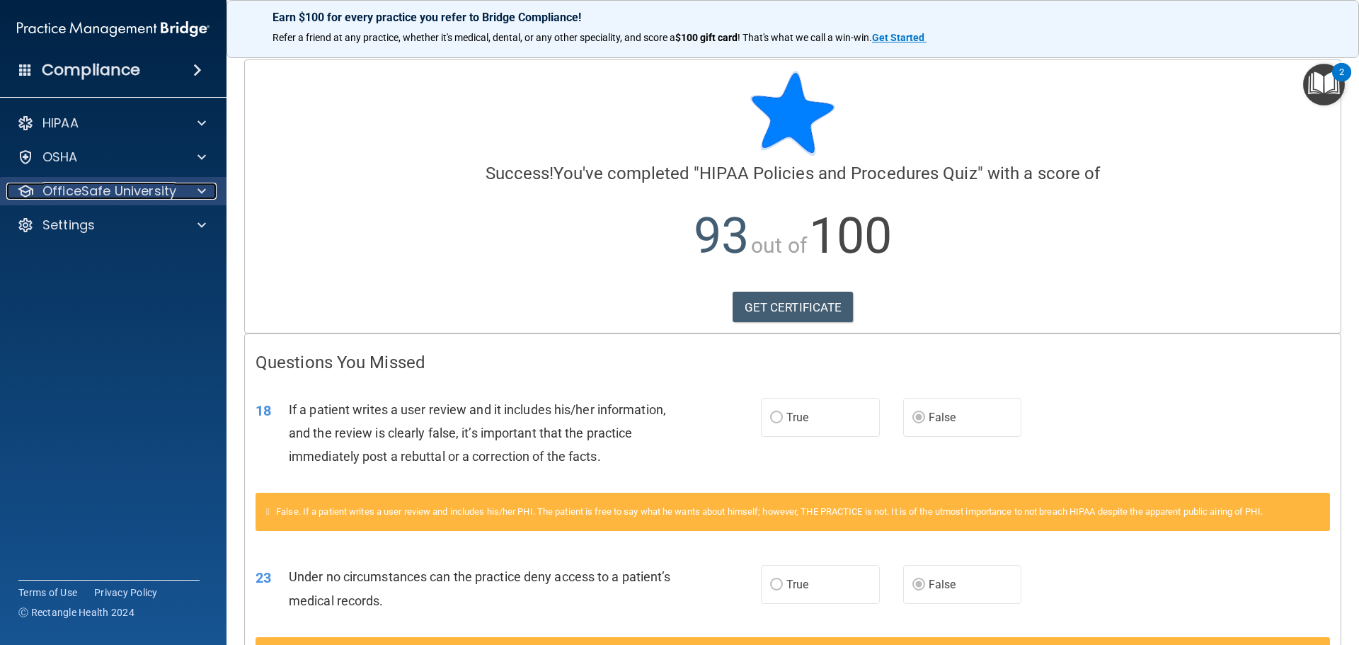
click at [134, 183] on p "OfficeSafe University" at bounding box center [109, 191] width 134 height 17
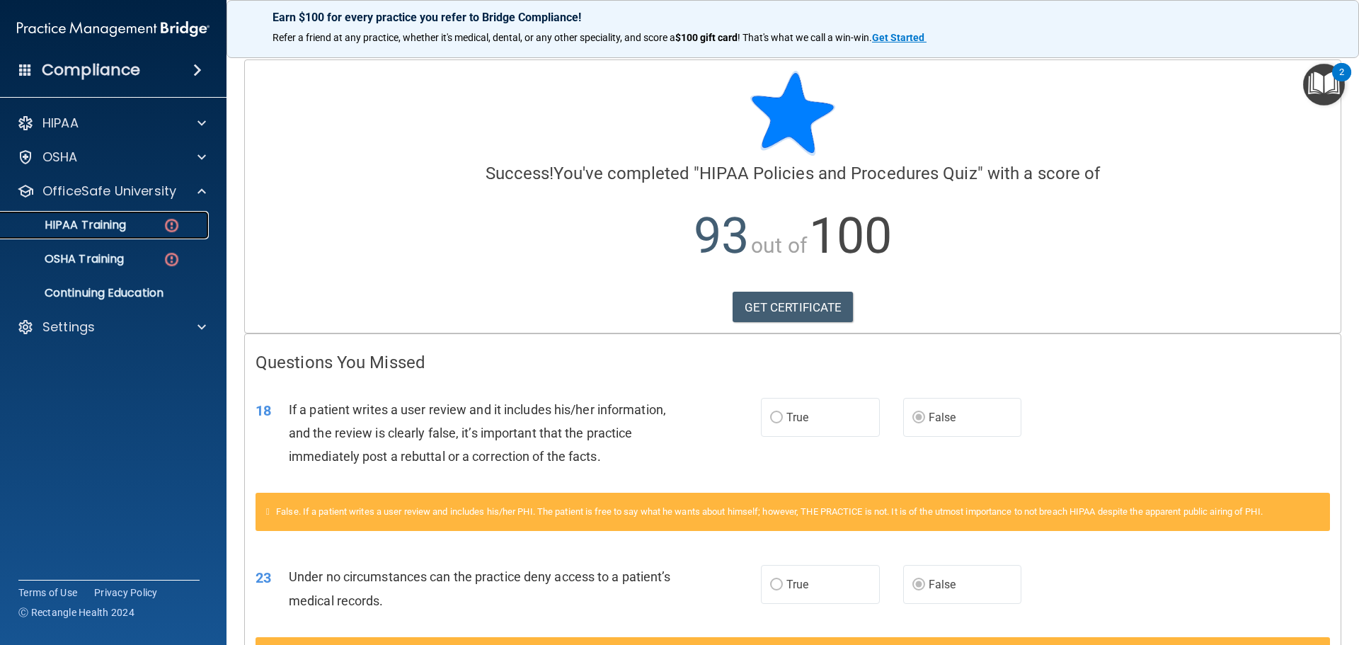
click at [162, 224] on div "HIPAA Training" at bounding box center [105, 225] width 193 height 14
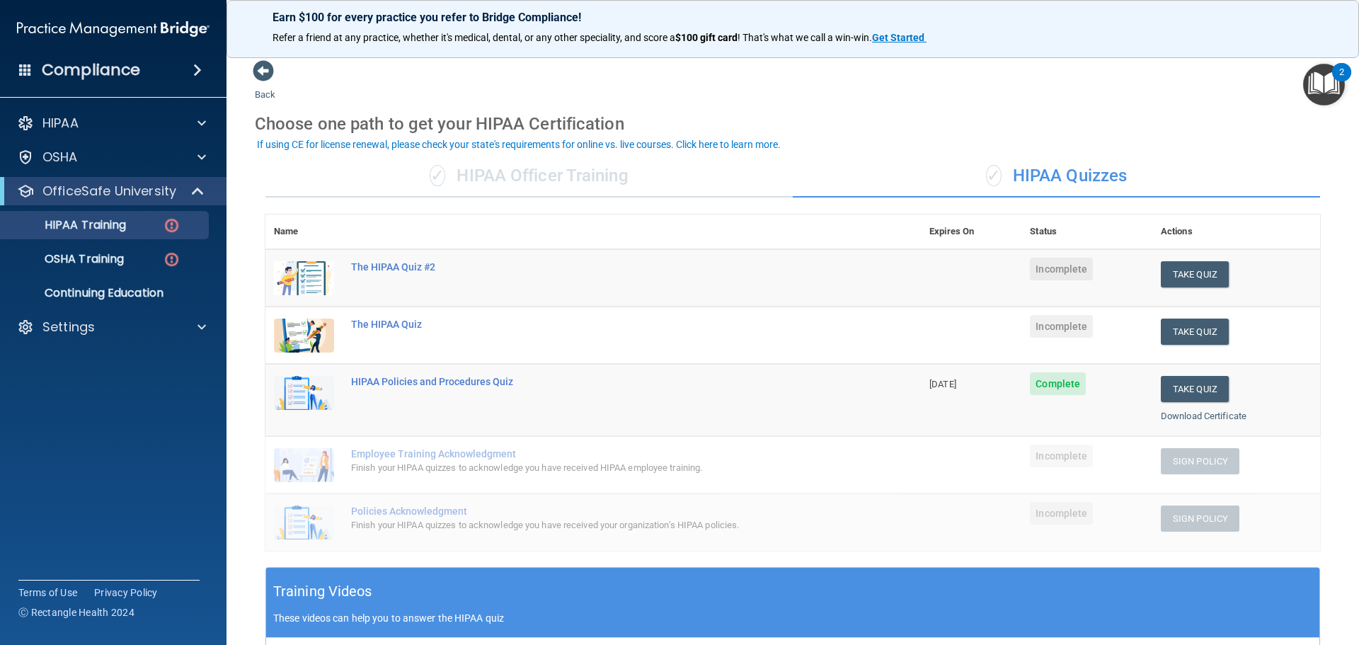
click at [22, 65] on span at bounding box center [25, 69] width 13 height 13
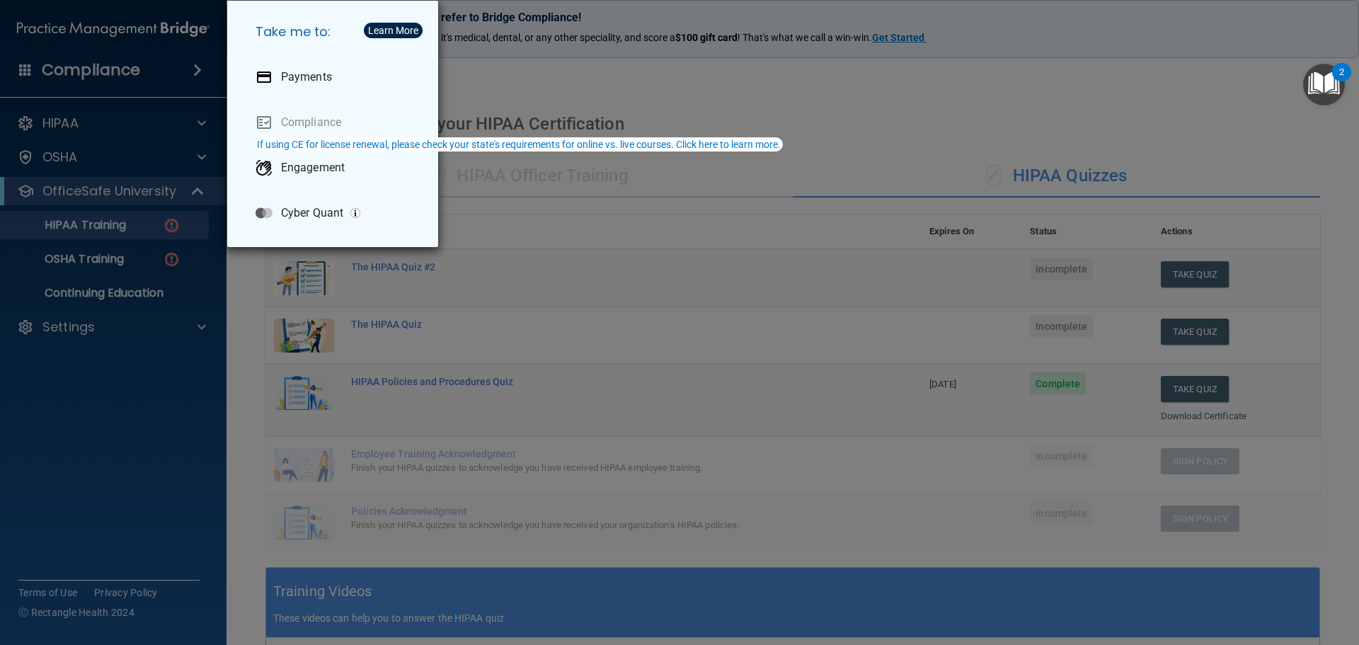
click at [947, 76] on div "Take me to: Payments Compliance Engagement Cyber Quant" at bounding box center [679, 322] width 1359 height 645
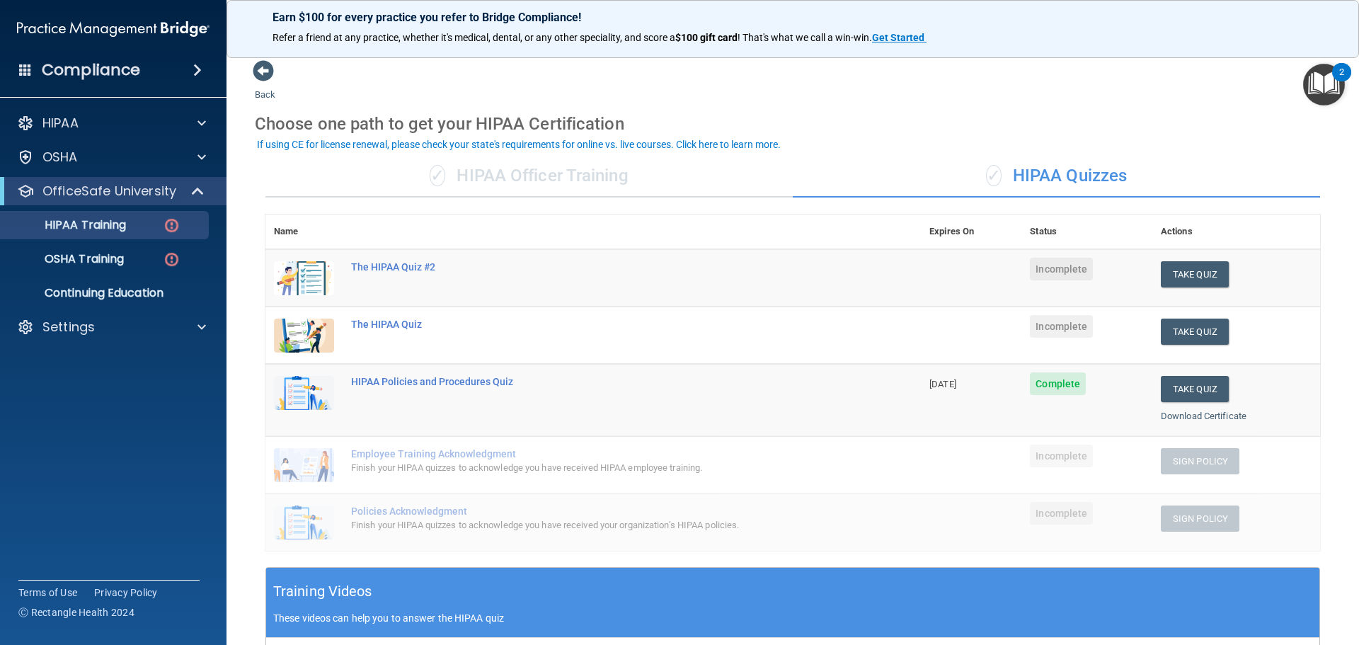
click at [1315, 88] on img "Open Resource Center, 2 new notifications" at bounding box center [1324, 85] width 42 height 42
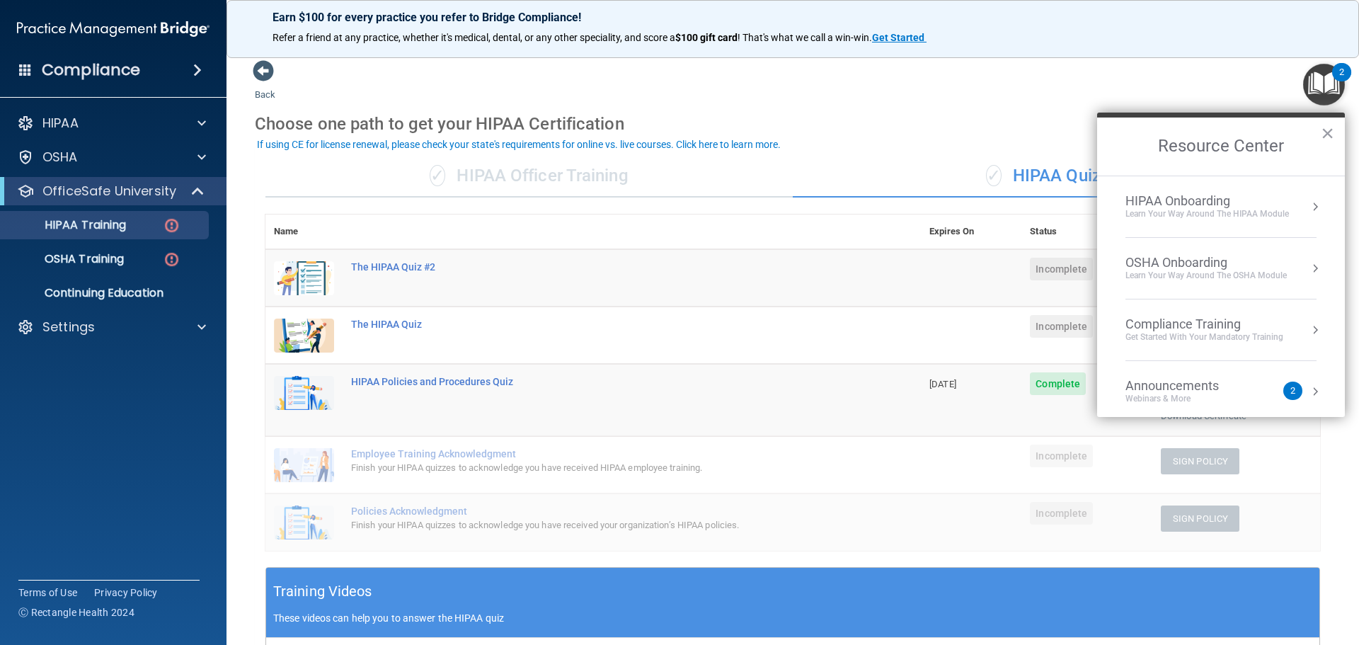
click at [1315, 88] on img "Open Resource Center, 2 new notifications" at bounding box center [1324, 85] width 42 height 42
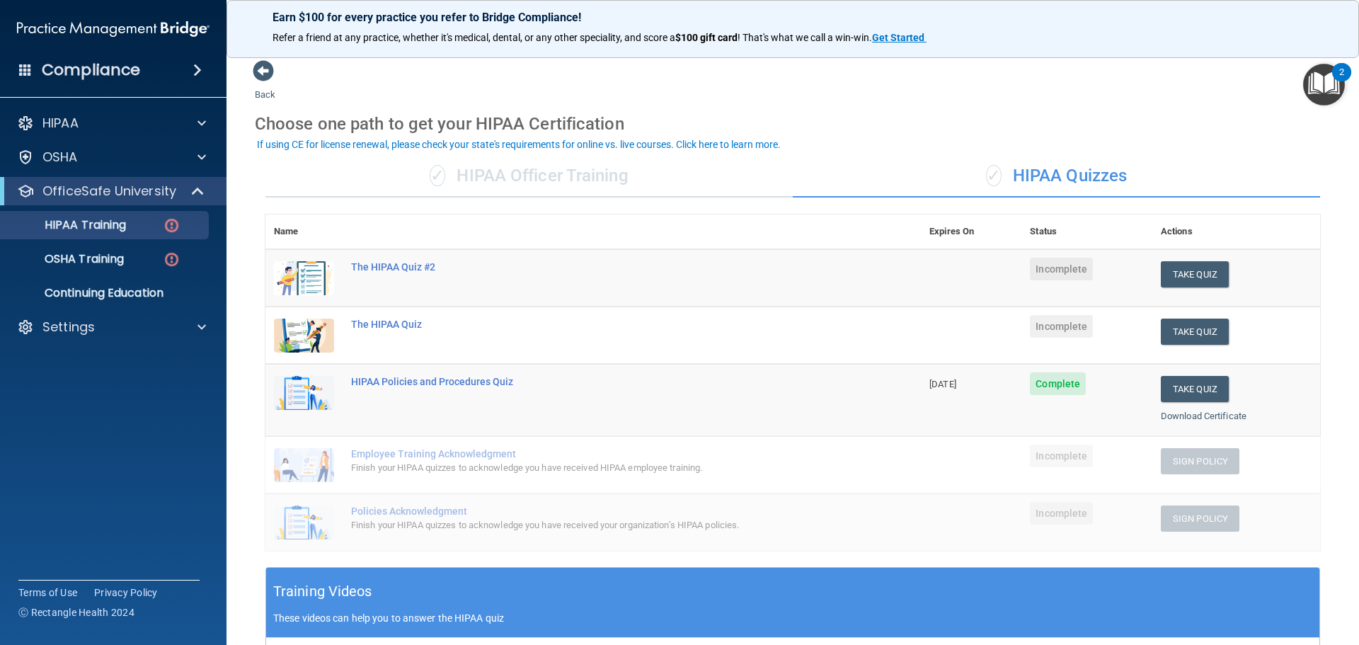
click at [24, 61] on div "Compliance" at bounding box center [113, 69] width 226 height 31
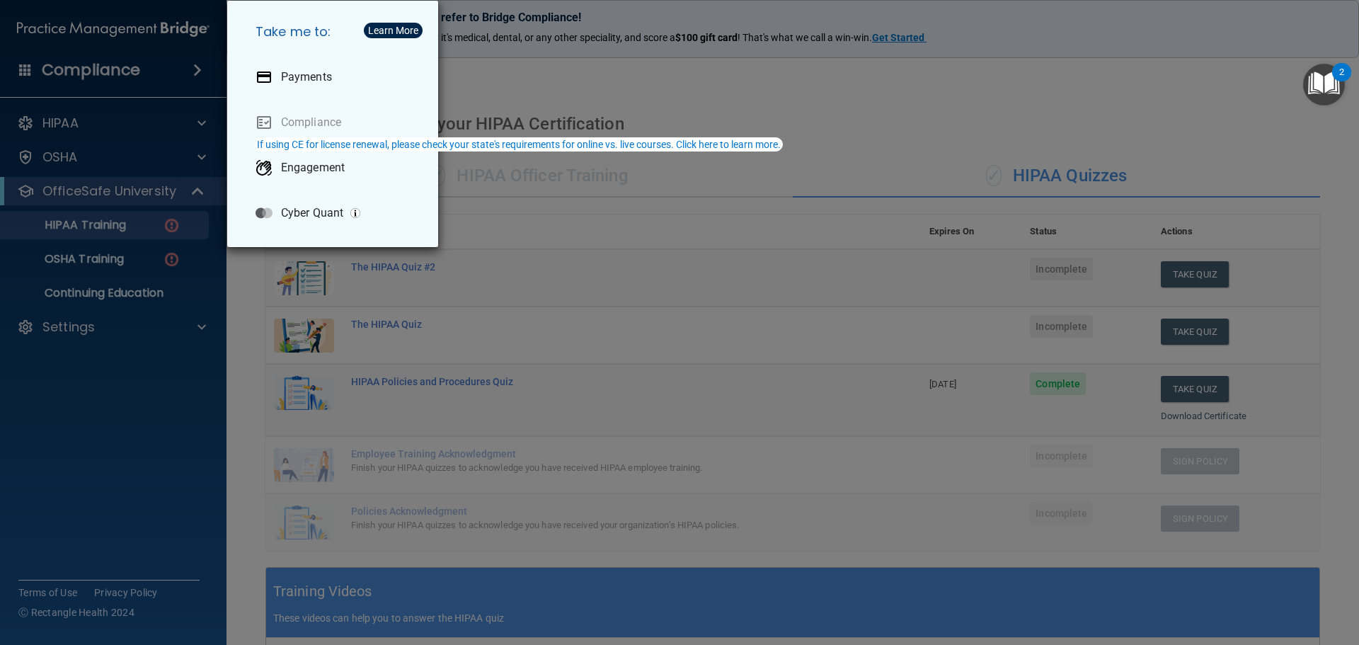
click at [27, 61] on div "Take me to: Payments Compliance Engagement Cyber Quant" at bounding box center [679, 322] width 1359 height 645
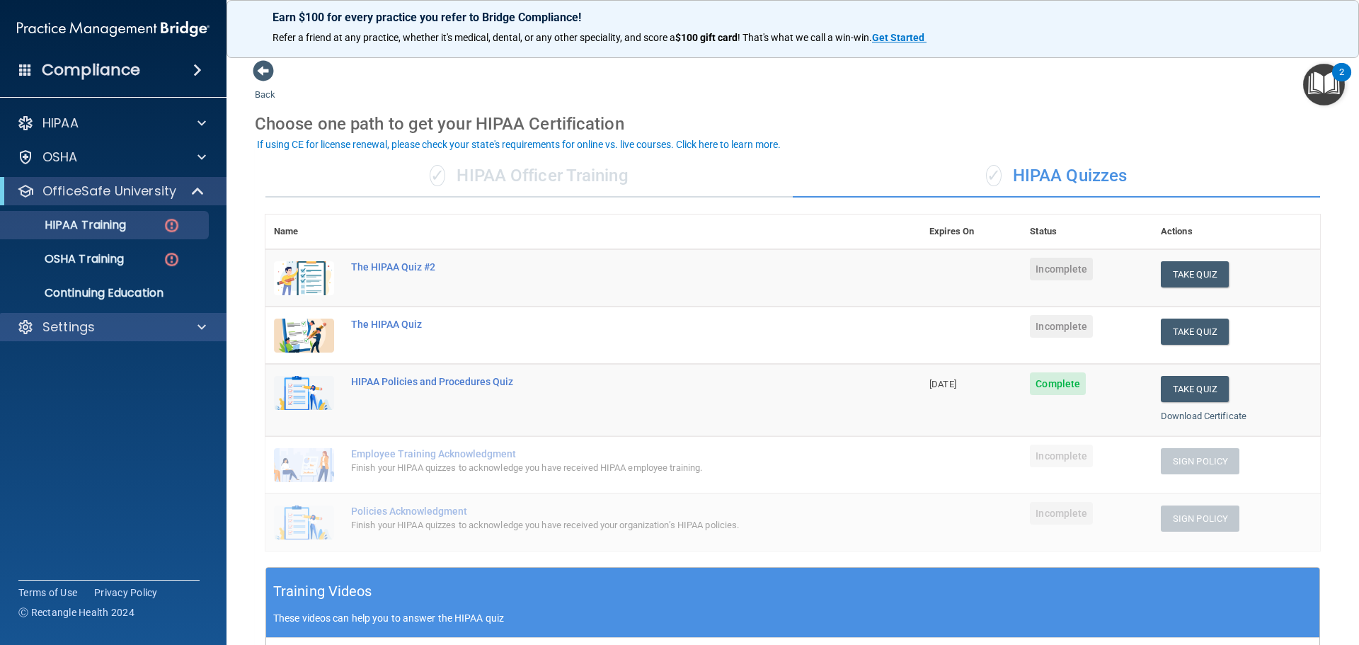
click at [71, 316] on div "Settings" at bounding box center [113, 327] width 227 height 28
click at [79, 326] on p "Settings" at bounding box center [68, 326] width 52 height 17
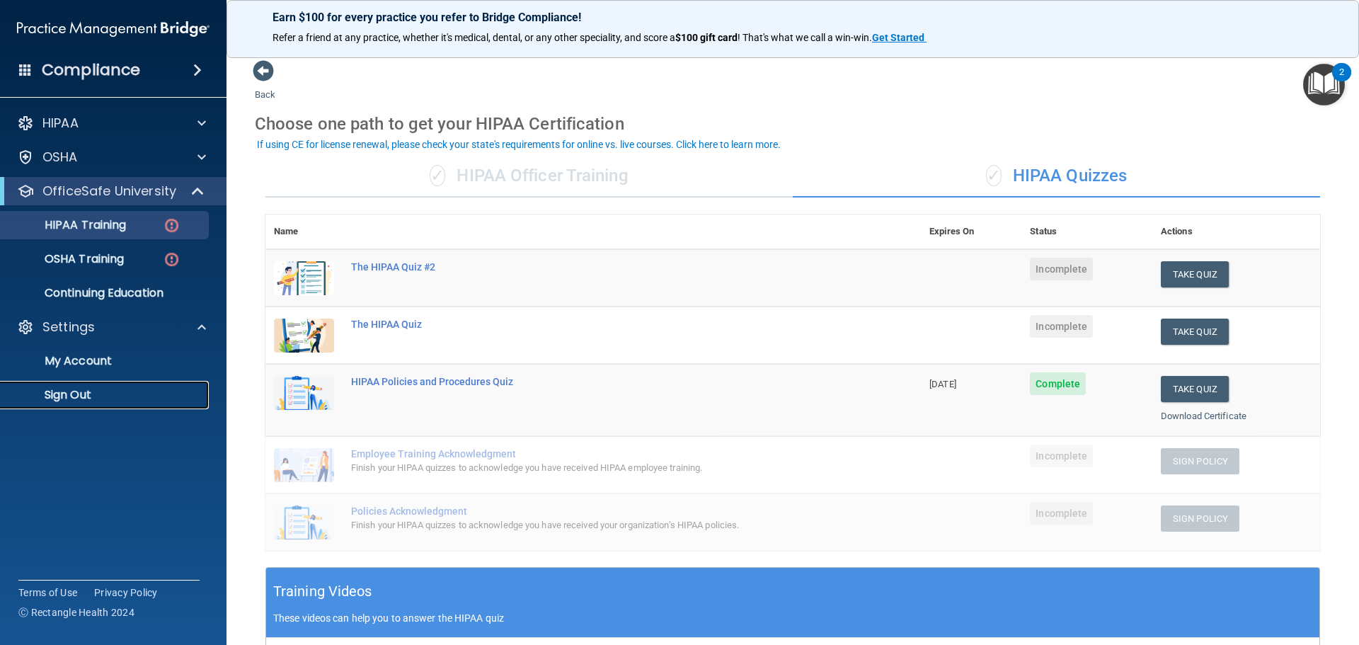
click at [62, 391] on p "Sign Out" at bounding box center [105, 395] width 193 height 14
